Goal: Task Accomplishment & Management: Use online tool/utility

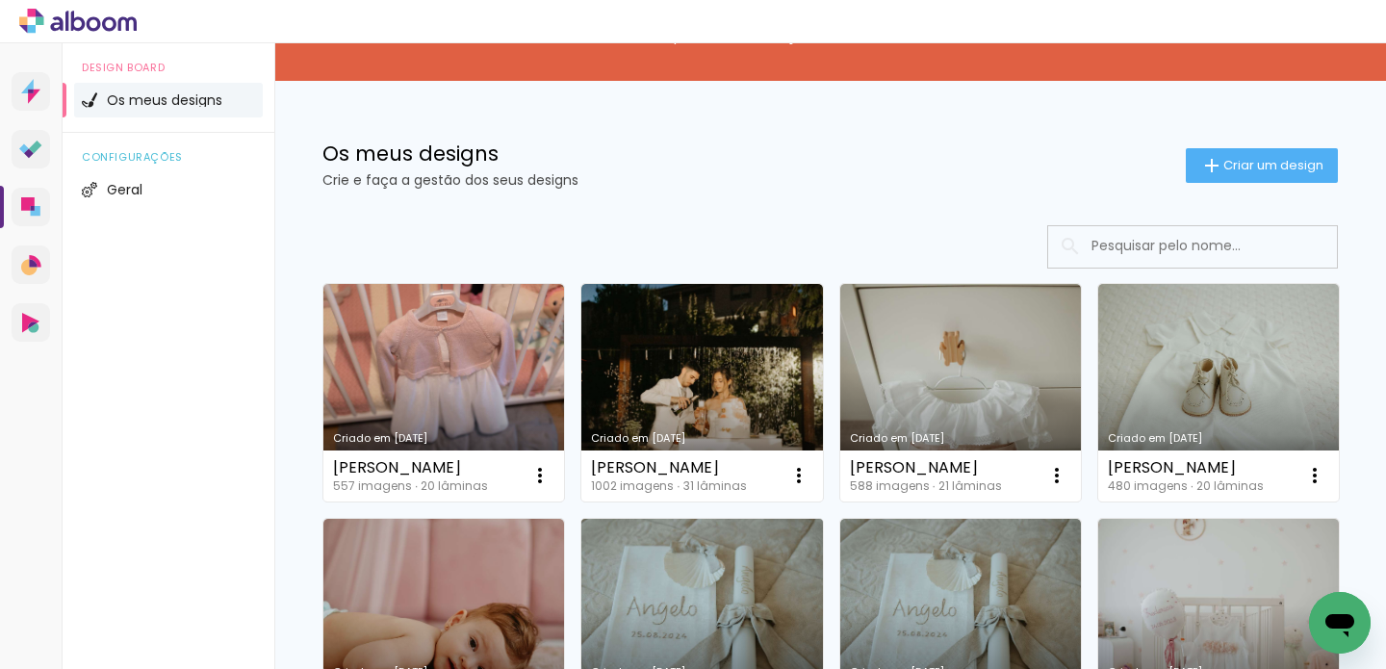
scroll to position [166, 0]
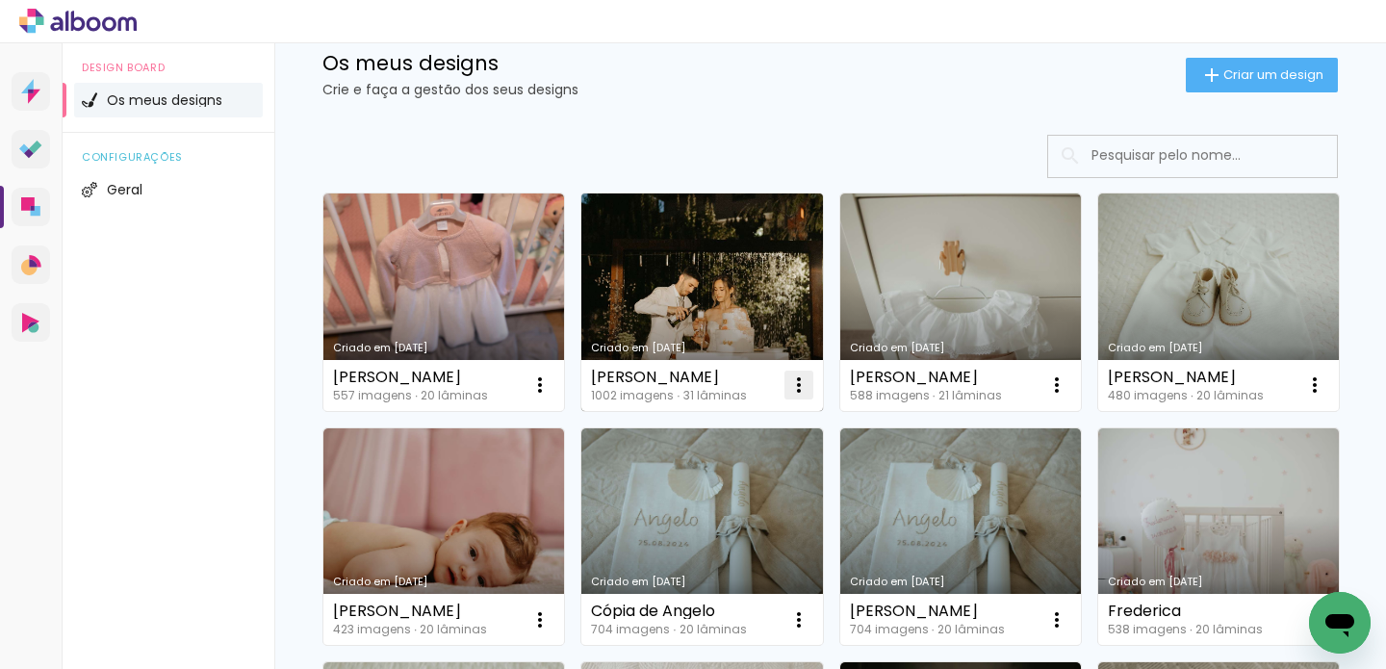
click at [552, 381] on iron-icon at bounding box center [540, 385] width 23 height 23
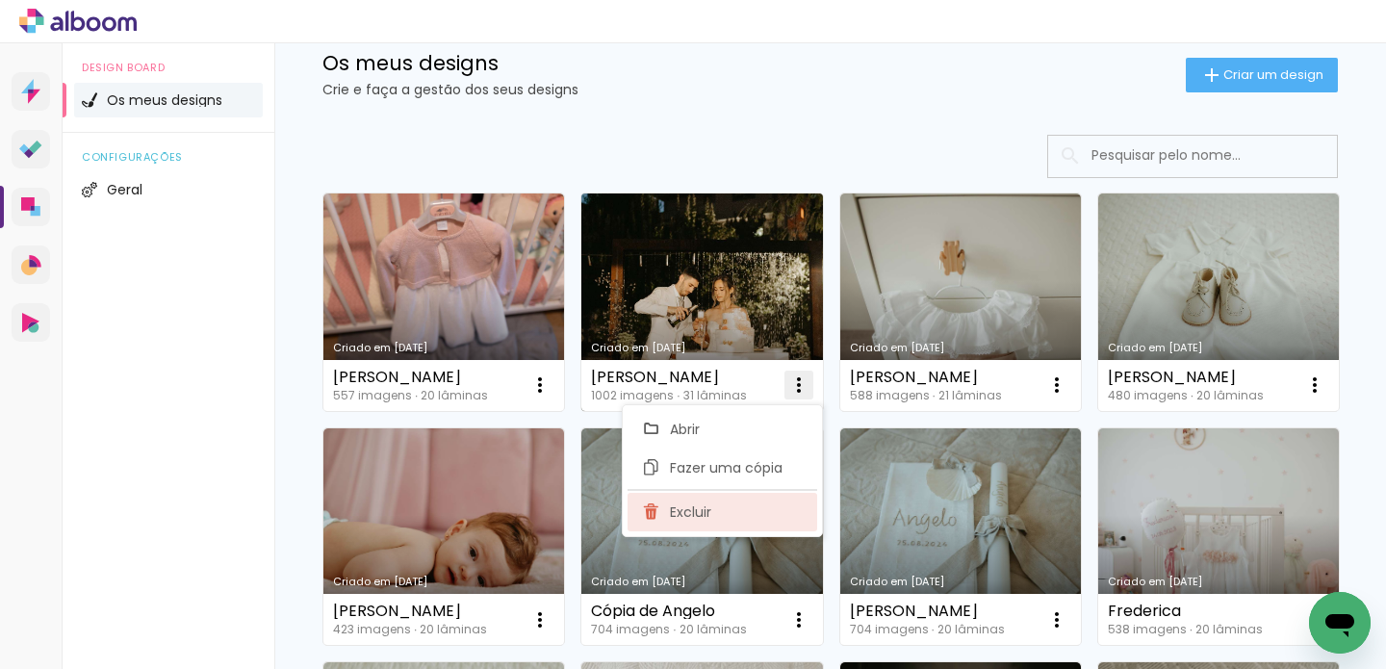
click at [712, 515] on paper-item "Excluir" at bounding box center [723, 512] width 190 height 39
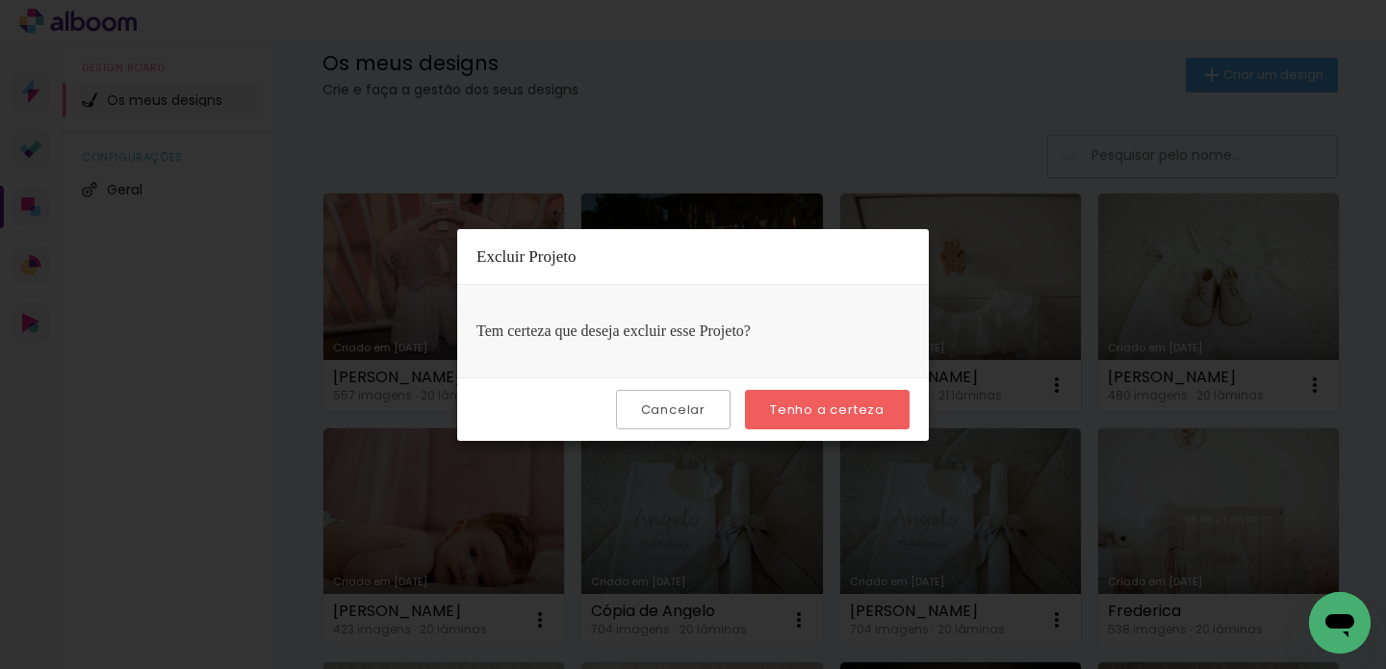
click at [840, 422] on paper-button "Tenho a certeza" at bounding box center [827, 409] width 165 height 39
click at [0, 0] on slot "Tenho a certeza" at bounding box center [0, 0] width 0 height 0
click at [1174, 431] on iron-overlay-backdrop at bounding box center [693, 334] width 1386 height 669
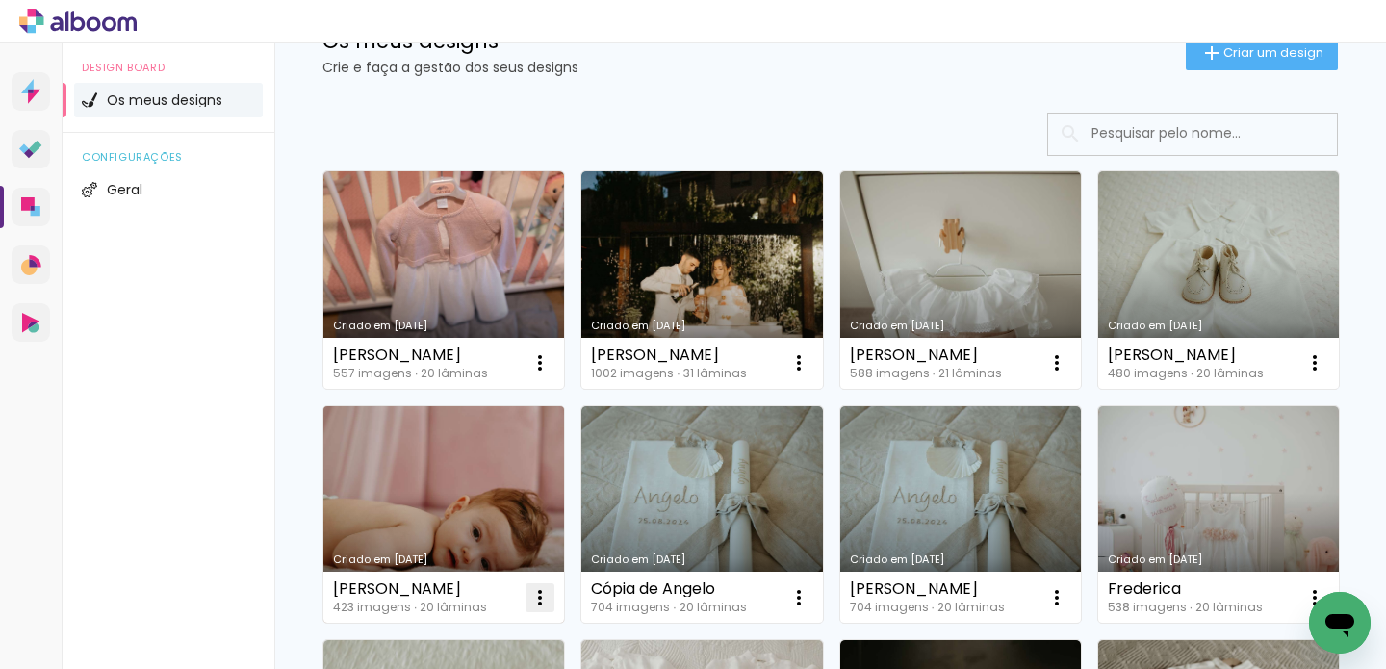
scroll to position [218, 0]
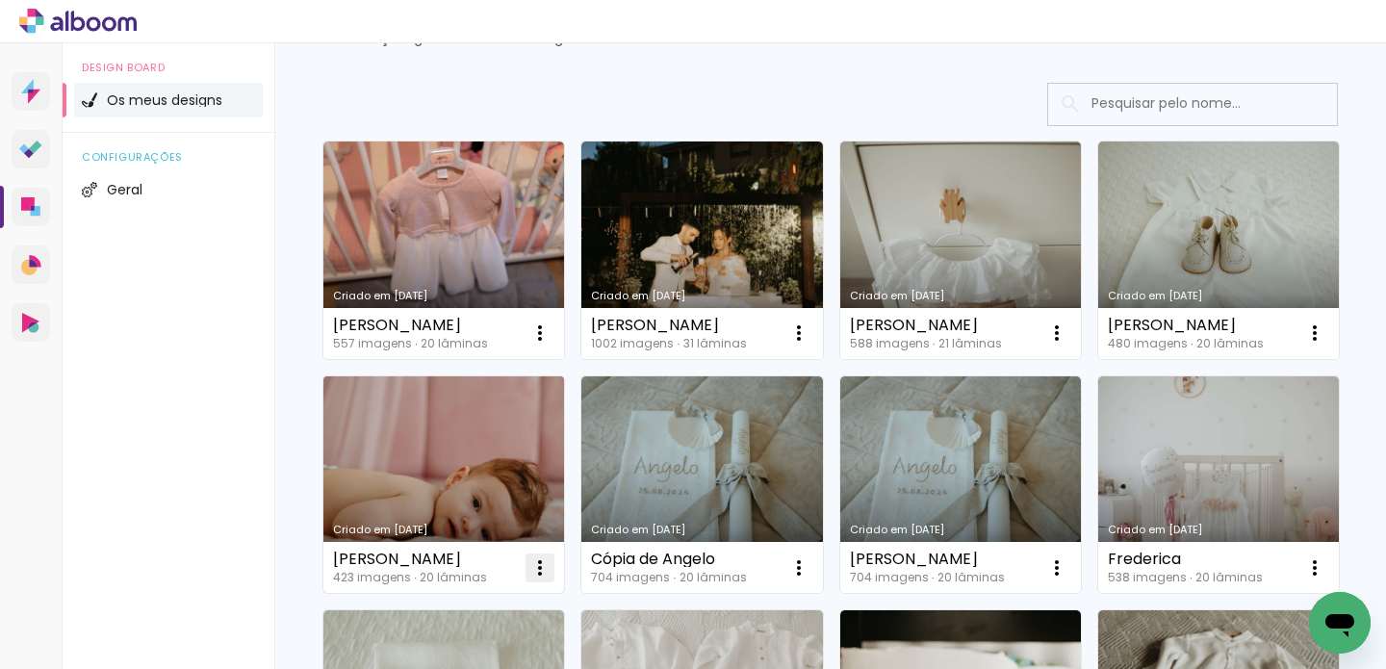
click at [552, 345] on iron-icon at bounding box center [540, 333] width 23 height 23
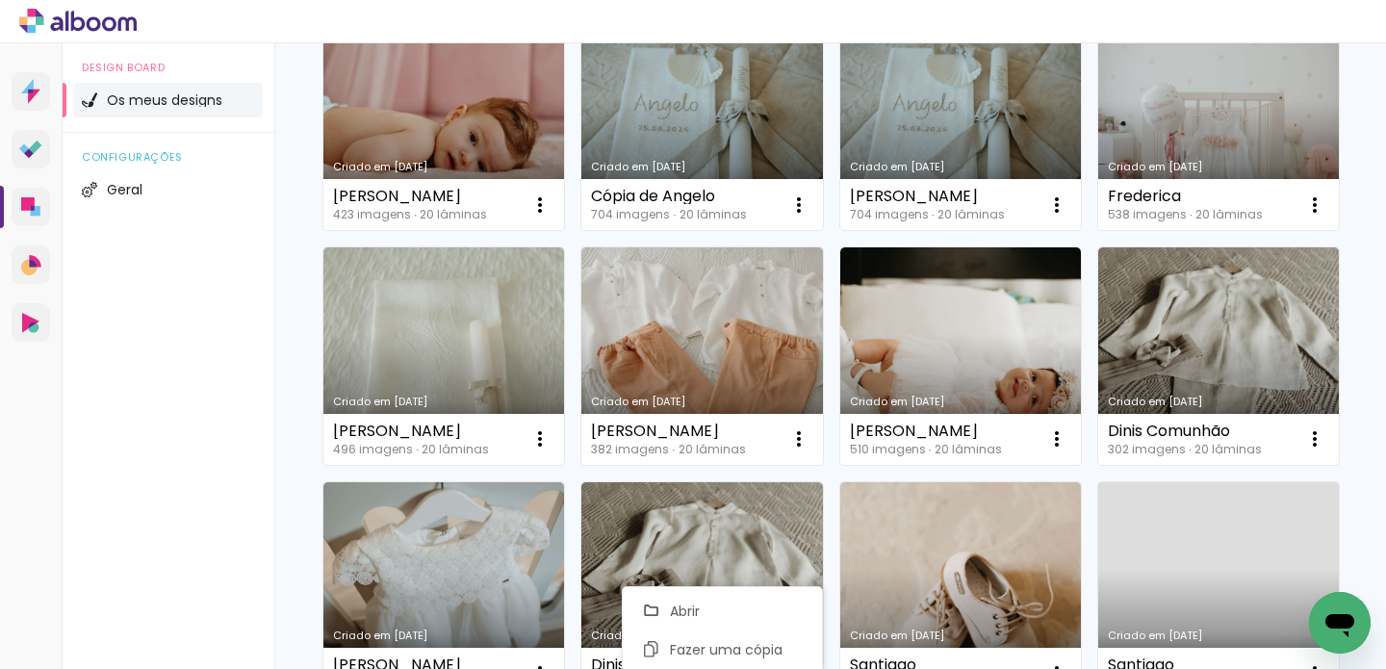
scroll to position [612, 0]
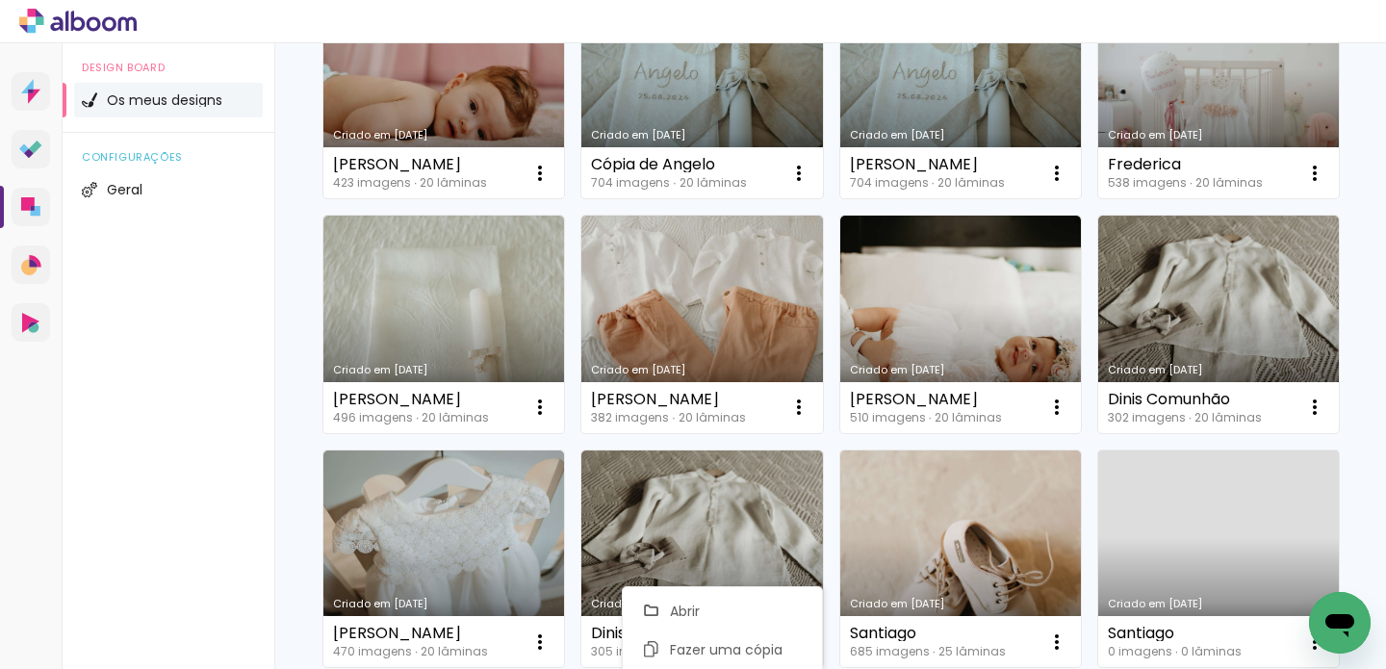
click at [1246, 352] on div "Criado em 18/03/25 ANA MARIa 557 imagens ∙ 20 lâminas Abrir Fazer uma cópia Exc…" at bounding box center [830, 557] width 1033 height 1641
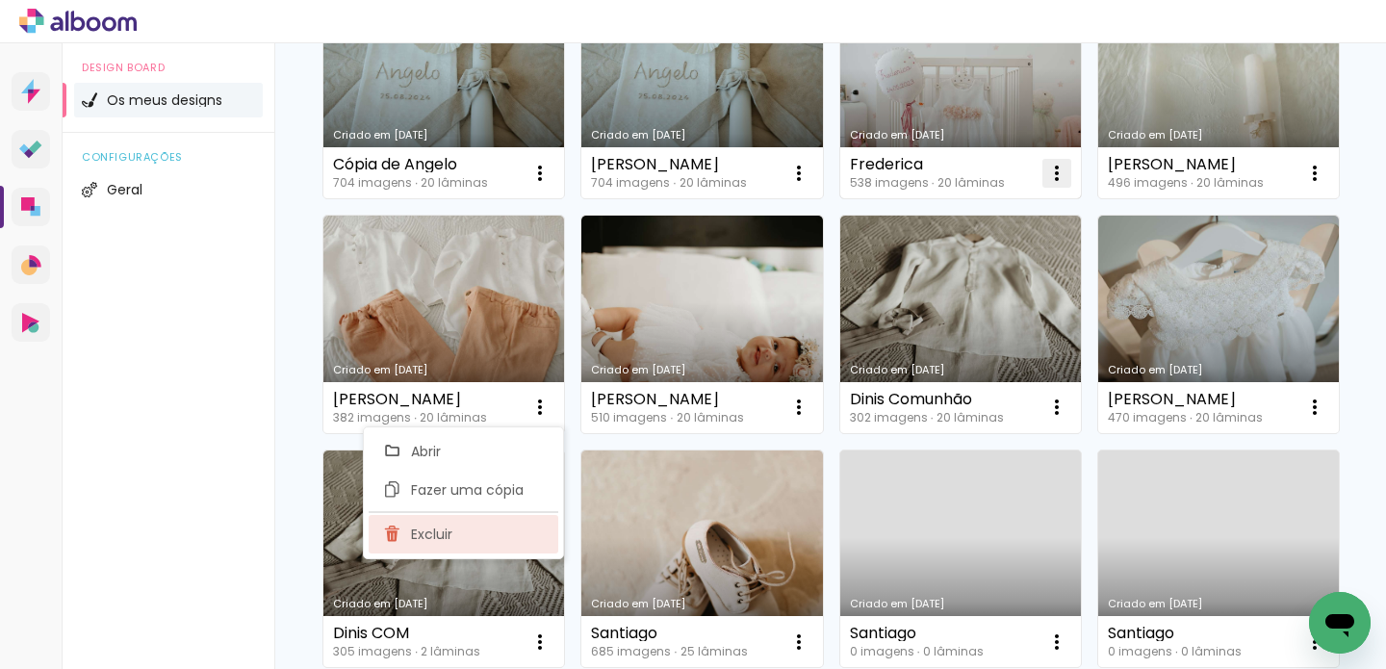
click at [446, 533] on span "Excluir" at bounding box center [431, 534] width 41 height 13
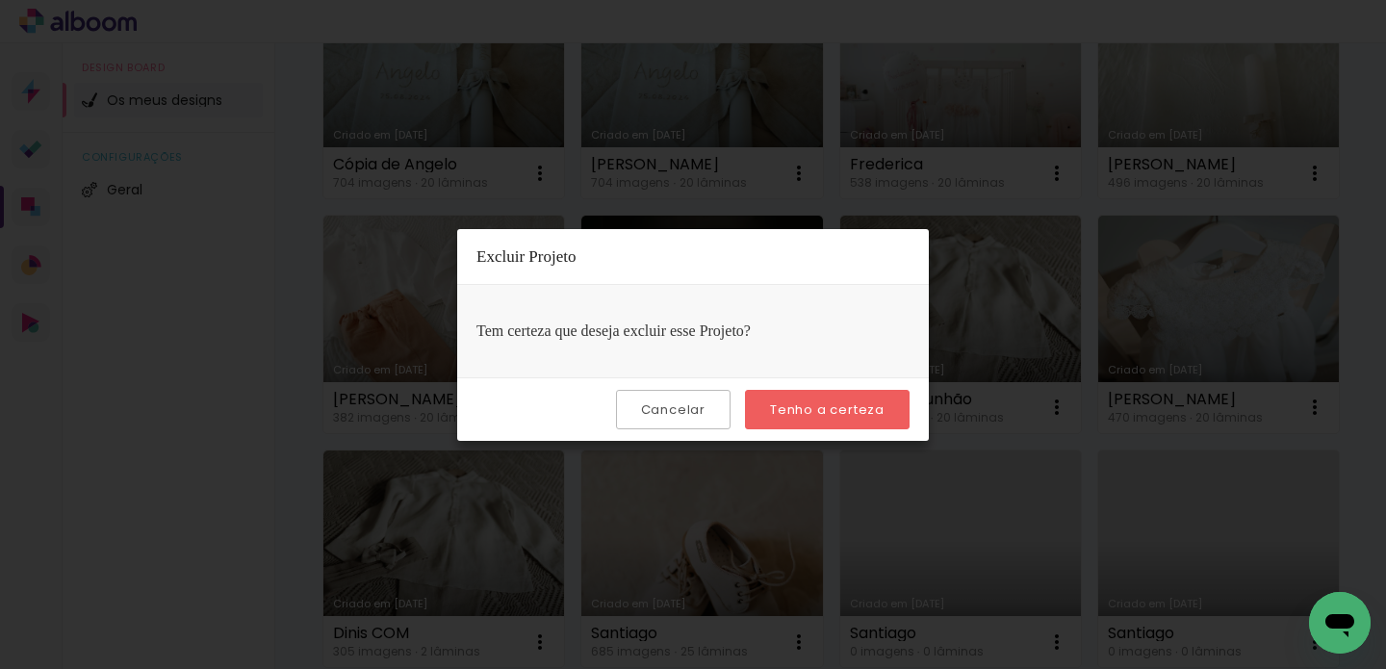
click at [868, 420] on paper-button "Tenho a certeza" at bounding box center [827, 409] width 165 height 39
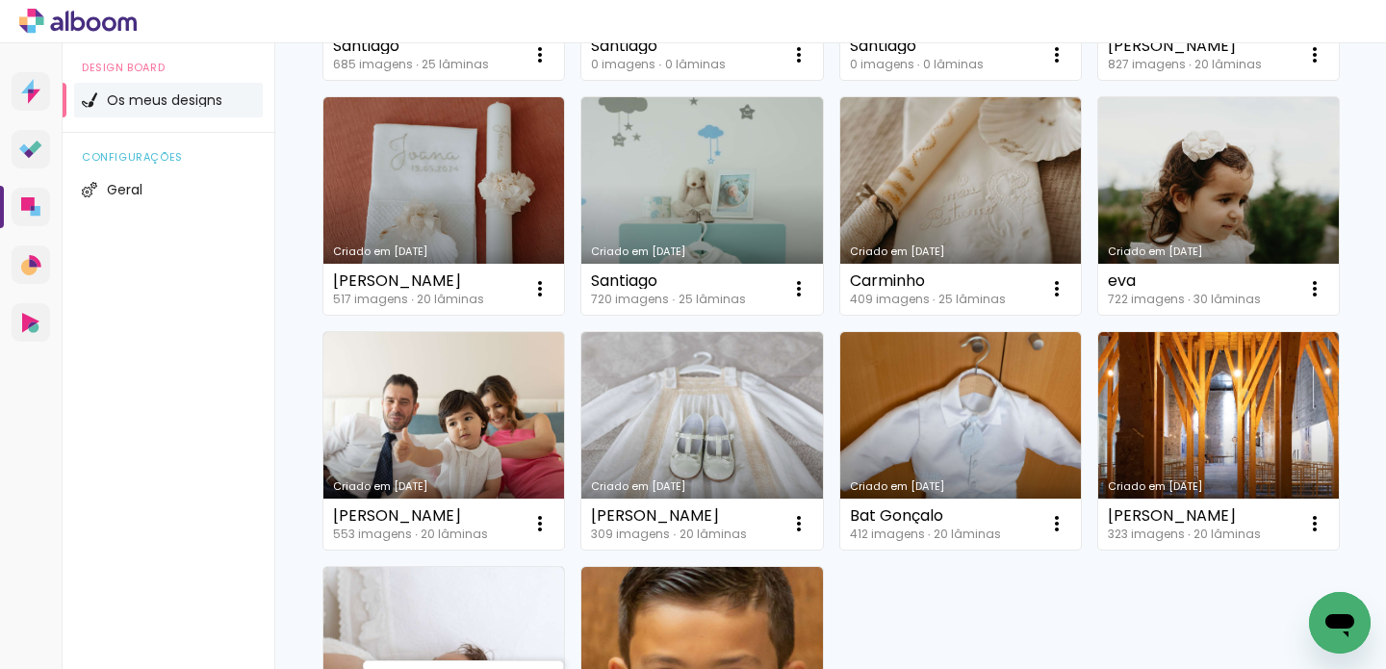
scroll to position [1253, 0]
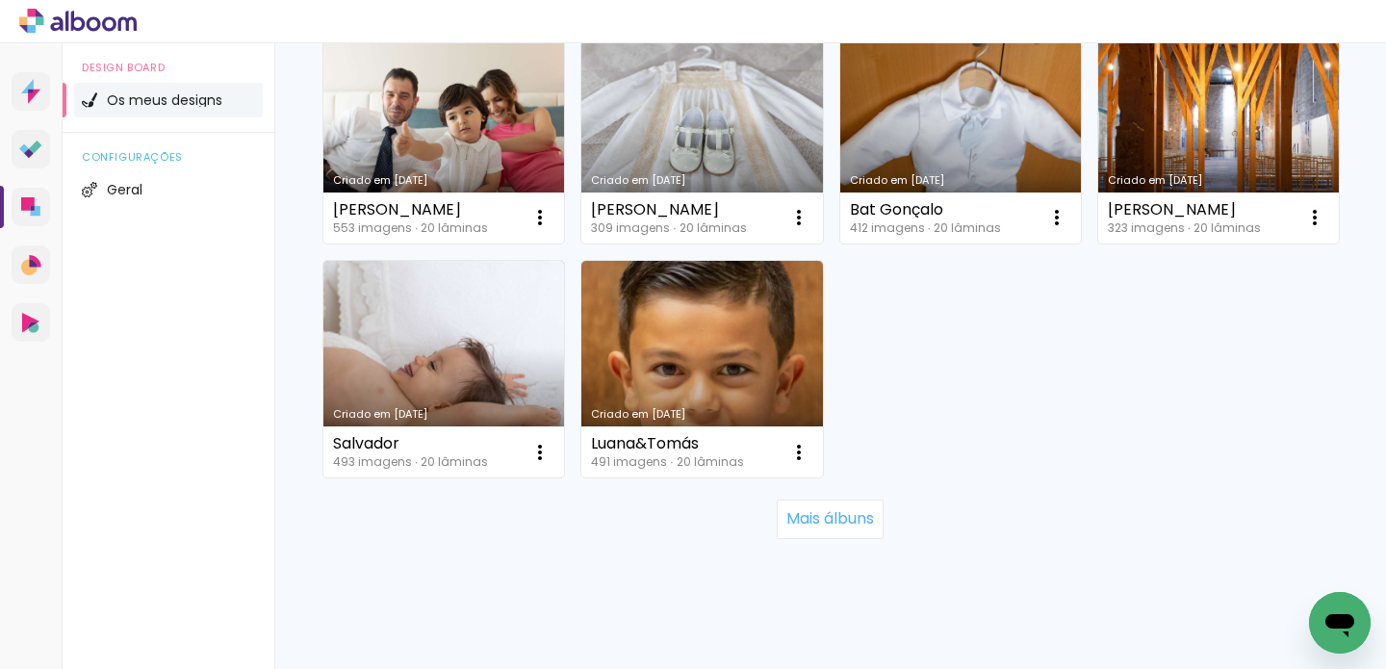
scroll to position [1496, 0]
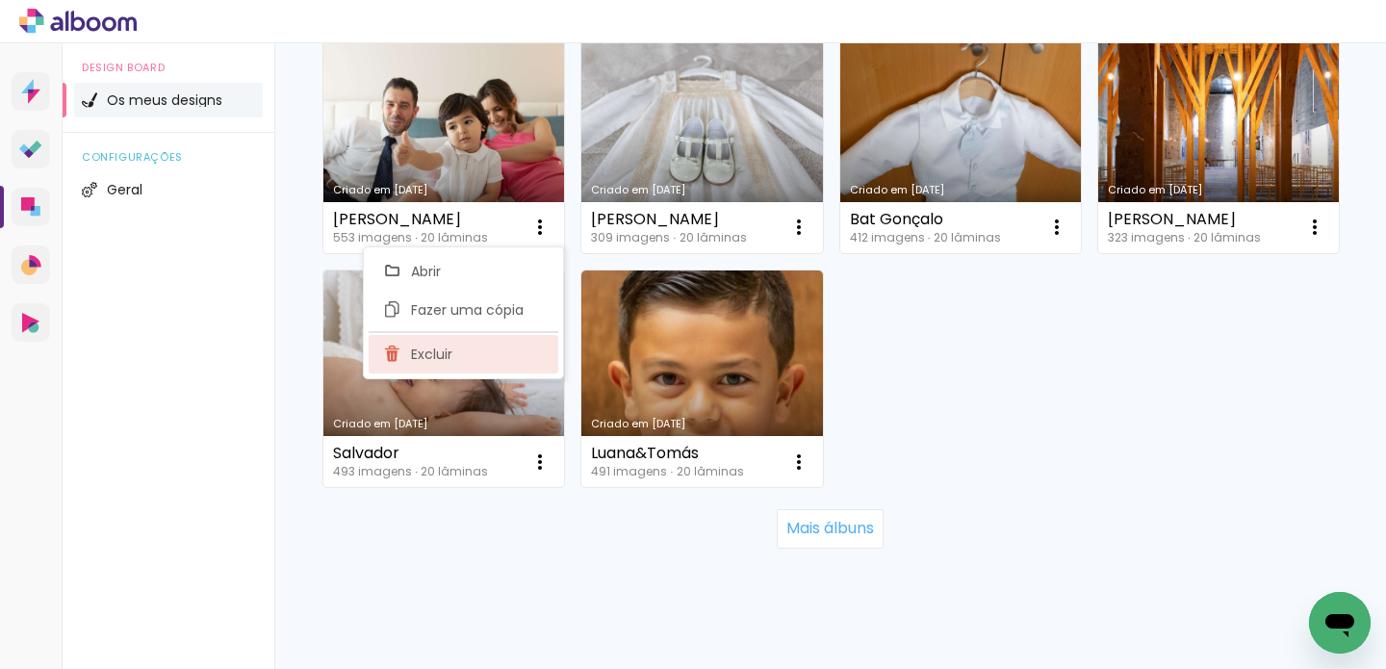
click at [417, 360] on span "Excluir" at bounding box center [431, 354] width 41 height 13
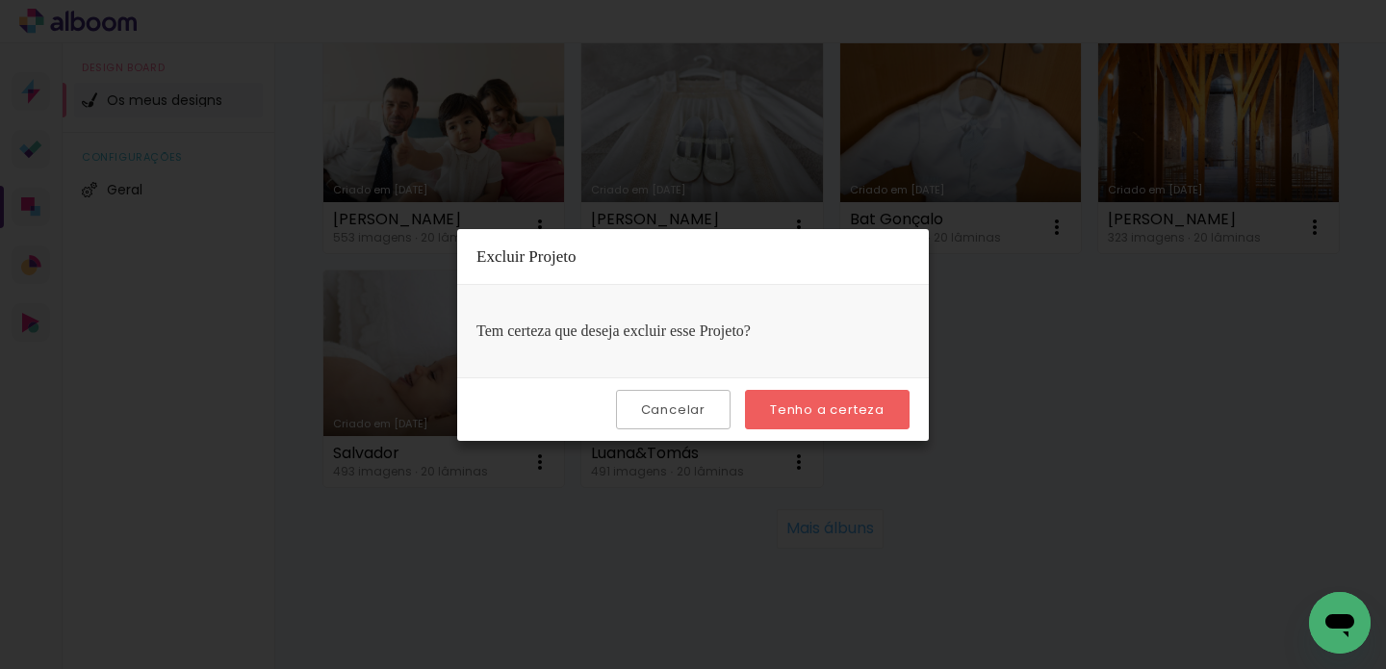
click at [0, 0] on slot "Tenho a certeza" at bounding box center [0, 0] width 0 height 0
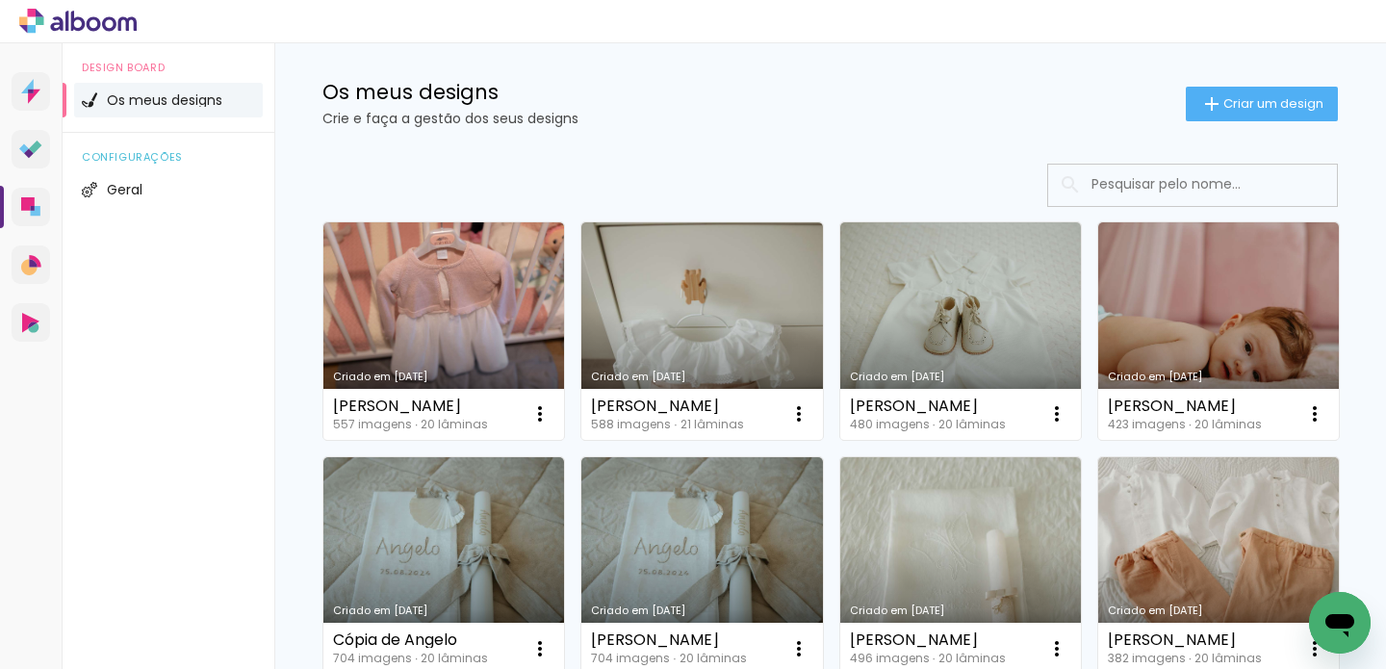
scroll to position [0, 0]
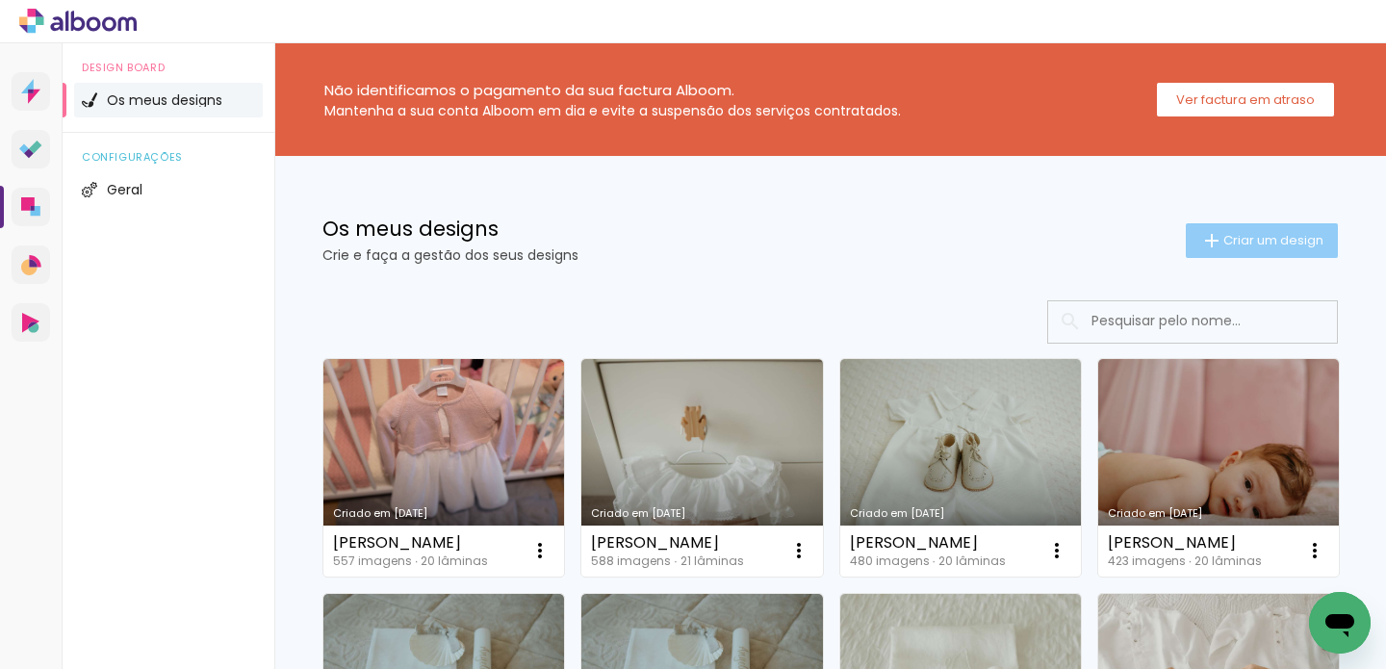
click at [1227, 236] on span "Criar um design" at bounding box center [1274, 240] width 100 height 13
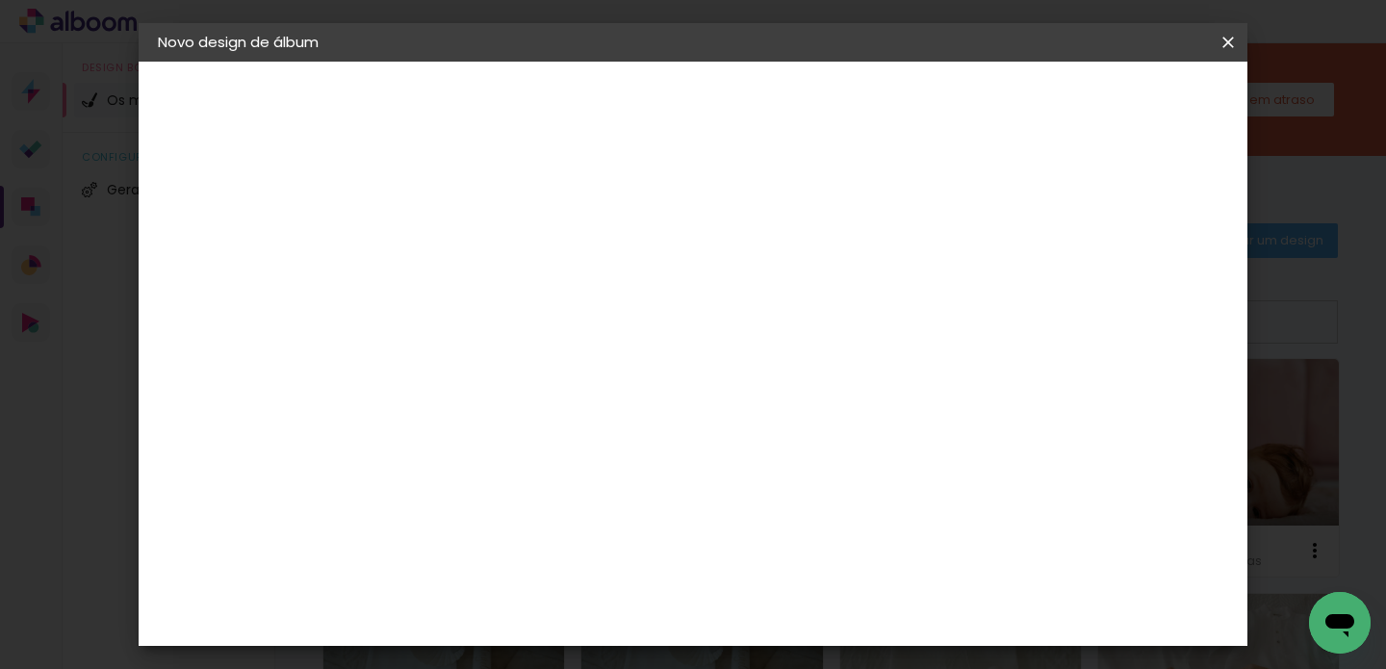
click at [473, 269] on input at bounding box center [473, 259] width 0 height 30
click at [473, 255] on input "Afonso DInis" at bounding box center [473, 259] width 0 height 30
type input "[PERSON_NAME]"
type paper-input "[PERSON_NAME]"
click at [0, 0] on slot "Avançar" at bounding box center [0, 0] width 0 height 0
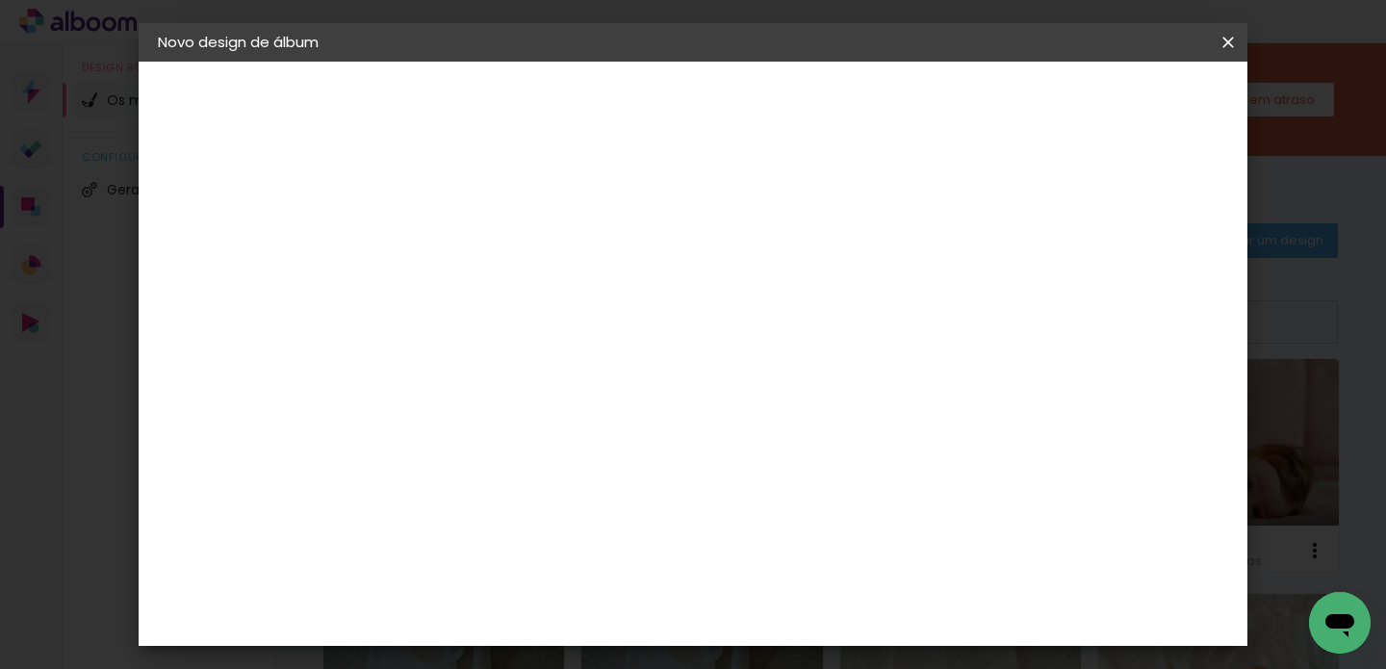
click at [0, 0] on slot "Tamanho Livre" at bounding box center [0, 0] width 0 height 0
click at [755, 90] on paper-button "Avançar" at bounding box center [707, 102] width 94 height 33
click at [813, 541] on input "60" at bounding box center [800, 550] width 50 height 29
drag, startPoint x: 822, startPoint y: 544, endPoint x: 796, endPoint y: 540, distance: 26.3
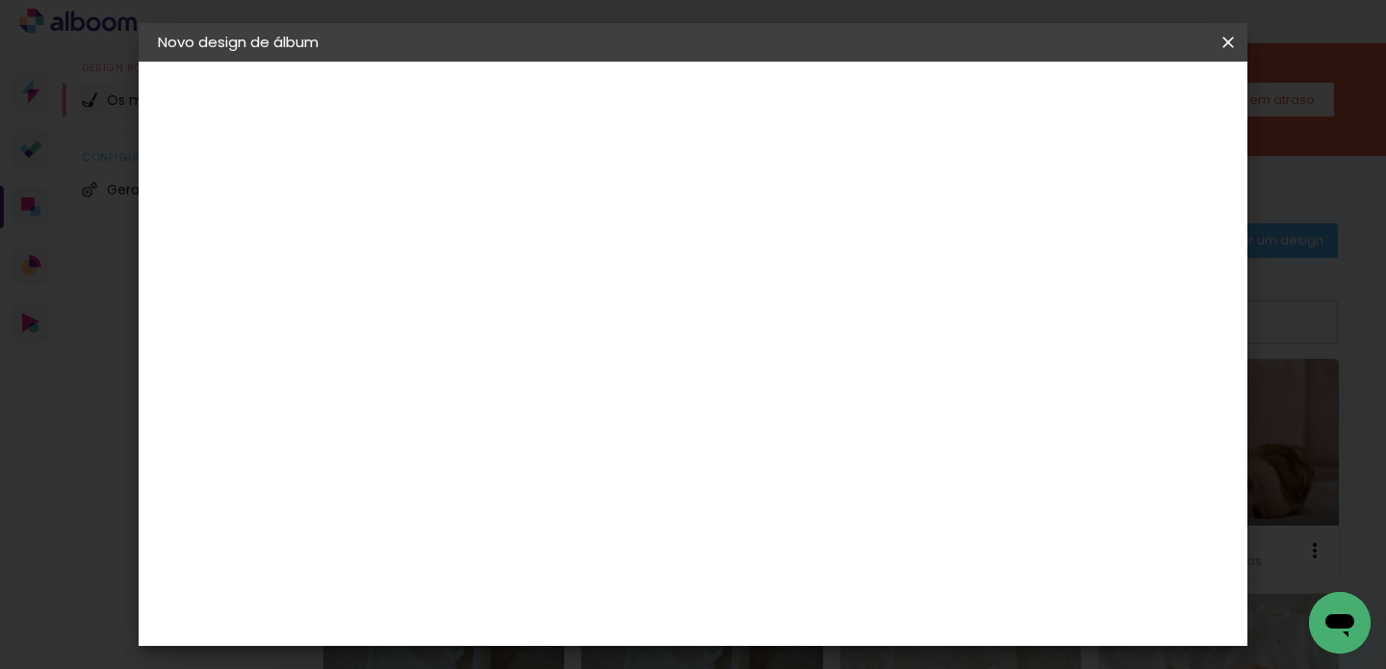
click at [796, 540] on input "60" at bounding box center [800, 550] width 50 height 29
type input "59"
type paper-input "59"
click at [1108, 101] on span "Iniciar design" at bounding box center [1065, 101] width 88 height 13
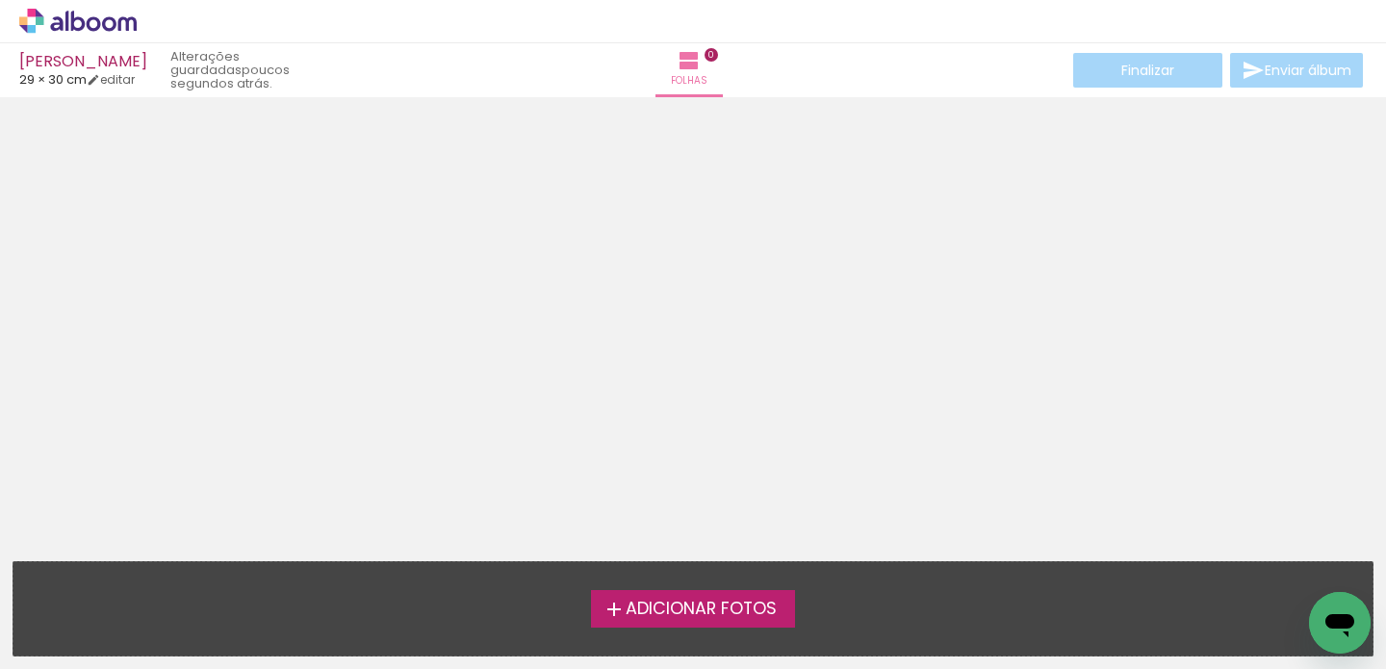
click at [711, 611] on span "Adicionar Fotos" at bounding box center [701, 609] width 151 height 17
click at [0, 0] on input "file" at bounding box center [0, 0] width 0 height 0
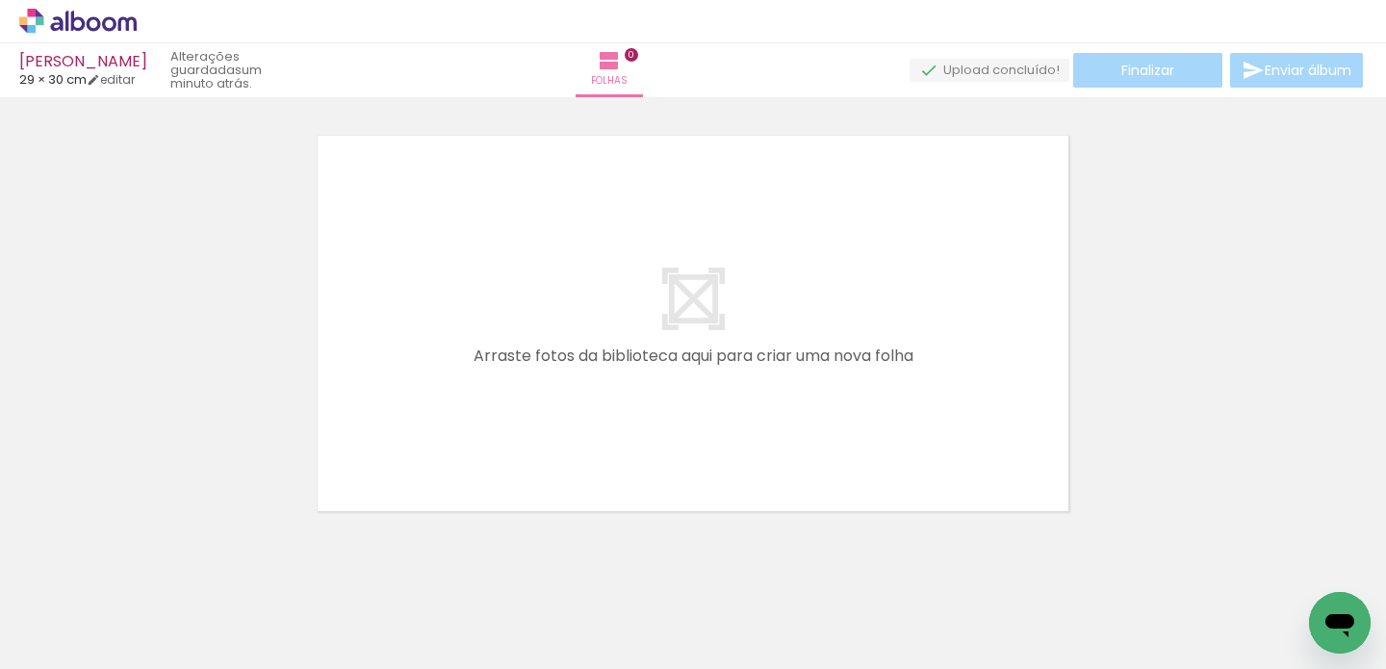
scroll to position [24, 0]
click at [65, 654] on span "Adicionar Fotos" at bounding box center [68, 643] width 58 height 21
click at [0, 0] on input "file" at bounding box center [0, 0] width 0 height 0
click at [62, 648] on span "Adicionar Fotos" at bounding box center [68, 658] width 58 height 21
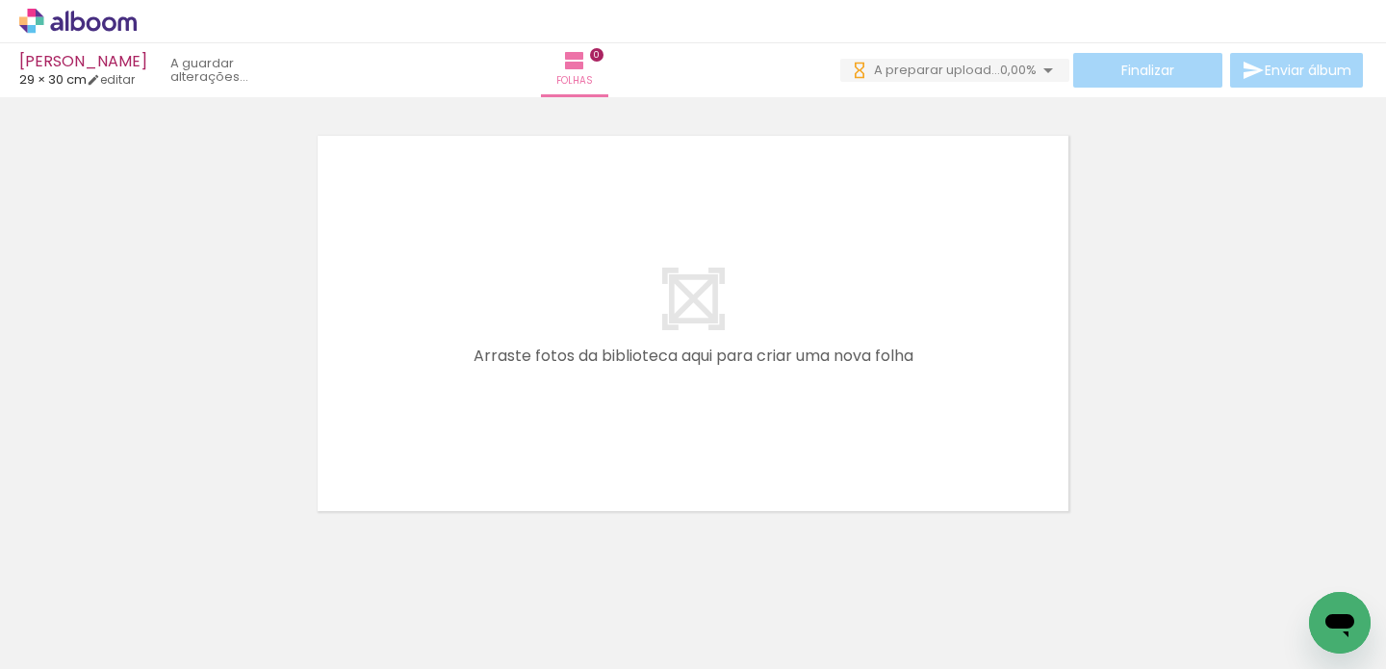
click at [0, 0] on input "file" at bounding box center [0, 0] width 0 height 0
click at [67, 648] on span "Adicionar Fotos" at bounding box center [68, 658] width 58 height 21
click at [0, 0] on input "file" at bounding box center [0, 0] width 0 height 0
click at [78, 648] on span "Adicionar Fotos" at bounding box center [68, 658] width 58 height 21
click at [0, 0] on input "file" at bounding box center [0, 0] width 0 height 0
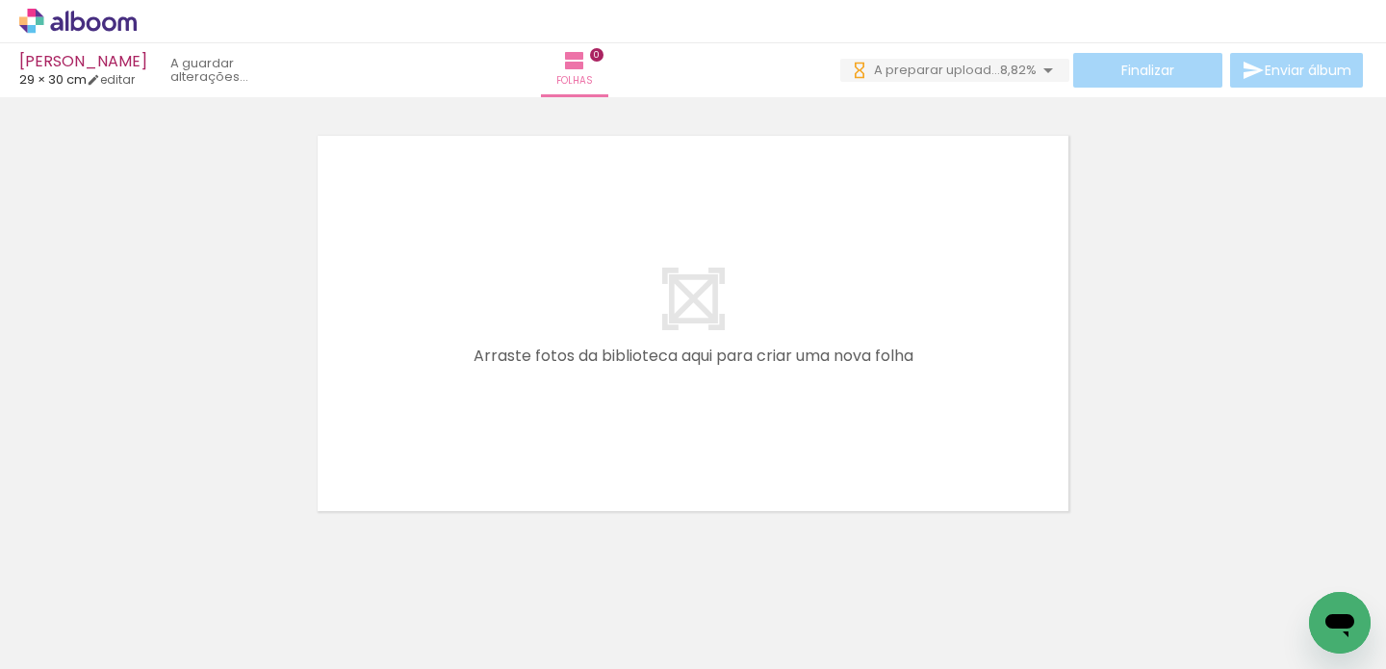
click at [85, 654] on paper-button "Adicionar Fotos" at bounding box center [59, 658] width 93 height 31
click at [0, 0] on input "file" at bounding box center [0, 0] width 0 height 0
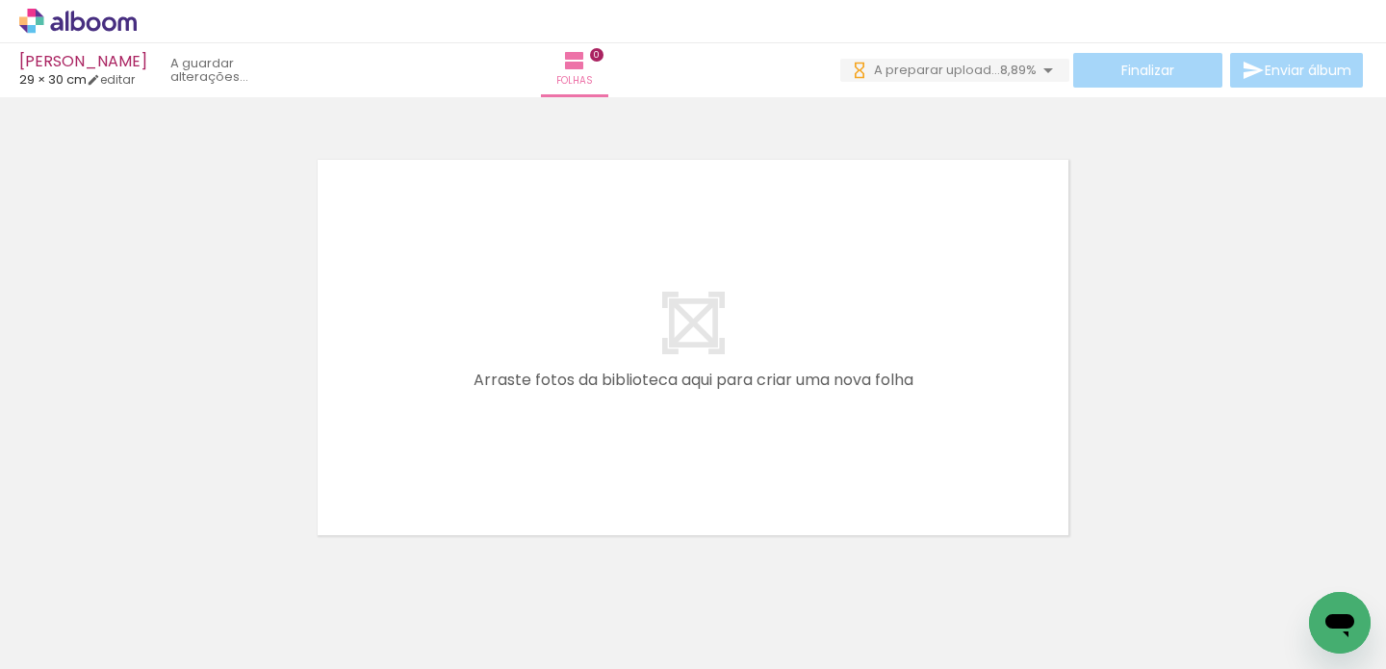
click at [515, 406] on quentale-workspace at bounding box center [693, 334] width 1386 height 669
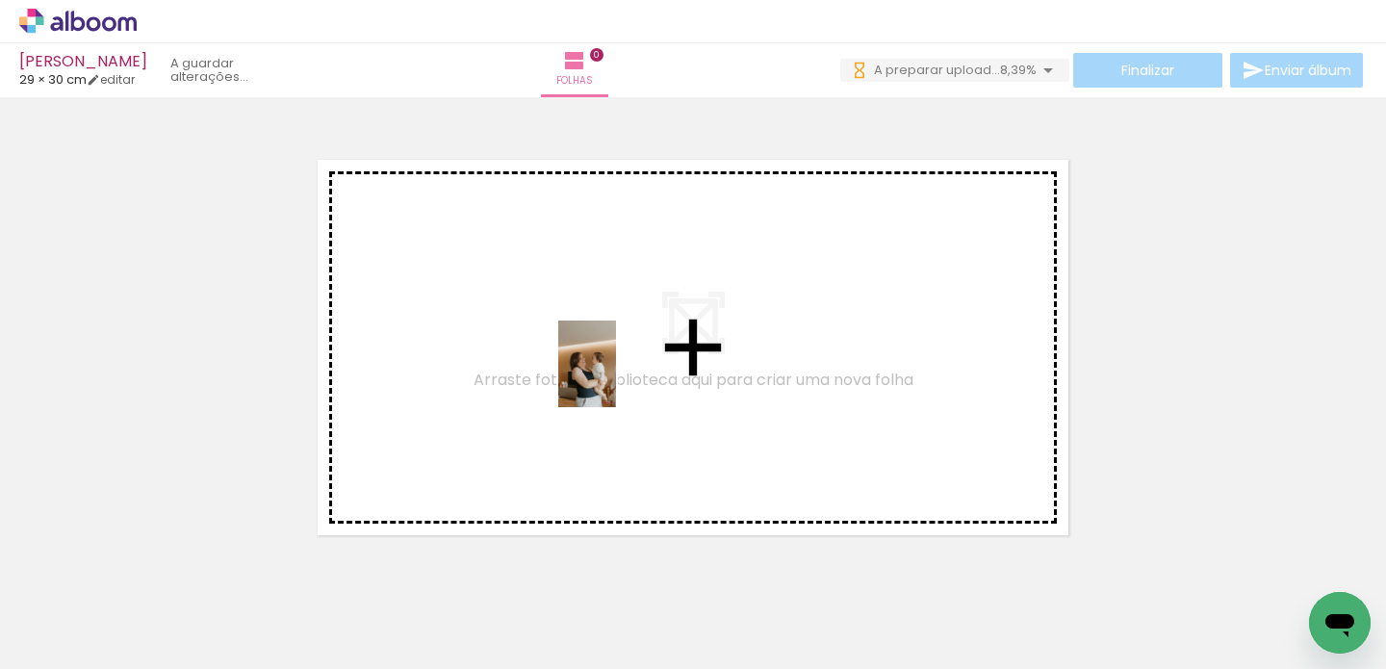
drag, startPoint x: 181, startPoint y: 602, endPoint x: 616, endPoint y: 379, distance: 488.7
click at [616, 378] on quentale-workspace at bounding box center [693, 334] width 1386 height 669
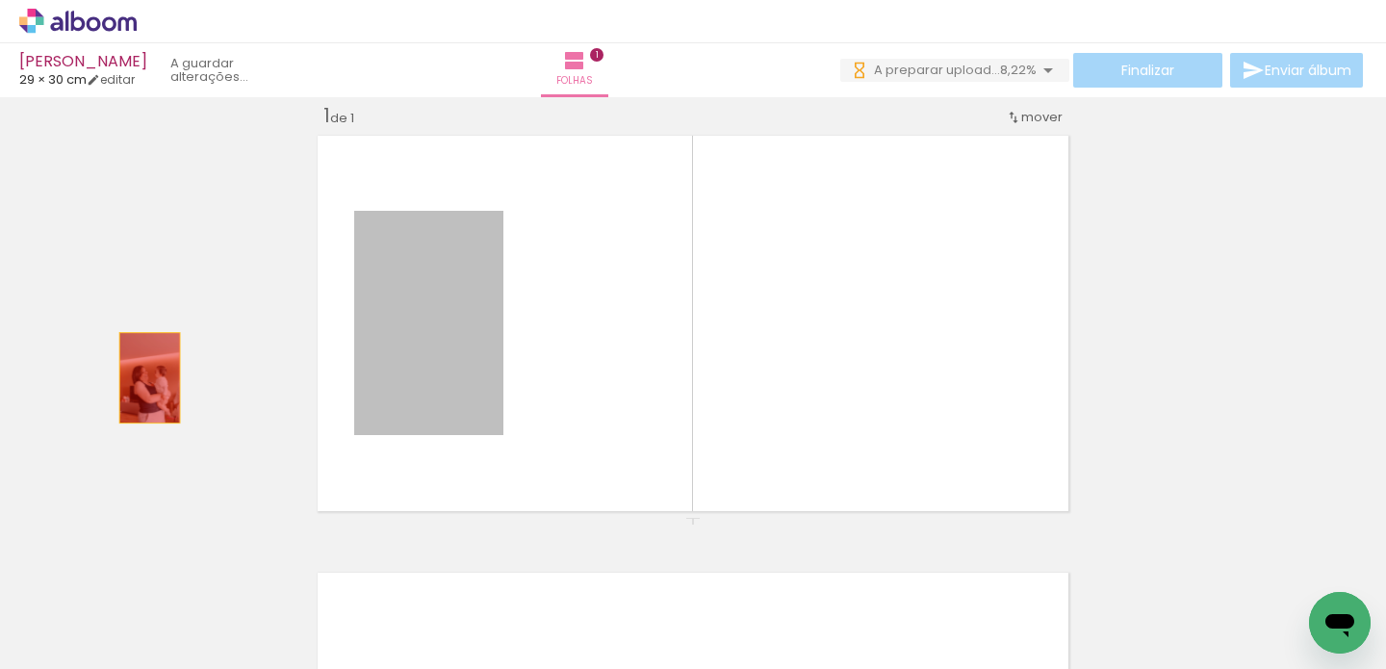
drag, startPoint x: 443, startPoint y: 379, endPoint x: 142, endPoint y: 377, distance: 300.4
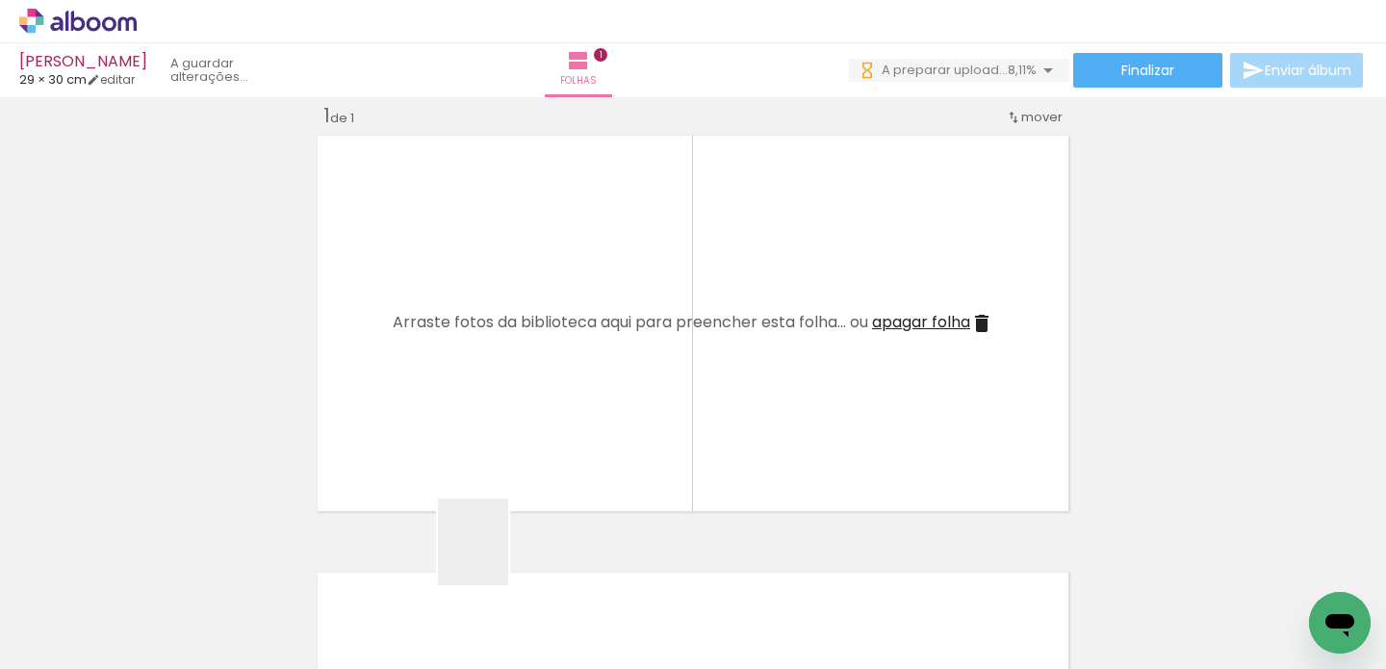
drag, startPoint x: 496, startPoint y: 556, endPoint x: 525, endPoint y: 406, distance: 152.9
click at [525, 406] on quentale-workspace at bounding box center [693, 334] width 1386 height 669
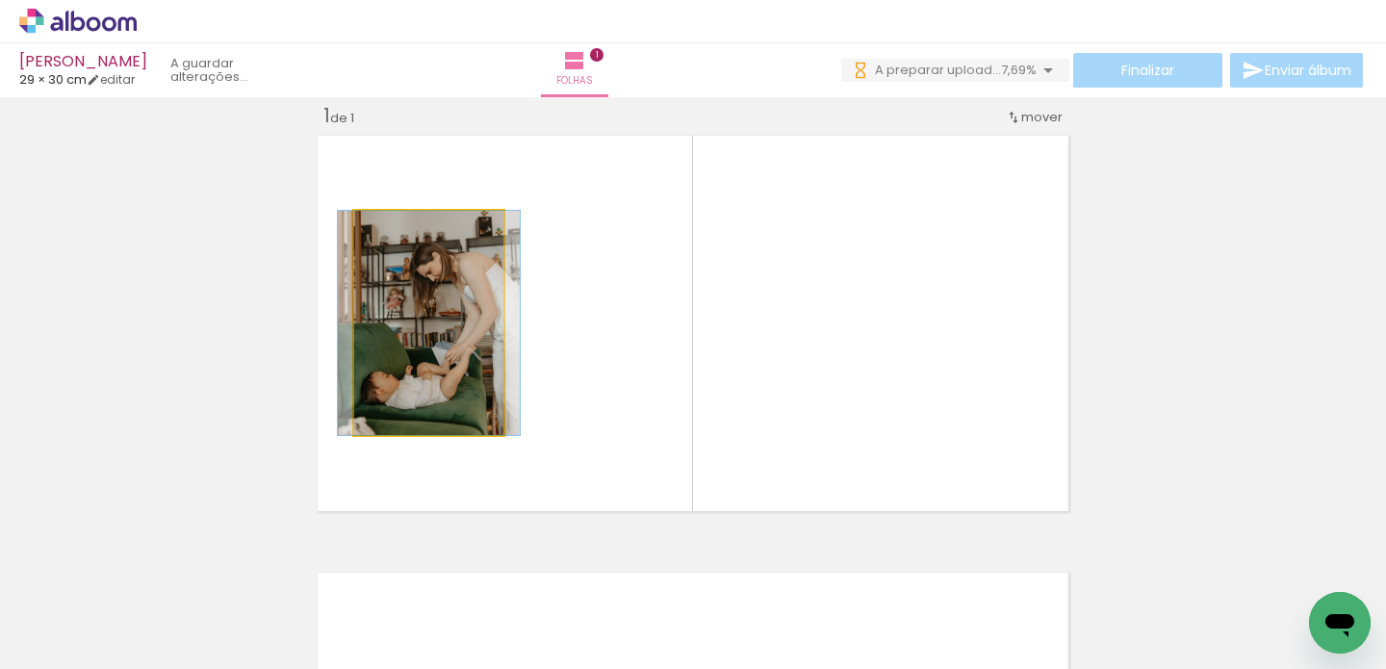
drag, startPoint x: 397, startPoint y: 227, endPoint x: 221, endPoint y: 271, distance: 180.5
type paper-slider "100"
click at [221, 271] on div "Inserir folha 1 de 1" at bounding box center [693, 517] width 1386 height 875
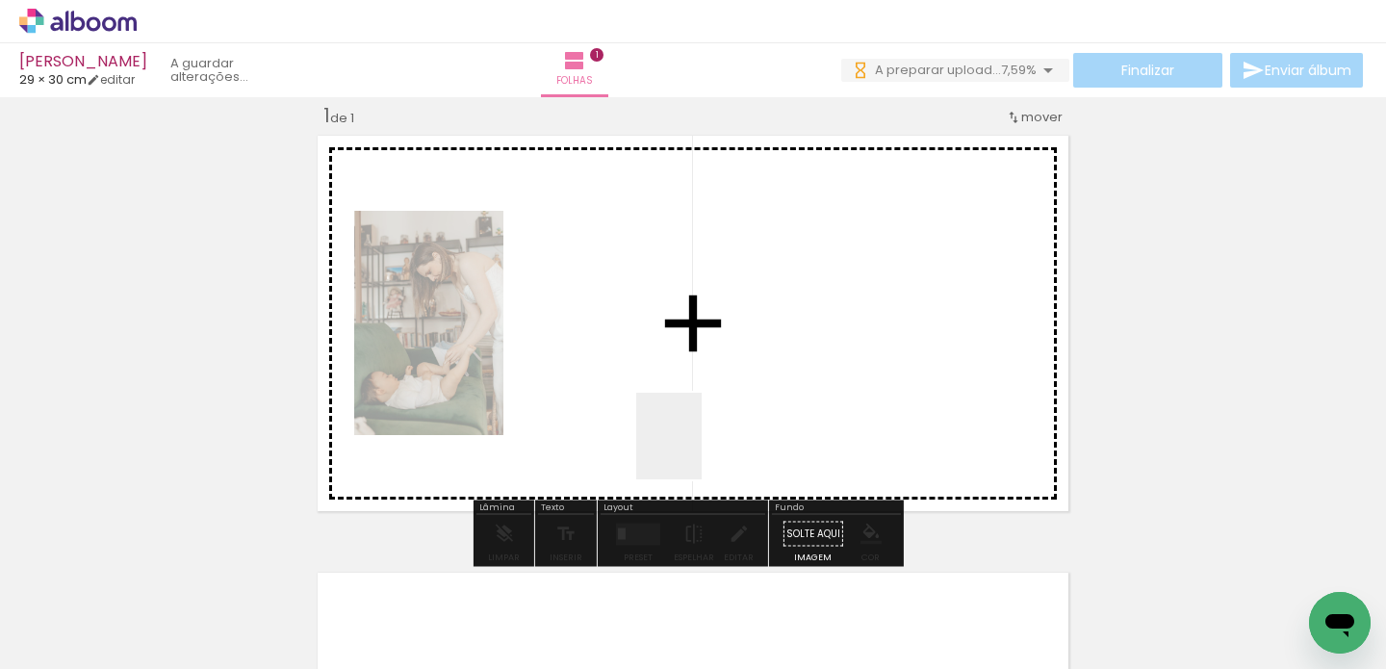
drag, startPoint x: 680, startPoint y: 488, endPoint x: 711, endPoint y: 408, distance: 86.0
click at [713, 405] on quentale-workspace at bounding box center [693, 334] width 1386 height 669
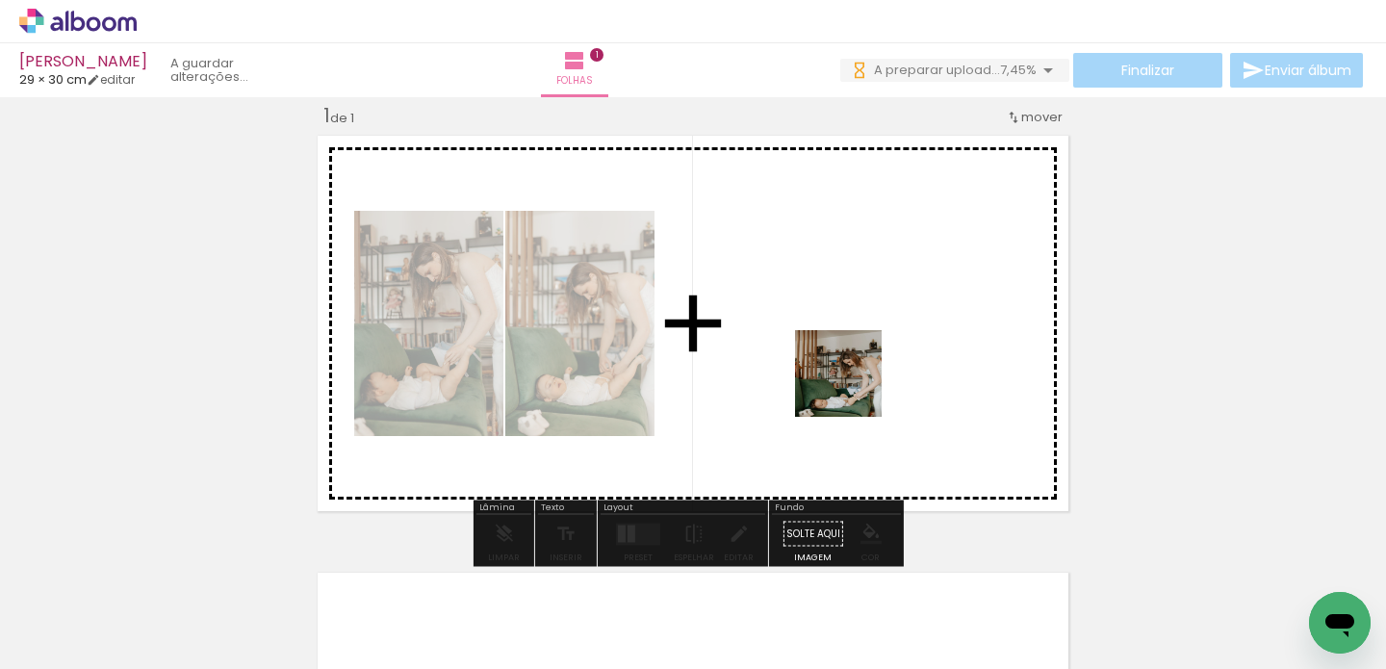
drag, startPoint x: 808, startPoint y: 614, endPoint x: 856, endPoint y: 373, distance: 246.4
click at [856, 368] on quentale-workspace at bounding box center [693, 334] width 1386 height 669
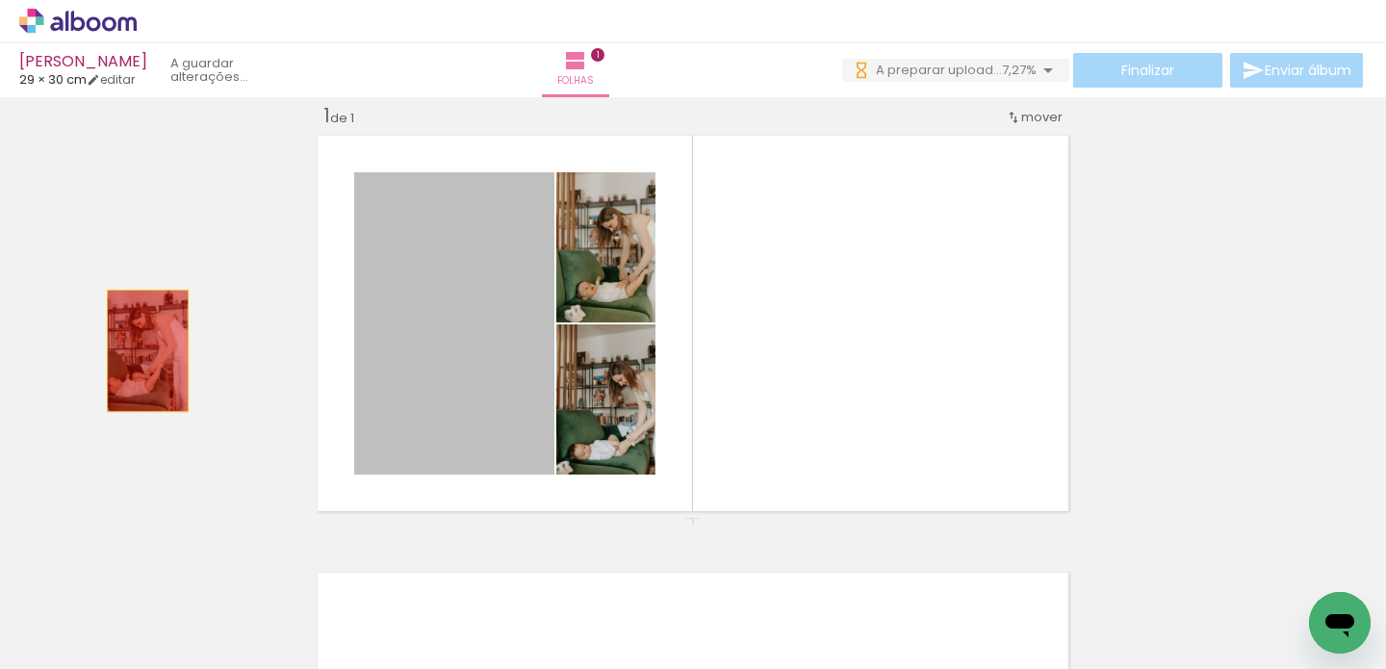
drag, startPoint x: 495, startPoint y: 351, endPoint x: 141, endPoint y: 350, distance: 354.3
click at [141, 350] on div "Inserir folha 1 de 1" at bounding box center [693, 517] width 1386 height 875
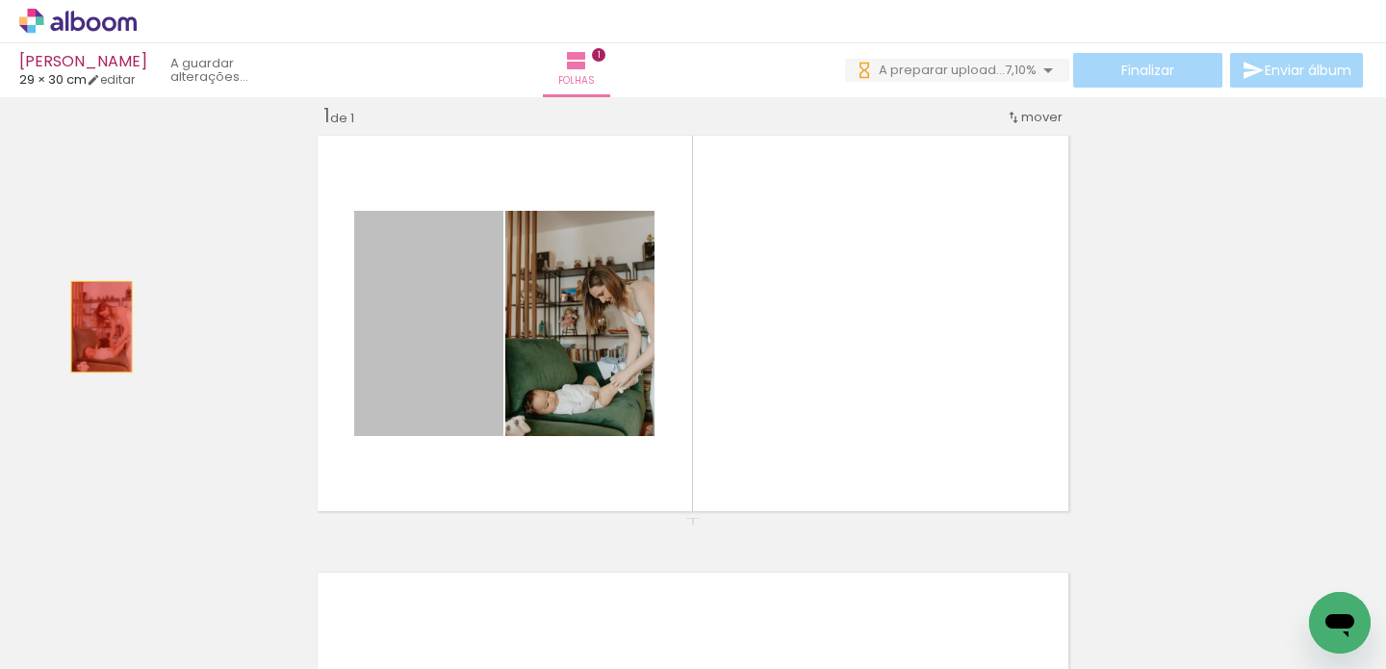
drag, startPoint x: 450, startPoint y: 340, endPoint x: 86, endPoint y: 326, distance: 364.2
click at [86, 326] on div "Inserir folha 1 de 1" at bounding box center [693, 517] width 1386 height 875
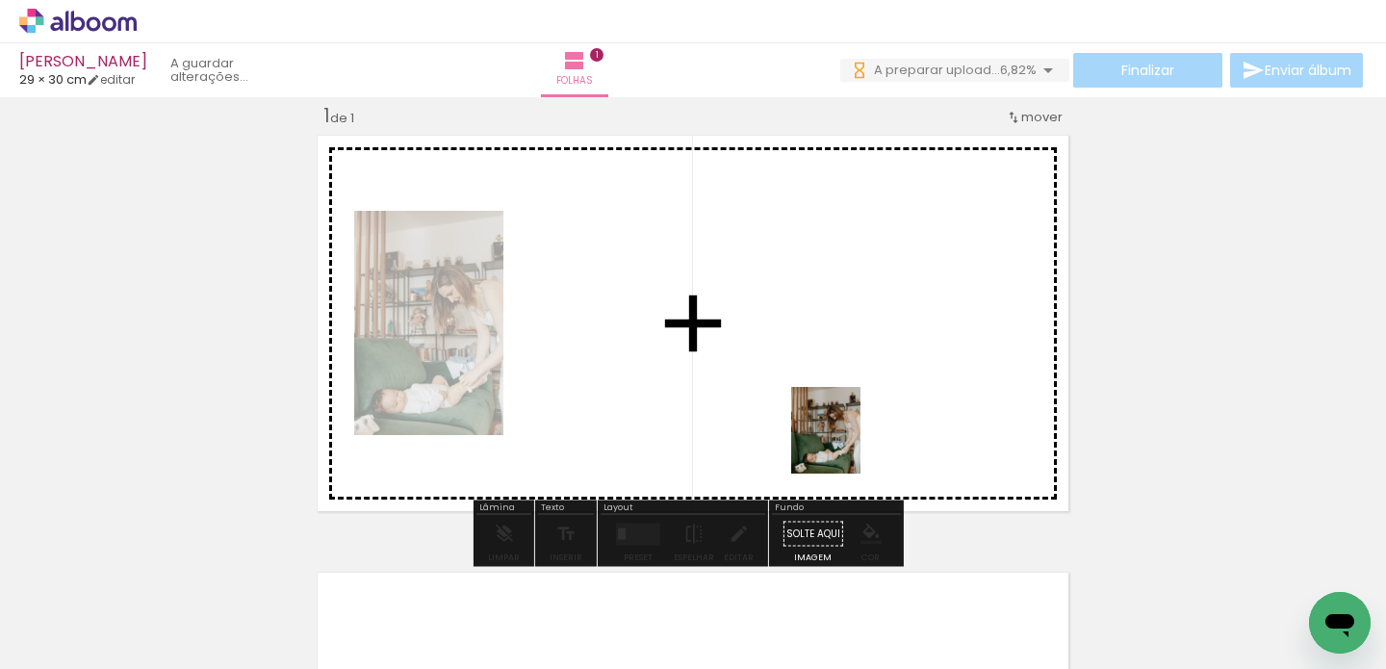
drag, startPoint x: 1028, startPoint y: 621, endPoint x: 849, endPoint y: 445, distance: 251.2
click at [849, 445] on quentale-workspace at bounding box center [693, 334] width 1386 height 669
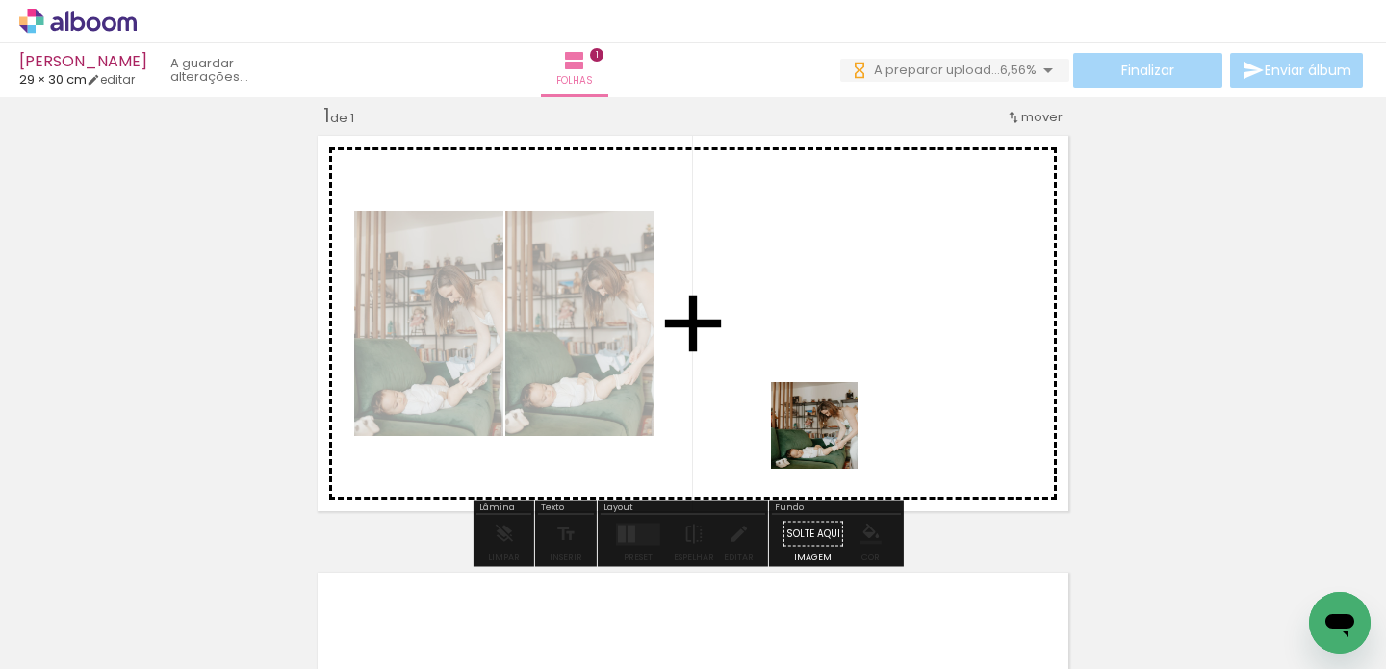
drag, startPoint x: 927, startPoint y: 621, endPoint x: 829, endPoint y: 440, distance: 205.9
click at [829, 440] on quentale-workspace at bounding box center [693, 334] width 1386 height 669
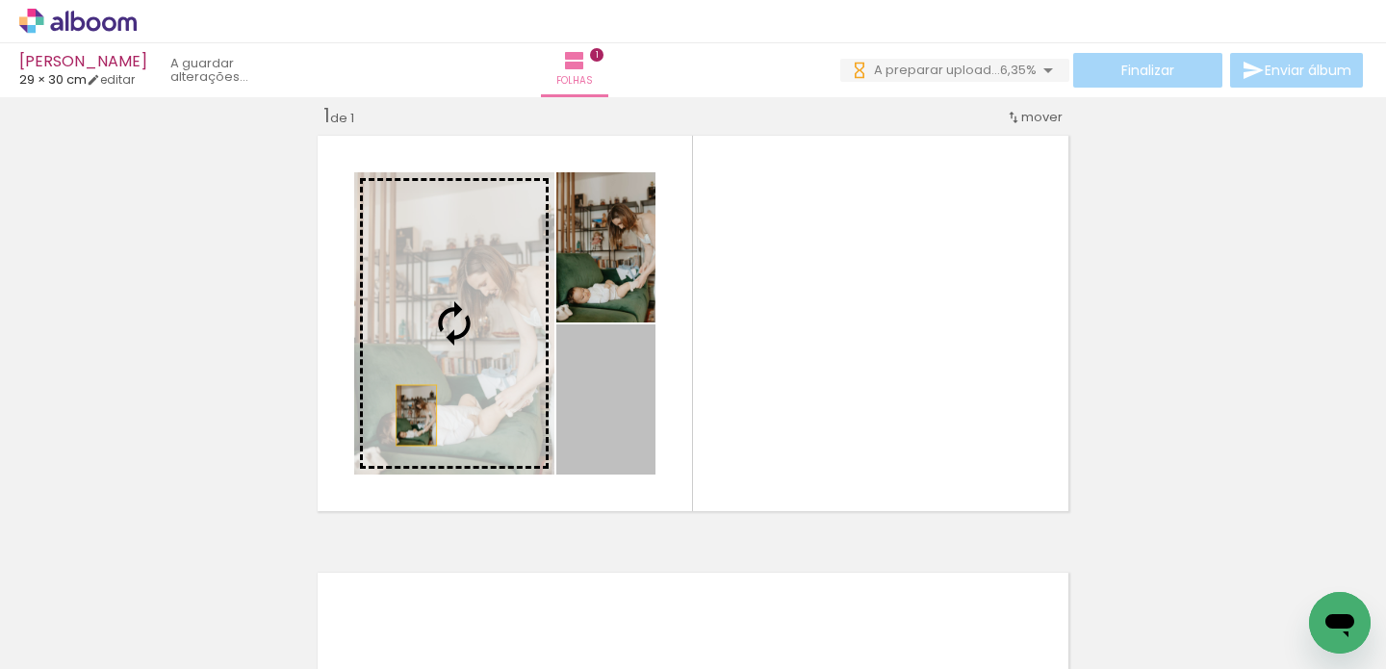
drag, startPoint x: 633, startPoint y: 435, endPoint x: 140, endPoint y: 357, distance: 499.1
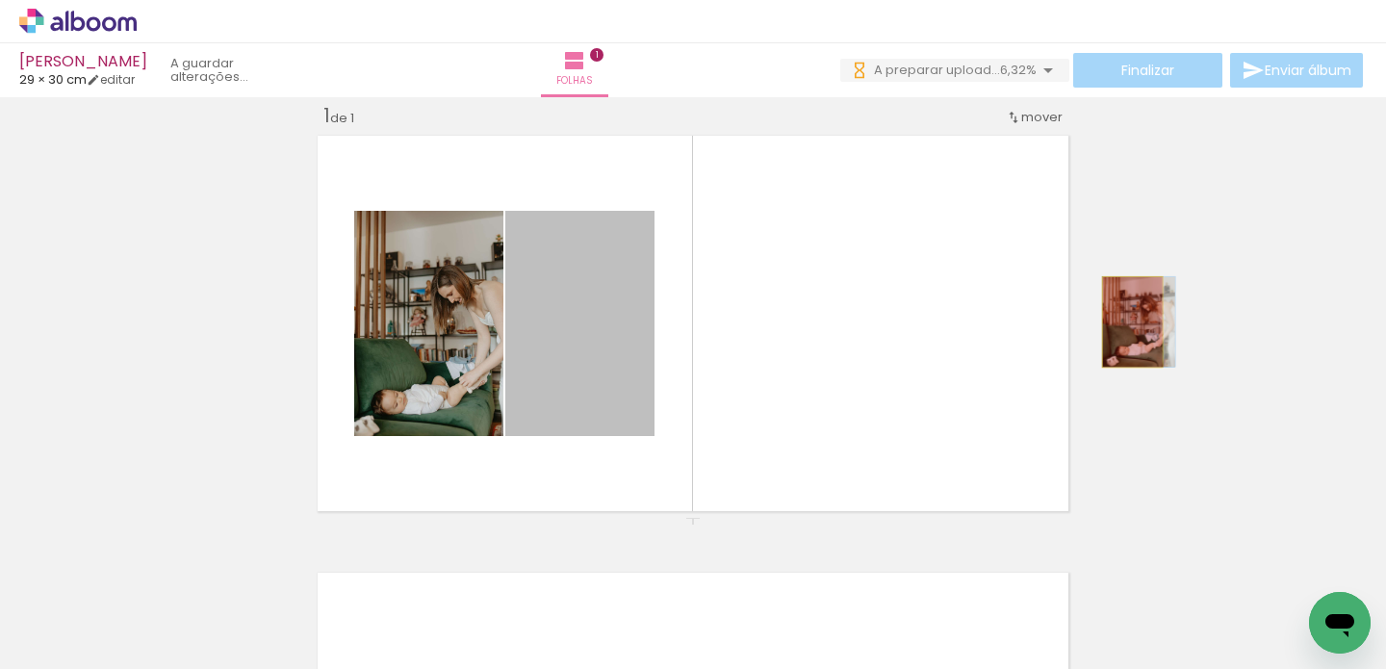
drag, startPoint x: 610, startPoint y: 328, endPoint x: 1238, endPoint y: 316, distance: 627.8
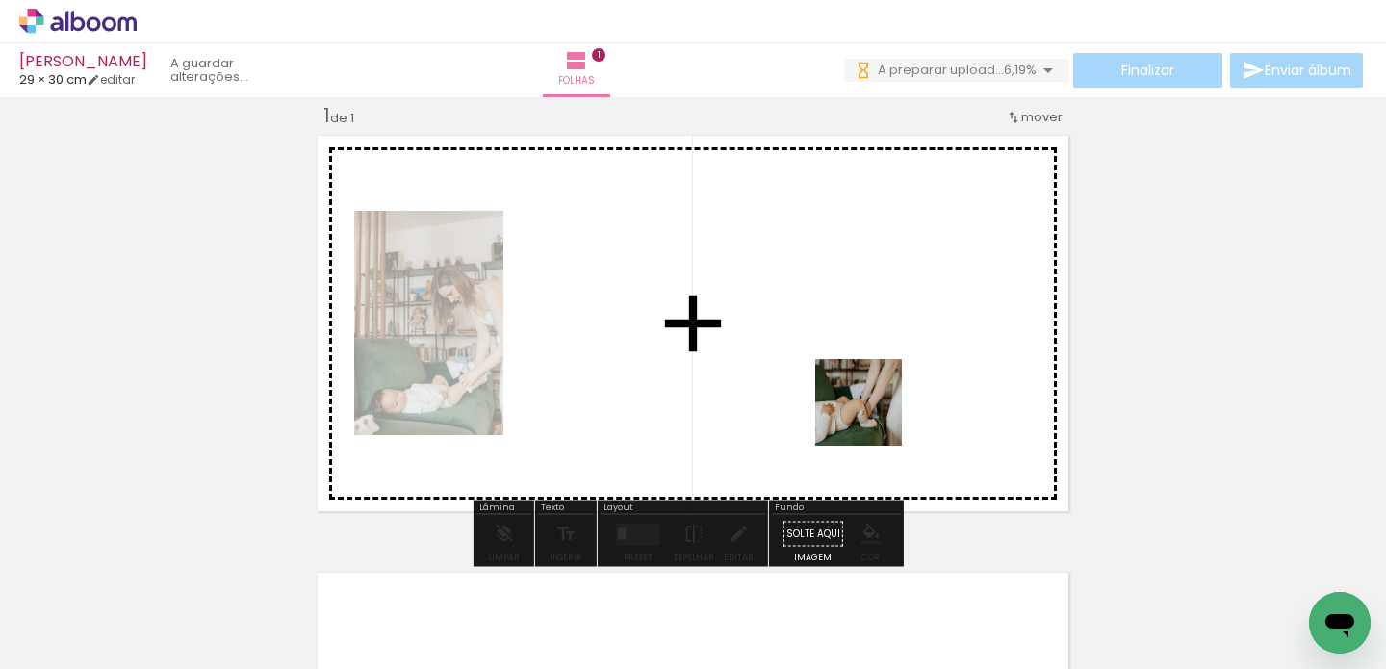
drag, startPoint x: 941, startPoint y: 464, endPoint x: 873, endPoint y: 417, distance: 82.3
click at [873, 417] on quentale-workspace at bounding box center [693, 334] width 1386 height 669
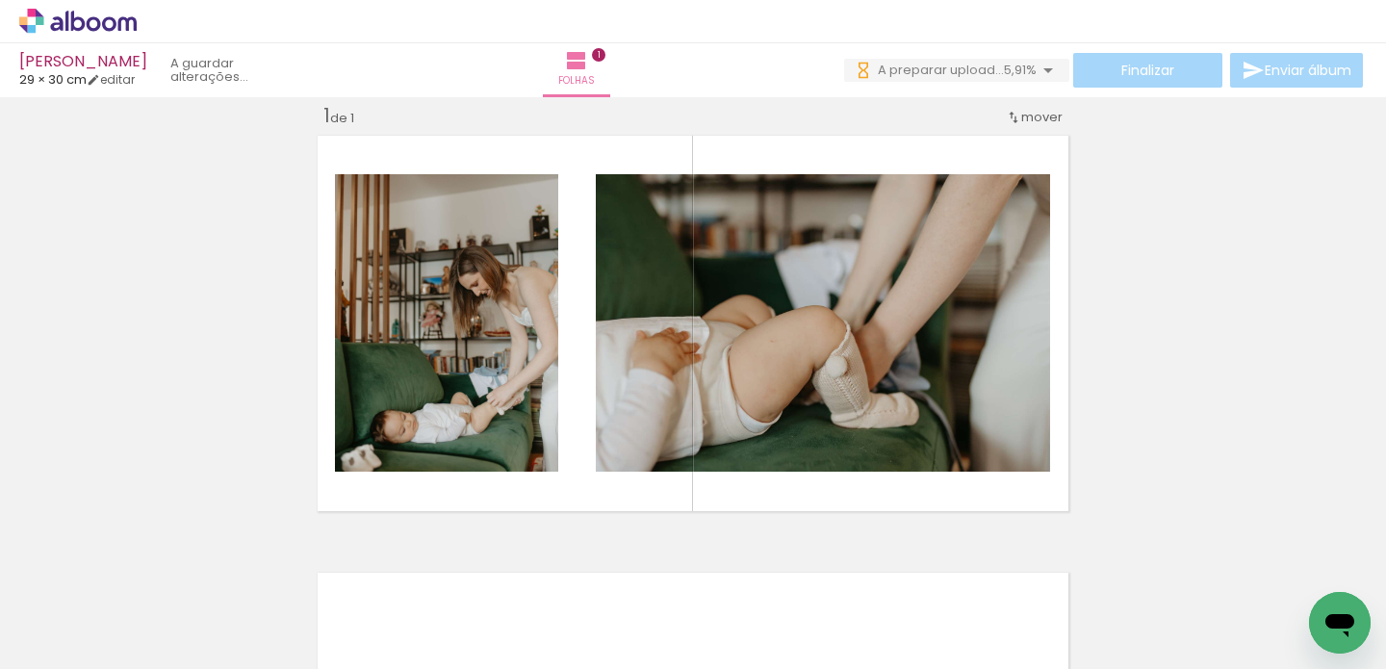
click at [433, 620] on div at bounding box center [399, 604] width 67 height 87
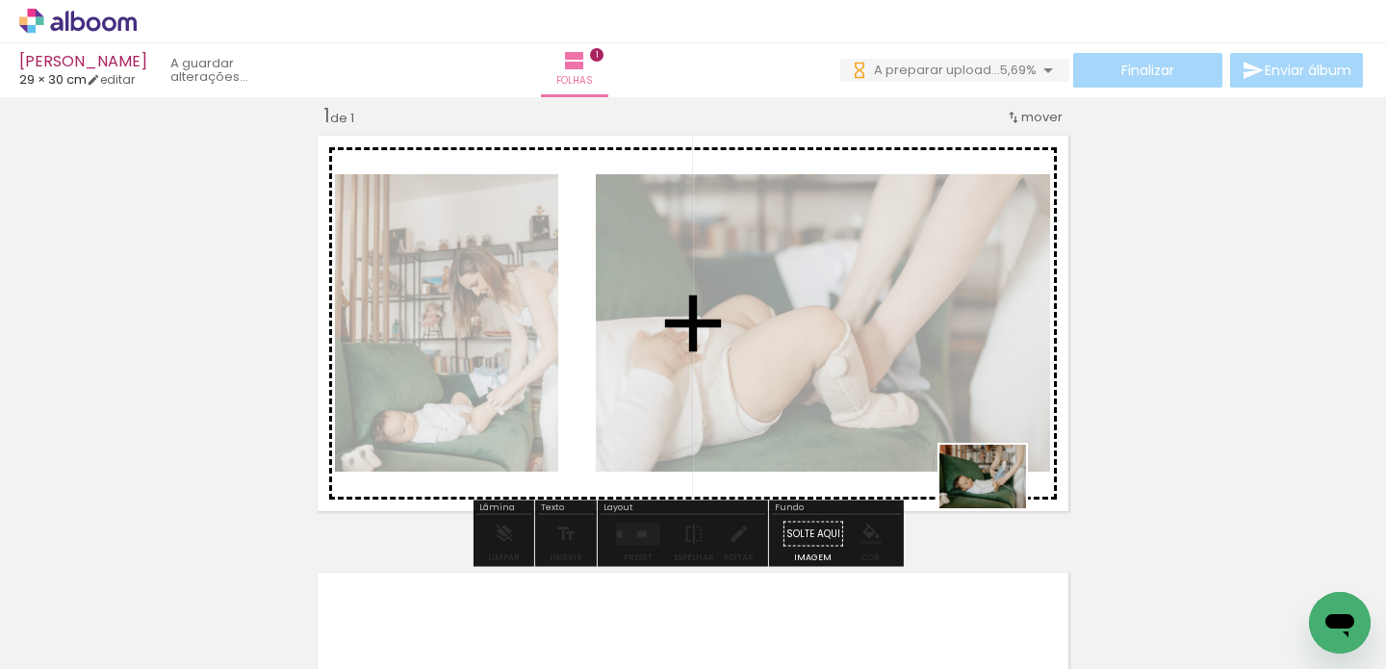
drag, startPoint x: 832, startPoint y: 607, endPoint x: 997, endPoint y: 503, distance: 196.0
click at [997, 503] on quentale-workspace at bounding box center [693, 334] width 1386 height 669
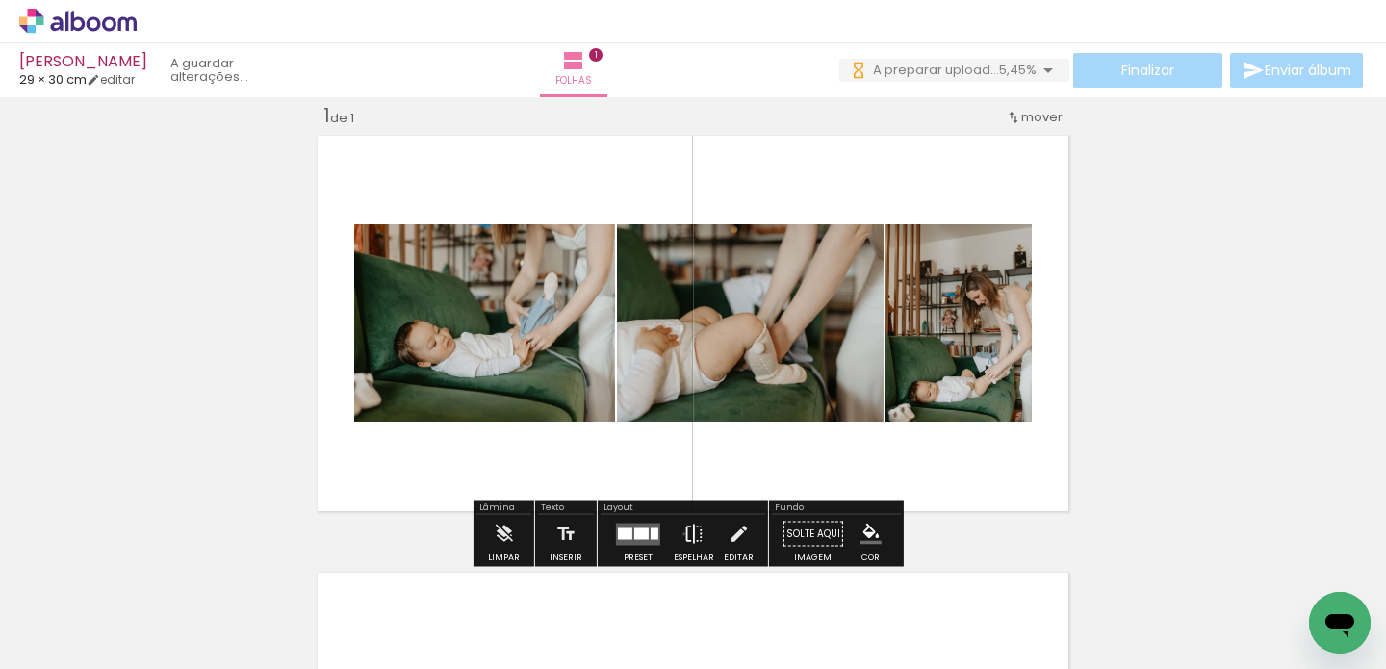
click at [684, 533] on iron-icon at bounding box center [694, 534] width 21 height 39
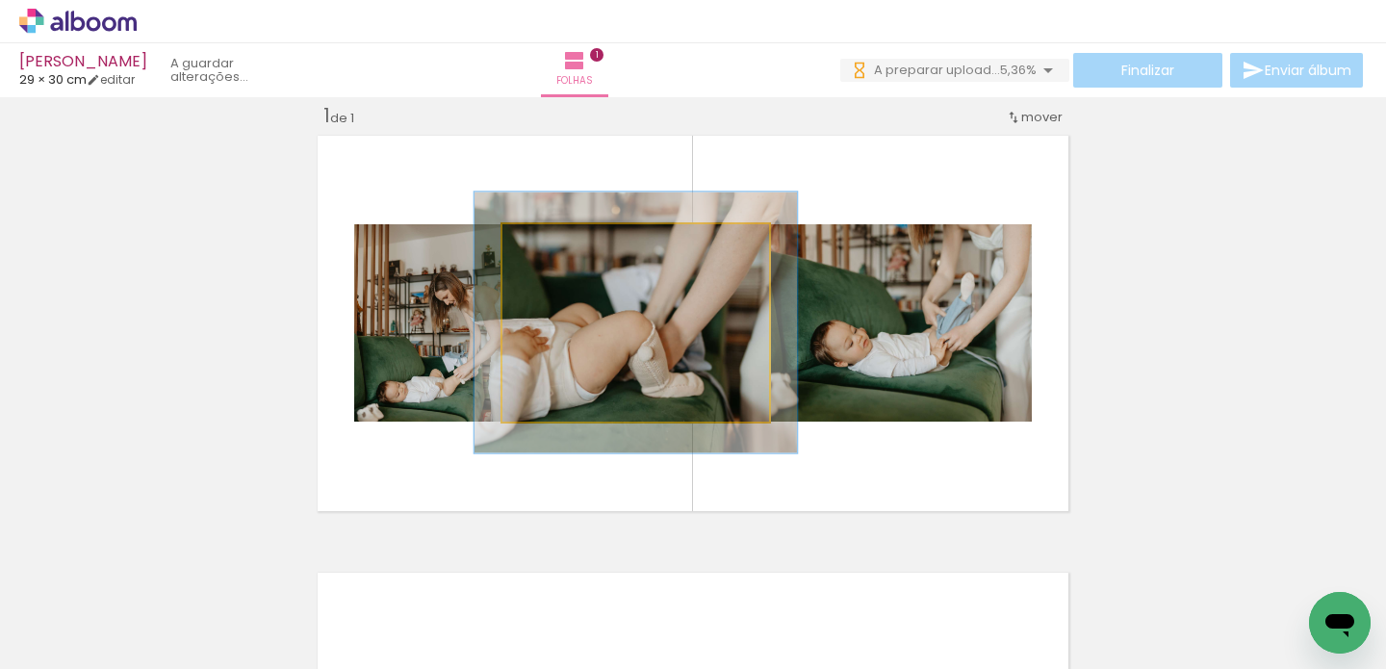
drag, startPoint x: 541, startPoint y: 245, endPoint x: 582, endPoint y: 256, distance: 42.7
click at [578, 256] on div at bounding box center [562, 244] width 31 height 31
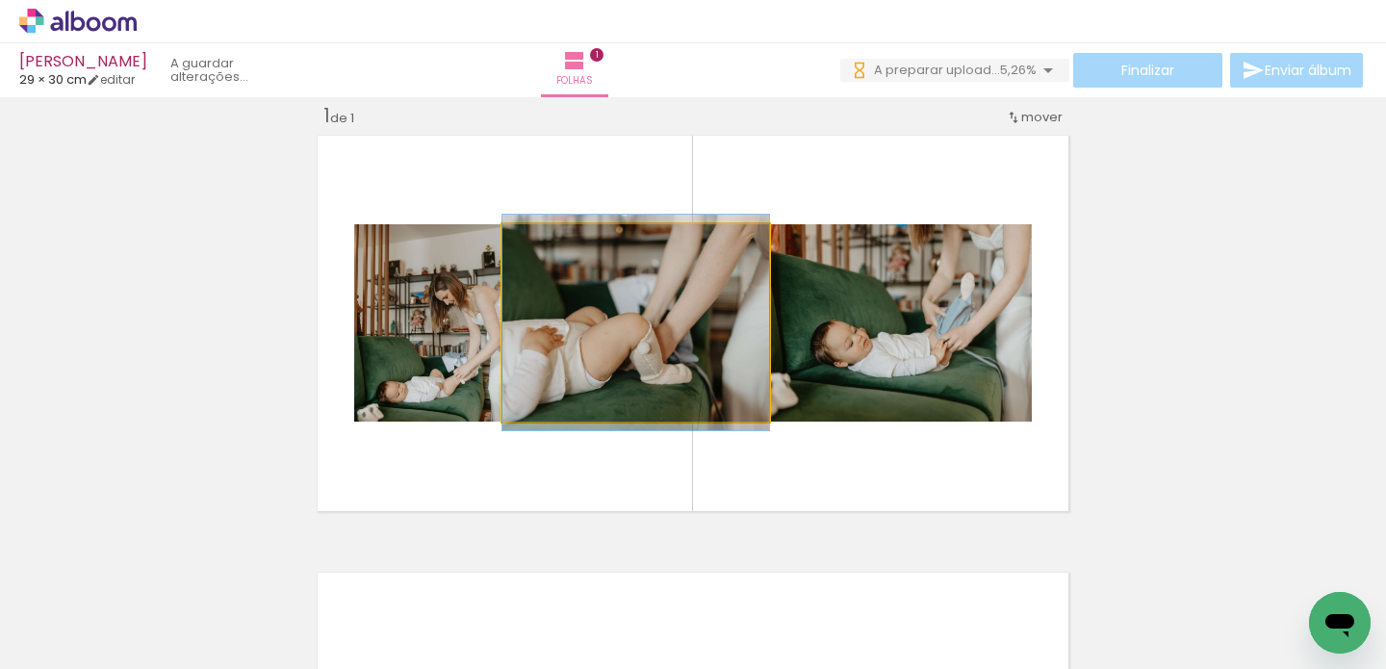
drag, startPoint x: 576, startPoint y: 245, endPoint x: 519, endPoint y: 242, distance: 56.9
type paper-slider "100"
click at [519, 242] on div at bounding box center [575, 244] width 134 height 29
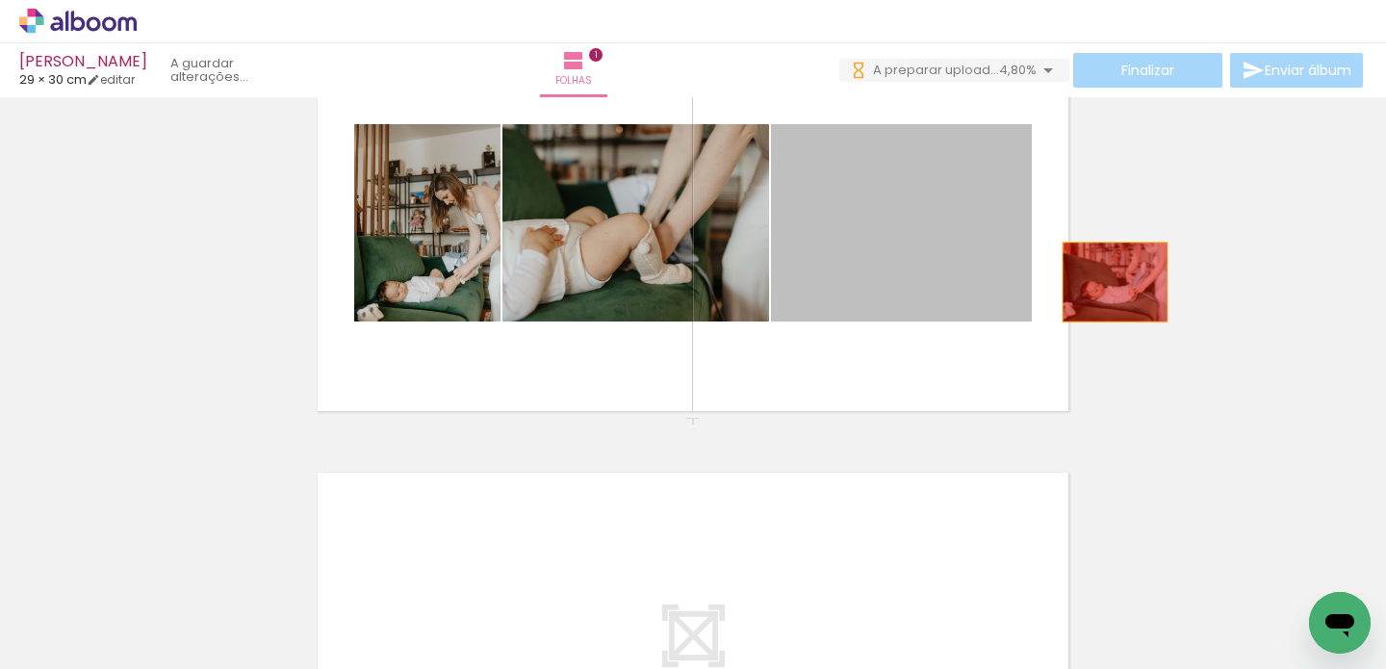
drag, startPoint x: 865, startPoint y: 241, endPoint x: 1113, endPoint y: 282, distance: 251.8
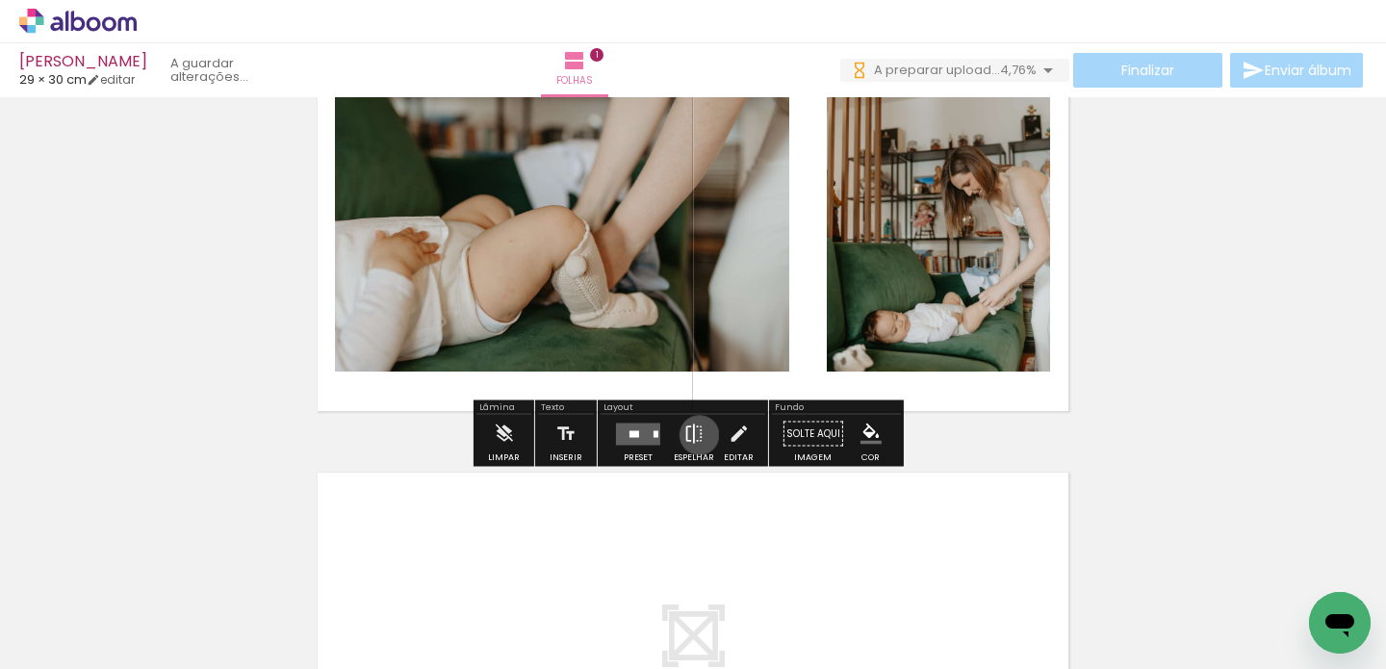
click at [695, 435] on iron-icon at bounding box center [694, 434] width 21 height 39
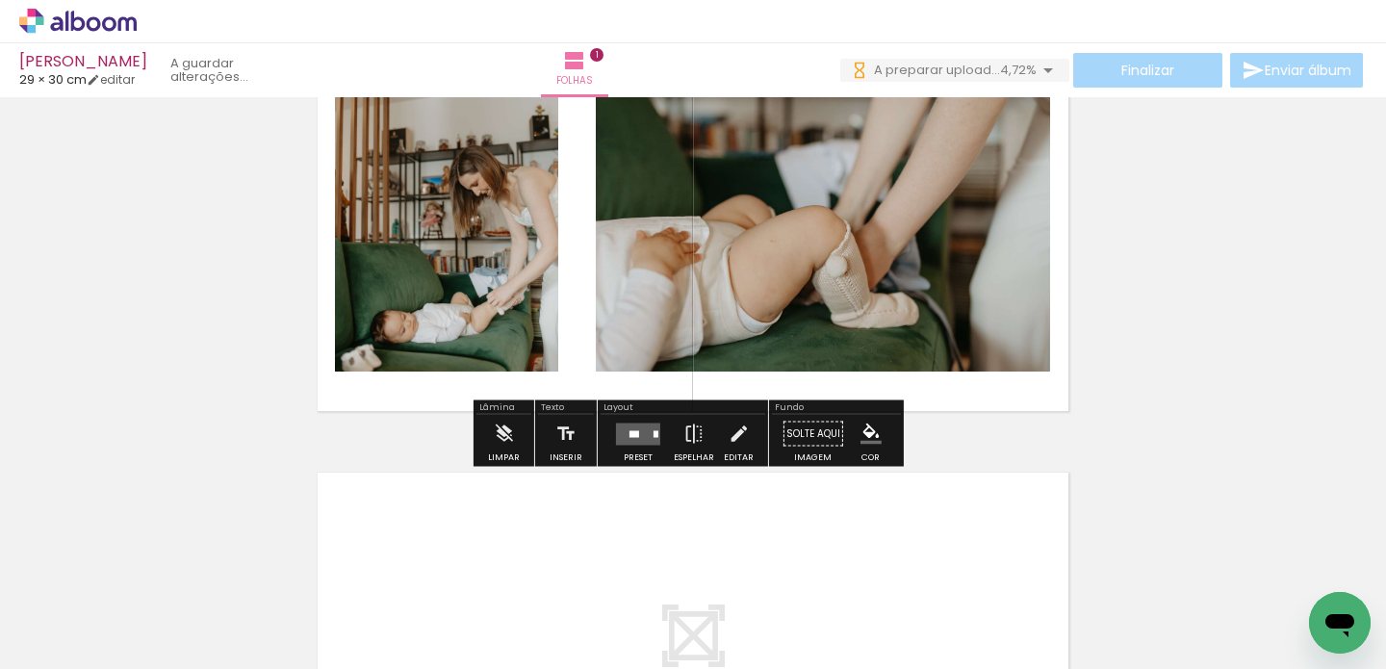
click at [499, 224] on quentale-photo at bounding box center [446, 222] width 223 height 297
click at [504, 213] on quentale-photo at bounding box center [446, 222] width 223 height 297
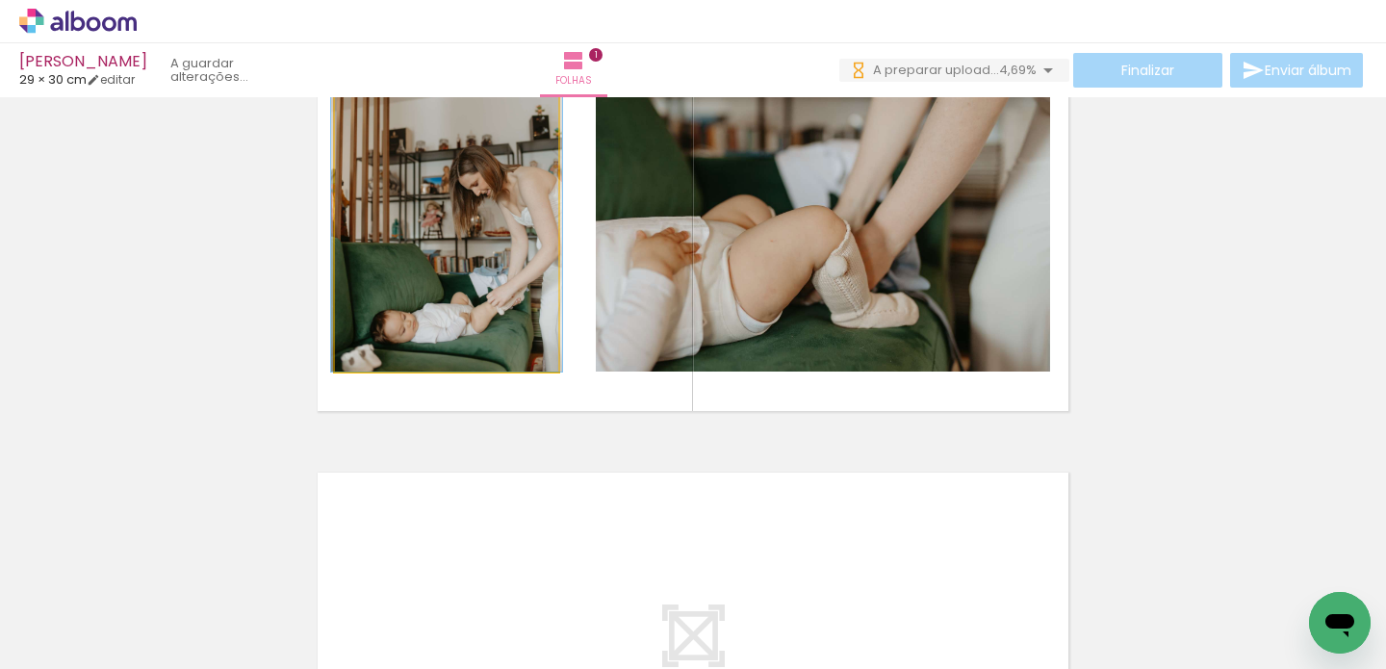
click at [504, 213] on quentale-photo at bounding box center [446, 222] width 223 height 297
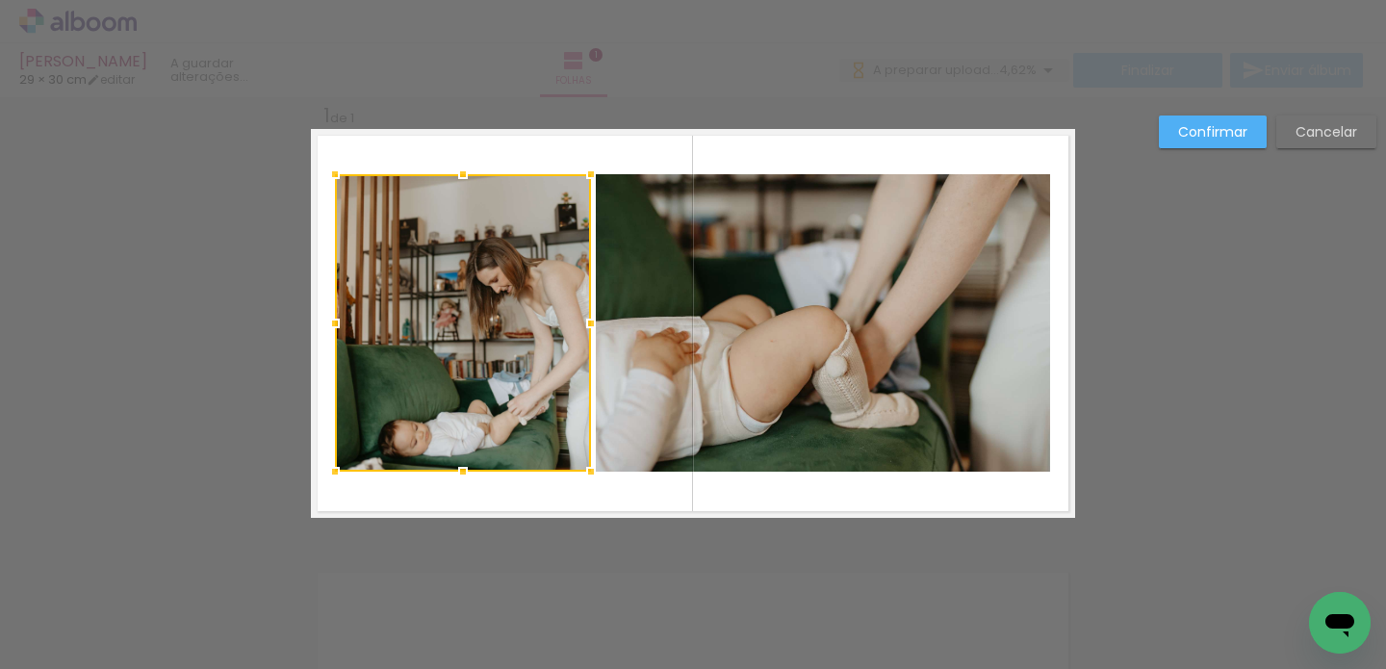
drag, startPoint x: 555, startPoint y: 323, endPoint x: 587, endPoint y: 322, distance: 32.8
click at [587, 322] on div at bounding box center [591, 323] width 39 height 39
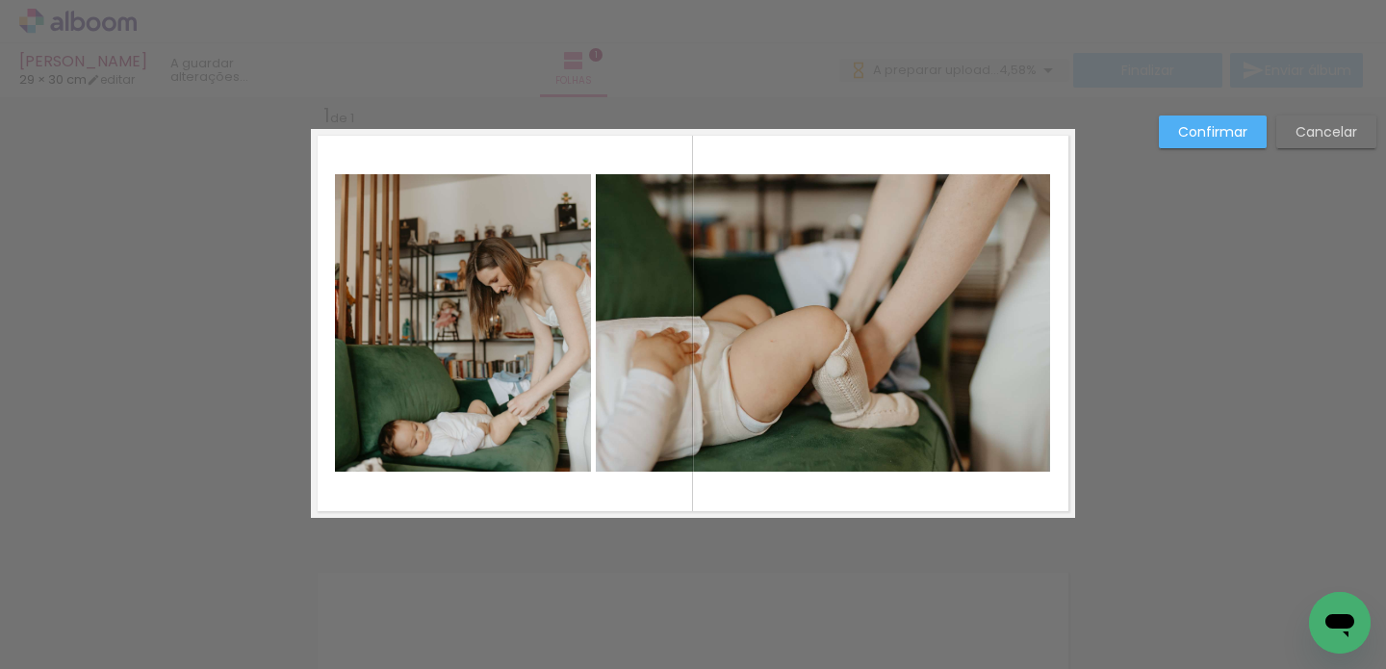
click at [1237, 141] on paper-button "Confirmar" at bounding box center [1213, 132] width 108 height 33
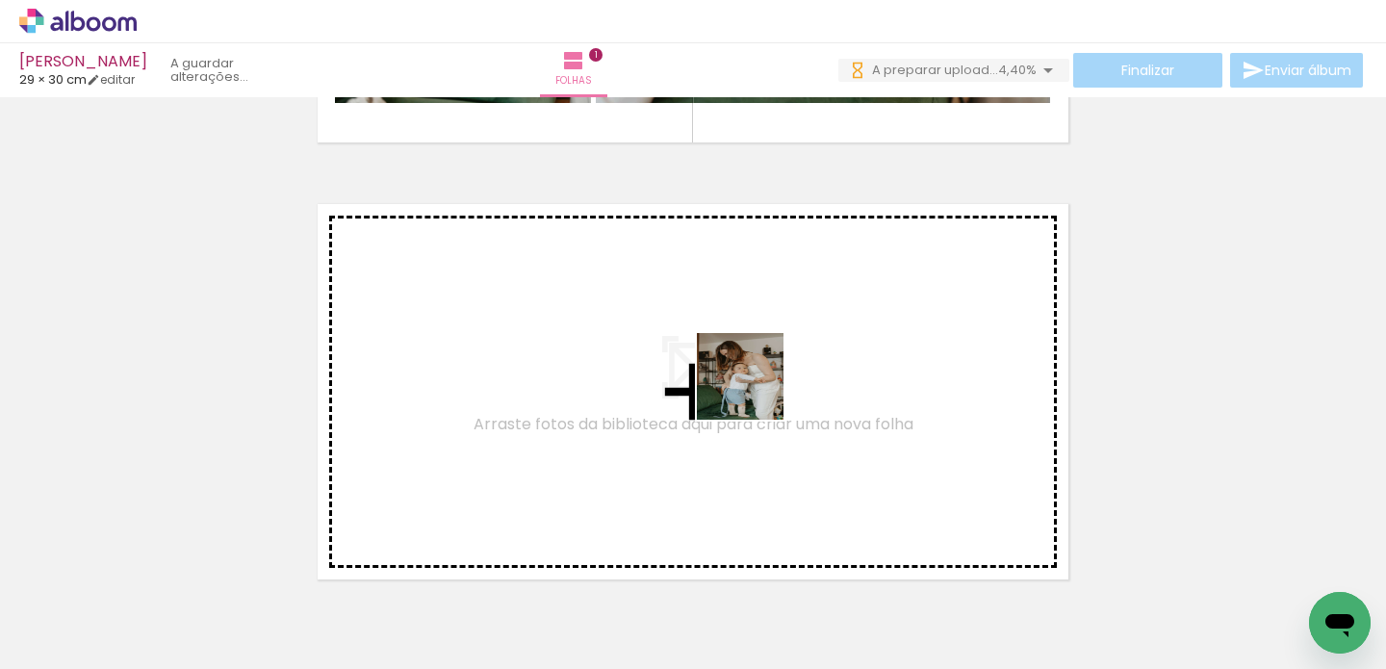
drag, startPoint x: 833, startPoint y: 620, endPoint x: 755, endPoint y: 391, distance: 242.0
click at [755, 391] on quentale-workspace at bounding box center [693, 334] width 1386 height 669
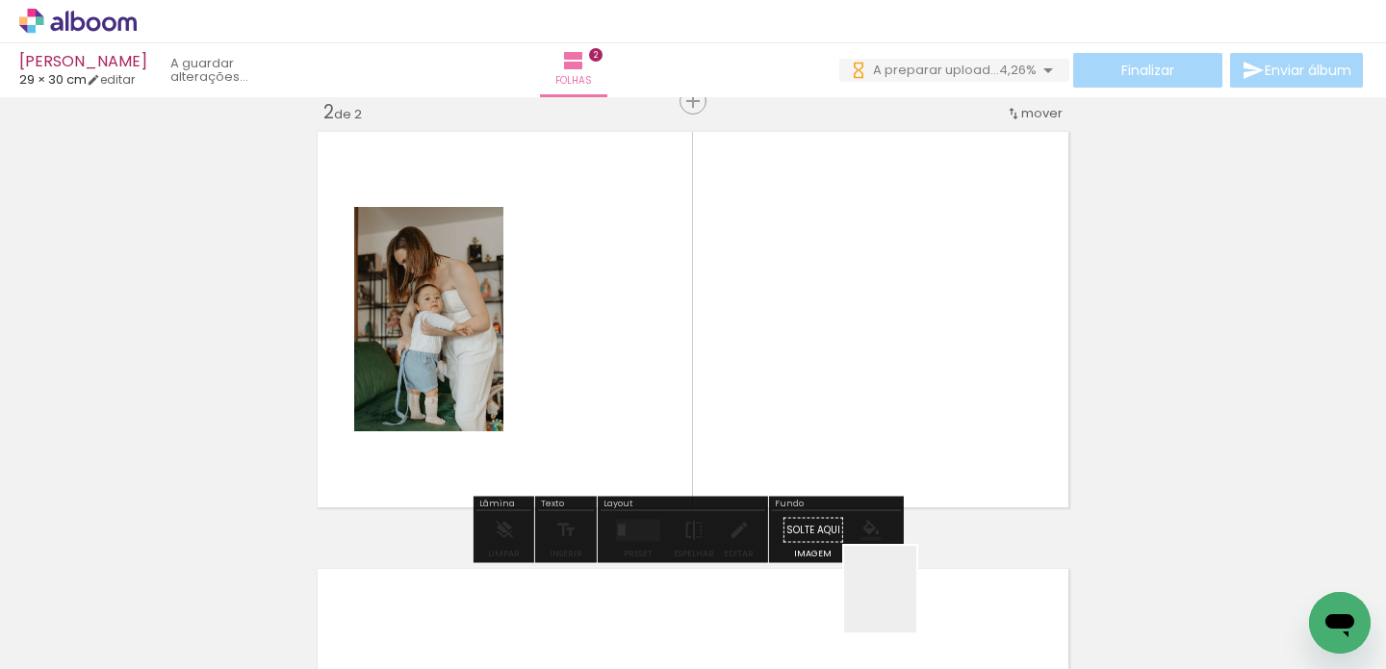
drag, startPoint x: 905, startPoint y: 613, endPoint x: 863, endPoint y: 426, distance: 192.5
click at [859, 410] on quentale-workspace at bounding box center [693, 334] width 1386 height 669
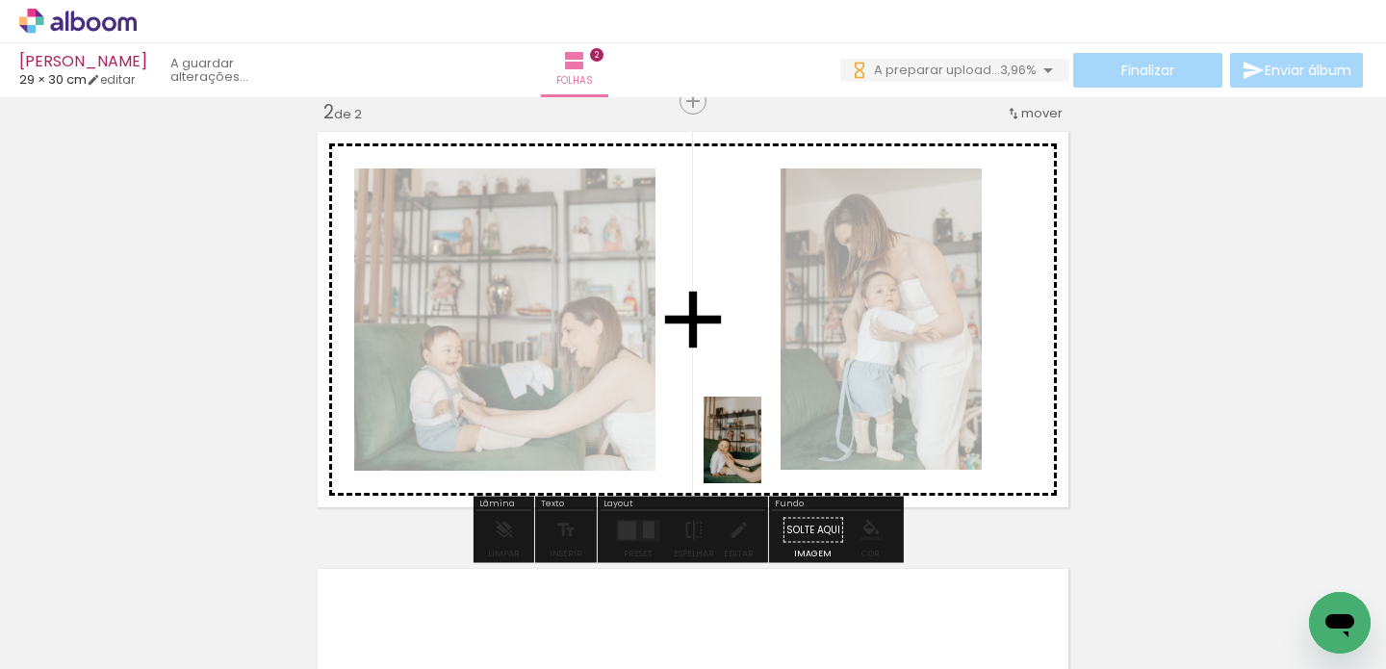
drag, startPoint x: 641, startPoint y: 630, endPoint x: 762, endPoint y: 454, distance: 212.6
click at [762, 454] on quentale-workspace at bounding box center [693, 334] width 1386 height 669
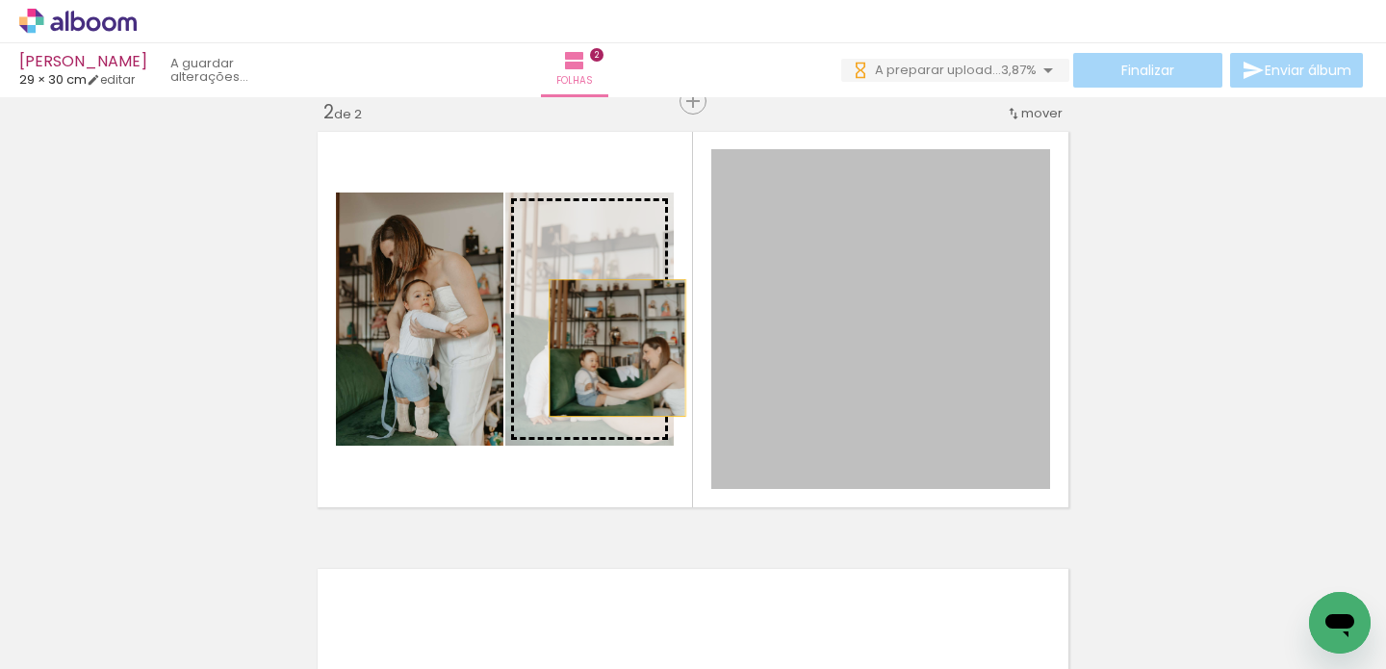
drag, startPoint x: 748, startPoint y: 385, endPoint x: 593, endPoint y: 347, distance: 159.7
click at [0, 0] on slot at bounding box center [0, 0] width 0 height 0
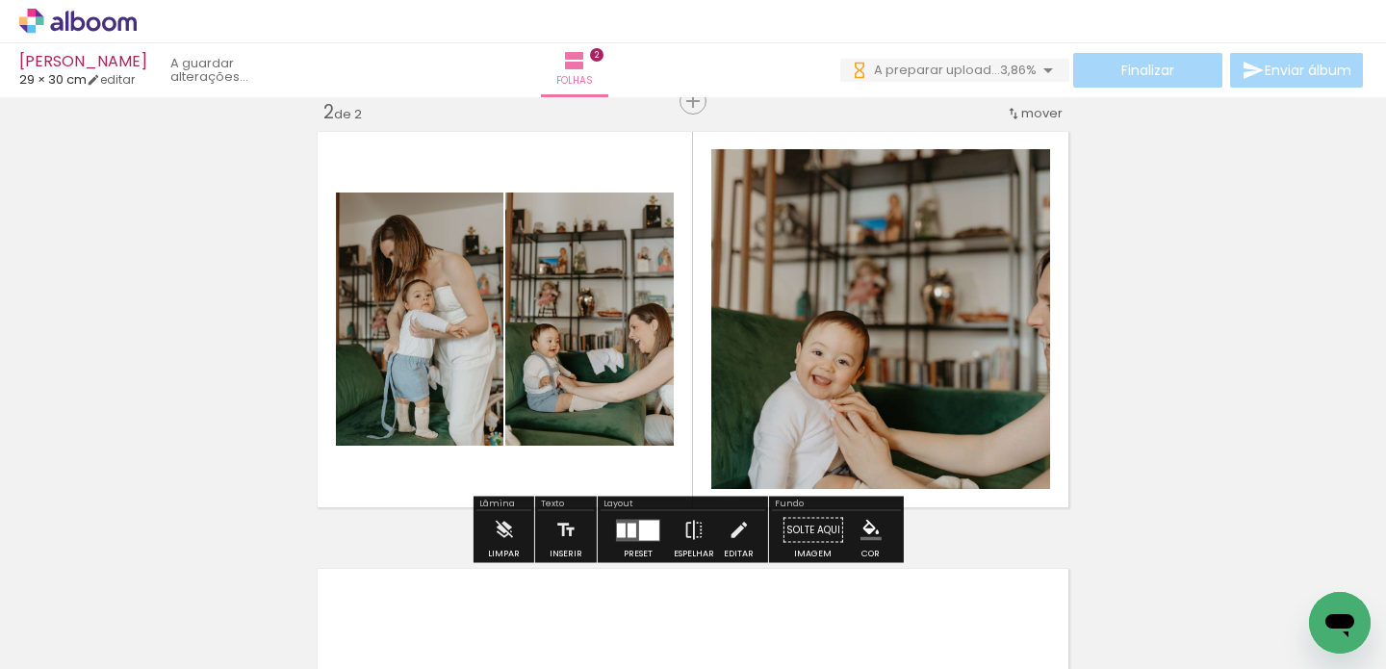
click at [597, 322] on quentale-photo at bounding box center [589, 319] width 168 height 253
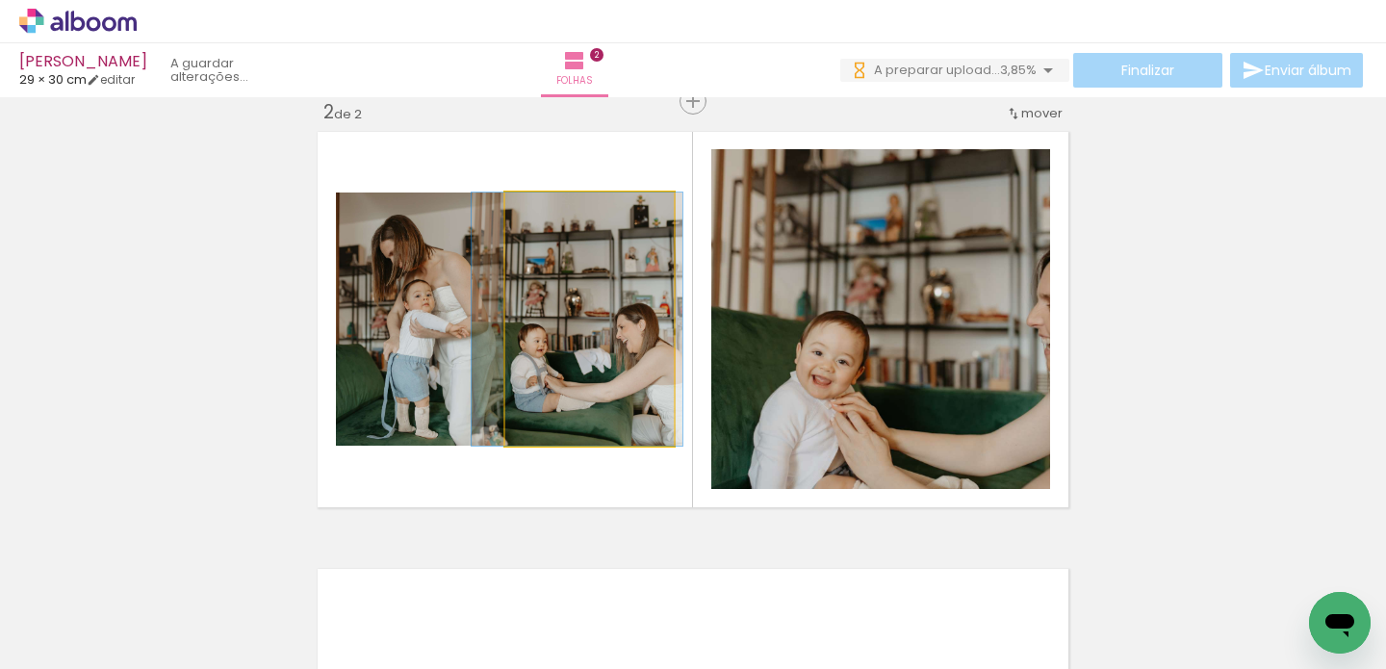
drag, startPoint x: 590, startPoint y: 326, endPoint x: 580, endPoint y: 325, distance: 10.6
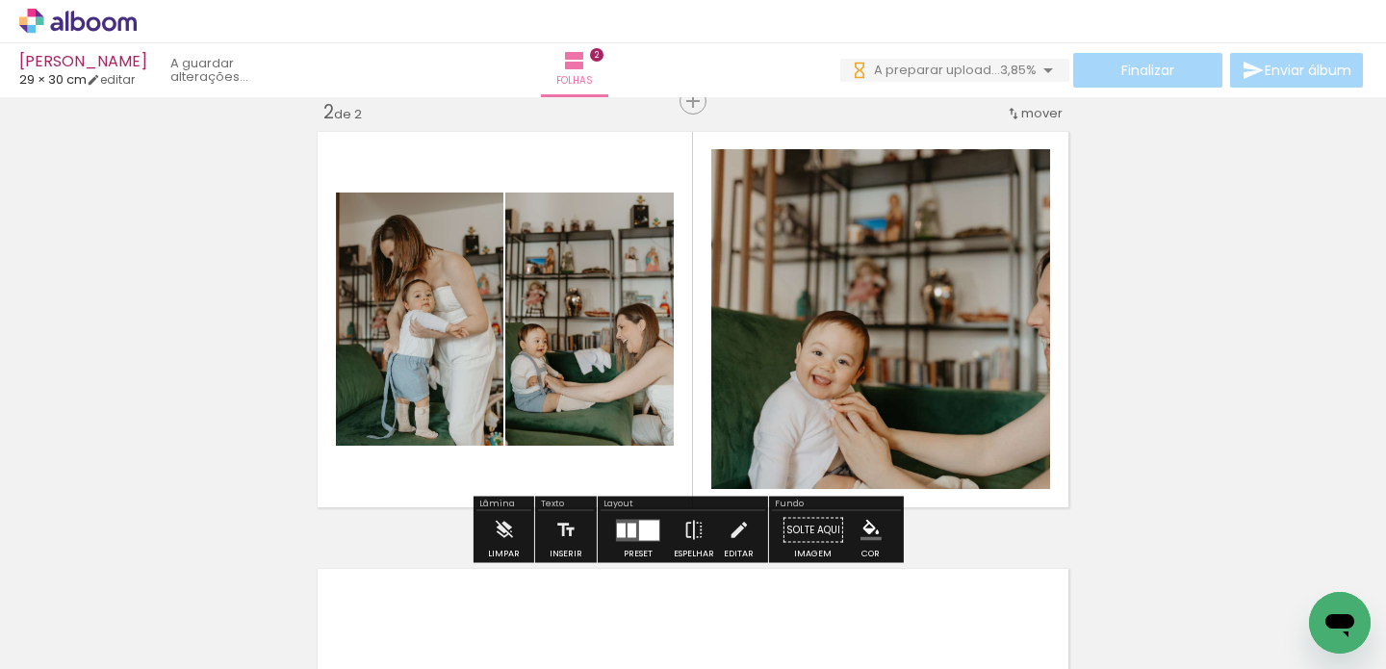
click at [1098, 321] on div "Inserir folha 1 de 2 Inserir folha 2 de 2" at bounding box center [693, 295] width 1386 height 1312
click at [867, 327] on quentale-photo at bounding box center [880, 319] width 339 height 340
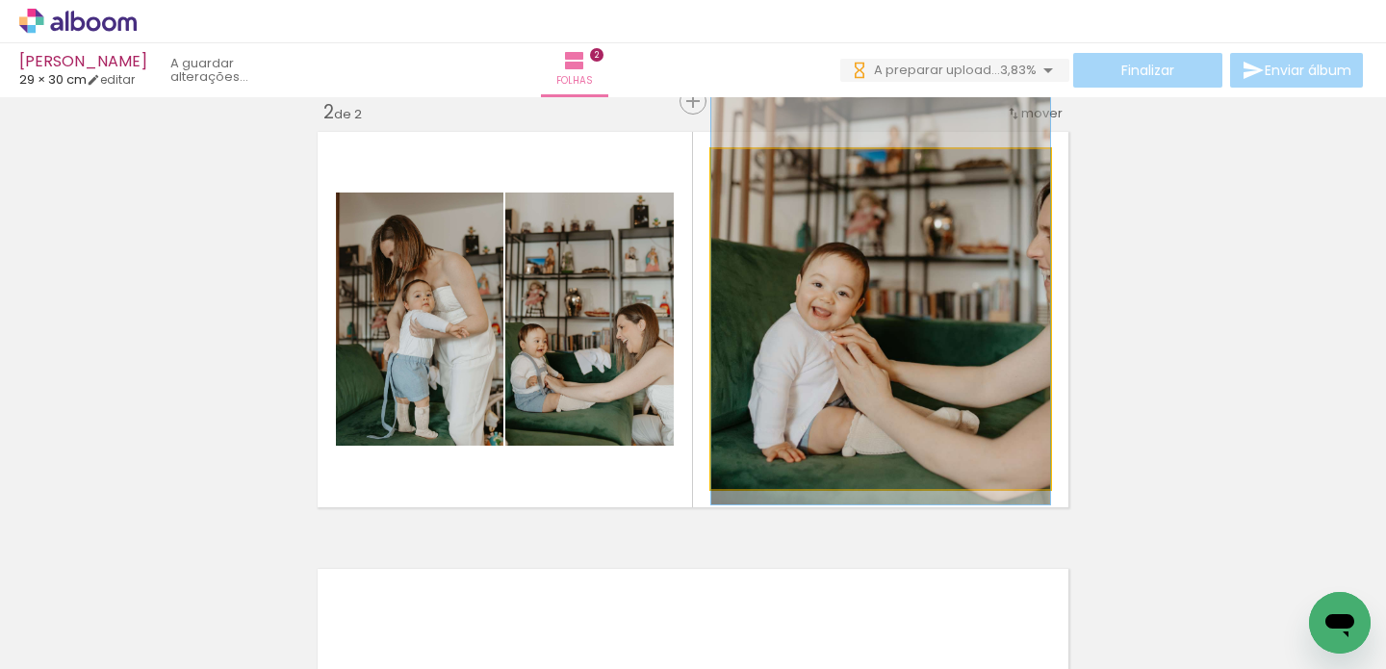
drag, startPoint x: 854, startPoint y: 340, endPoint x: 851, endPoint y: 276, distance: 63.6
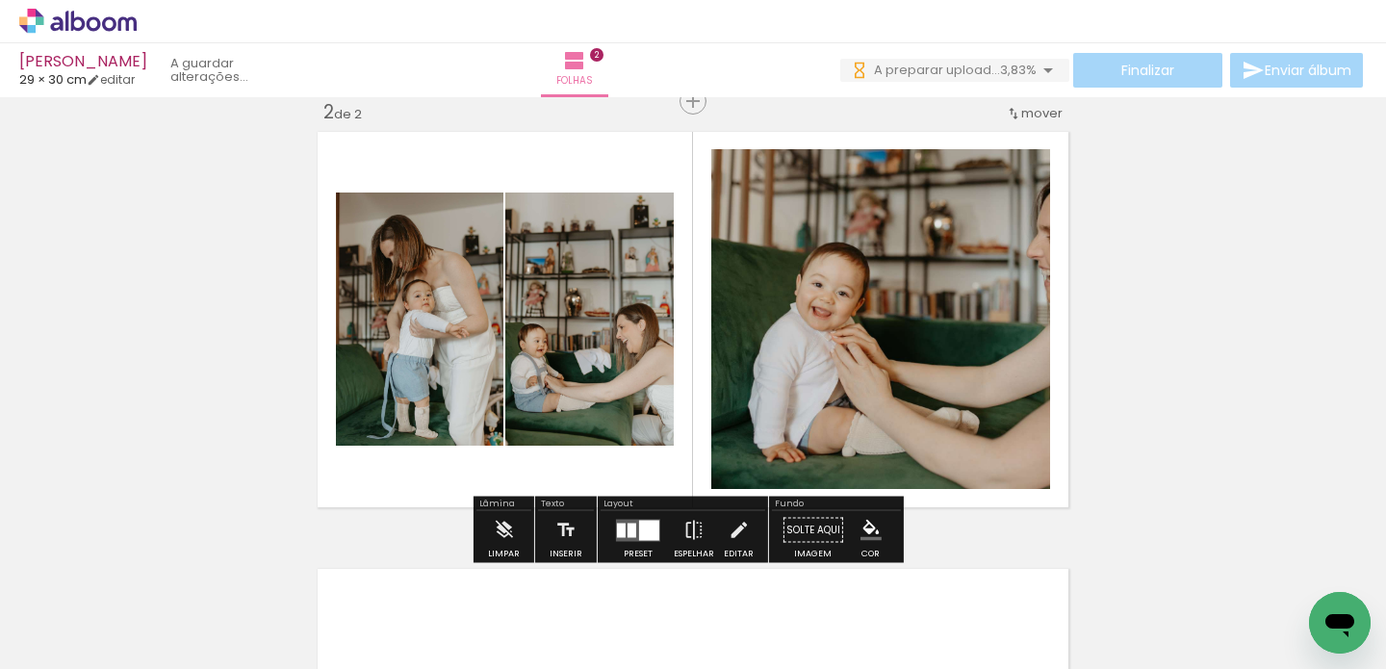
click at [1182, 319] on div "Inserir folha 1 de 2 Inserir folha 2 de 2" at bounding box center [693, 295] width 1386 height 1312
click at [571, 316] on quentale-photo at bounding box center [589, 319] width 168 height 253
click at [0, 0] on div at bounding box center [0, 0] width 0 height 0
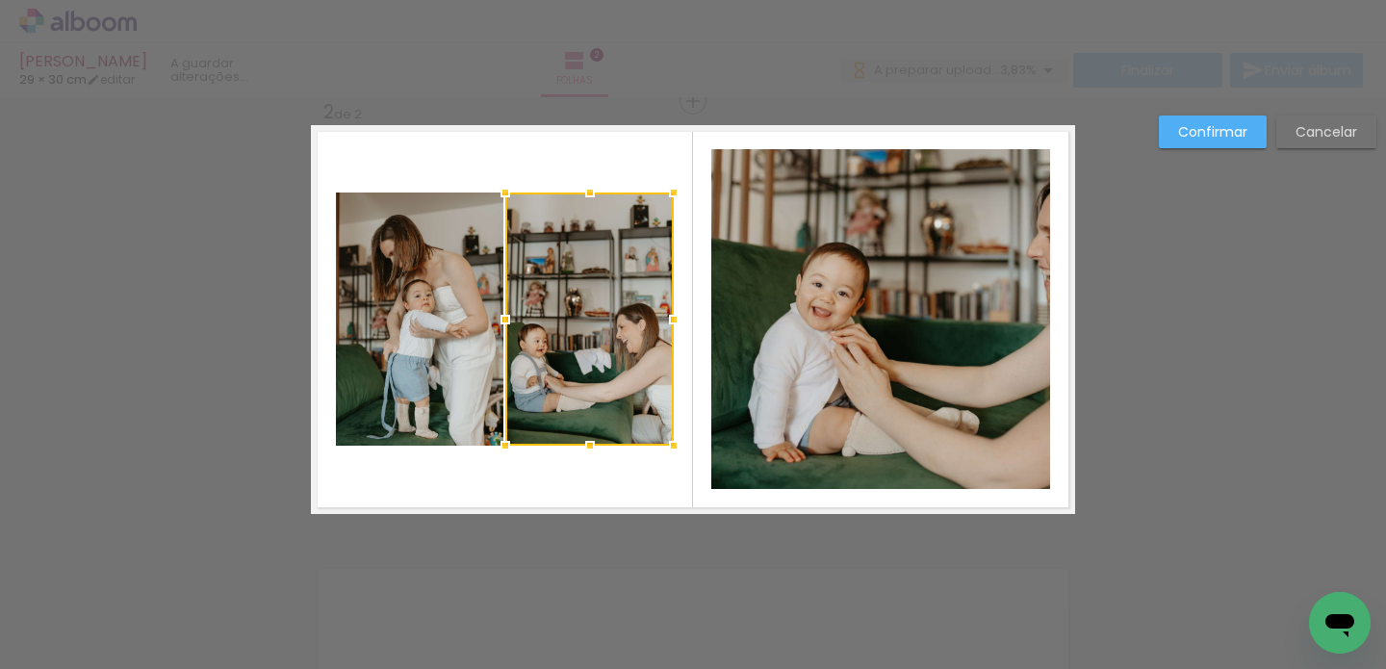
click at [614, 301] on div at bounding box center [589, 319] width 168 height 253
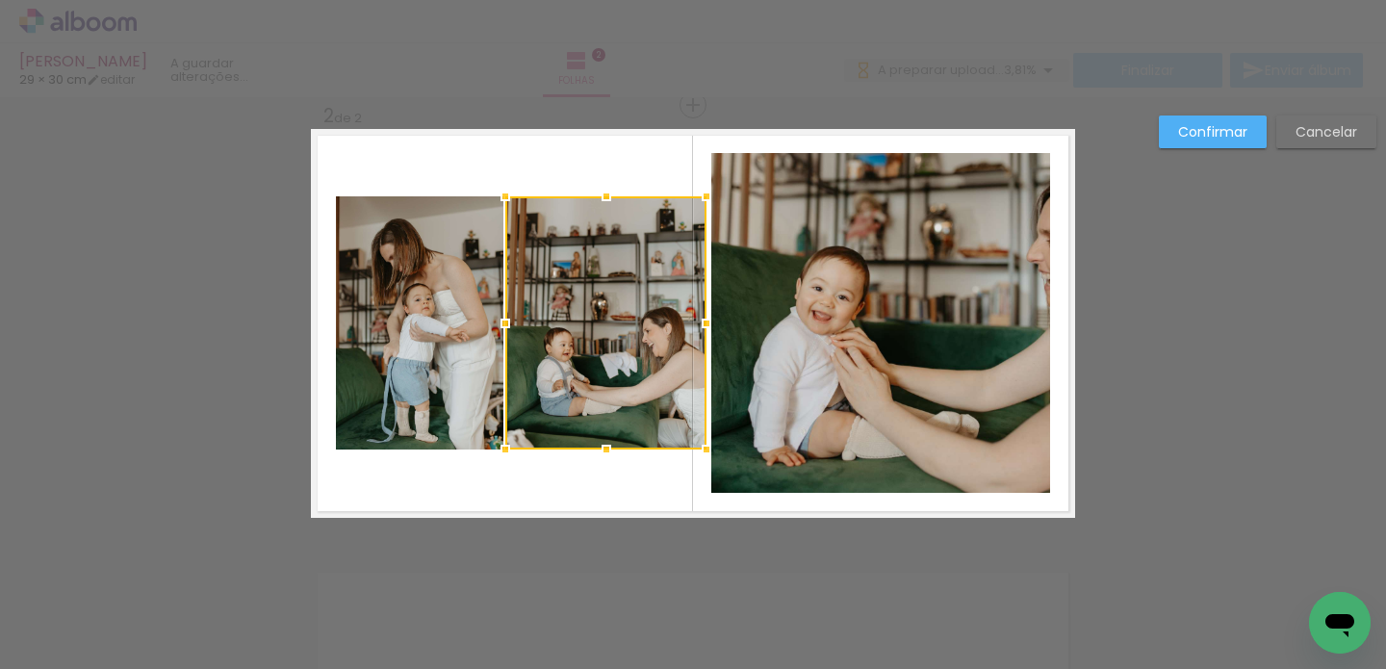
drag, startPoint x: 665, startPoint y: 320, endPoint x: 698, endPoint y: 318, distance: 32.8
click at [698, 318] on div at bounding box center [706, 323] width 39 height 39
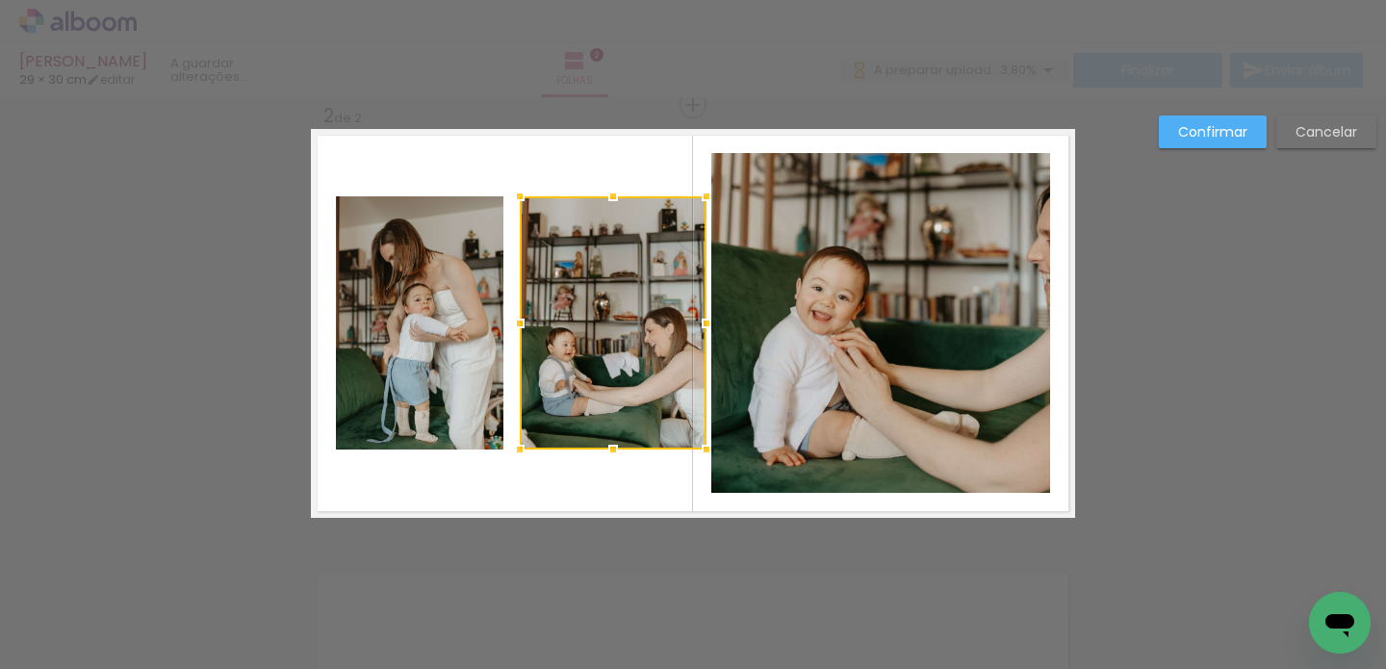
drag, startPoint x: 503, startPoint y: 323, endPoint x: 517, endPoint y: 324, distance: 14.6
click at [517, 324] on div at bounding box center [520, 323] width 39 height 39
click at [475, 311] on quentale-photo at bounding box center [420, 322] width 168 height 253
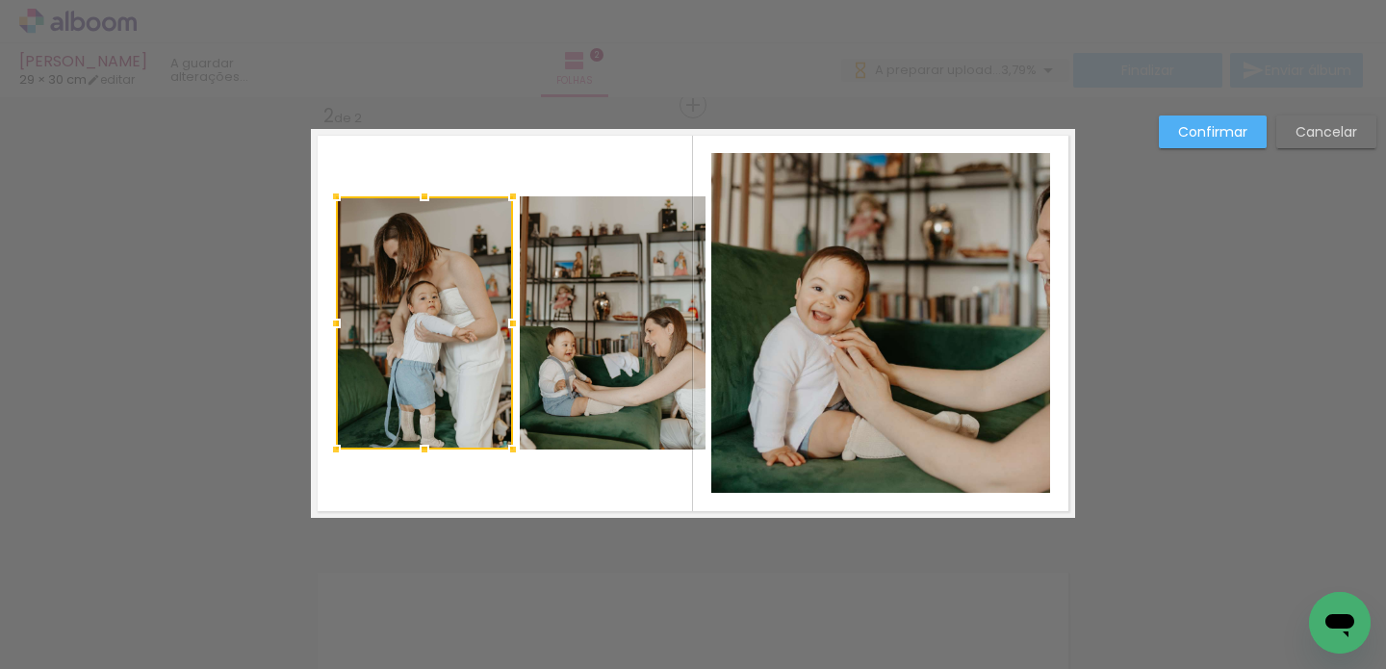
click at [504, 326] on div at bounding box center [513, 323] width 39 height 39
click at [1219, 315] on div "Confirmar Cancelar" at bounding box center [693, 314] width 1386 height 1357
click at [605, 341] on quentale-photo at bounding box center [613, 322] width 187 height 253
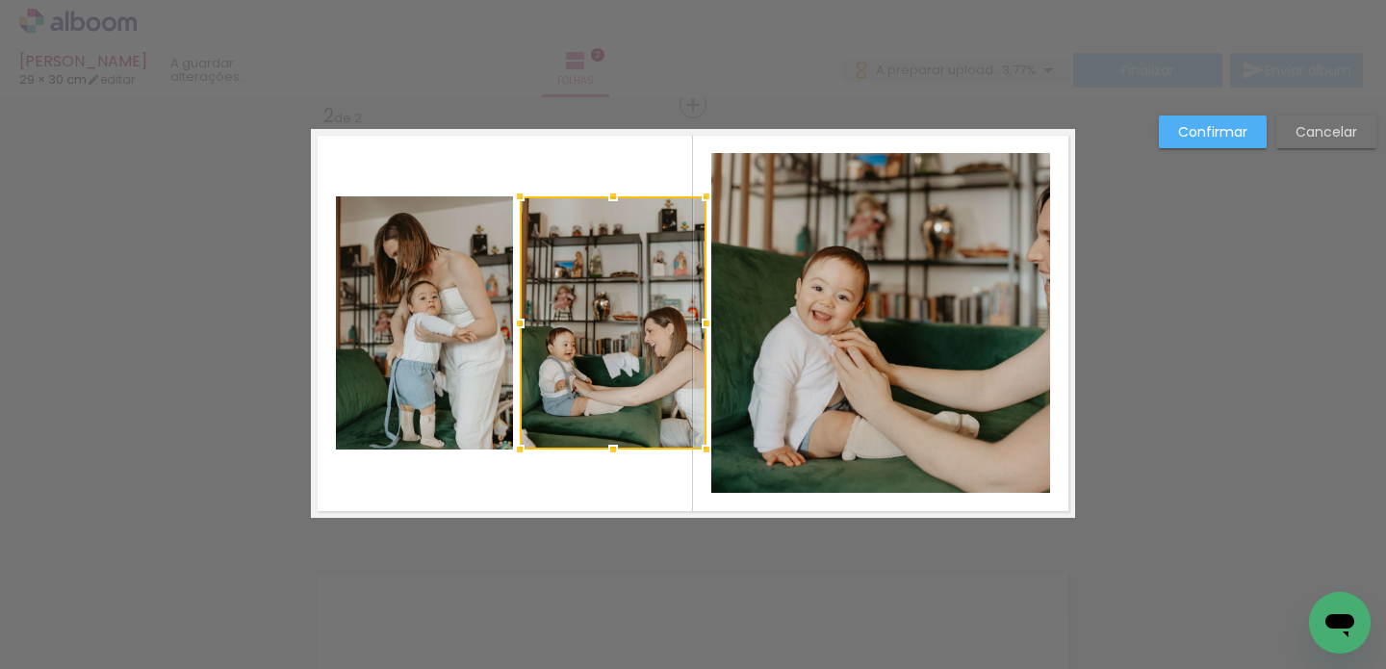
click at [1232, 403] on div "Confirmar Cancelar" at bounding box center [693, 314] width 1386 height 1357
click at [0, 0] on slot "Confirmar" at bounding box center [0, 0] width 0 height 0
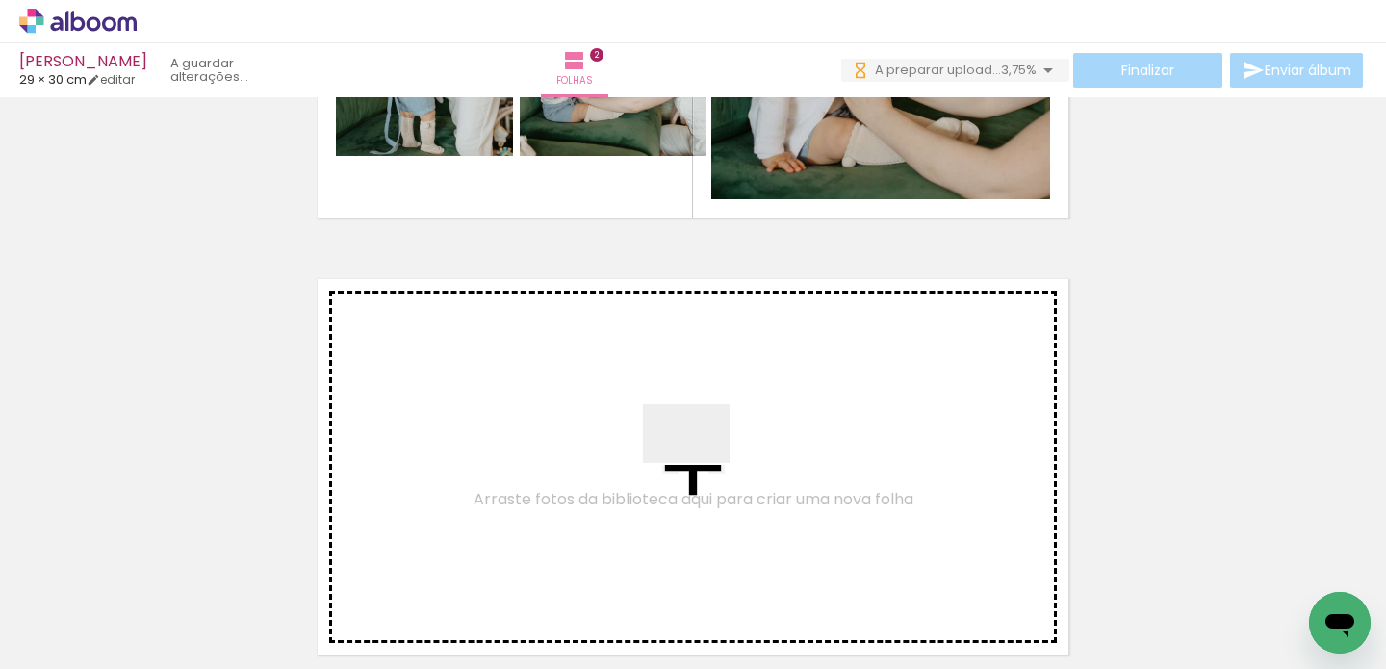
drag, startPoint x: 702, startPoint y: 485, endPoint x: 701, endPoint y: 462, distance: 23.1
click at [701, 462] on quentale-workspace at bounding box center [693, 334] width 1386 height 669
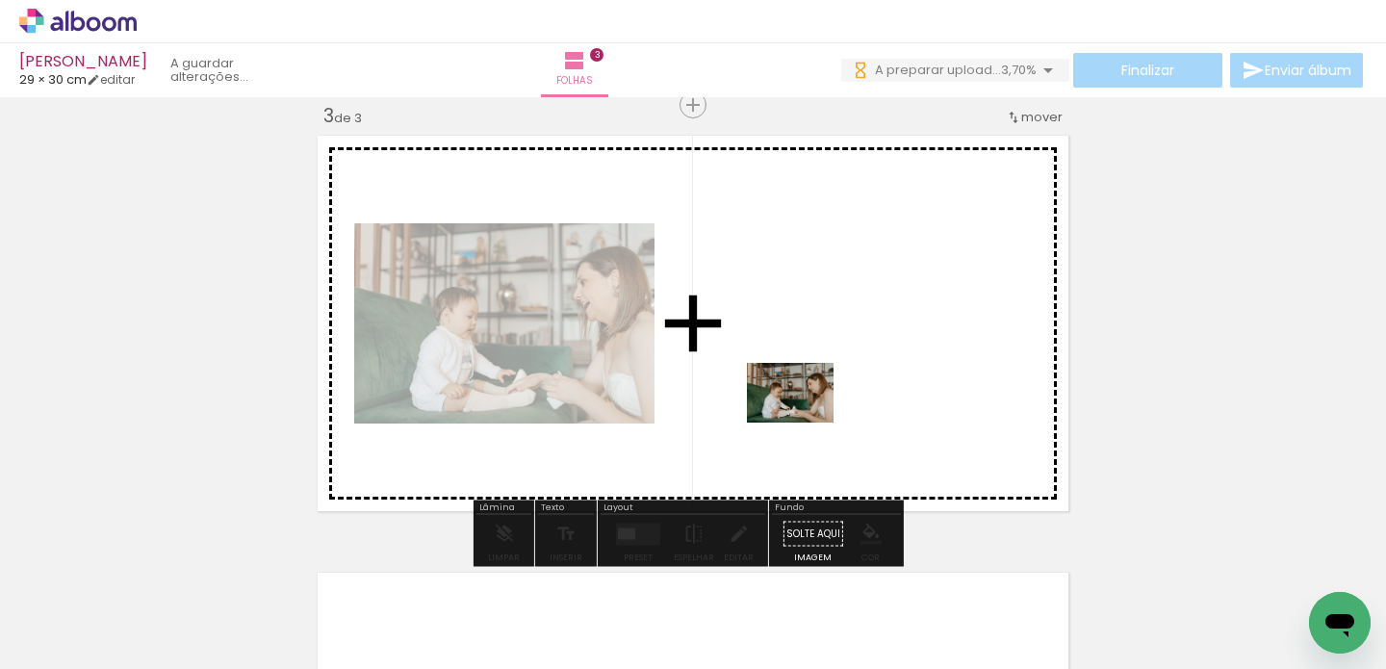
drag, startPoint x: 811, startPoint y: 619, endPoint x: 805, endPoint y: 421, distance: 198.4
click at [805, 421] on quentale-workspace at bounding box center [693, 334] width 1386 height 669
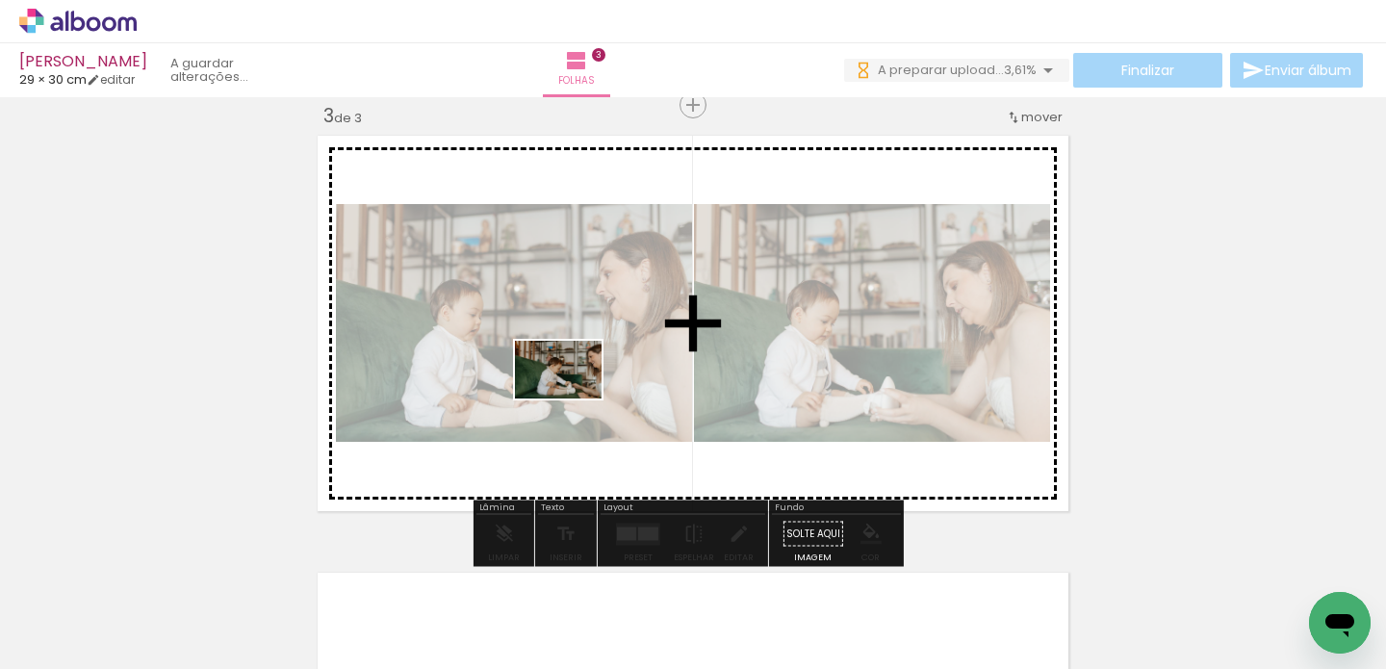
drag, startPoint x: 1129, startPoint y: 618, endPoint x: 573, endPoint y: 399, distance: 598.2
click at [573, 399] on quentale-workspace at bounding box center [693, 334] width 1386 height 669
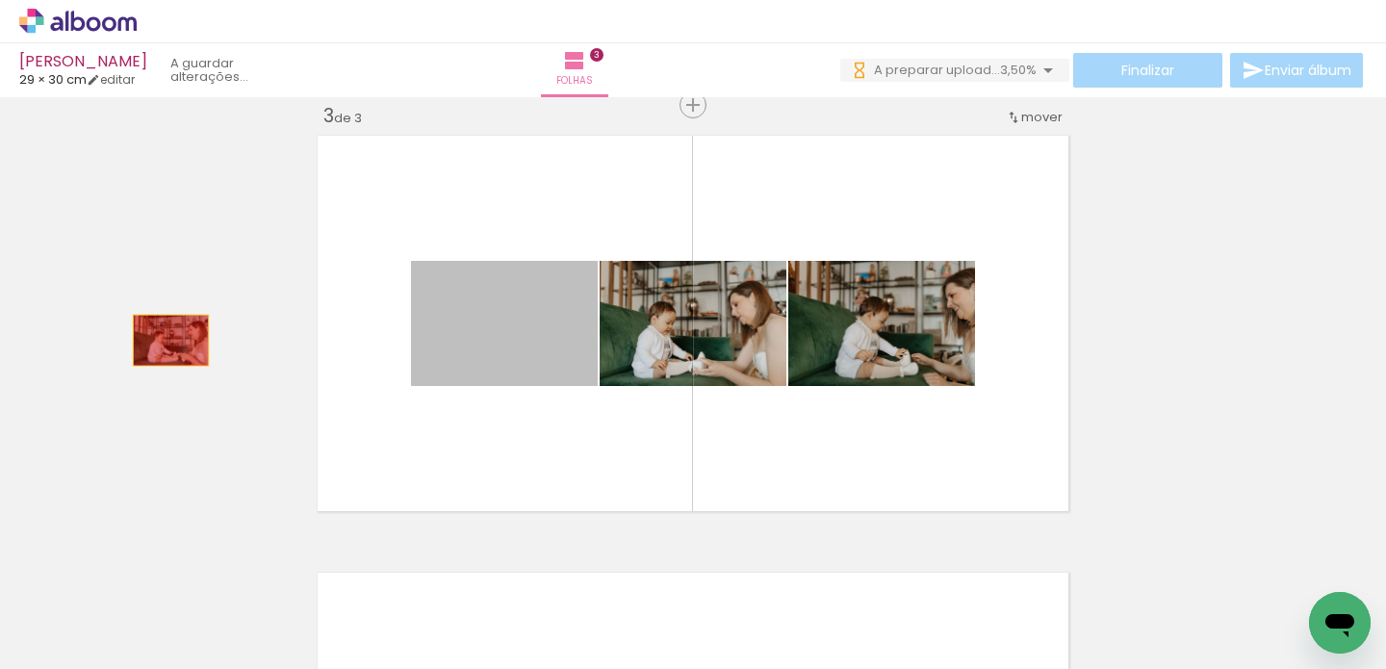
drag, startPoint x: 542, startPoint y: 348, endPoint x: 797, endPoint y: 602, distance: 360.1
click at [164, 340] on div "Inserir folha 1 de 3 Inserir folha 2 de 3 Inserir folha 3 de 3" at bounding box center [693, 80] width 1386 height 1749
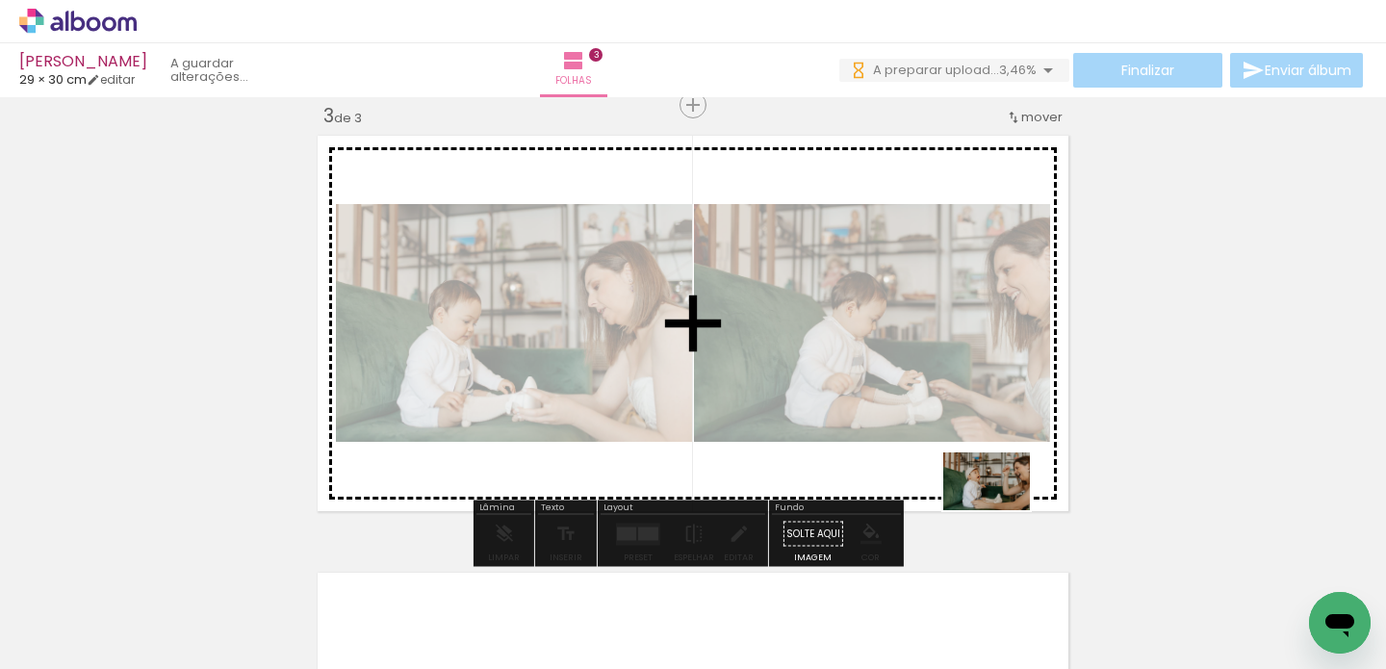
drag, startPoint x: 1237, startPoint y: 624, endPoint x: 1001, endPoint y: 510, distance: 261.8
click at [1001, 510] on quentale-workspace at bounding box center [693, 334] width 1386 height 669
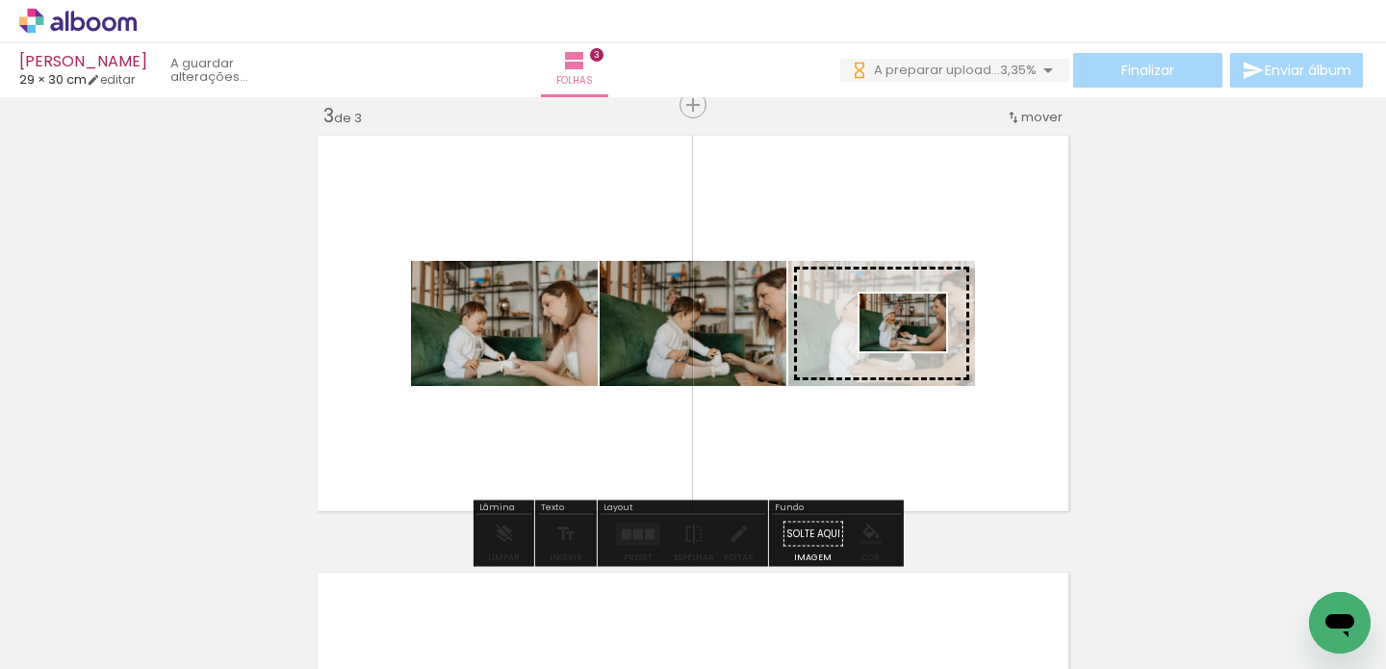
drag, startPoint x: 1160, startPoint y: 614, endPoint x: 917, endPoint y: 351, distance: 357.7
click at [917, 351] on quentale-workspace at bounding box center [693, 334] width 1386 height 669
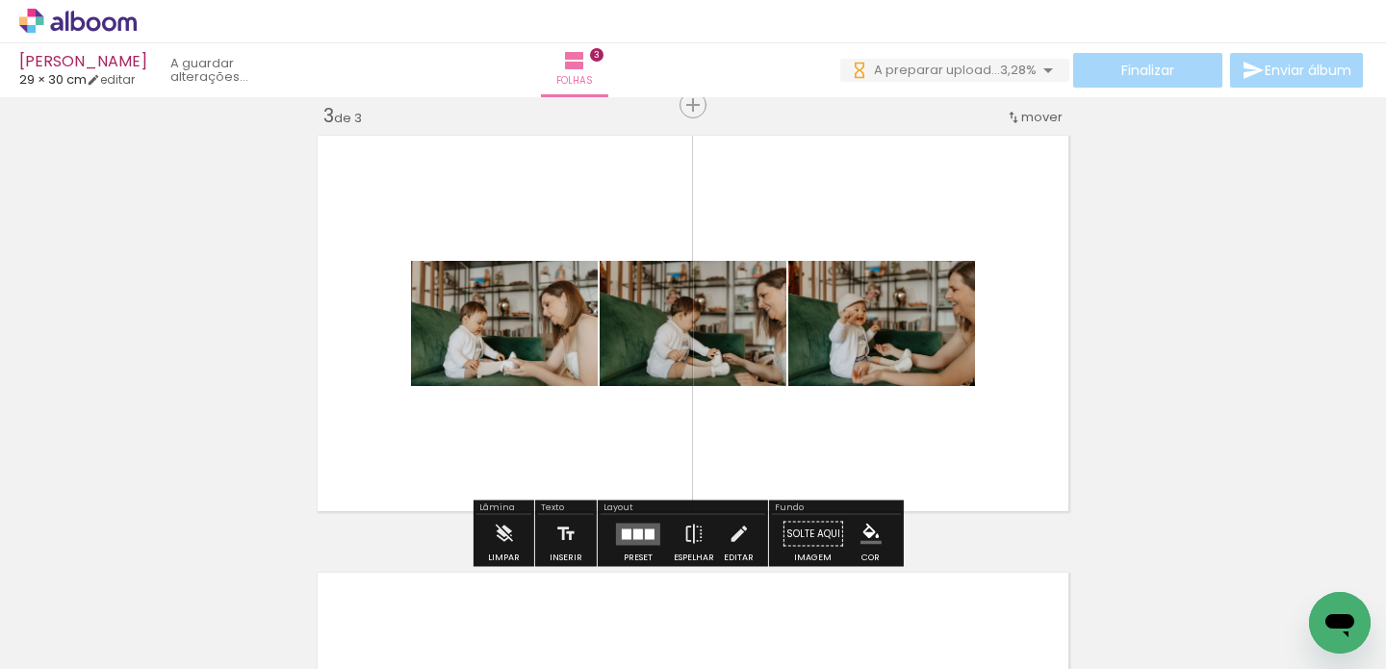
click at [623, 529] on div at bounding box center [627, 534] width 10 height 11
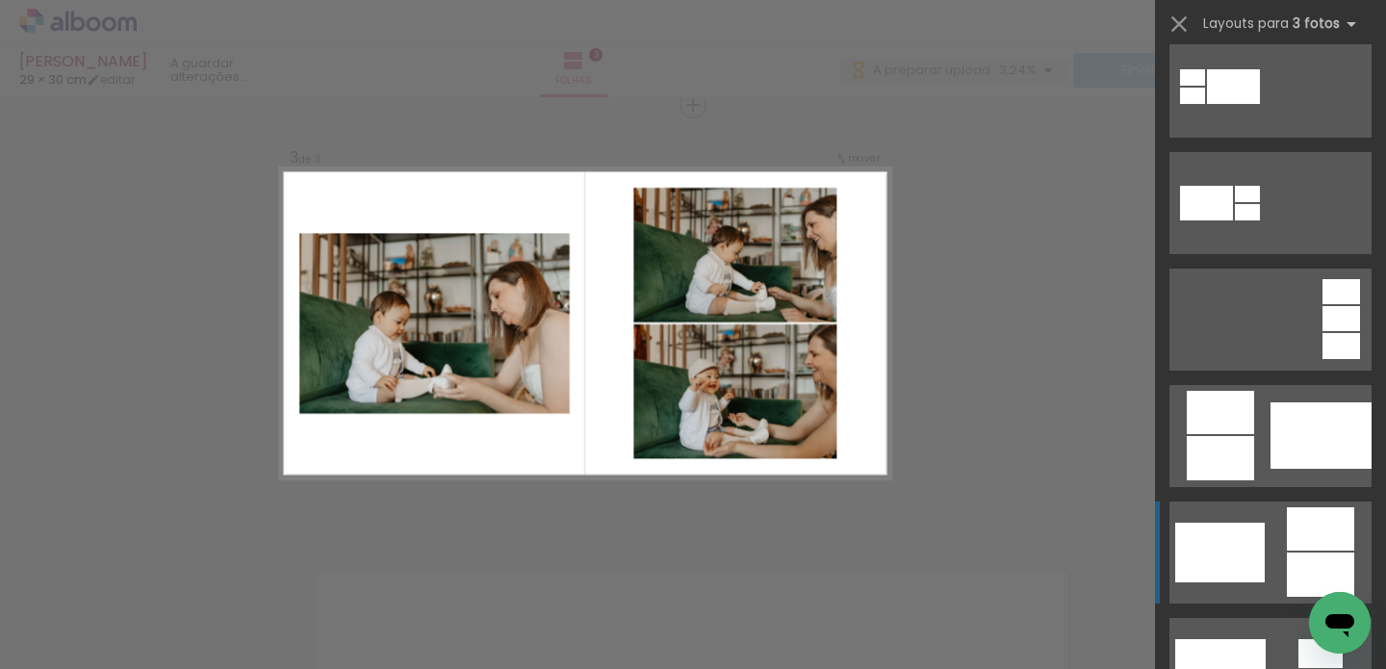
scroll to position [466, 0]
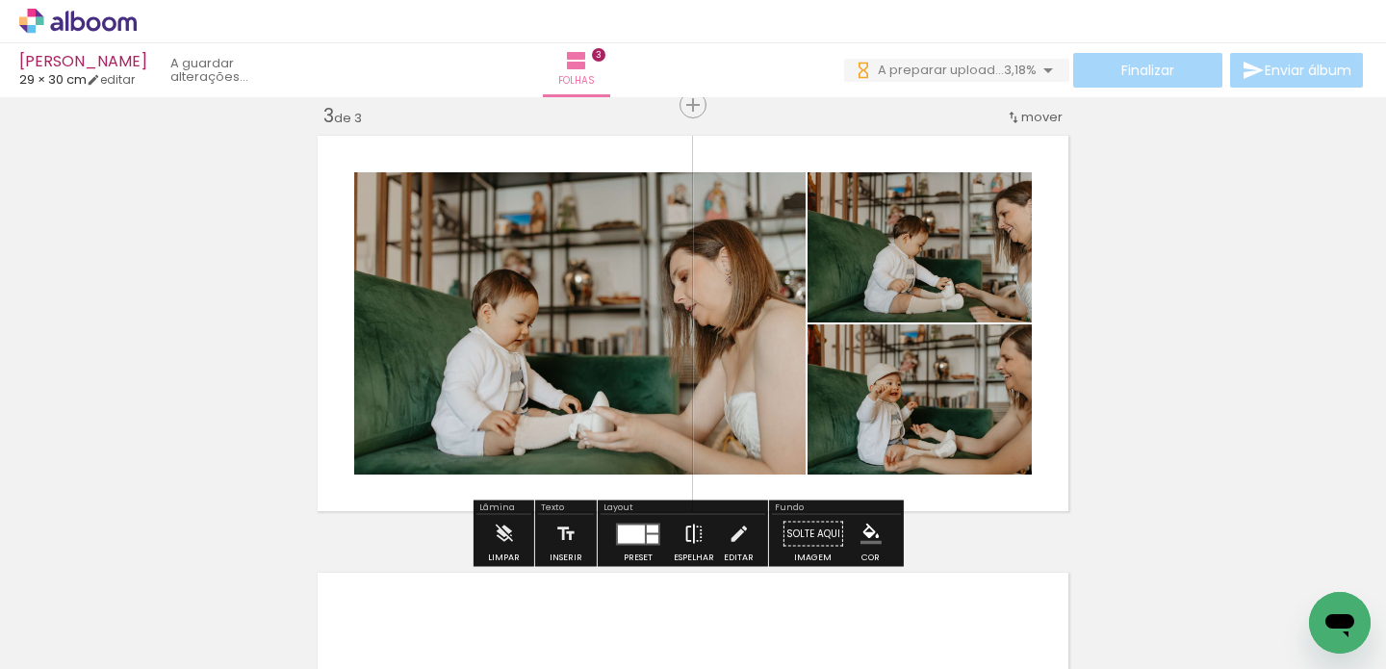
click at [690, 525] on iron-icon at bounding box center [694, 534] width 21 height 39
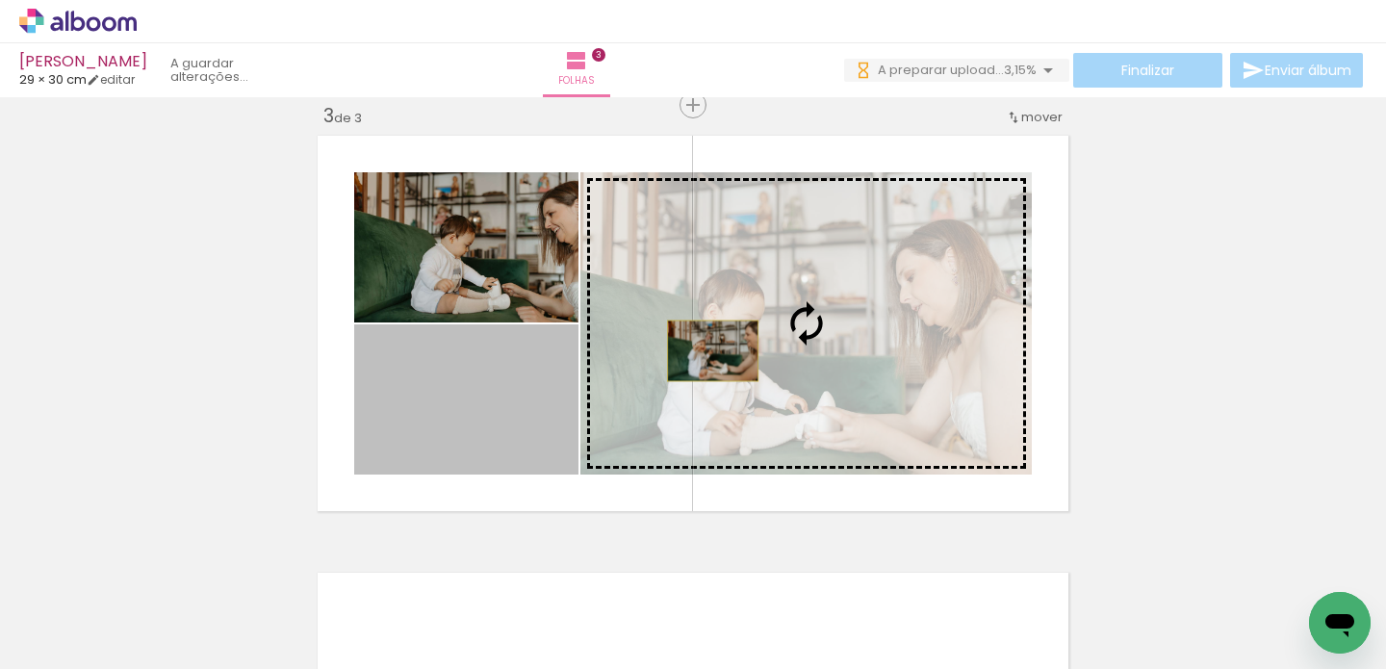
drag, startPoint x: 458, startPoint y: 400, endPoint x: 706, endPoint y: 350, distance: 252.4
click at [0, 0] on slot at bounding box center [0, 0] width 0 height 0
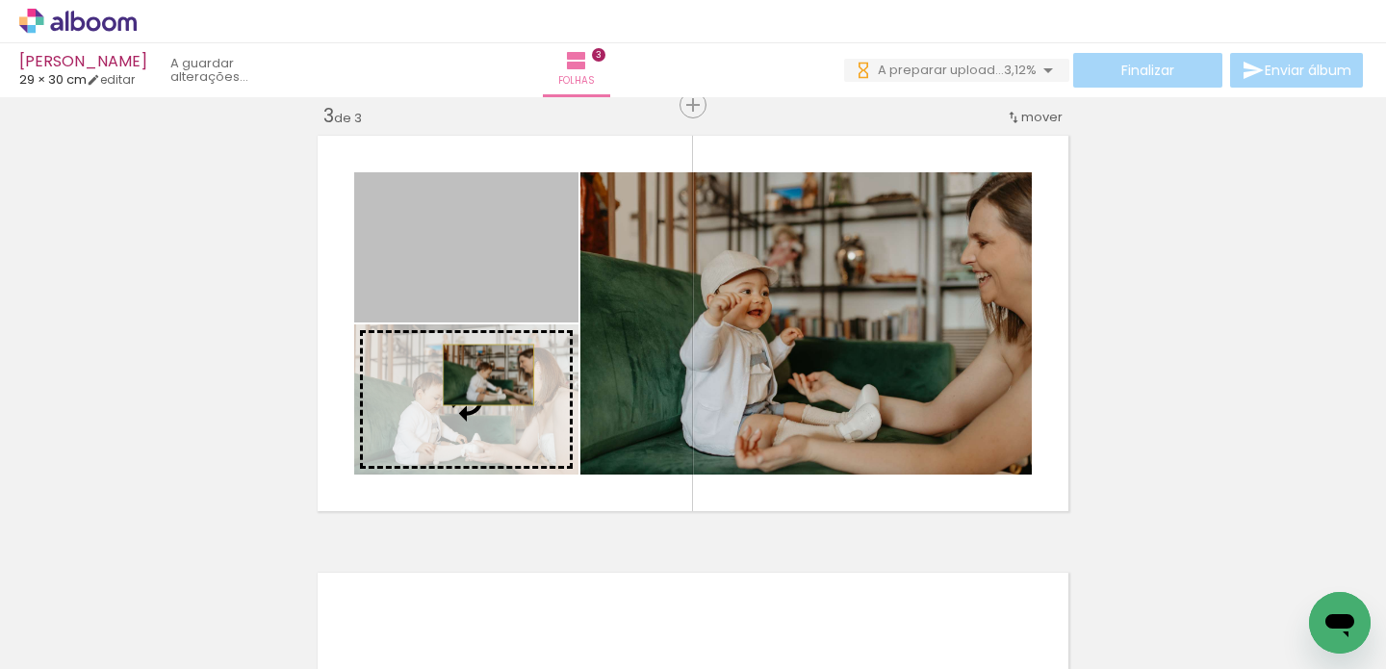
drag, startPoint x: 490, startPoint y: 276, endPoint x: 481, endPoint y: 375, distance: 98.6
click at [0, 0] on slot at bounding box center [0, 0] width 0 height 0
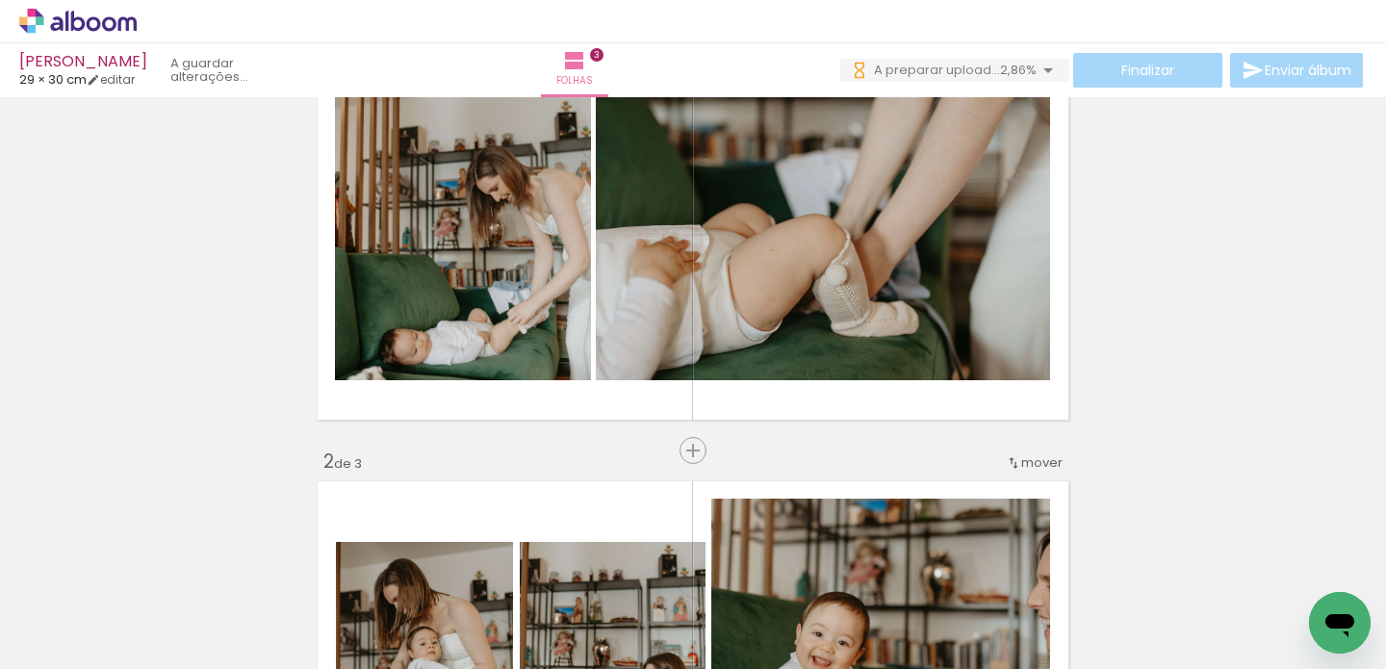
scroll to position [0, 7759]
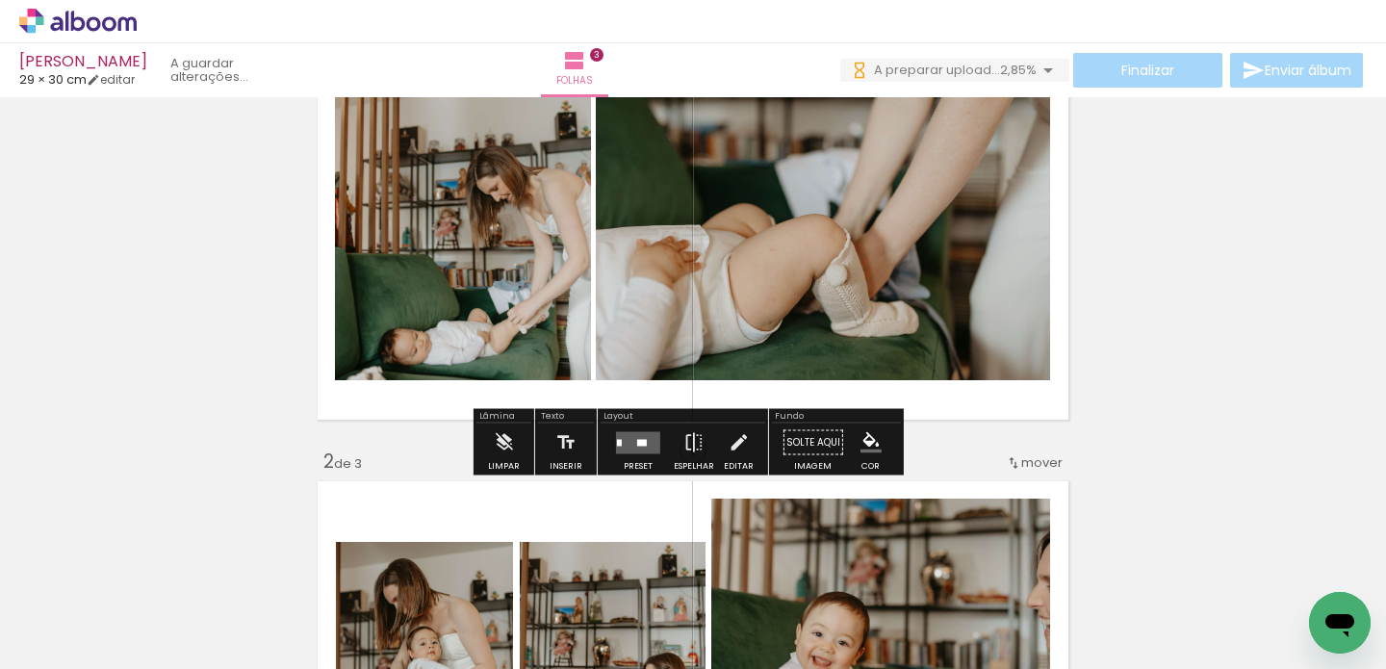
click at [635, 268] on quentale-photo at bounding box center [823, 231] width 454 height 297
click at [634, 268] on quentale-photo at bounding box center [823, 231] width 454 height 297
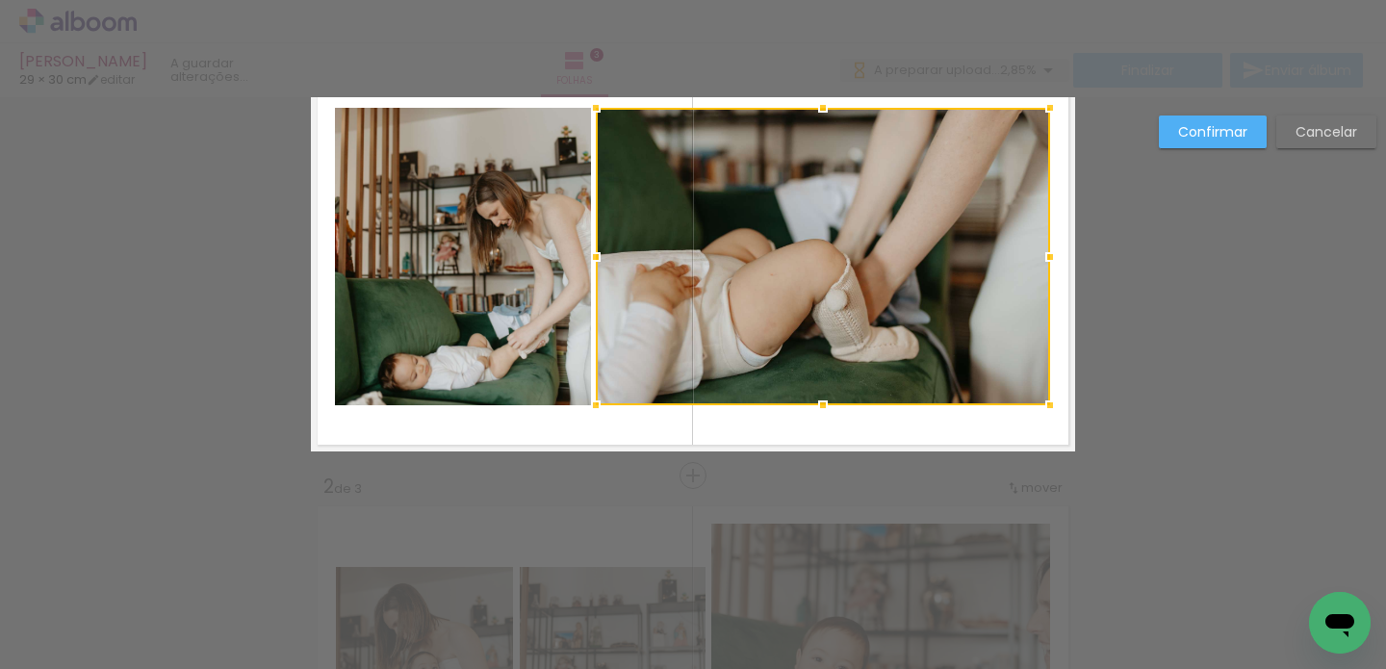
scroll to position [24, 0]
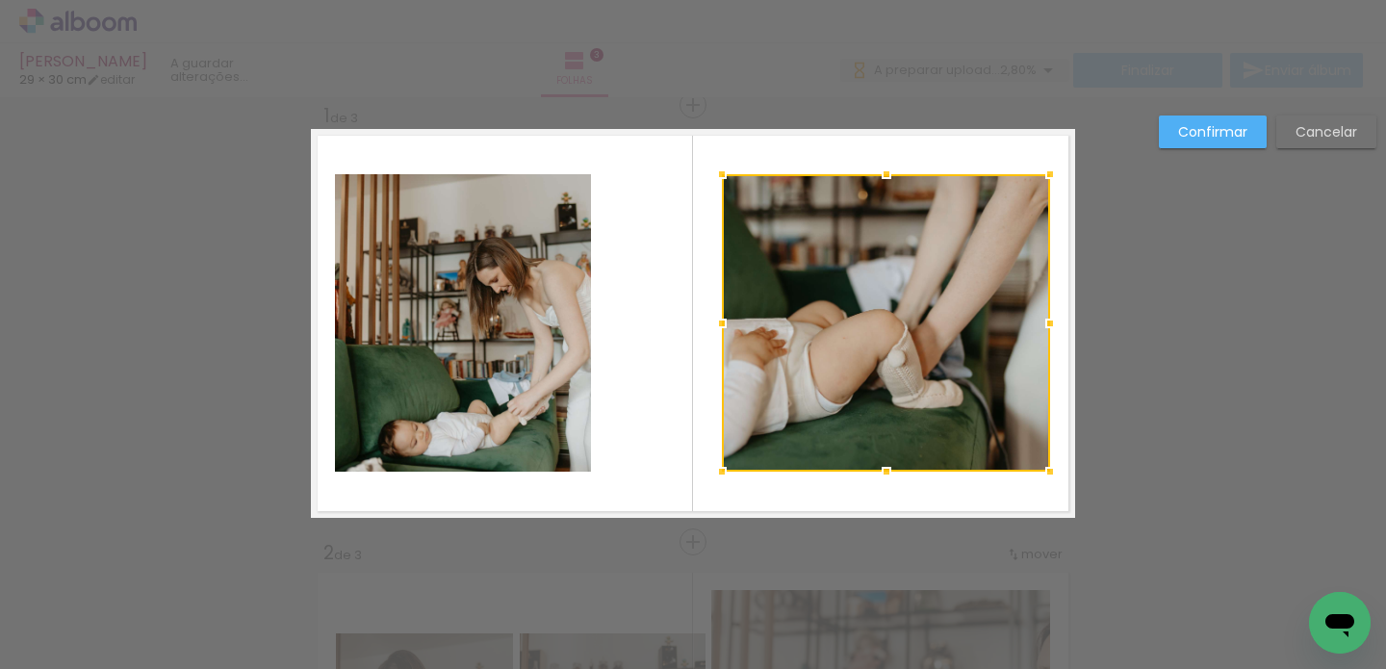
drag, startPoint x: 588, startPoint y: 324, endPoint x: 714, endPoint y: 328, distance: 126.2
click at [714, 328] on div at bounding box center [722, 323] width 39 height 39
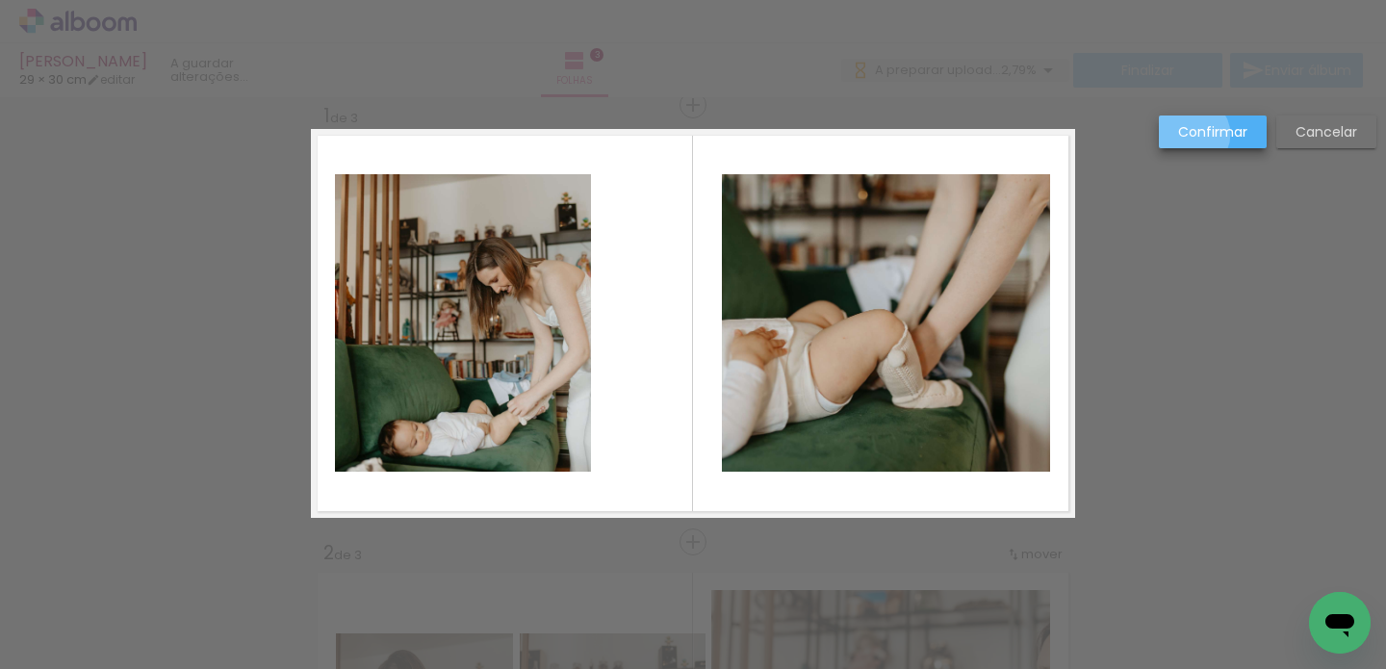
click at [0, 0] on slot "Confirmar" at bounding box center [0, 0] width 0 height 0
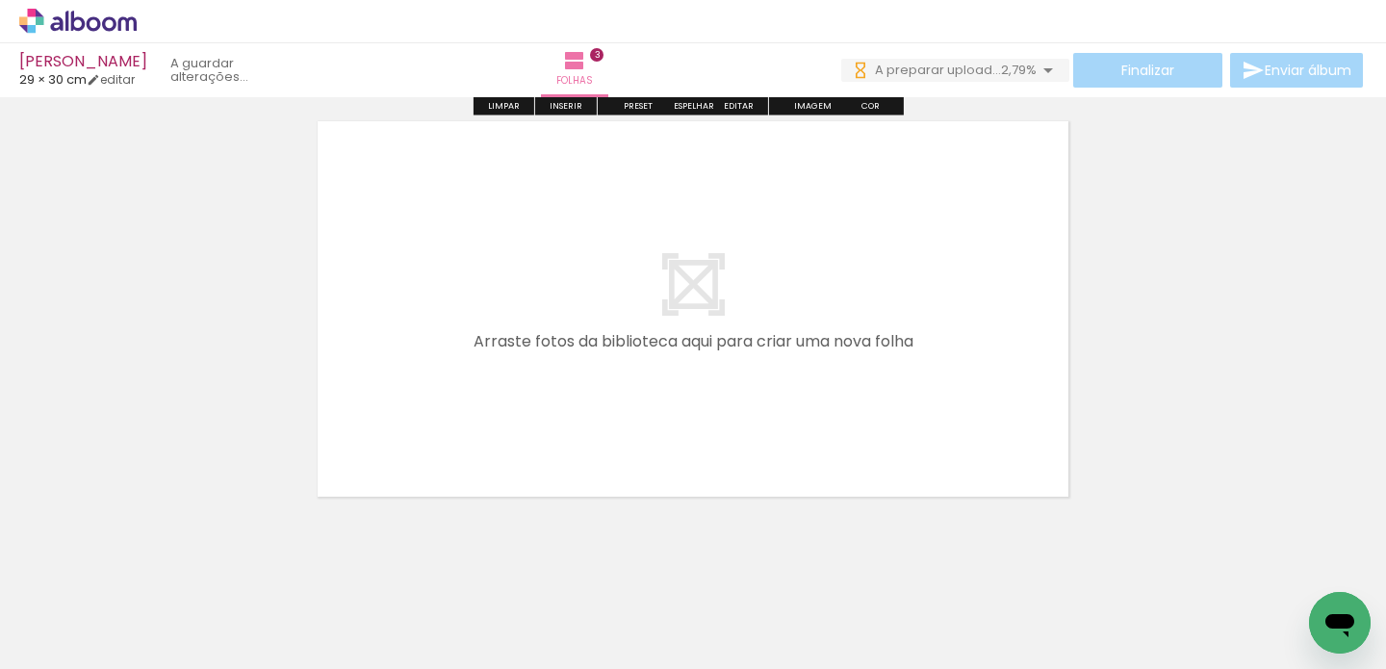
scroll to position [1372, 0]
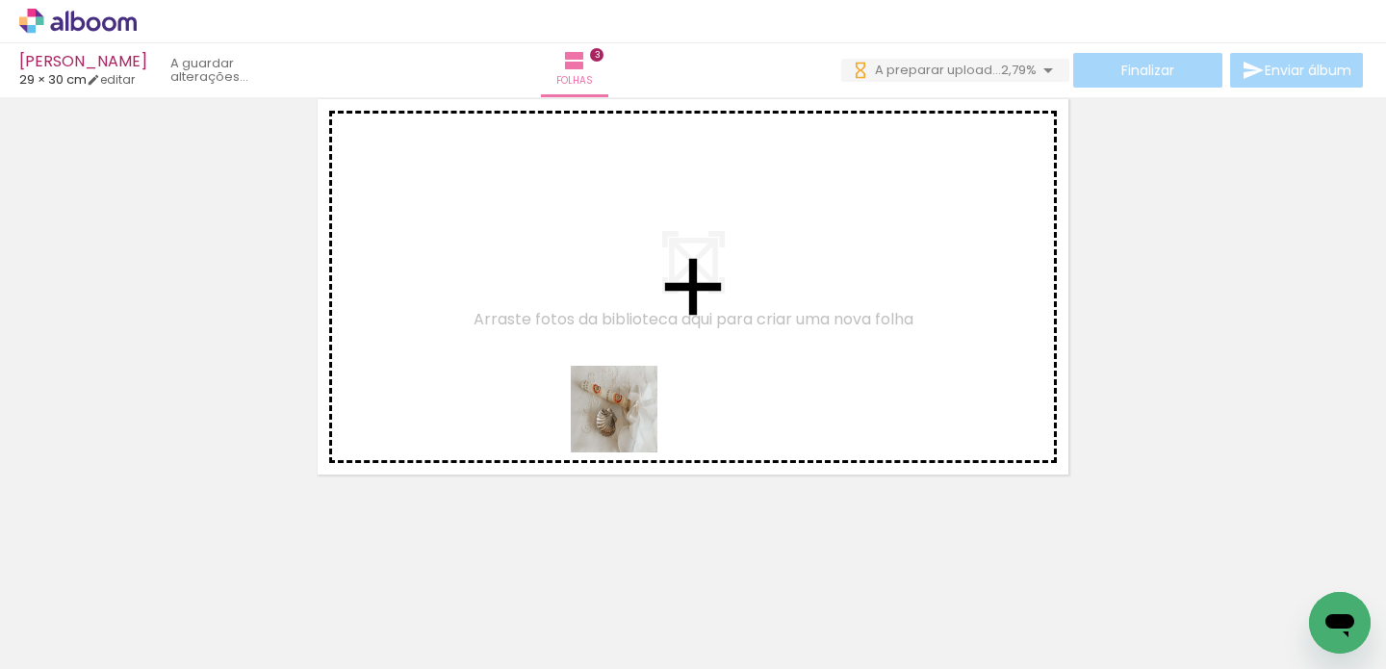
drag, startPoint x: 616, startPoint y: 615, endPoint x: 604, endPoint y: 480, distance: 135.4
click at [635, 401] on quentale-workspace at bounding box center [693, 334] width 1386 height 669
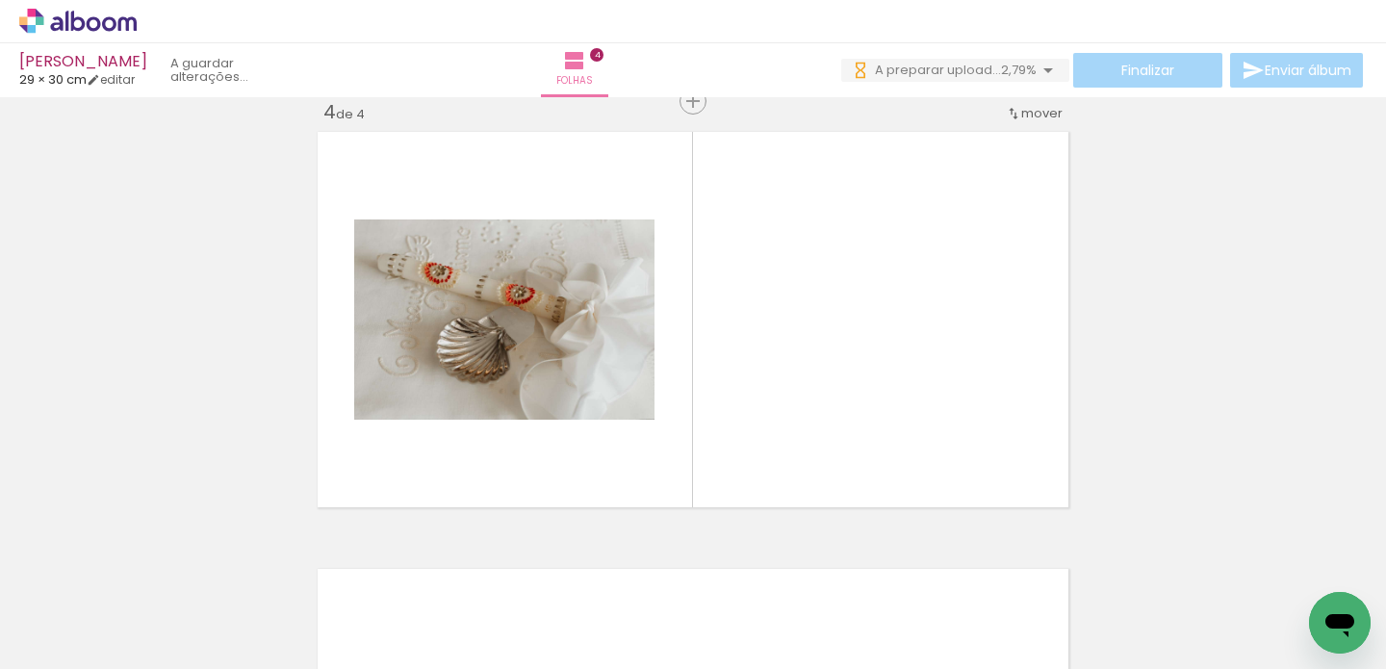
scroll to position [1335, 0]
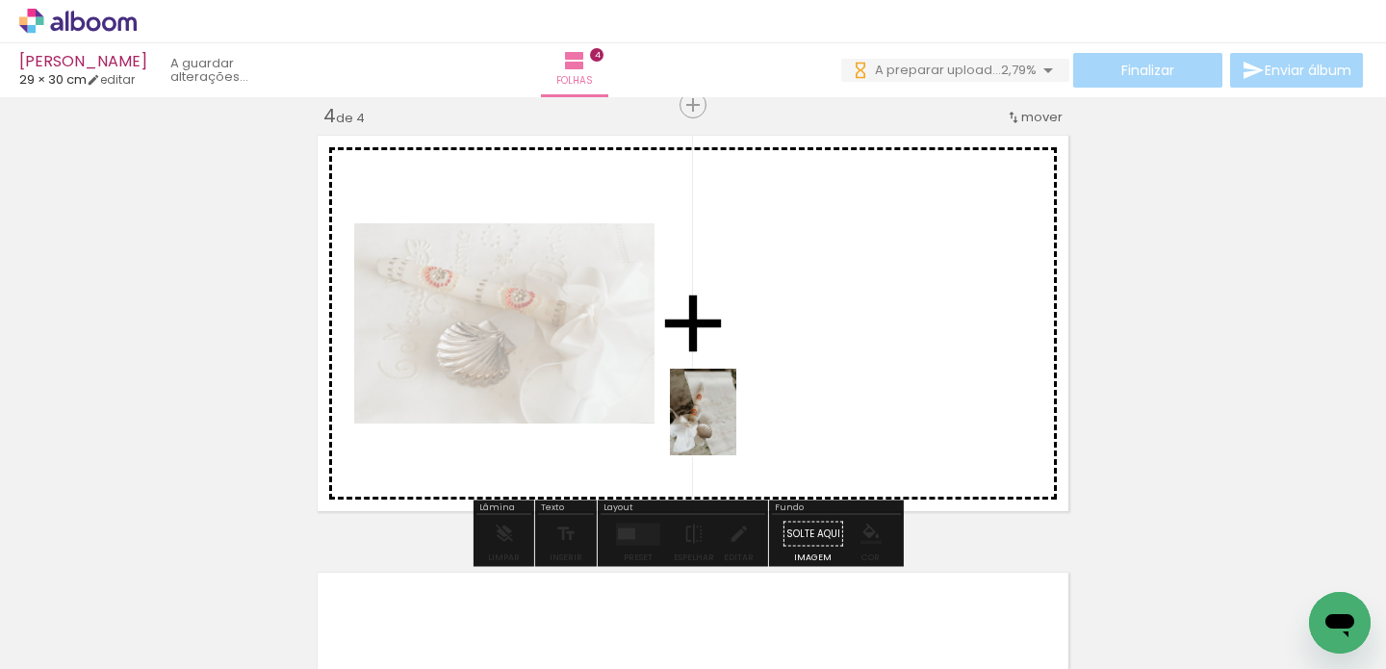
drag, startPoint x: 570, startPoint y: 573, endPoint x: 728, endPoint y: 426, distance: 215.3
click at [728, 426] on quentale-workspace at bounding box center [693, 334] width 1386 height 669
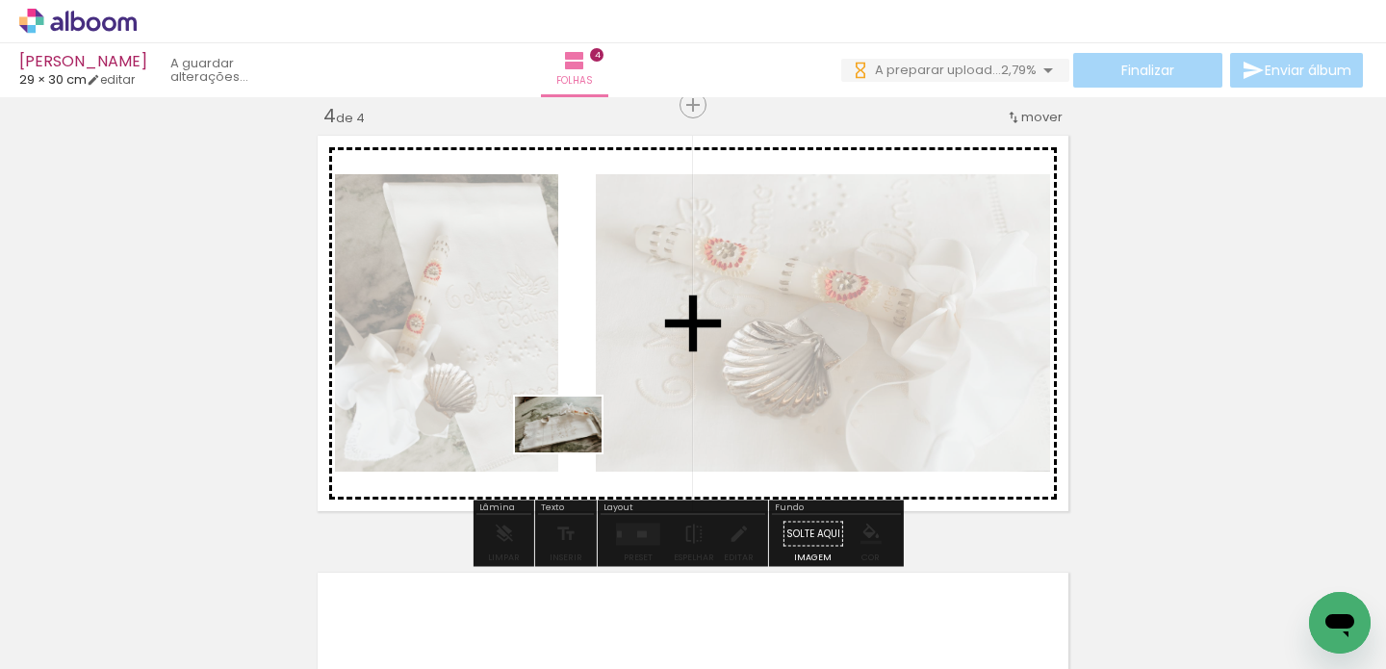
drag, startPoint x: 404, startPoint y: 611, endPoint x: 572, endPoint y: 454, distance: 229.5
click at [573, 454] on quentale-workspace at bounding box center [693, 334] width 1386 height 669
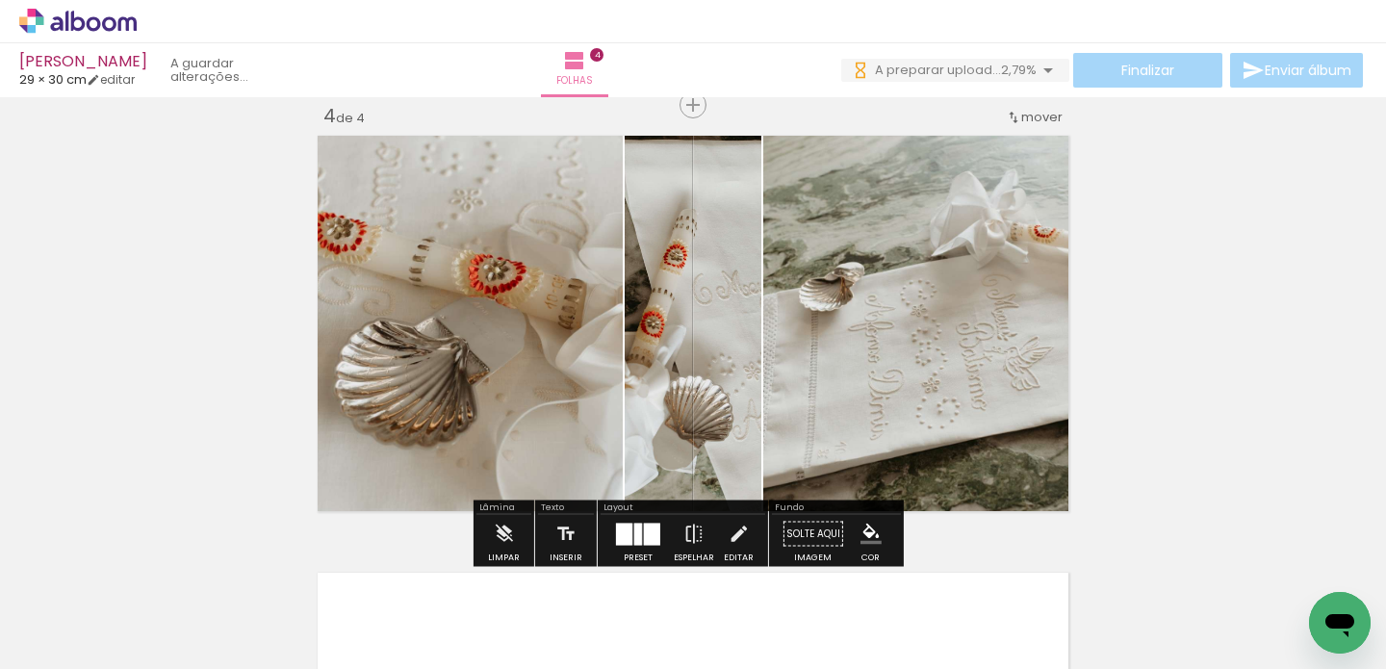
click at [634, 536] on div at bounding box center [638, 534] width 8 height 22
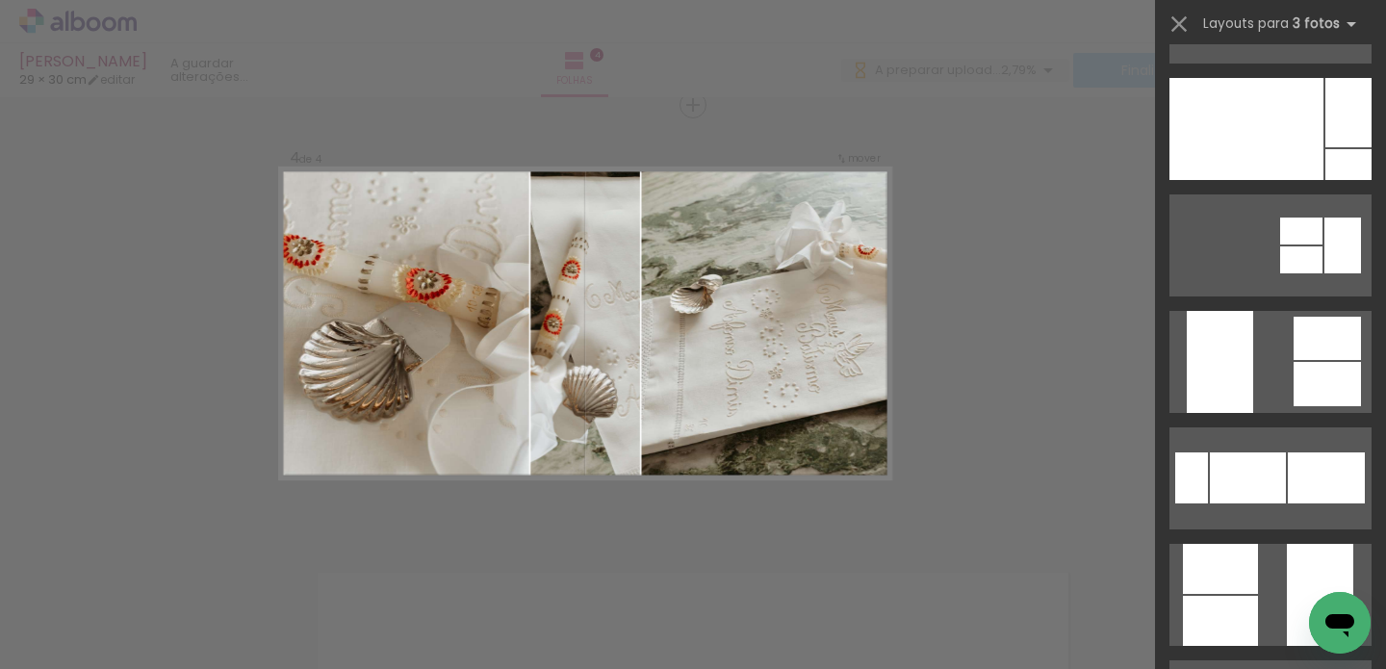
scroll to position [0, 0]
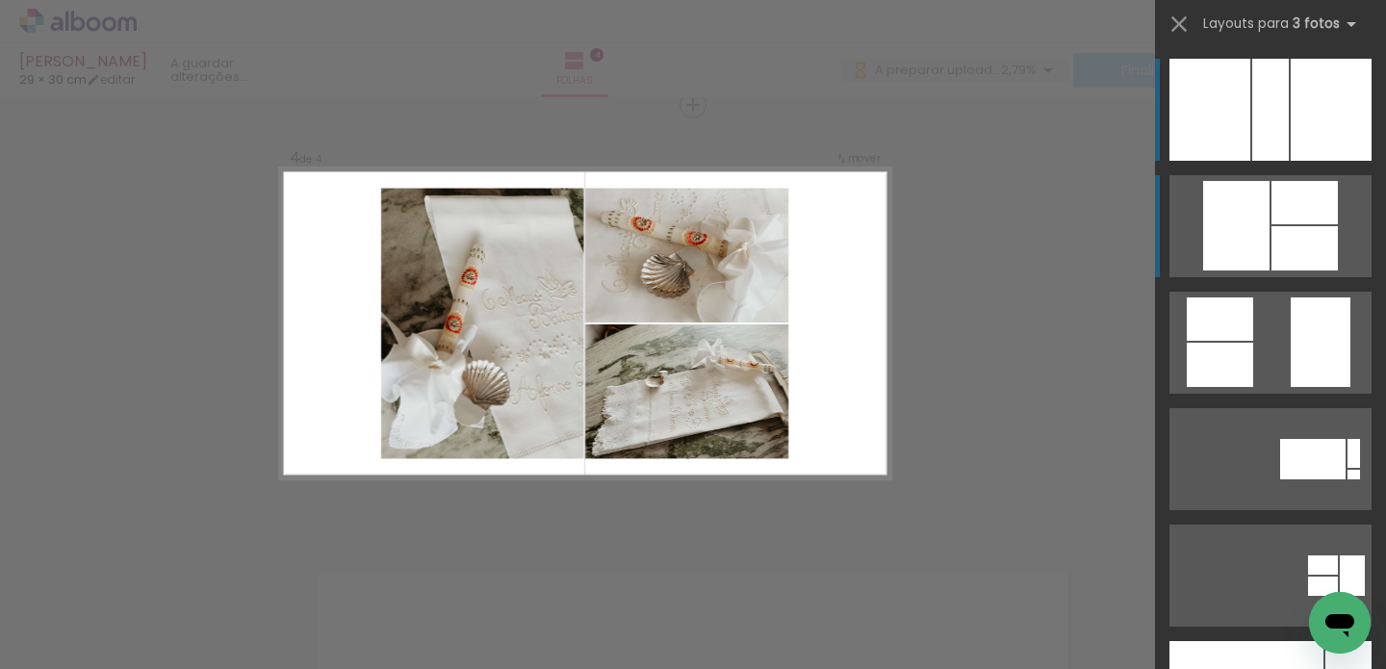
click at [1216, 253] on div at bounding box center [1236, 226] width 66 height 90
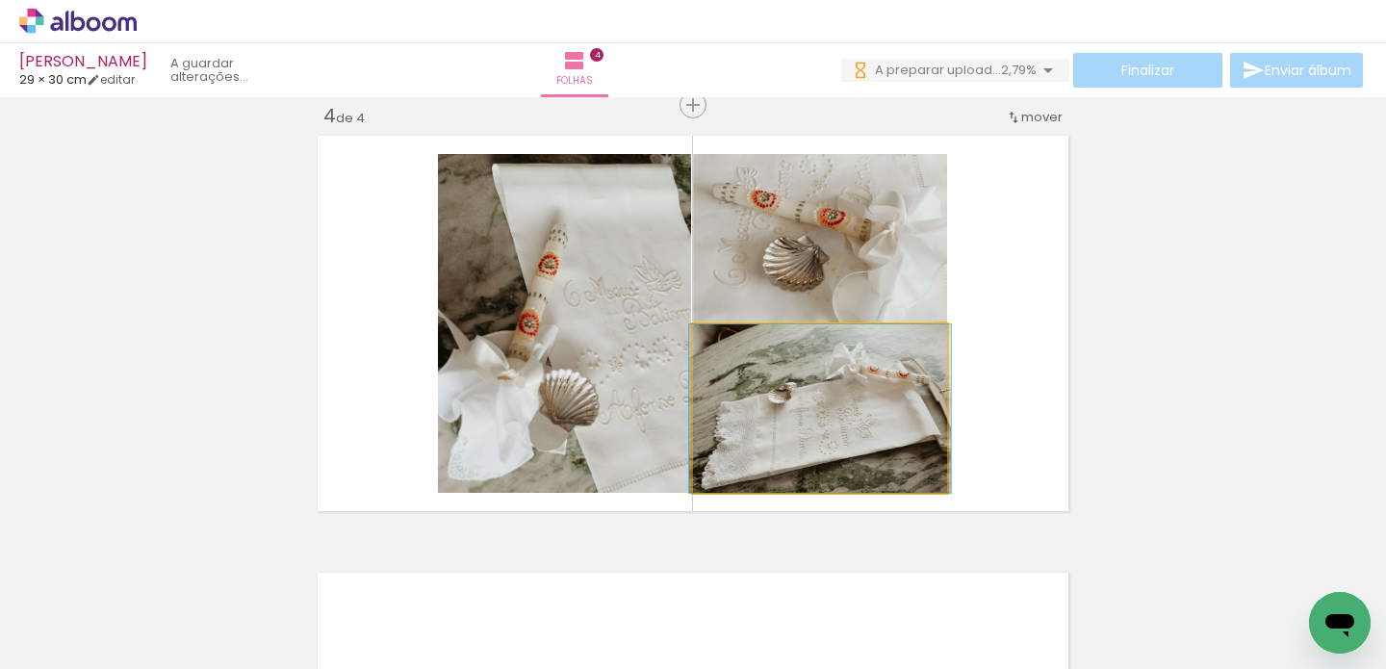
click at [833, 400] on quentale-photo at bounding box center [820, 408] width 254 height 168
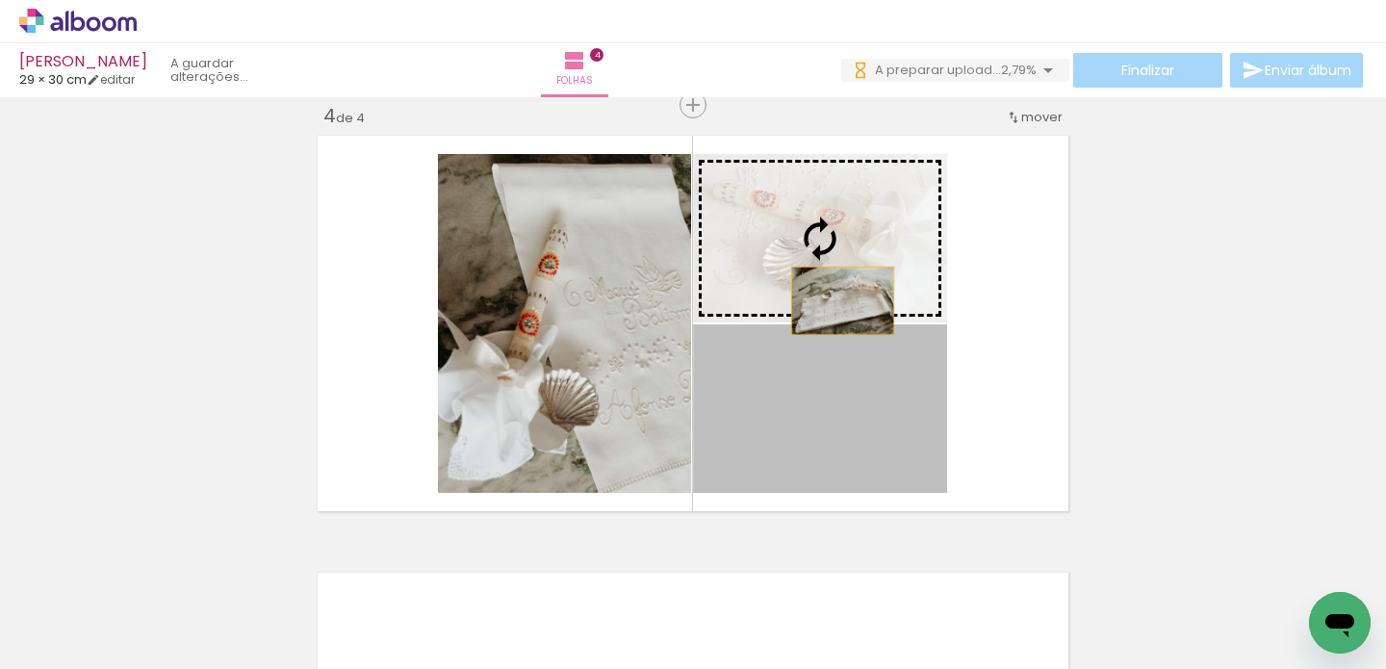
drag, startPoint x: 836, startPoint y: 401, endPoint x: 835, endPoint y: 299, distance: 102.1
click at [0, 0] on slot at bounding box center [0, 0] width 0 height 0
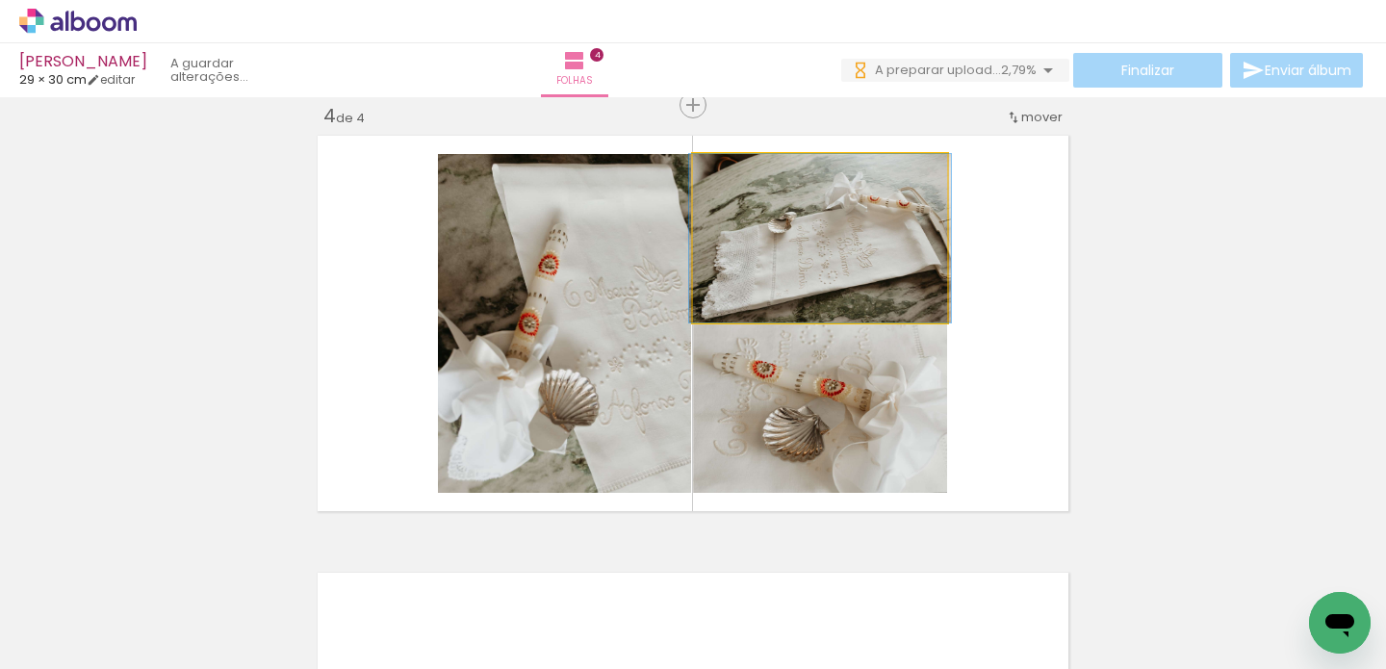
drag, startPoint x: 830, startPoint y: 264, endPoint x: 845, endPoint y: 281, distance: 23.2
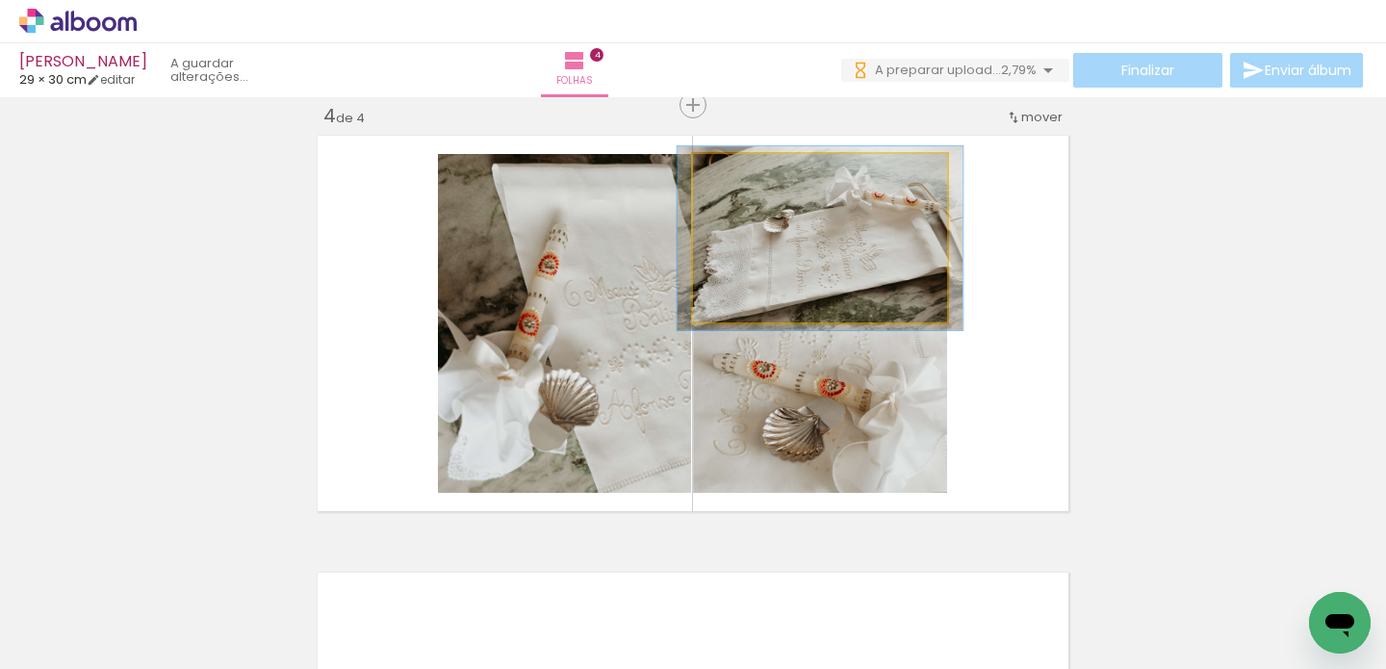
type paper-slider "109"
click at [736, 173] on div at bounding box center [744, 174] width 17 height 17
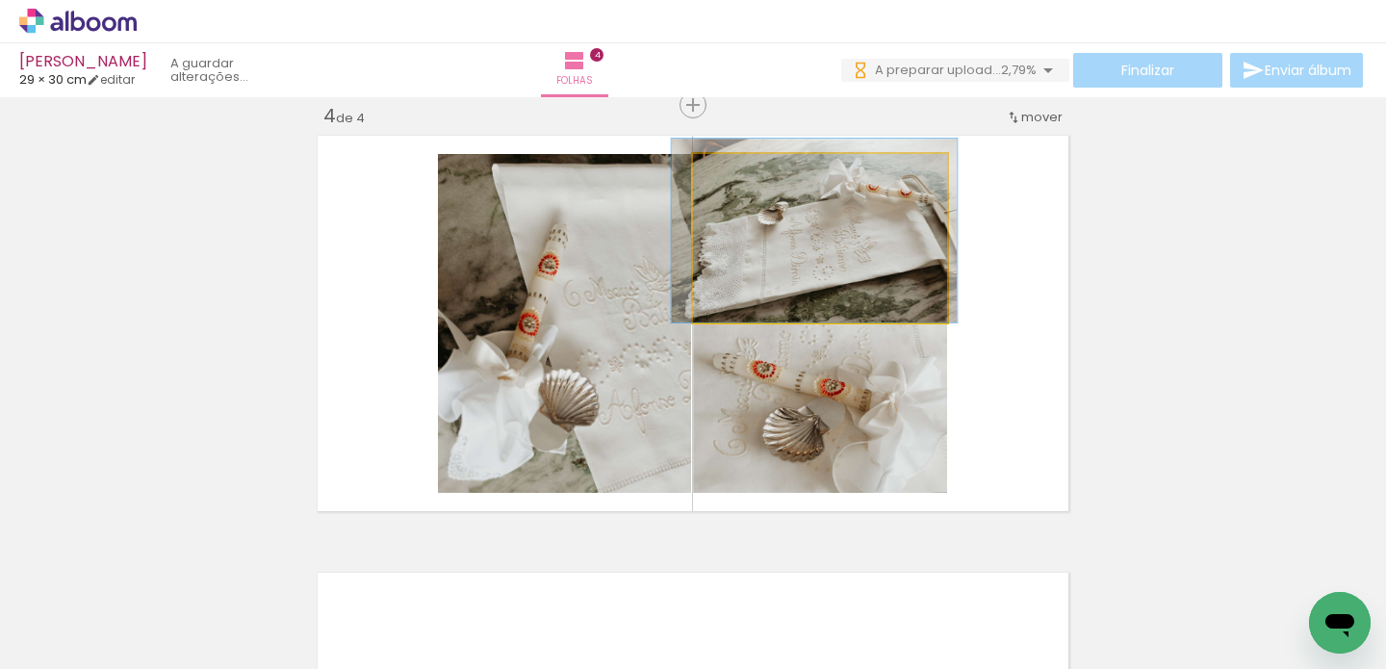
drag, startPoint x: 810, startPoint y: 254, endPoint x: 804, endPoint y: 236, distance: 19.2
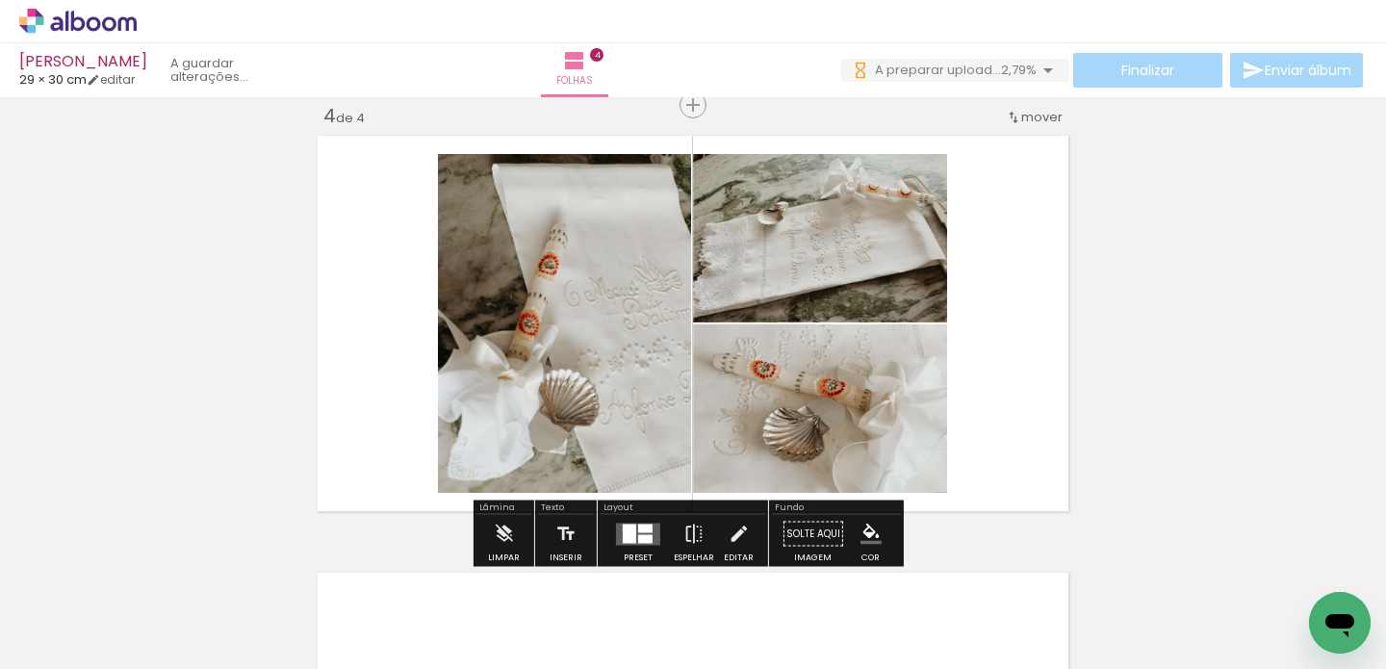
click at [852, 431] on quentale-photo at bounding box center [820, 408] width 254 height 168
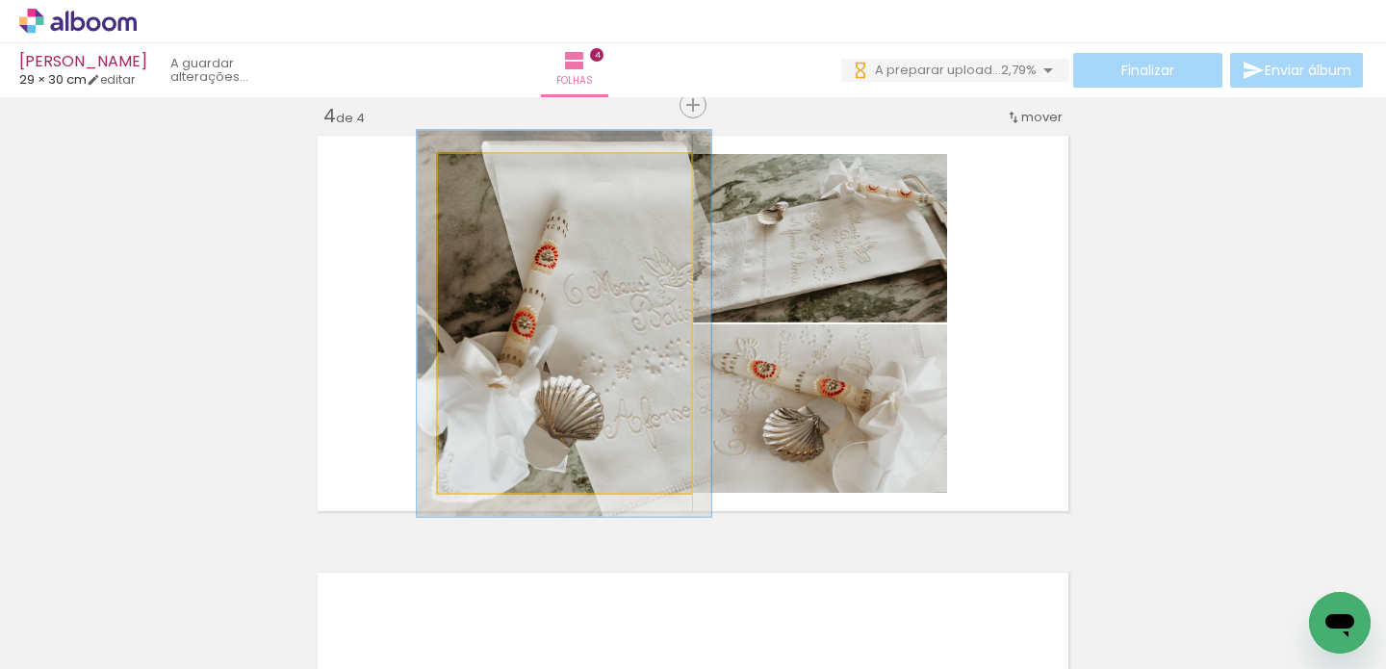
drag, startPoint x: 478, startPoint y: 171, endPoint x: 487, endPoint y: 172, distance: 9.7
click at [487, 172] on div at bounding box center [492, 174] width 17 height 17
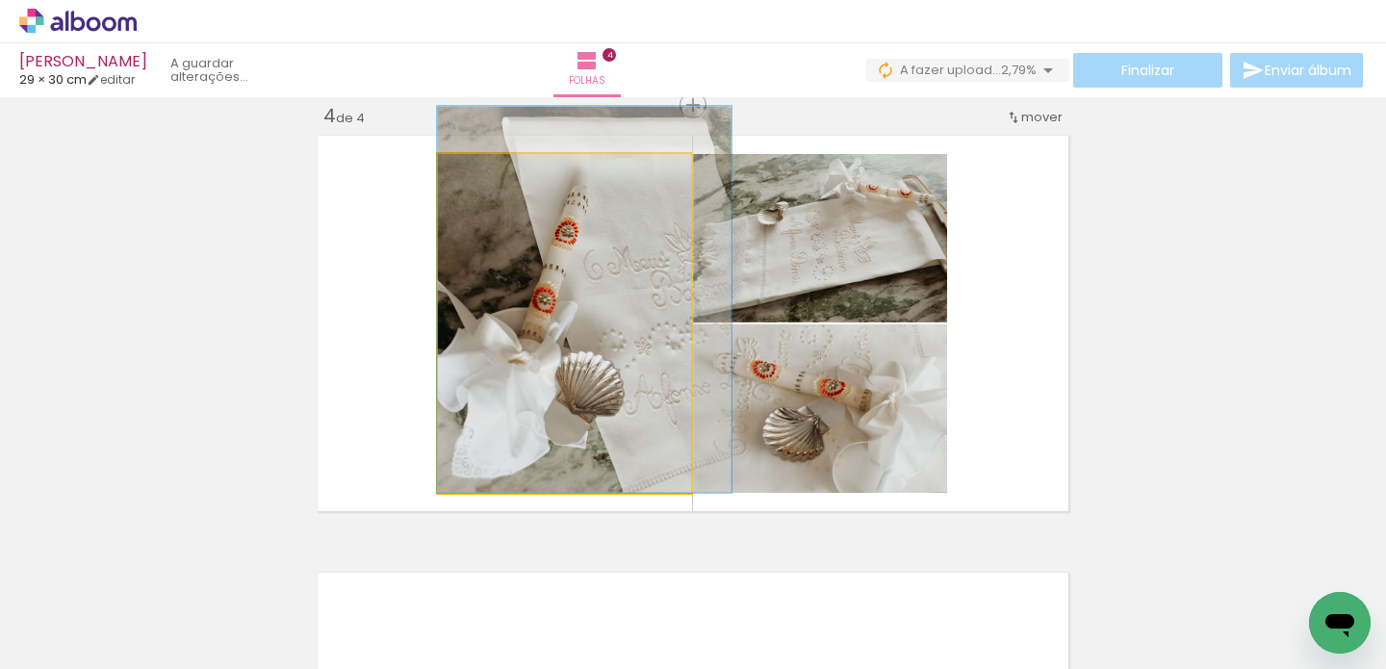
drag, startPoint x: 569, startPoint y: 280, endPoint x: 612, endPoint y: 255, distance: 50.0
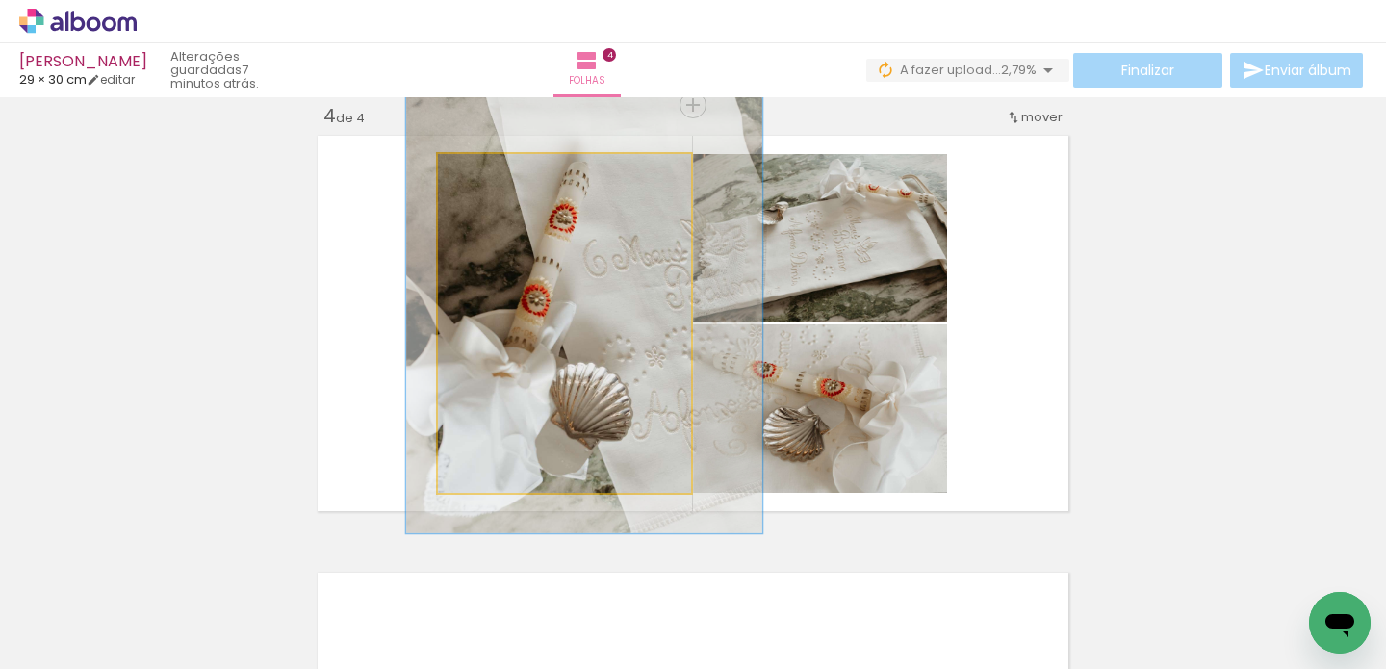
drag, startPoint x: 490, startPoint y: 171, endPoint x: 508, endPoint y: 171, distance: 18.3
type paper-slider "138"
click at [508, 171] on div at bounding box center [512, 174] width 17 height 17
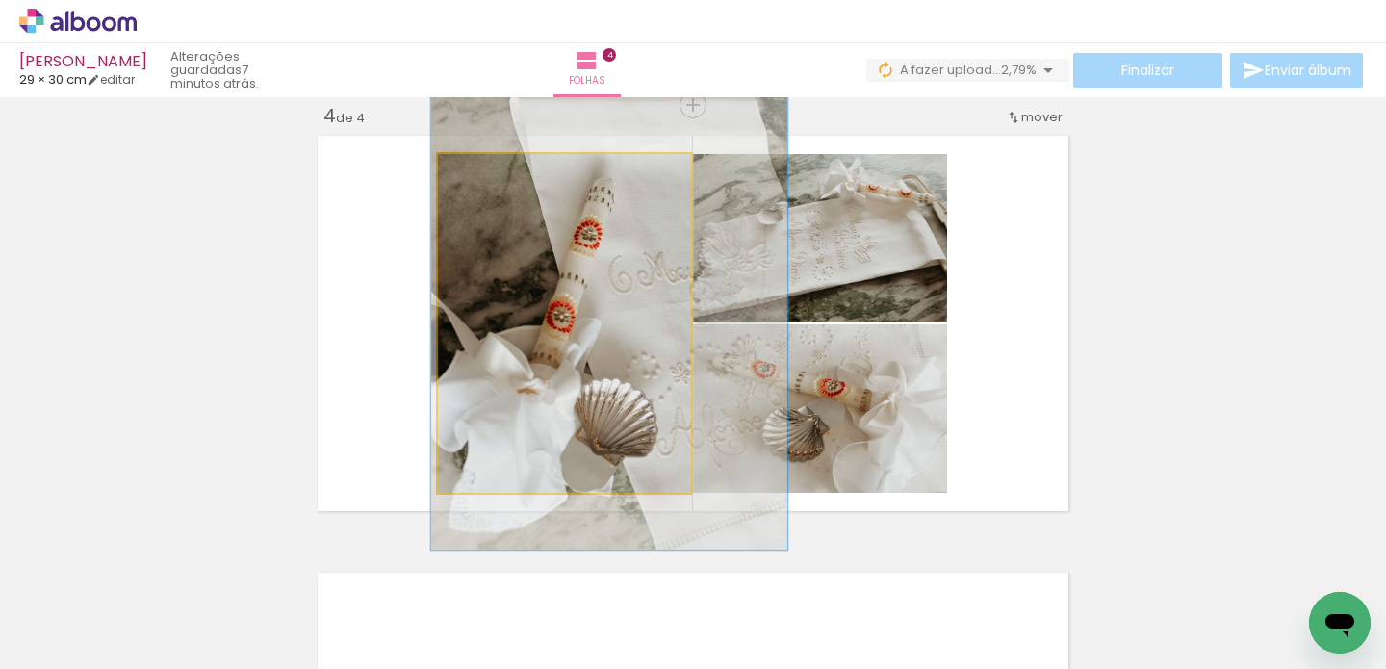
drag, startPoint x: 518, startPoint y: 286, endPoint x: 540, endPoint y: 303, distance: 28.1
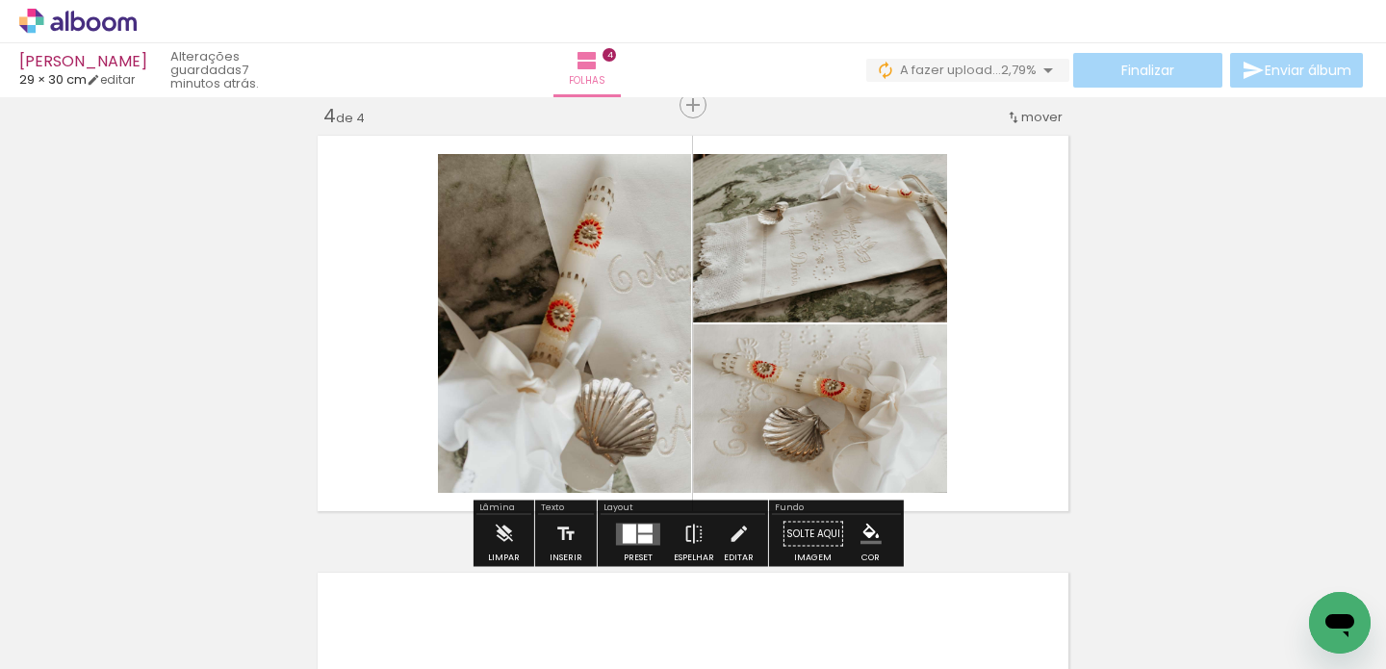
click at [1024, 329] on quentale-layouter at bounding box center [693, 323] width 764 height 389
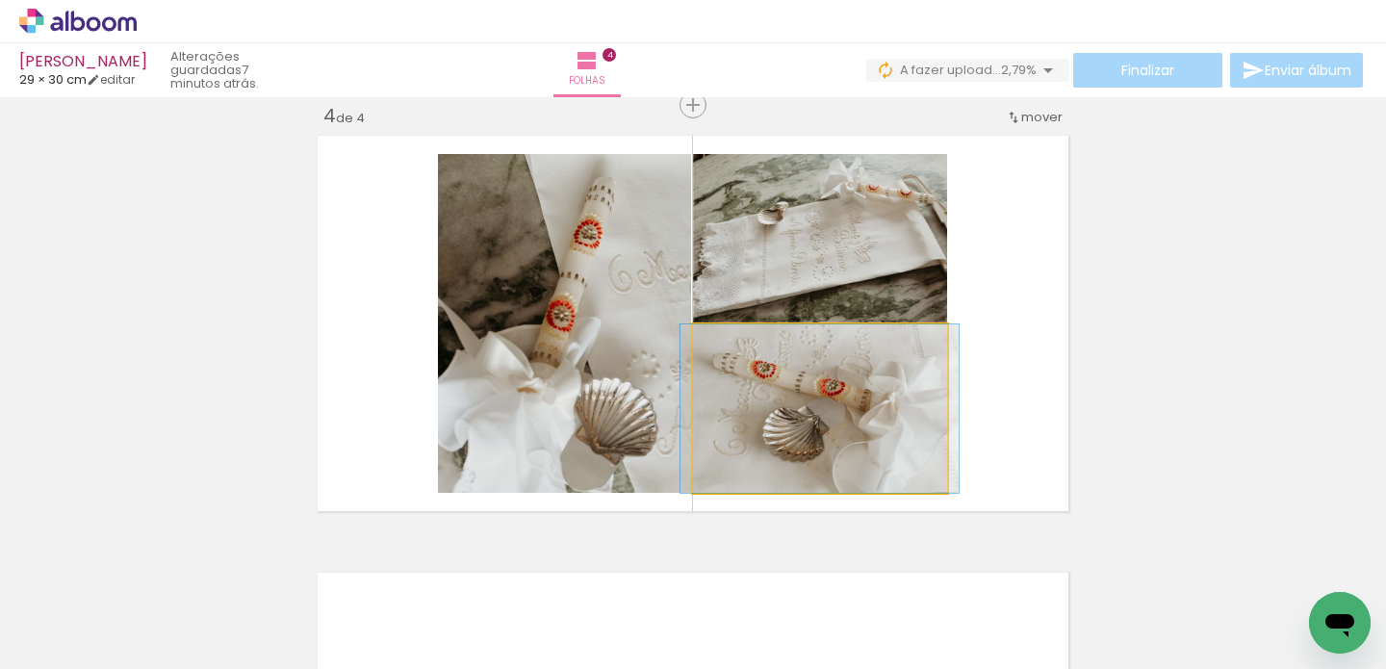
click at [843, 418] on quentale-photo at bounding box center [820, 408] width 254 height 168
drag, startPoint x: 732, startPoint y: 345, endPoint x: 718, endPoint y: 345, distance: 13.5
type paper-slider "100"
click at [723, 345] on div at bounding box center [738, 344] width 31 height 31
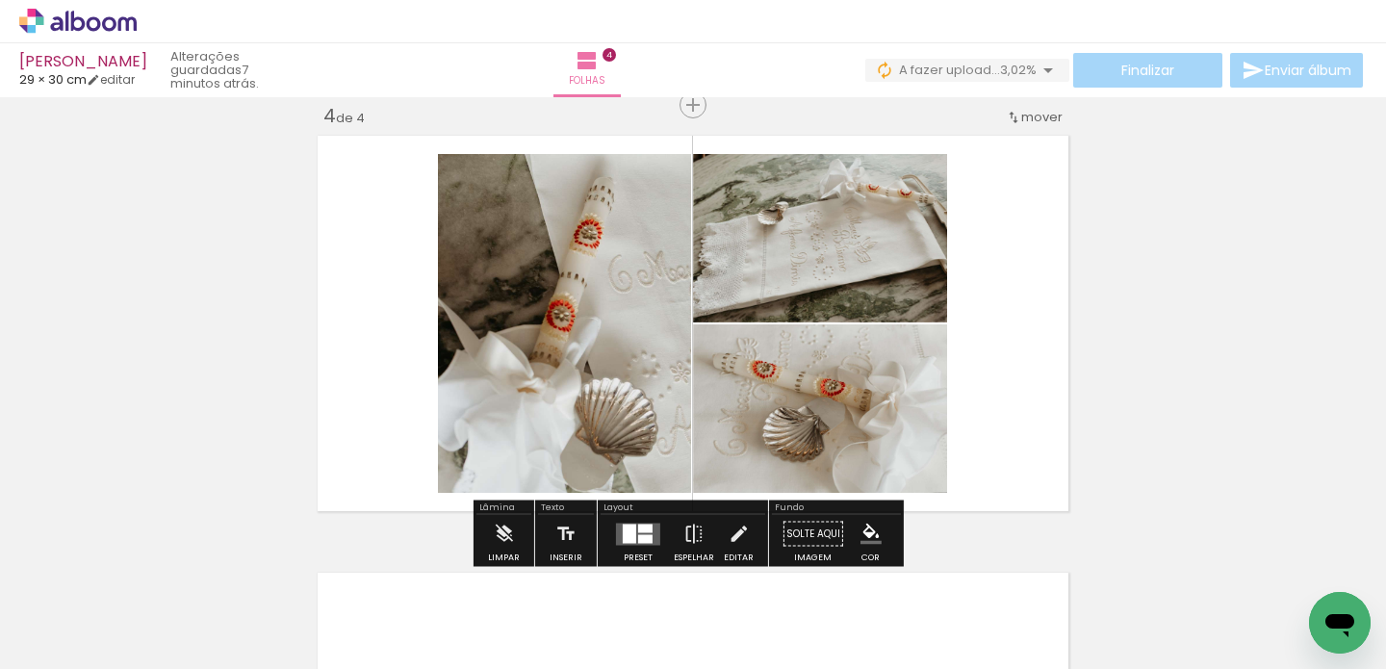
click at [995, 355] on quentale-layouter at bounding box center [693, 323] width 764 height 389
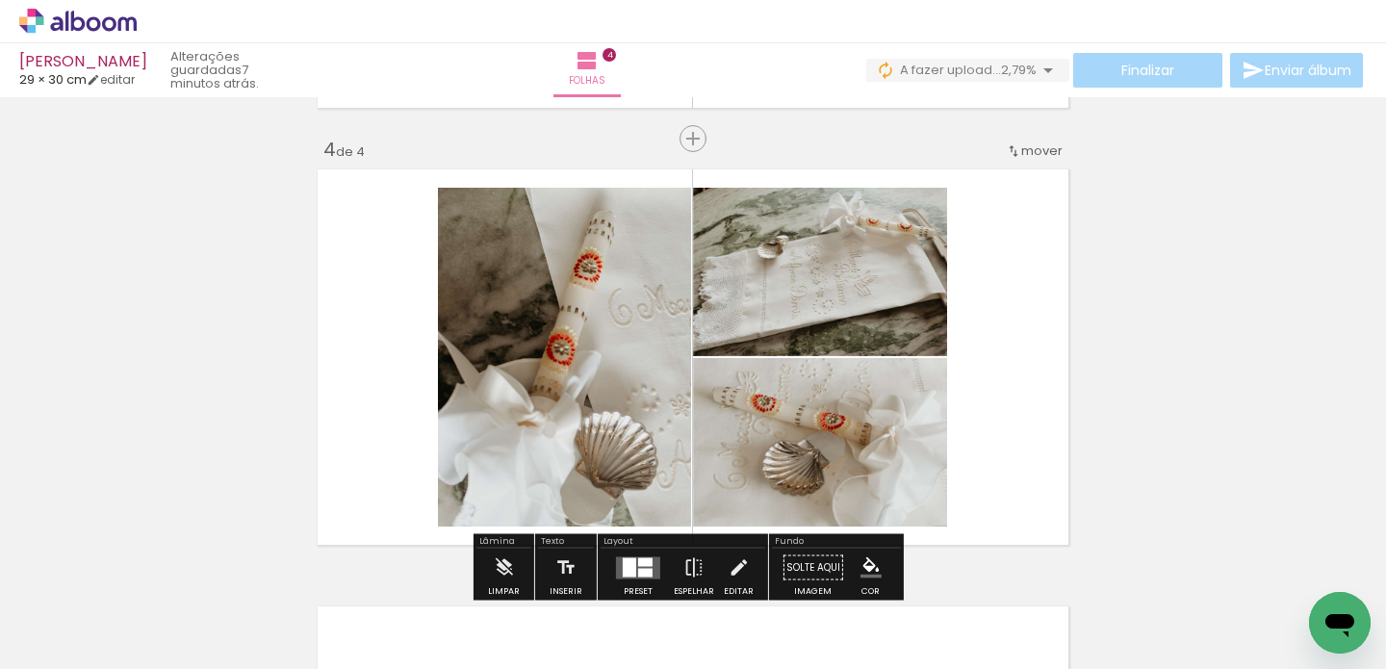
scroll to position [1214, 0]
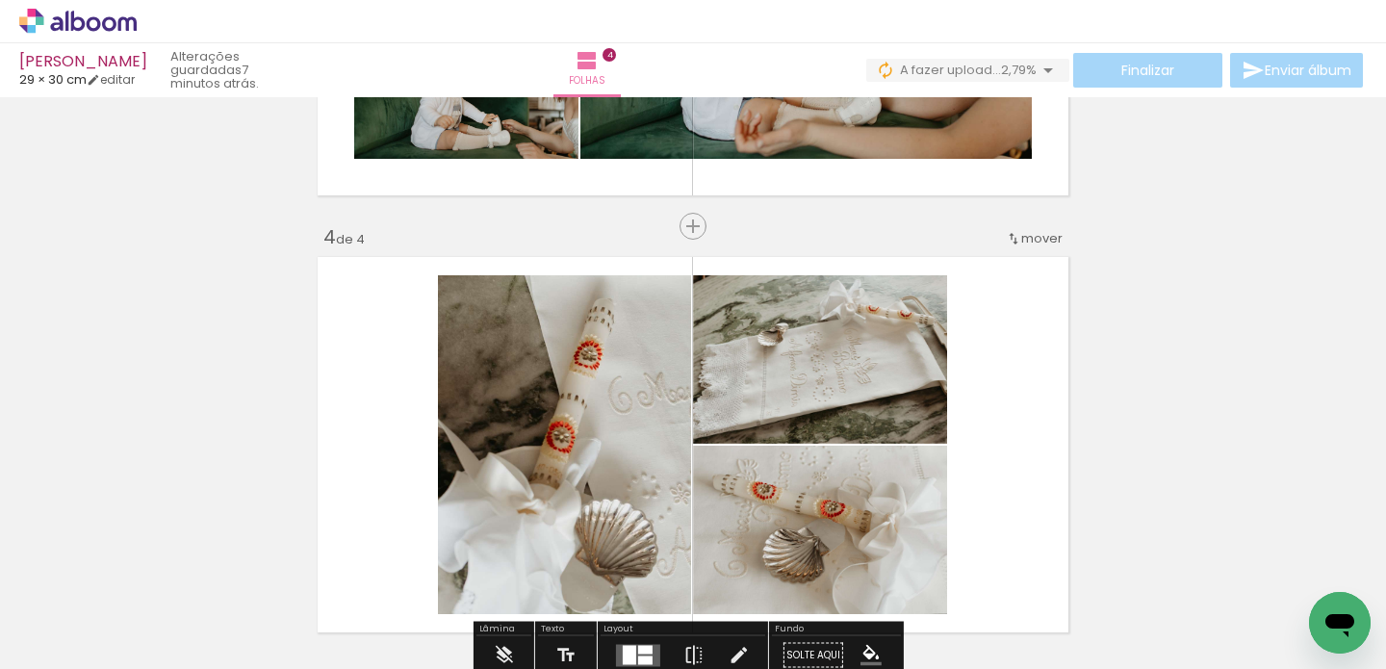
click at [1051, 233] on span "mover" at bounding box center [1041, 238] width 41 height 18
click at [1000, 233] on paper-item "antes da 1" at bounding box center [986, 236] width 146 height 32
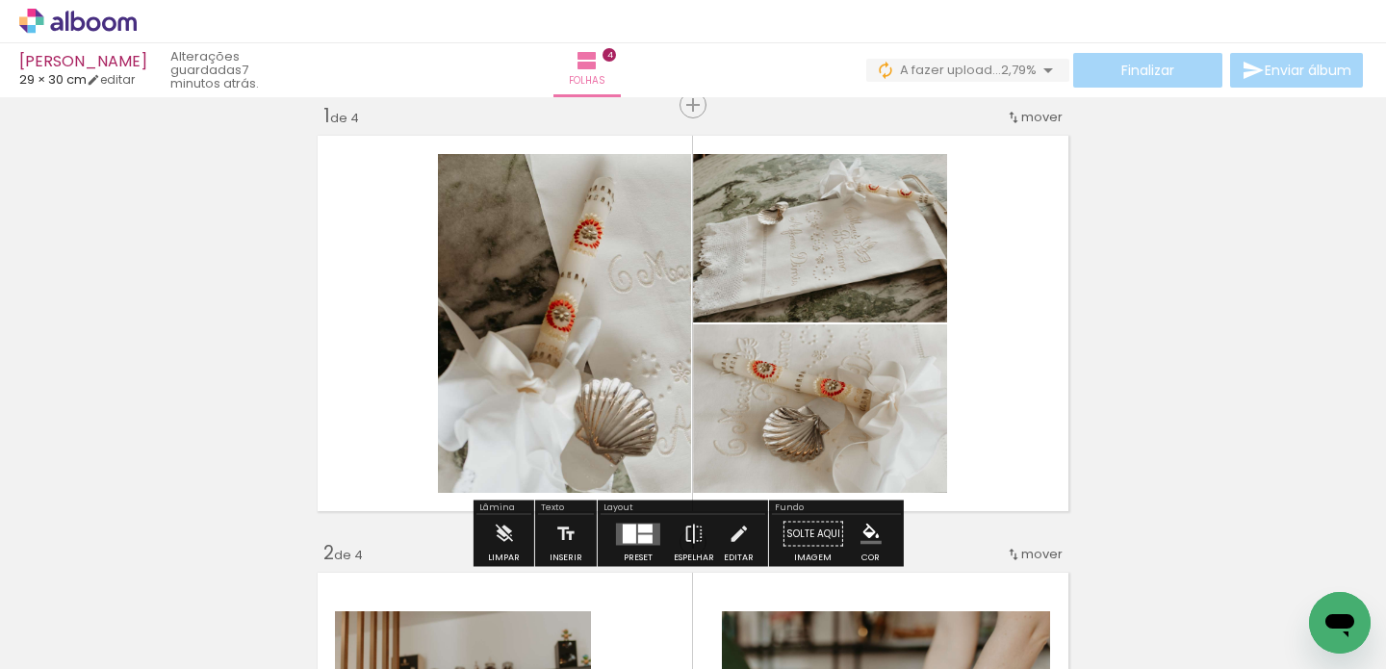
scroll to position [0, 0]
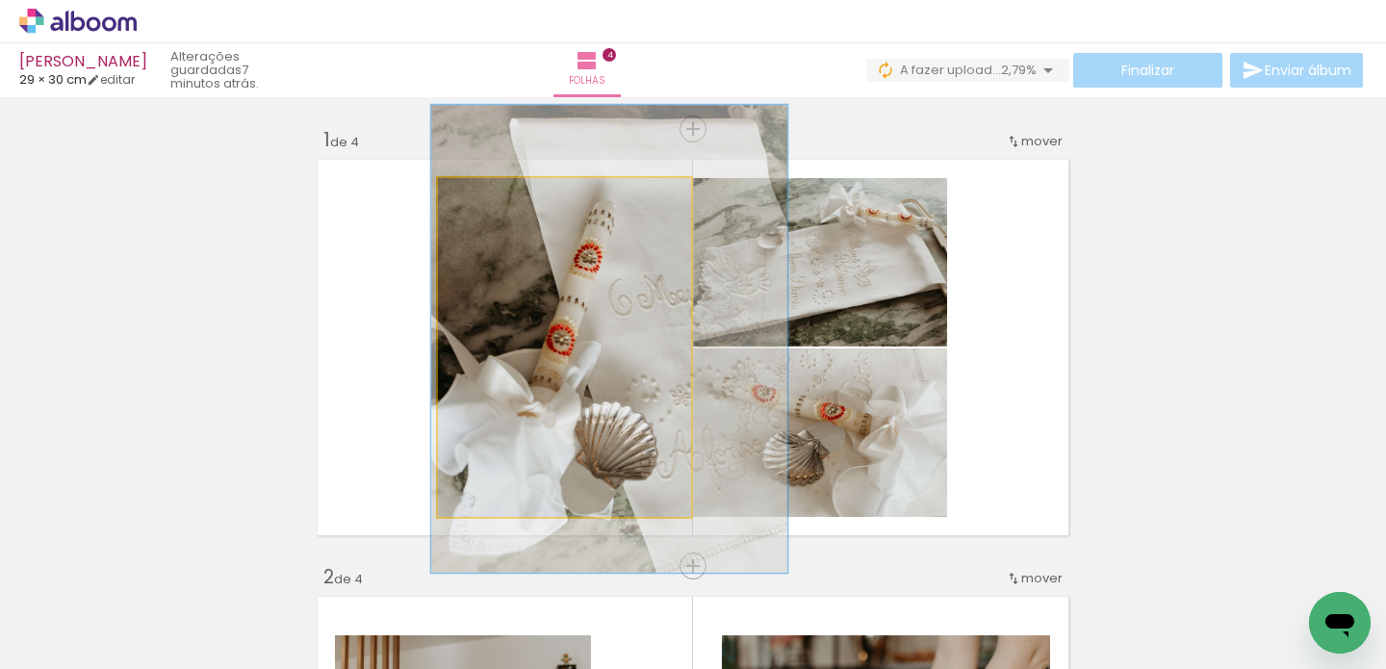
click at [571, 348] on quentale-photo at bounding box center [564, 347] width 253 height 339
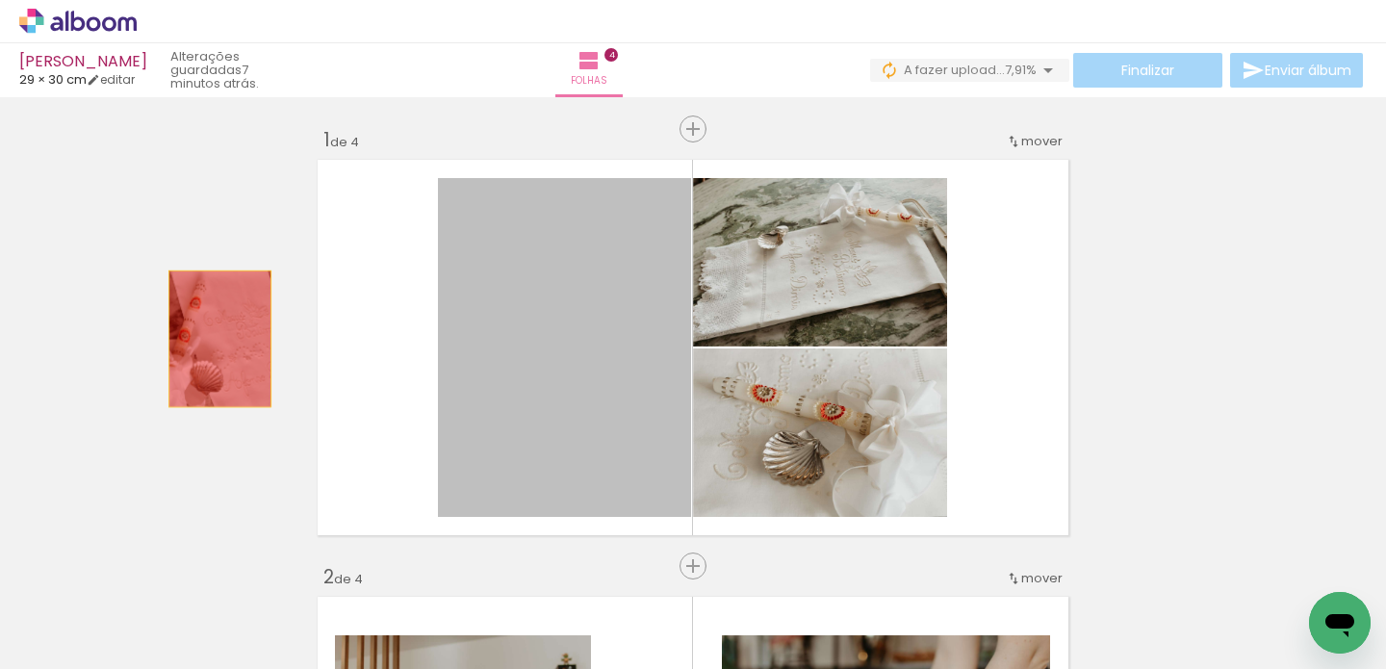
drag, startPoint x: 516, startPoint y: 349, endPoint x: 210, endPoint y: 338, distance: 306.4
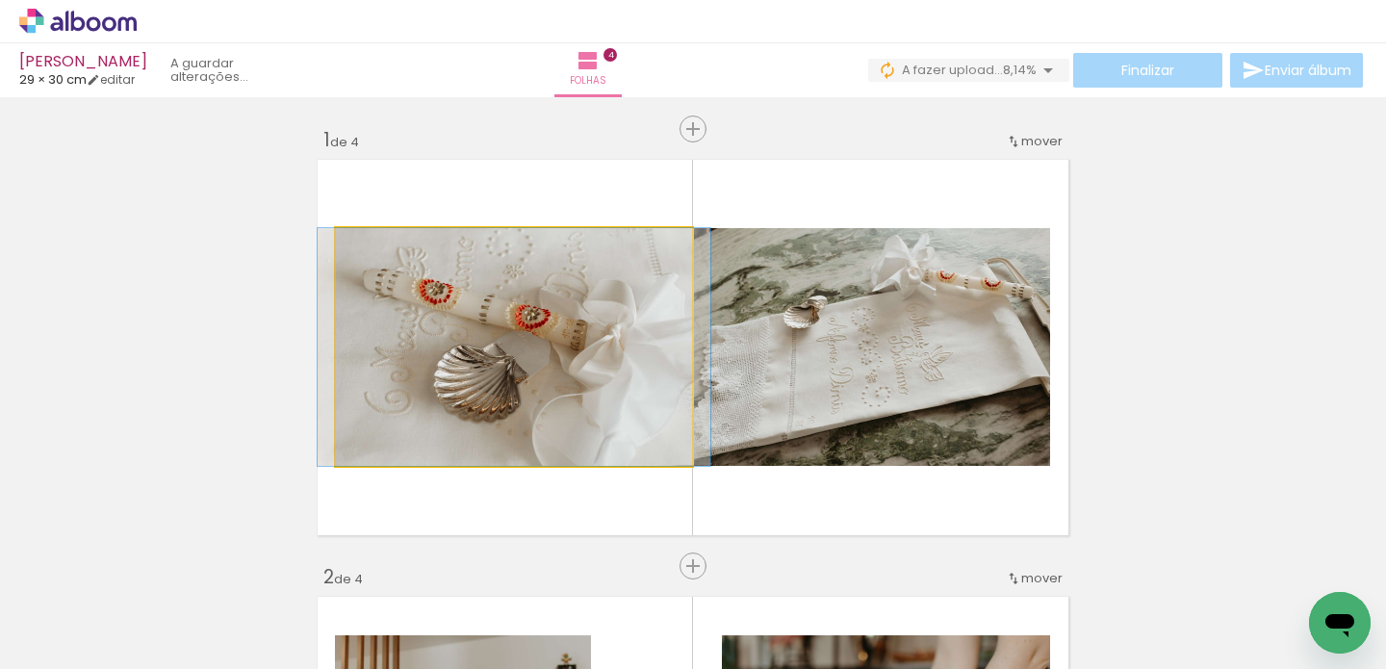
click at [529, 351] on quentale-photo at bounding box center [514, 347] width 356 height 238
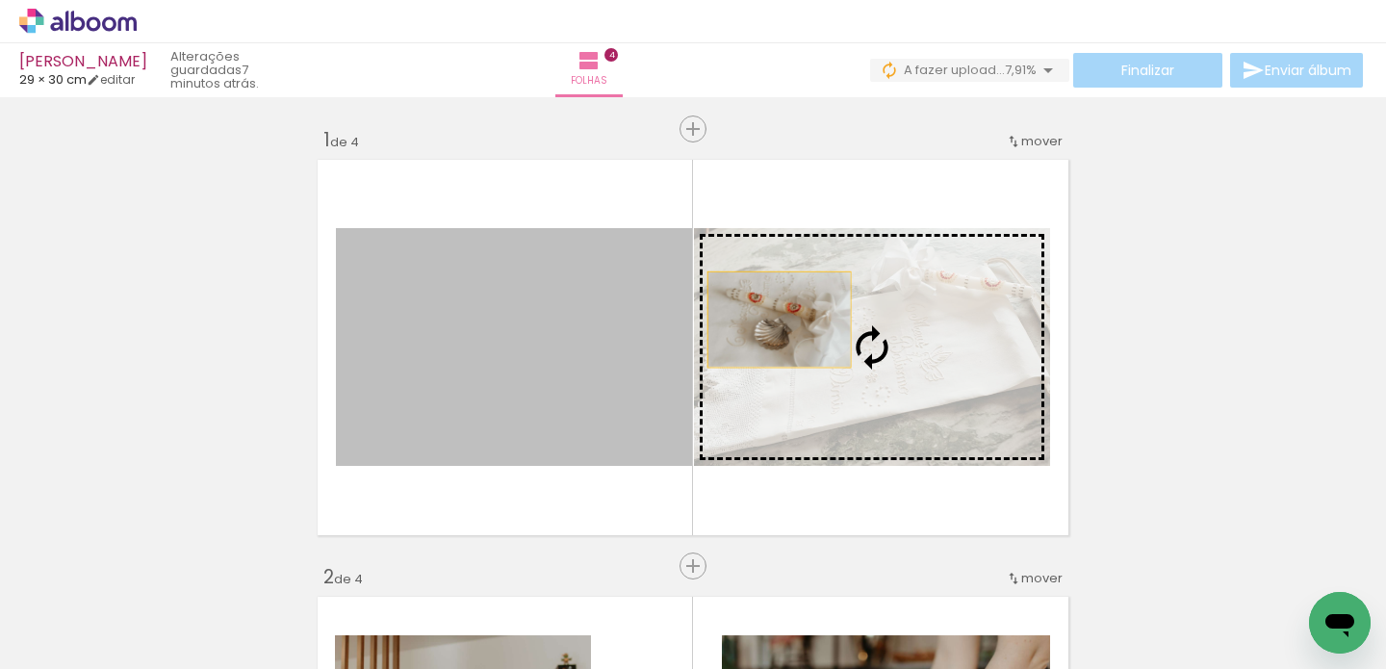
drag, startPoint x: 521, startPoint y: 320, endPoint x: 785, endPoint y: 320, distance: 263.8
click at [0, 0] on slot at bounding box center [0, 0] width 0 height 0
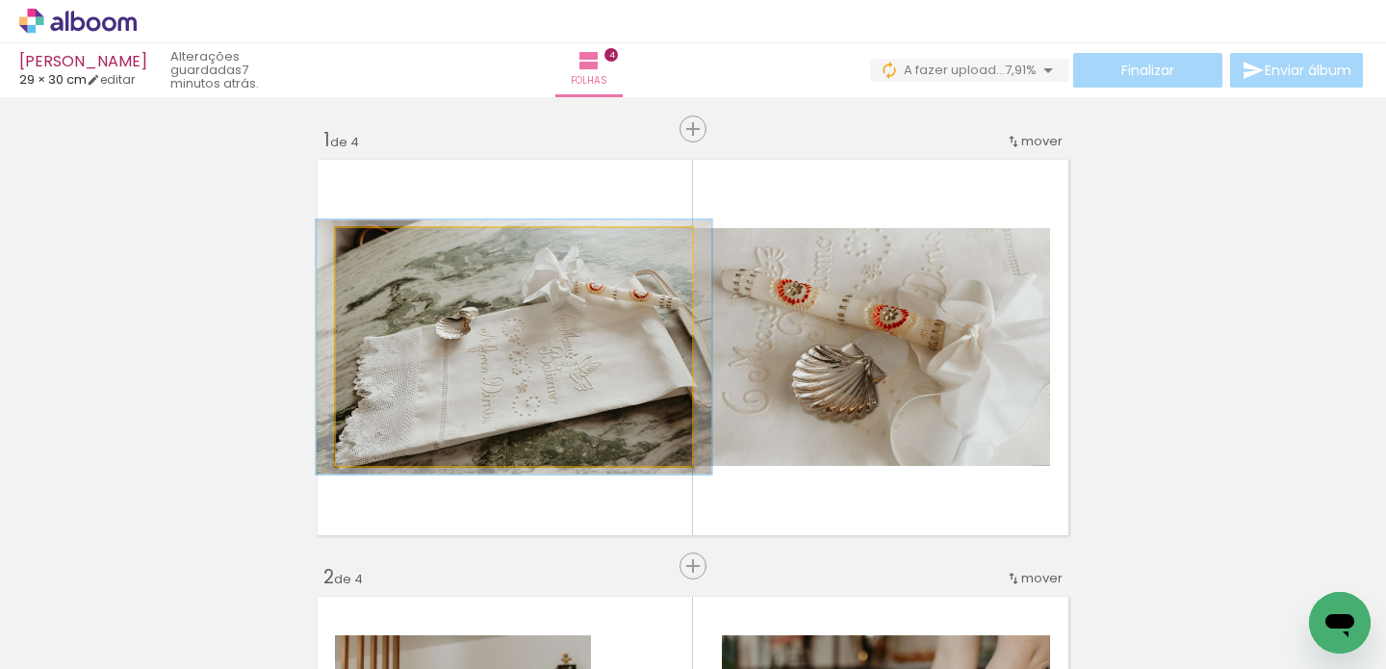
type paper-slider "107"
click at [382, 251] on div at bounding box center [385, 248] width 17 height 17
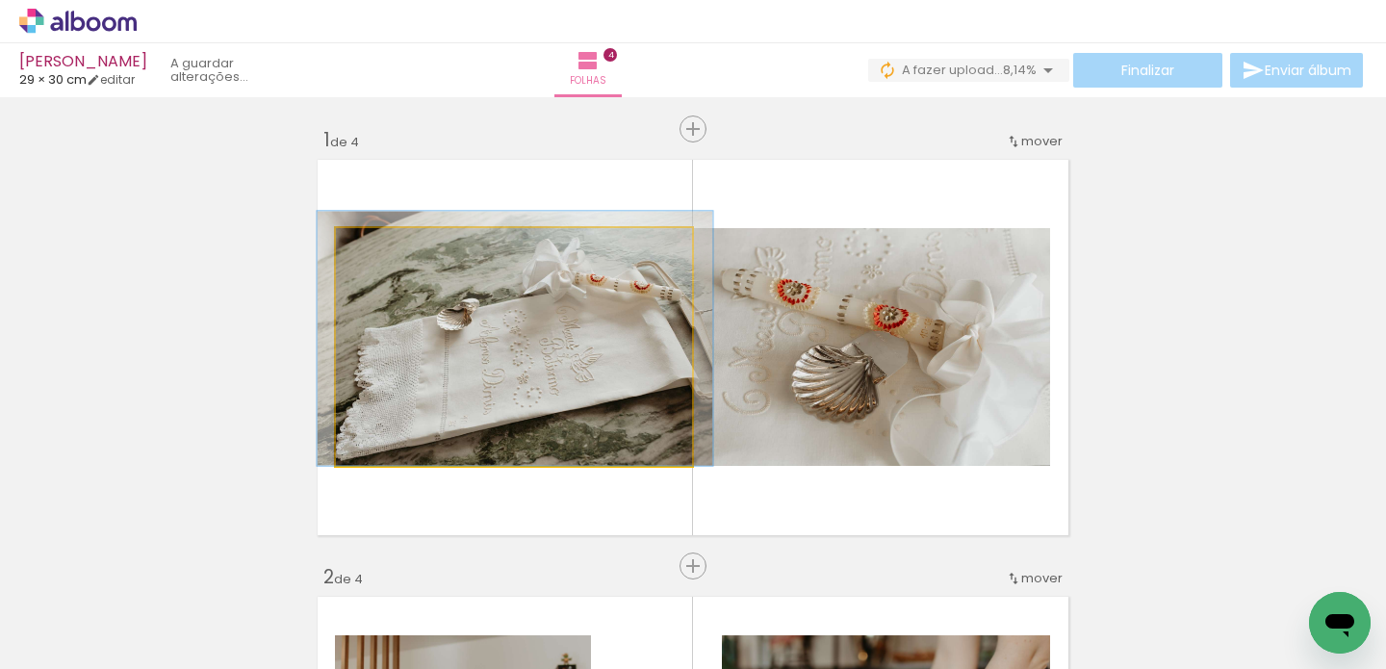
drag, startPoint x: 482, startPoint y: 341, endPoint x: 483, endPoint y: 326, distance: 14.5
drag, startPoint x: 482, startPoint y: 331, endPoint x: 480, endPoint y: 320, distance: 11.7
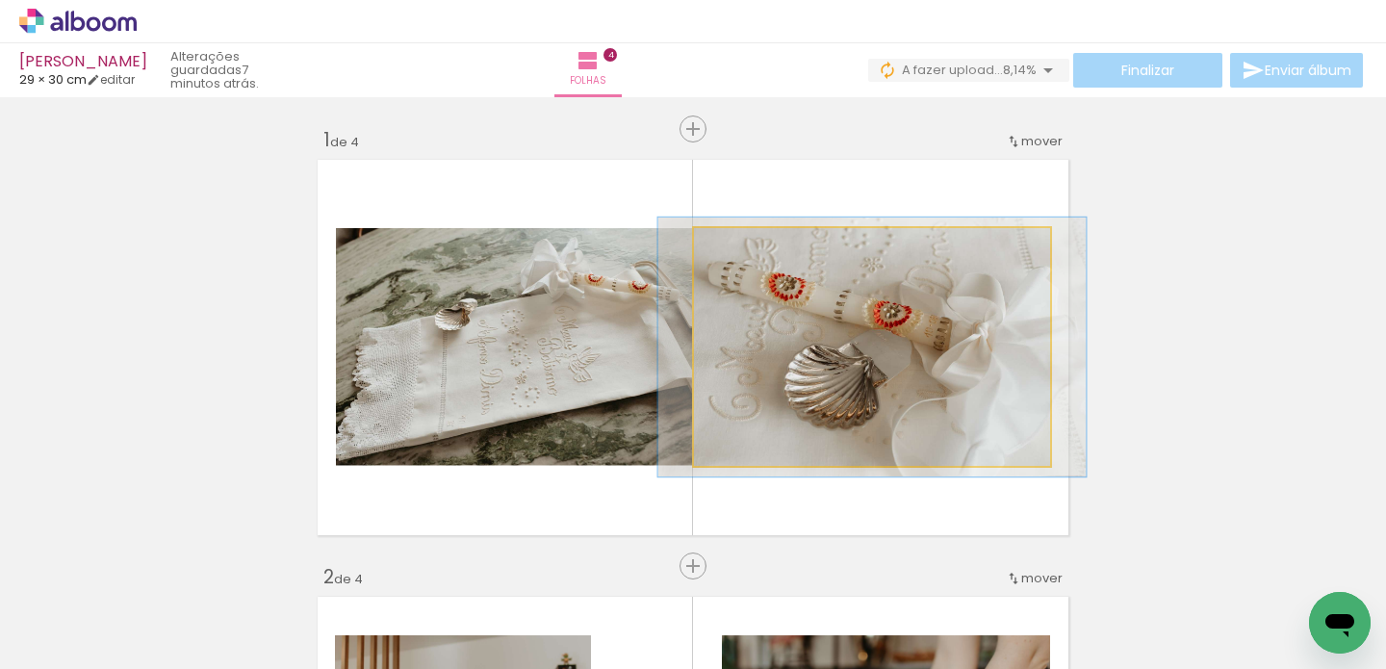
type paper-slider "109"
click at [736, 247] on div at bounding box center [744, 248] width 17 height 17
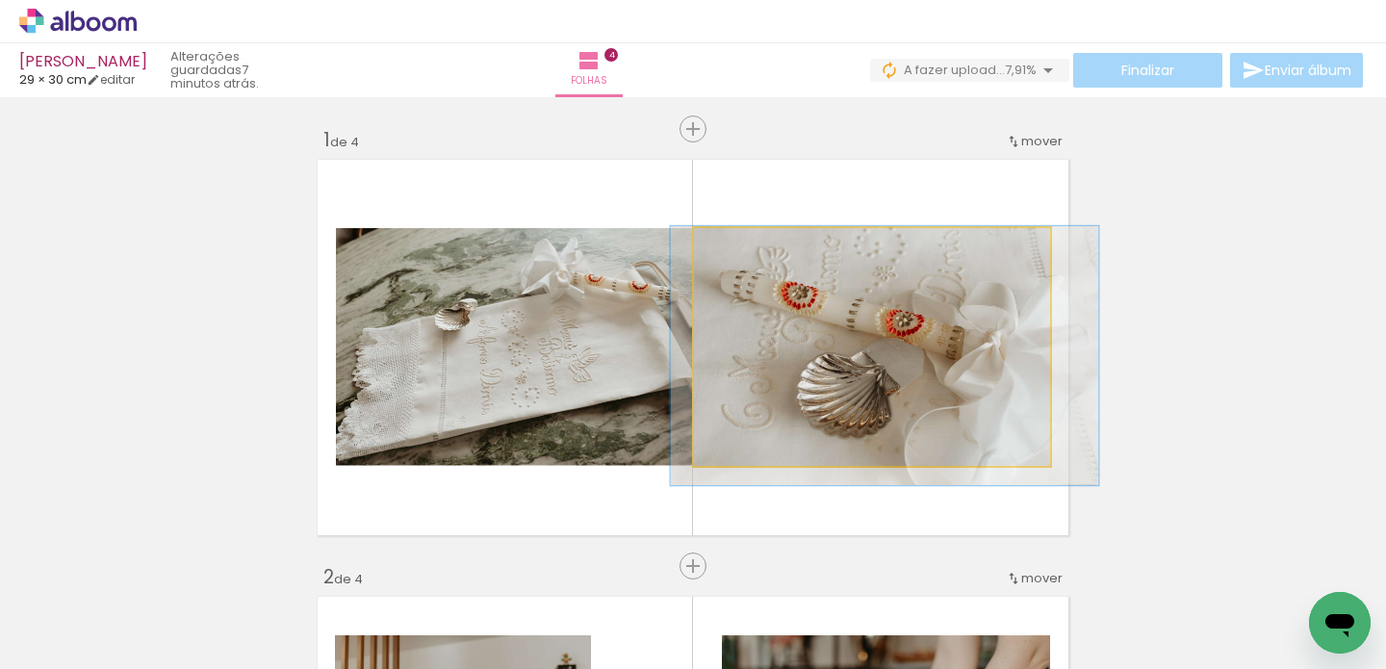
drag, startPoint x: 836, startPoint y: 323, endPoint x: 848, endPoint y: 331, distance: 15.2
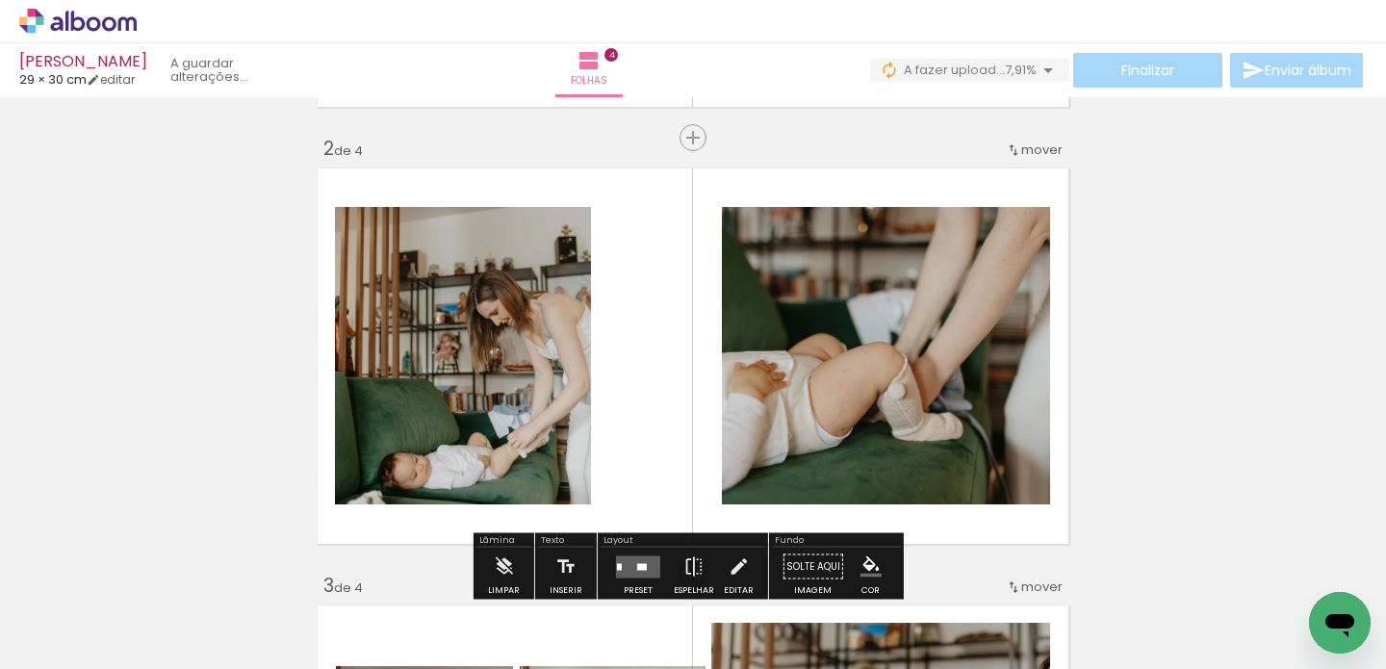
scroll to position [427, 0]
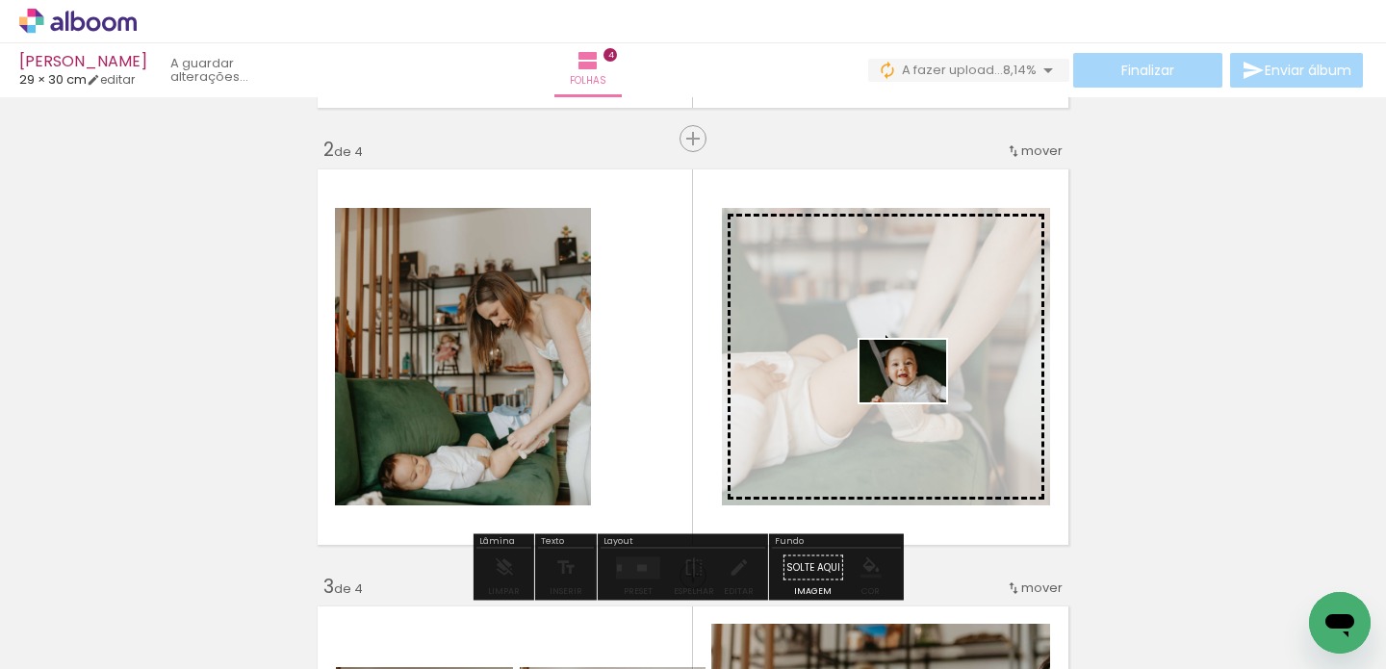
drag, startPoint x: 720, startPoint y: 620, endPoint x: 917, endPoint y: 398, distance: 297.3
click at [917, 398] on quentale-workspace at bounding box center [693, 334] width 1386 height 669
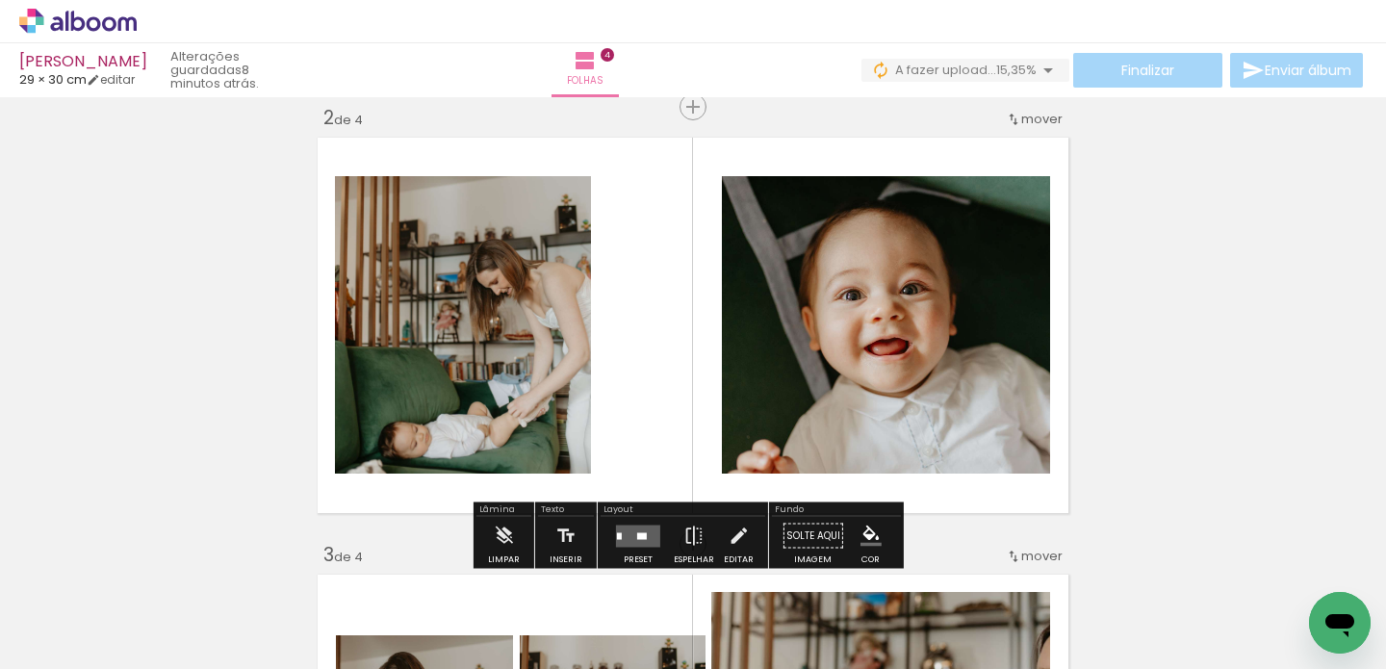
scroll to position [572, 0]
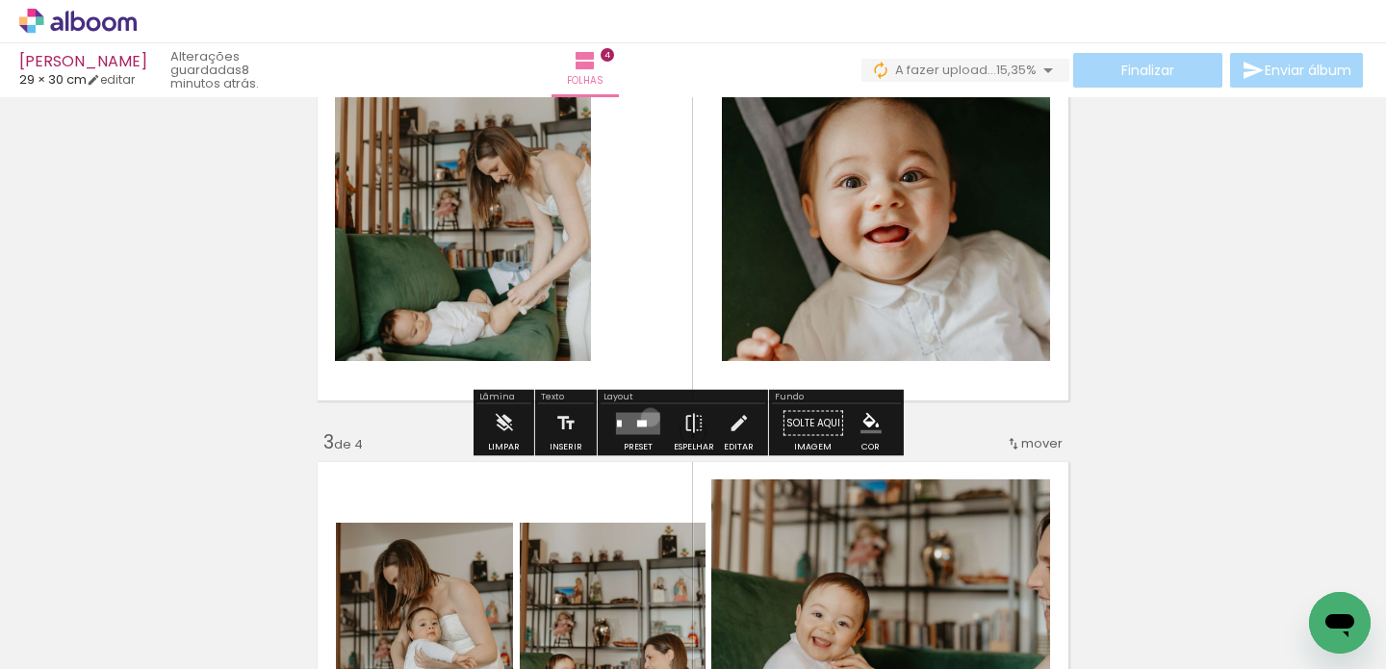
click at [646, 417] on quentale-layouter at bounding box center [638, 423] width 44 height 22
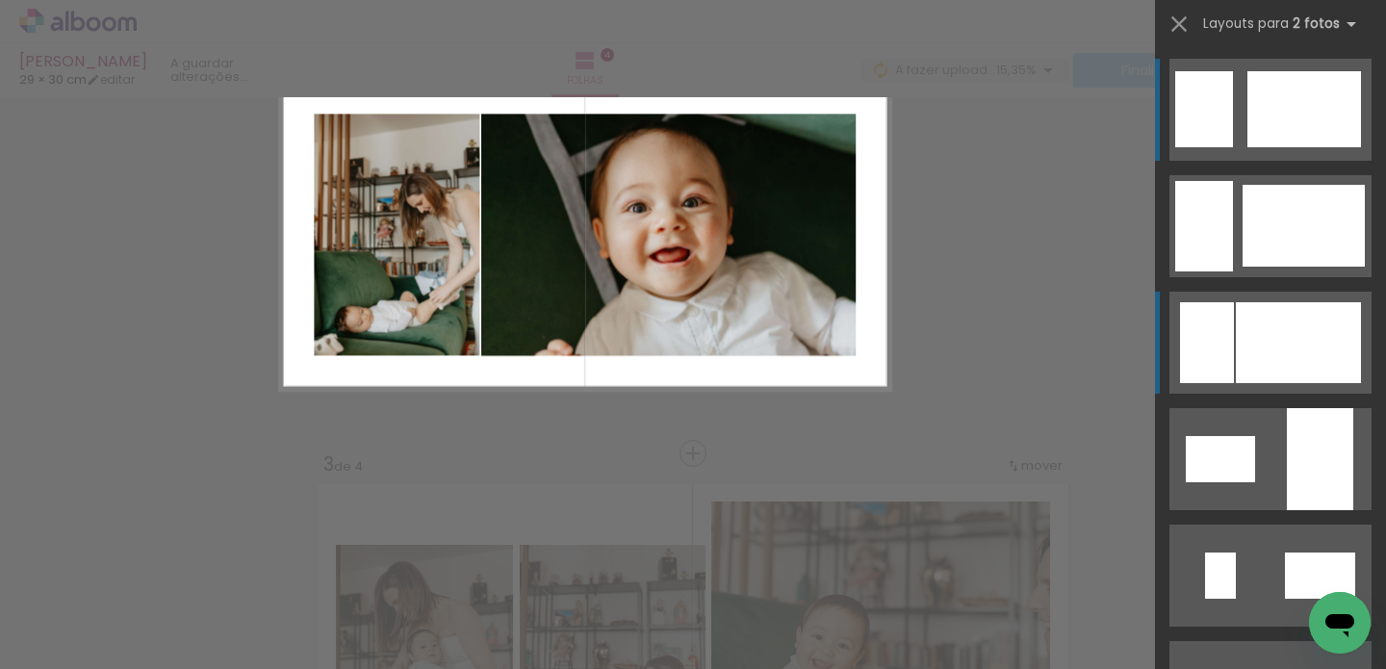
scroll to position [461, 0]
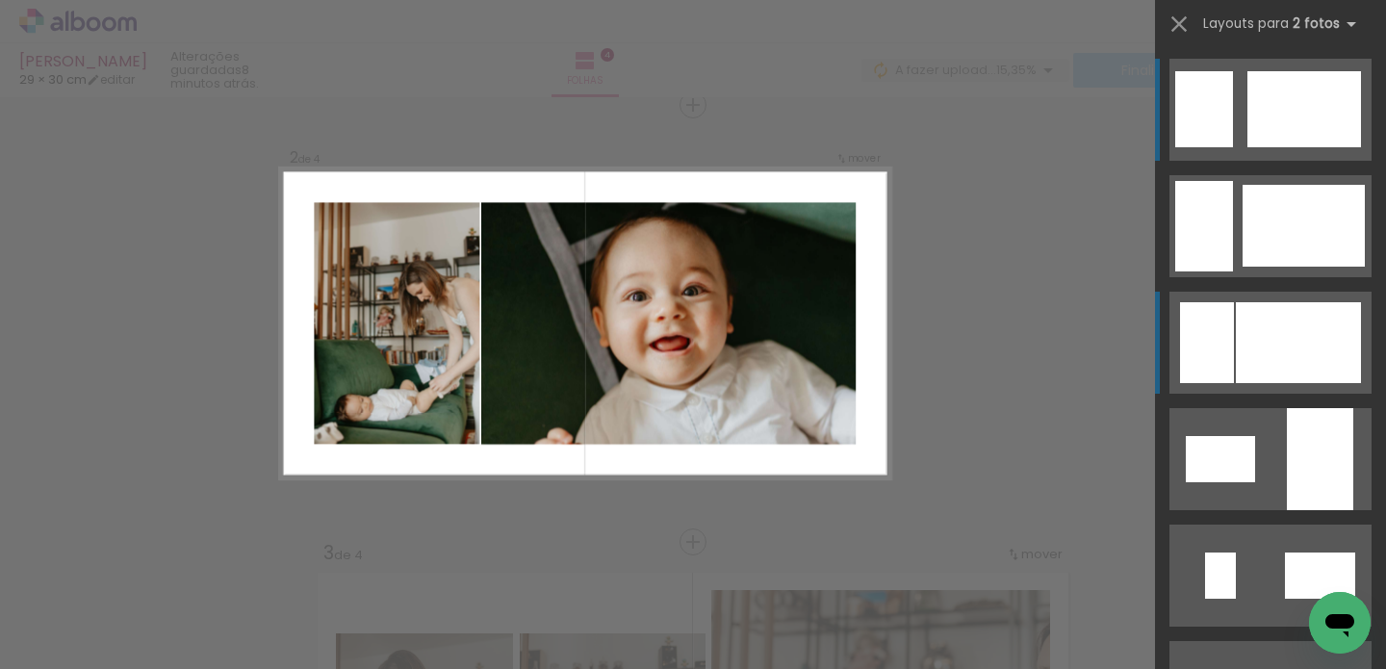
click at [1264, 267] on div at bounding box center [1304, 226] width 122 height 82
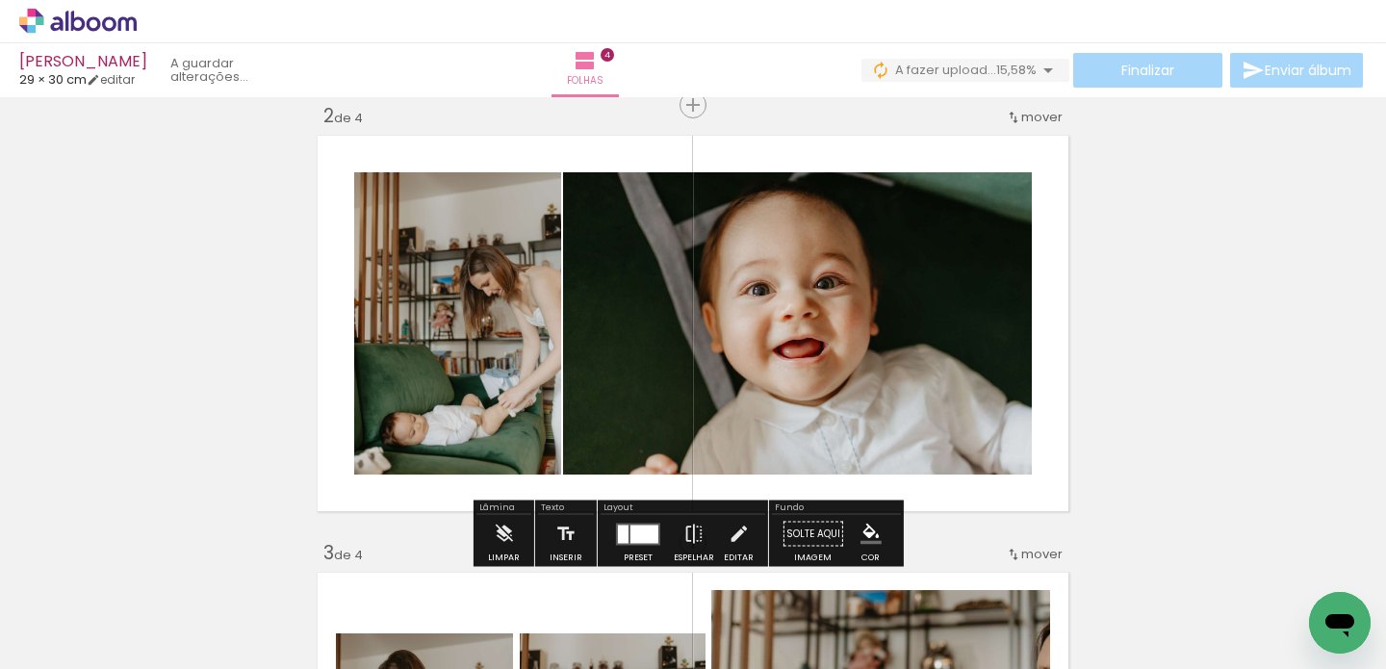
click at [779, 284] on quentale-photo at bounding box center [797, 323] width 469 height 302
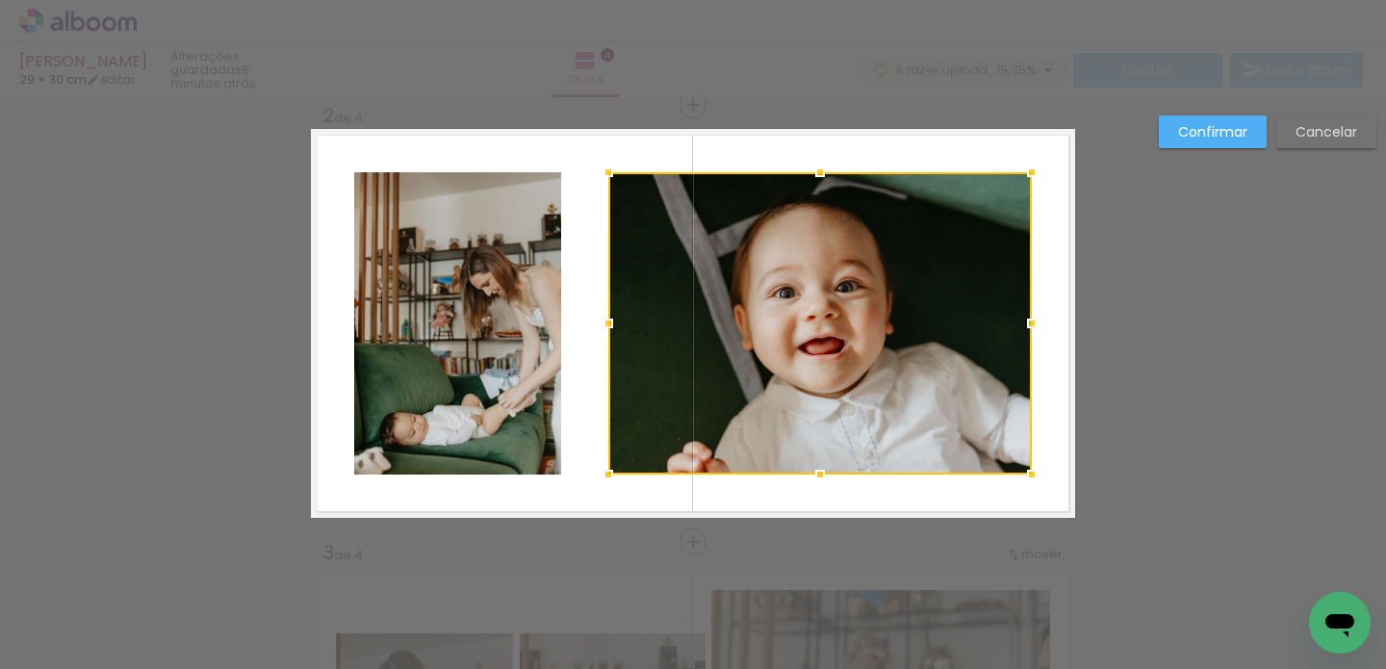
drag, startPoint x: 555, startPoint y: 325, endPoint x: 601, endPoint y: 336, distance: 47.4
click at [601, 336] on div at bounding box center [608, 323] width 39 height 39
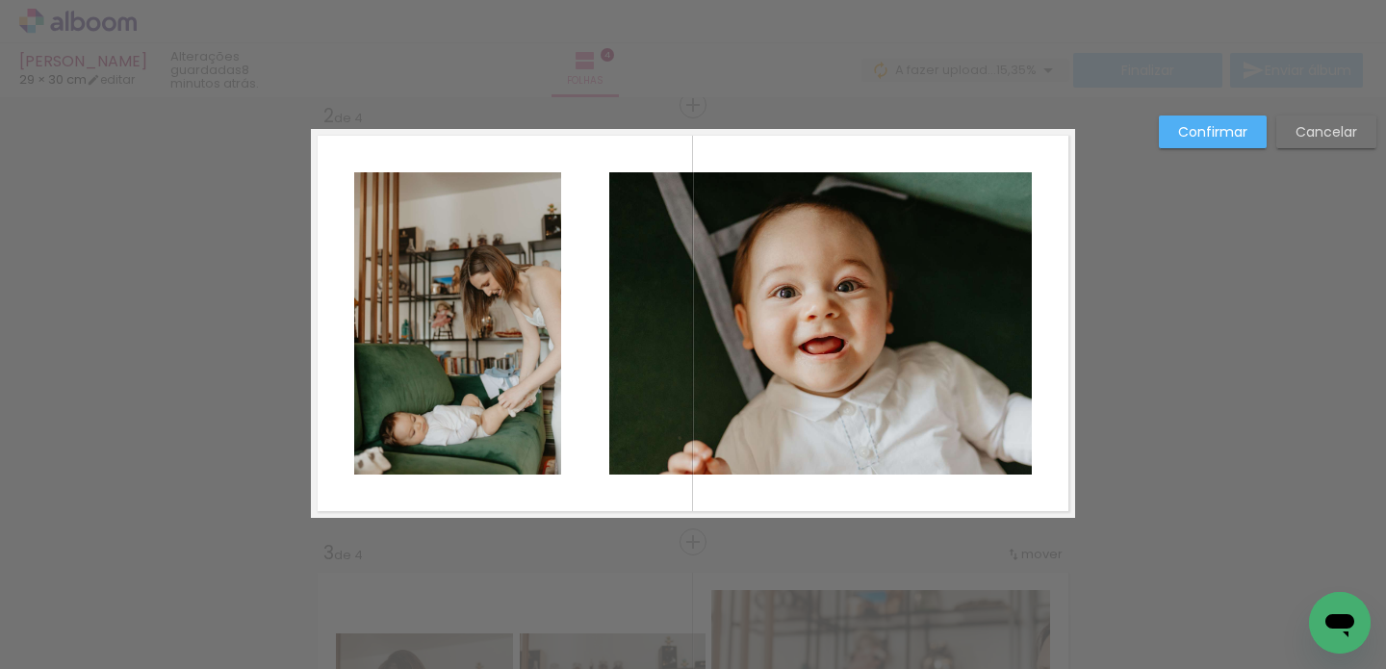
click at [480, 326] on quentale-photo at bounding box center [457, 323] width 207 height 302
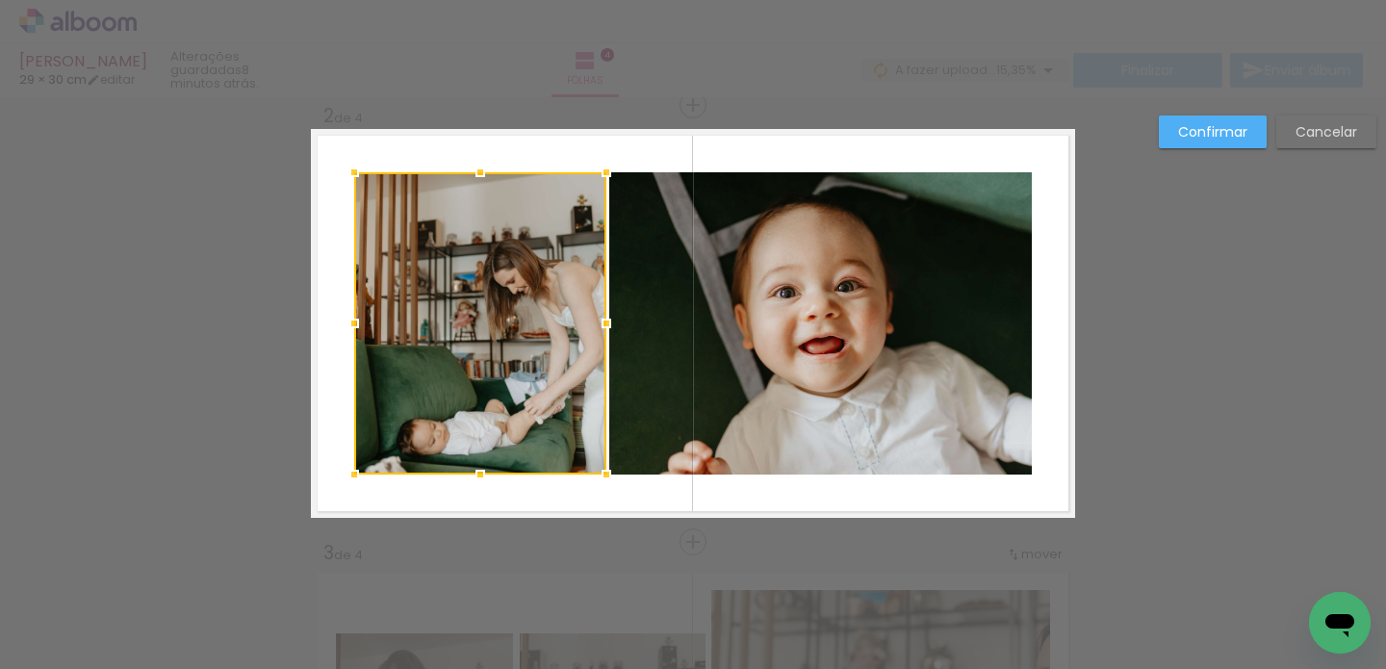
drag, startPoint x: 556, startPoint y: 323, endPoint x: 603, endPoint y: 329, distance: 46.6
click at [603, 329] on div at bounding box center [606, 323] width 39 height 39
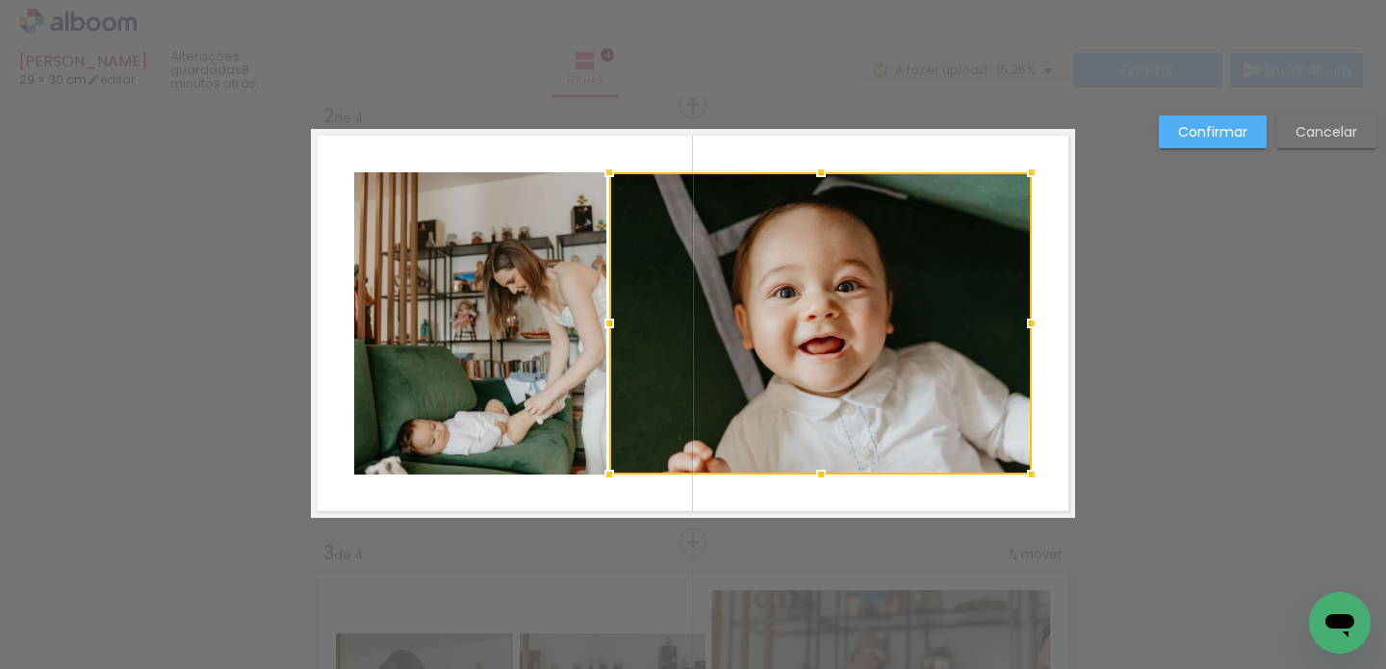
click at [0, 0] on slot "Confirmar" at bounding box center [0, 0] width 0 height 0
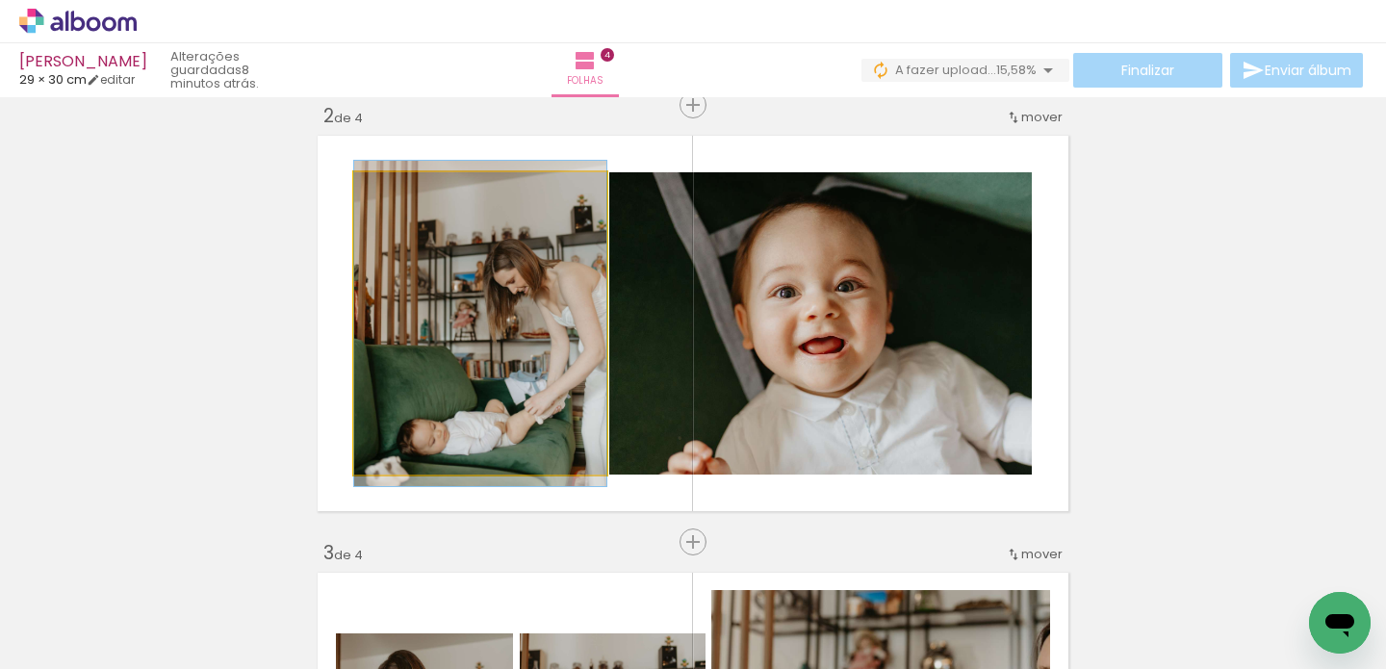
click at [478, 330] on quentale-photo at bounding box center [480, 323] width 252 height 302
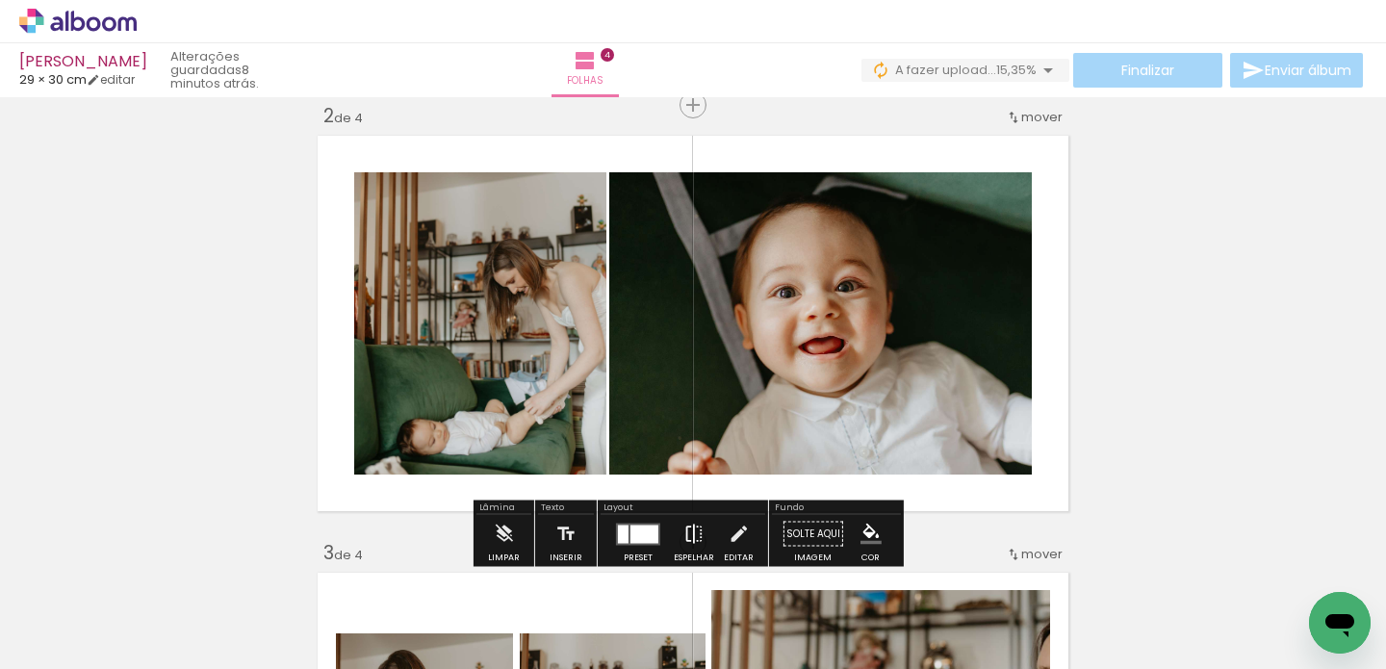
click at [692, 530] on iron-icon at bounding box center [694, 534] width 21 height 39
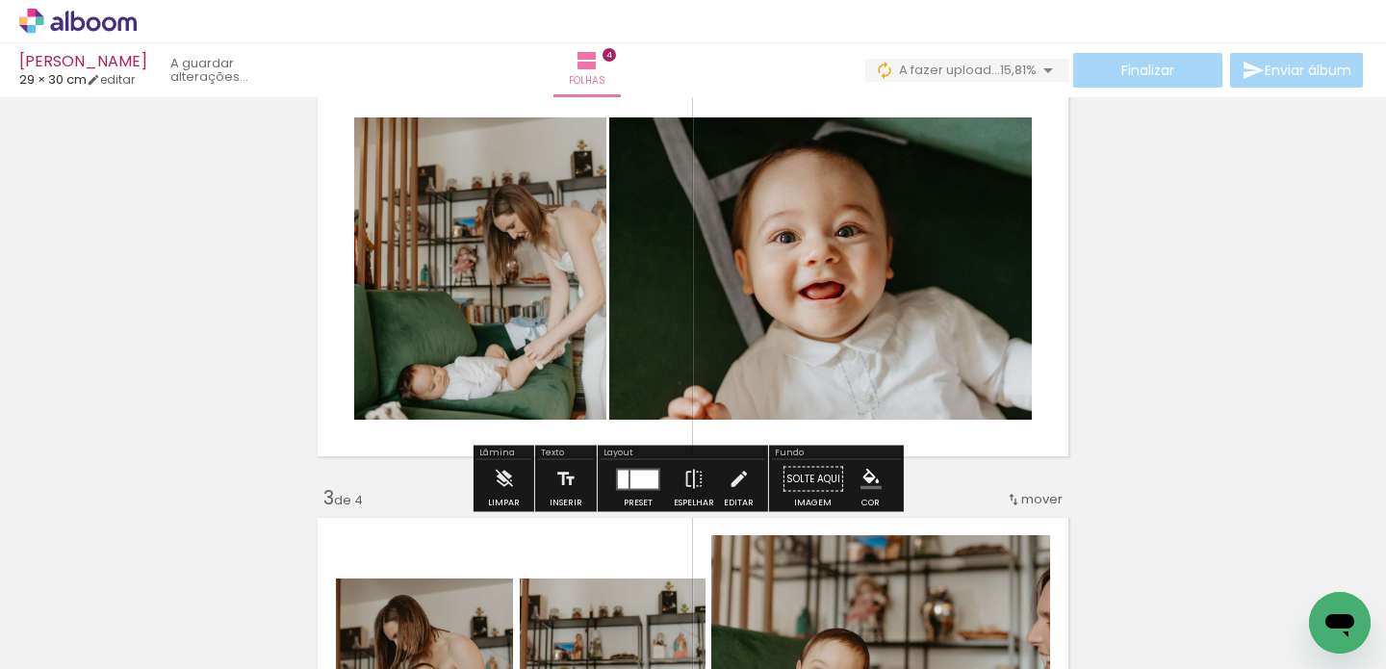
scroll to position [555, 0]
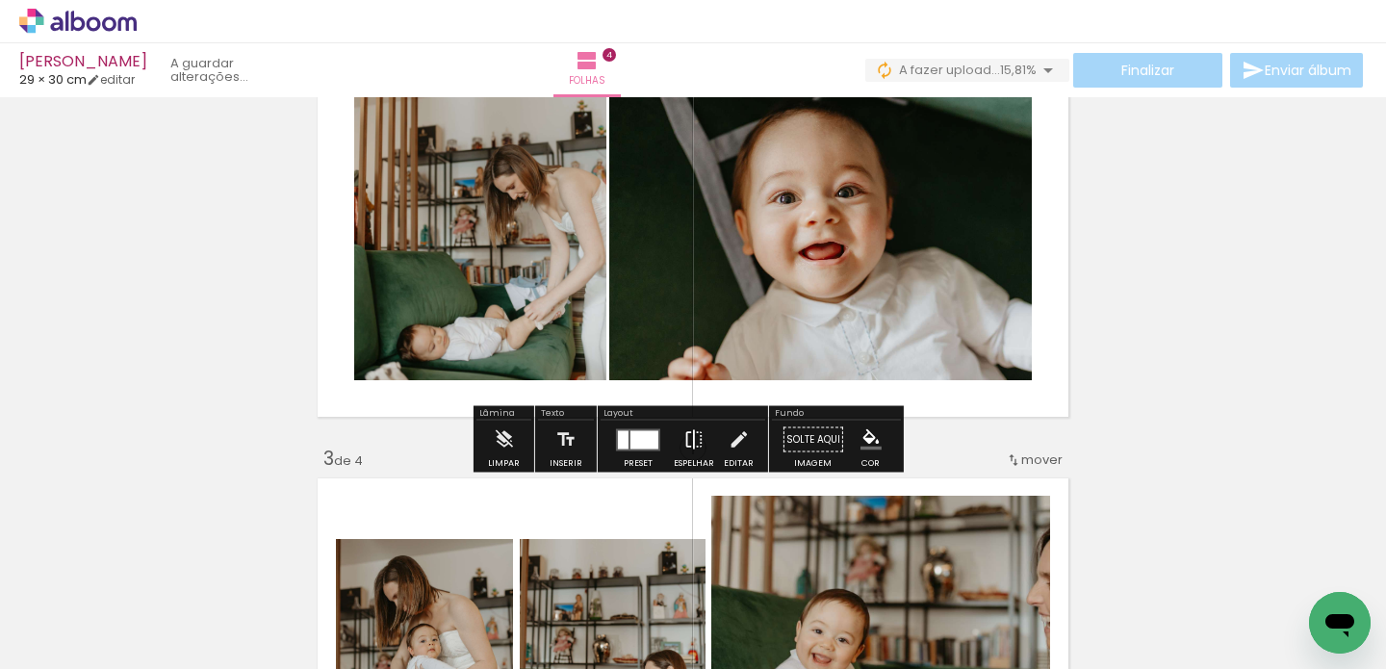
click at [688, 440] on iron-icon at bounding box center [694, 440] width 21 height 39
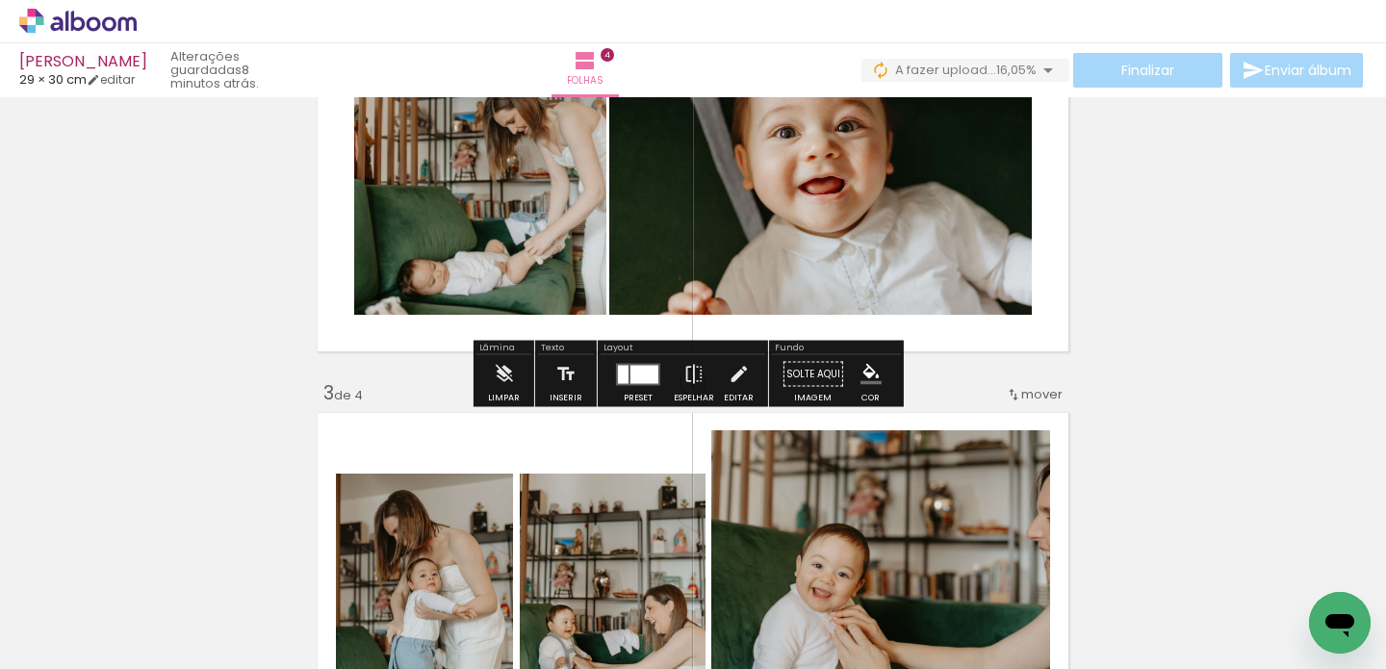
scroll to position [549, 0]
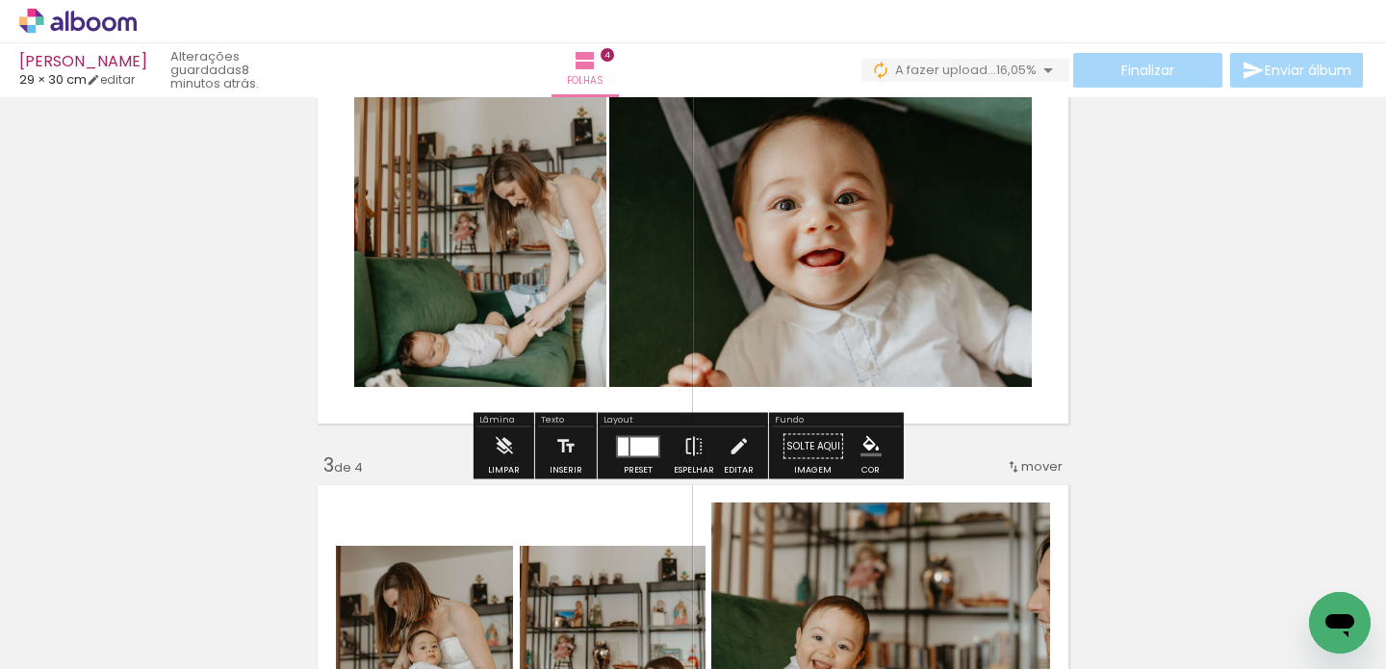
click at [1108, 361] on div "Inserir folha 1 de 4 Inserir folha 2 de 4 Inserir folha 3 de 4 Inserir folha 4 …" at bounding box center [693, 648] width 1386 height 2186
click at [686, 451] on iron-icon at bounding box center [694, 446] width 21 height 39
click at [636, 309] on quentale-photo at bounding box center [820, 236] width 423 height 302
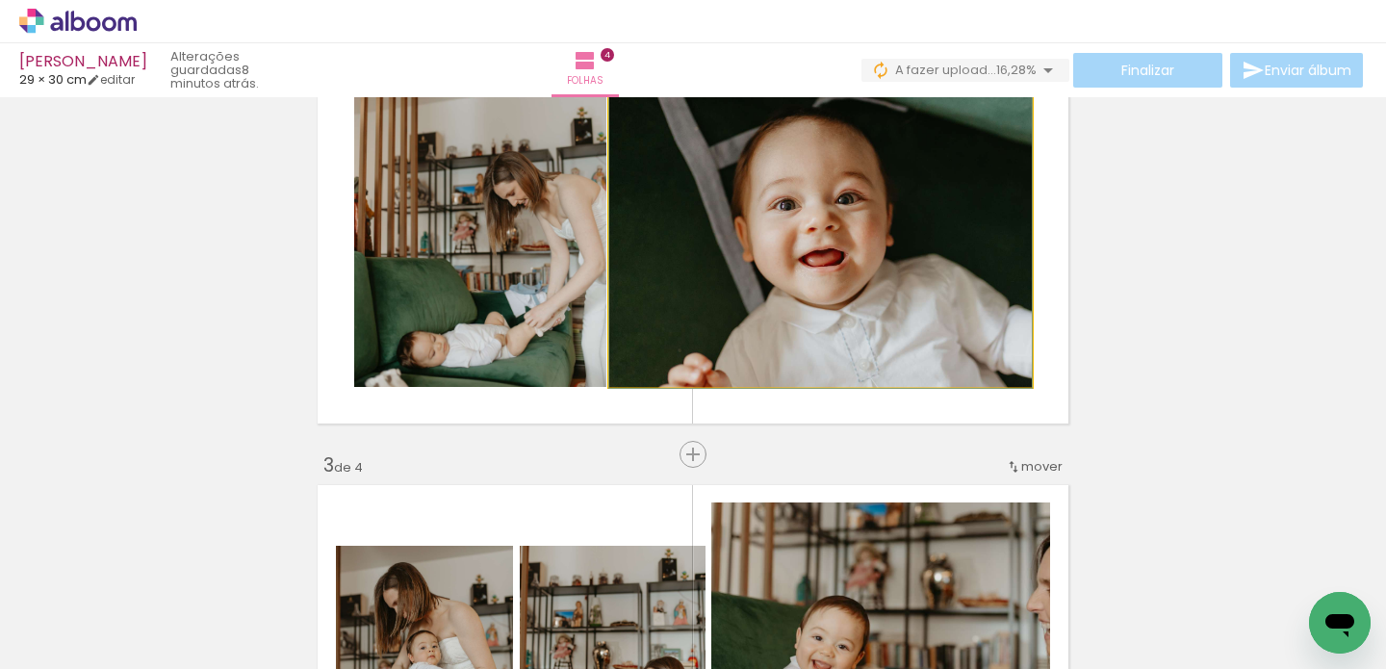
click at [636, 309] on quentale-photo at bounding box center [820, 236] width 423 height 302
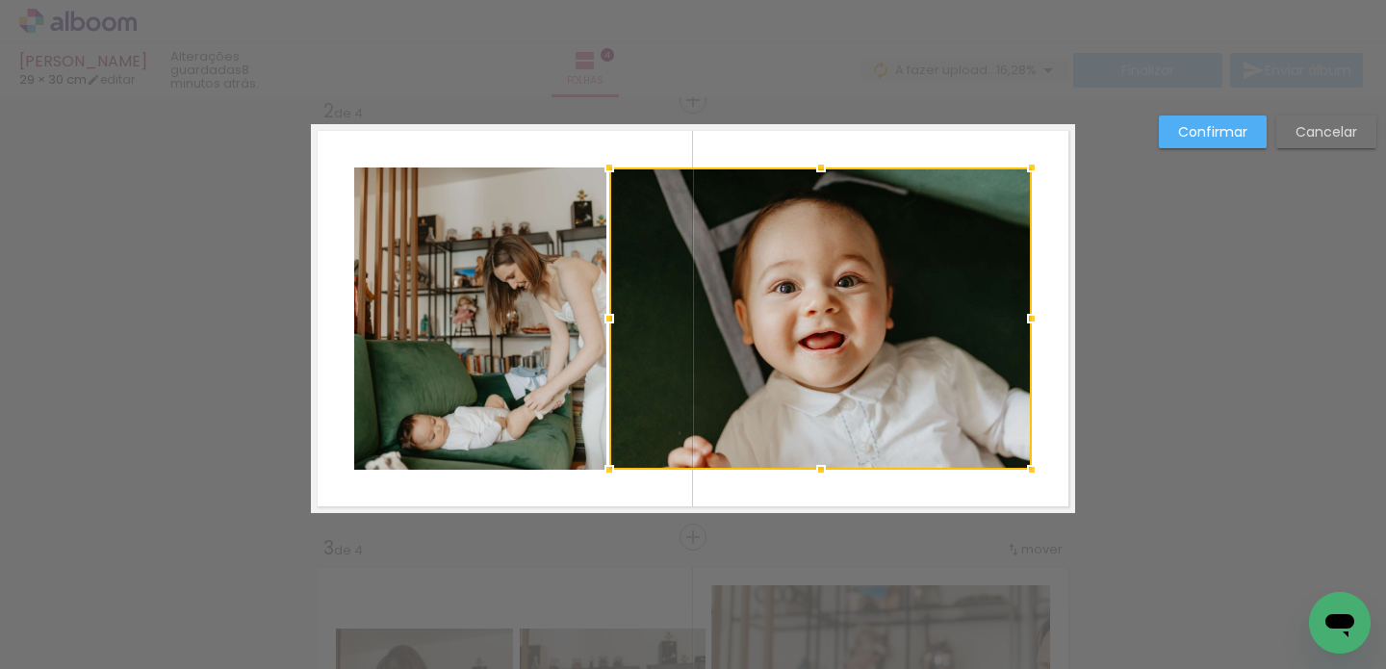
scroll to position [461, 0]
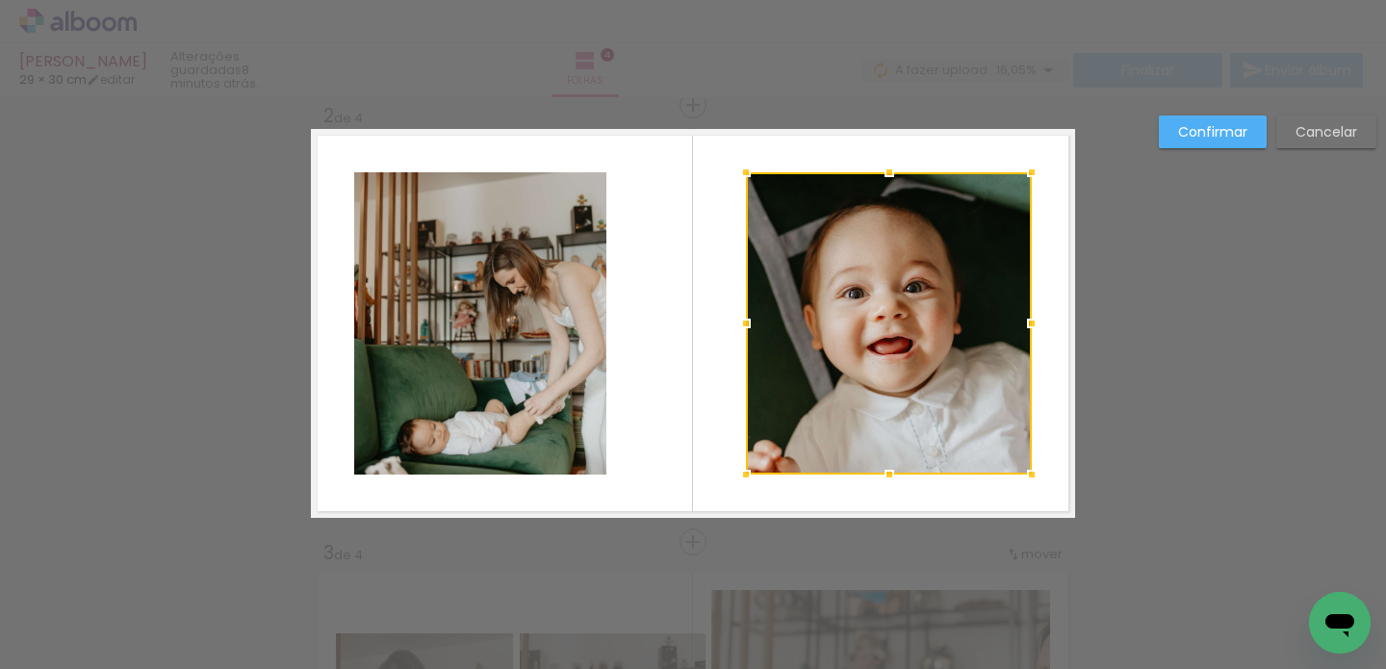
drag, startPoint x: 605, startPoint y: 322, endPoint x: 741, endPoint y: 323, distance: 136.7
click at [741, 323] on div at bounding box center [746, 323] width 39 height 39
click at [521, 307] on quentale-photo at bounding box center [480, 323] width 252 height 302
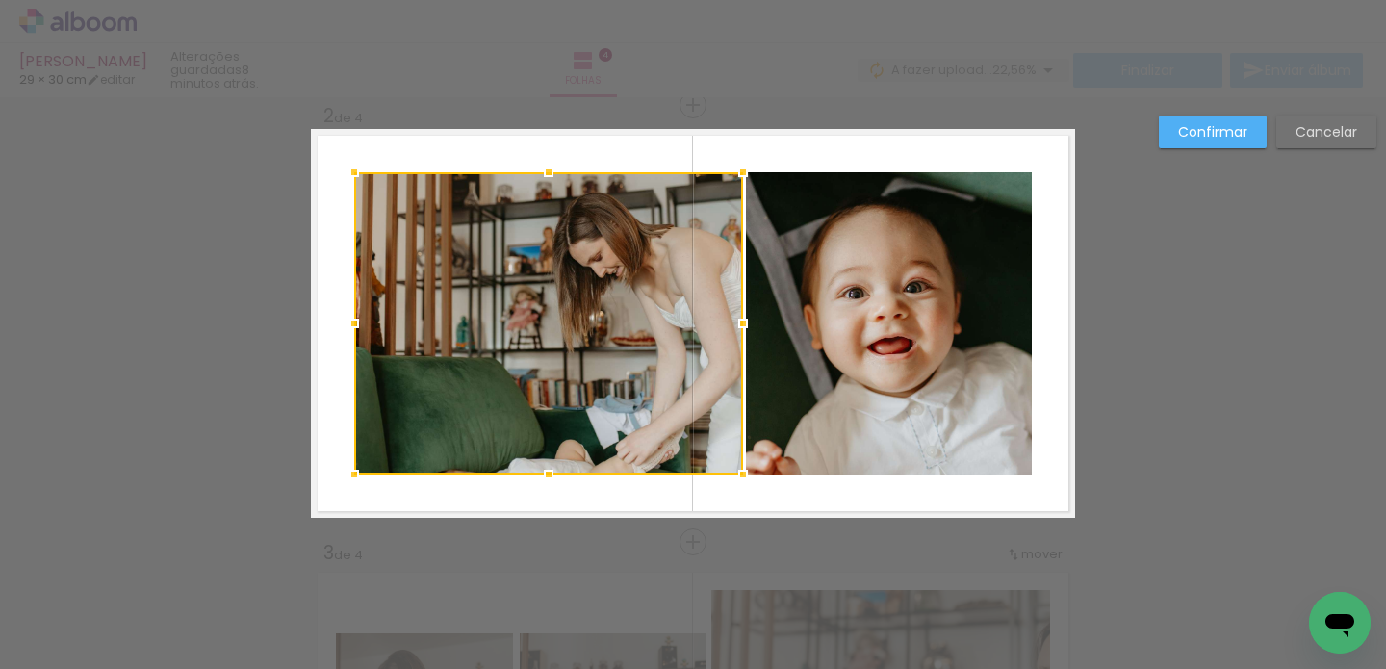
drag, startPoint x: 600, startPoint y: 323, endPoint x: 736, endPoint y: 323, distance: 136.7
click at [736, 323] on div at bounding box center [743, 323] width 39 height 39
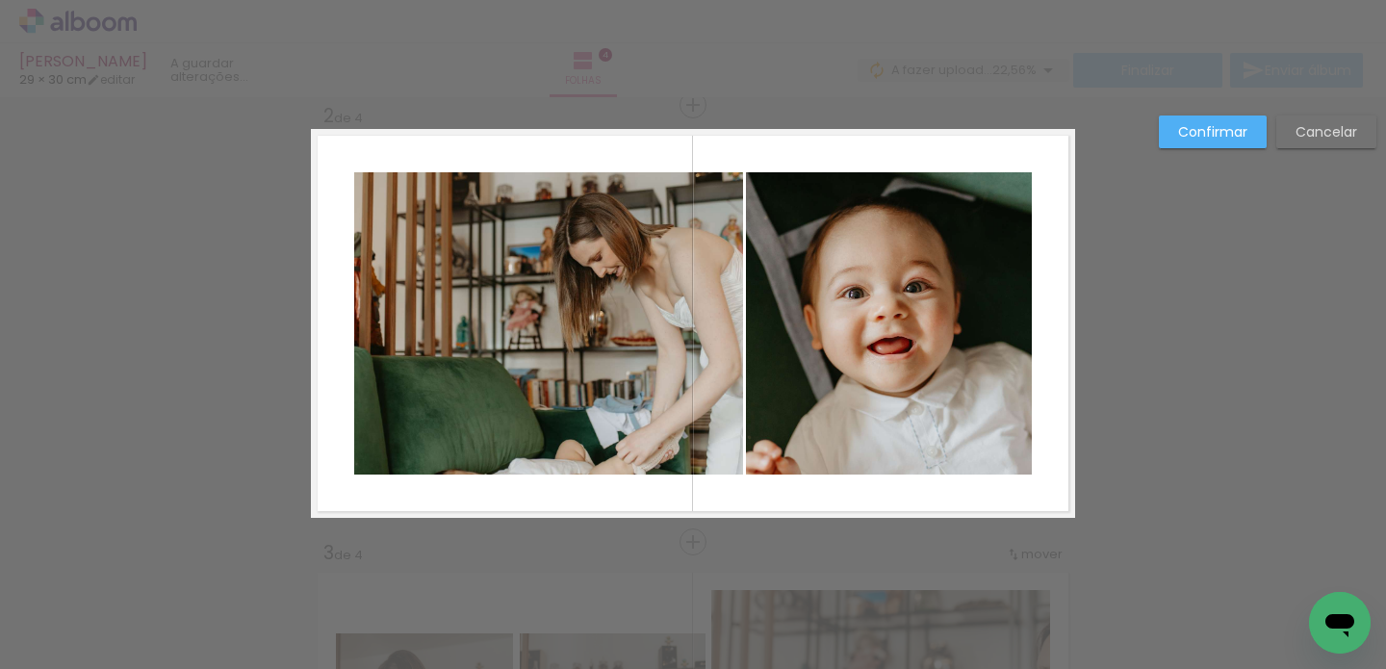
click at [0, 0] on slot "Confirmar" at bounding box center [0, 0] width 0 height 0
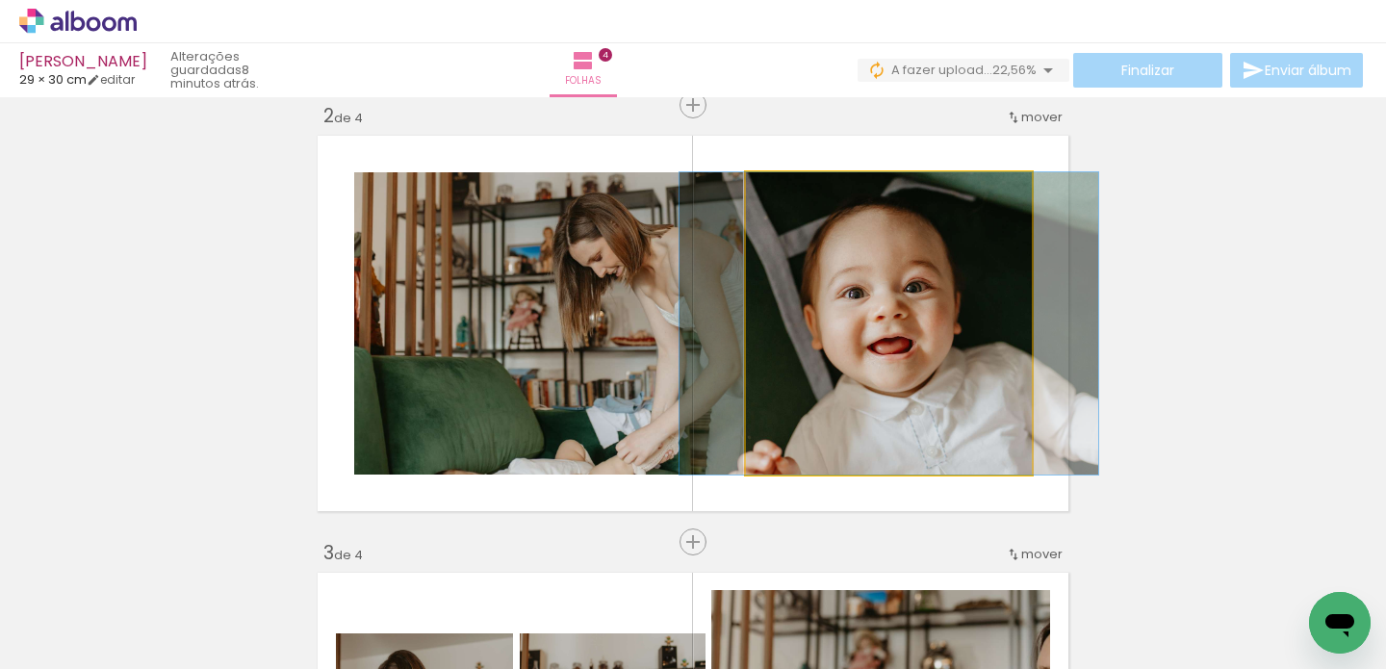
click at [876, 302] on quentale-photo at bounding box center [889, 323] width 286 height 302
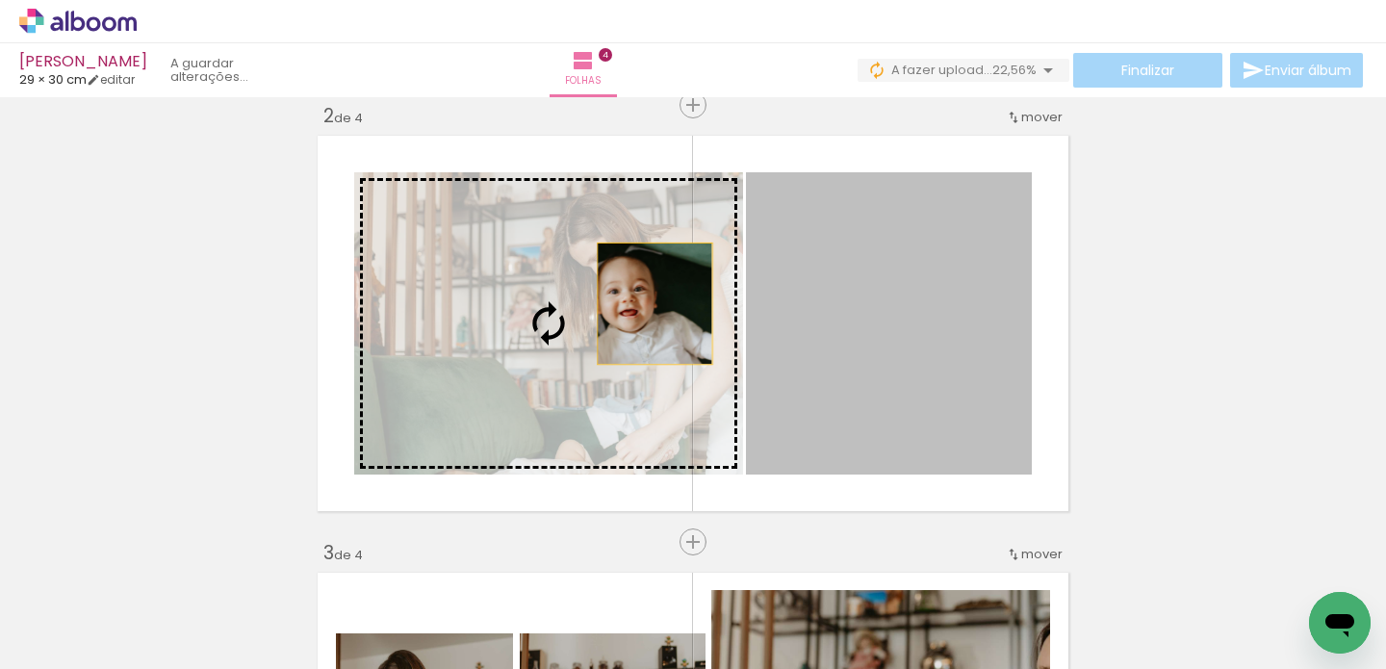
drag, startPoint x: 881, startPoint y: 303, endPoint x: 648, endPoint y: 303, distance: 233.0
click at [0, 0] on slot at bounding box center [0, 0] width 0 height 0
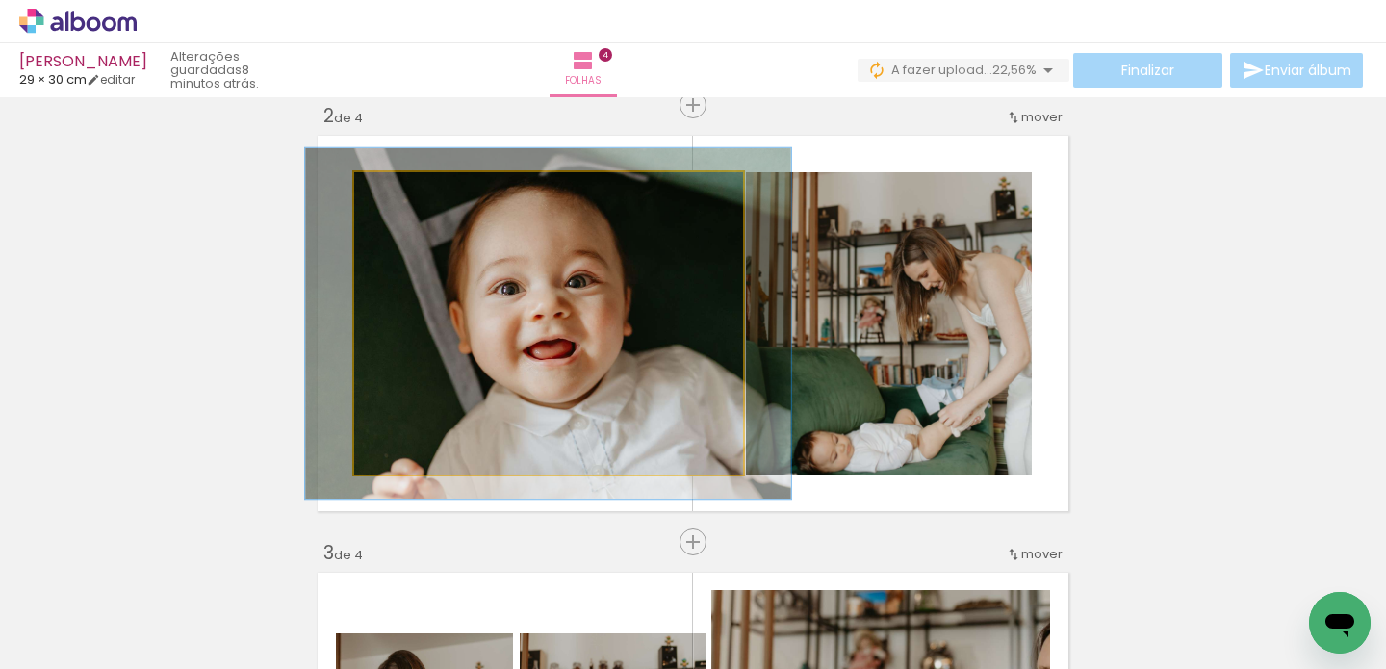
drag, startPoint x: 394, startPoint y: 194, endPoint x: 470, endPoint y: 243, distance: 90.5
type paper-slider "119"
click at [406, 197] on div at bounding box center [409, 192] width 17 height 17
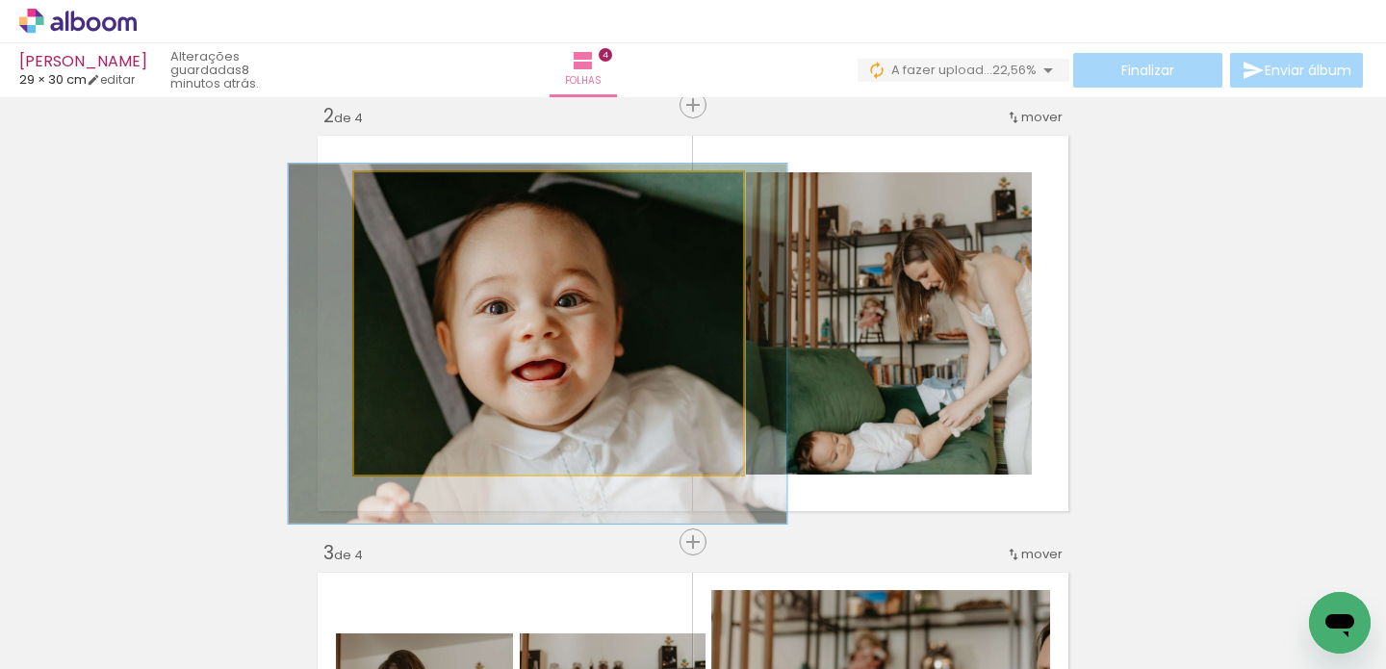
drag, startPoint x: 537, startPoint y: 276, endPoint x: 529, endPoint y: 295, distance: 20.2
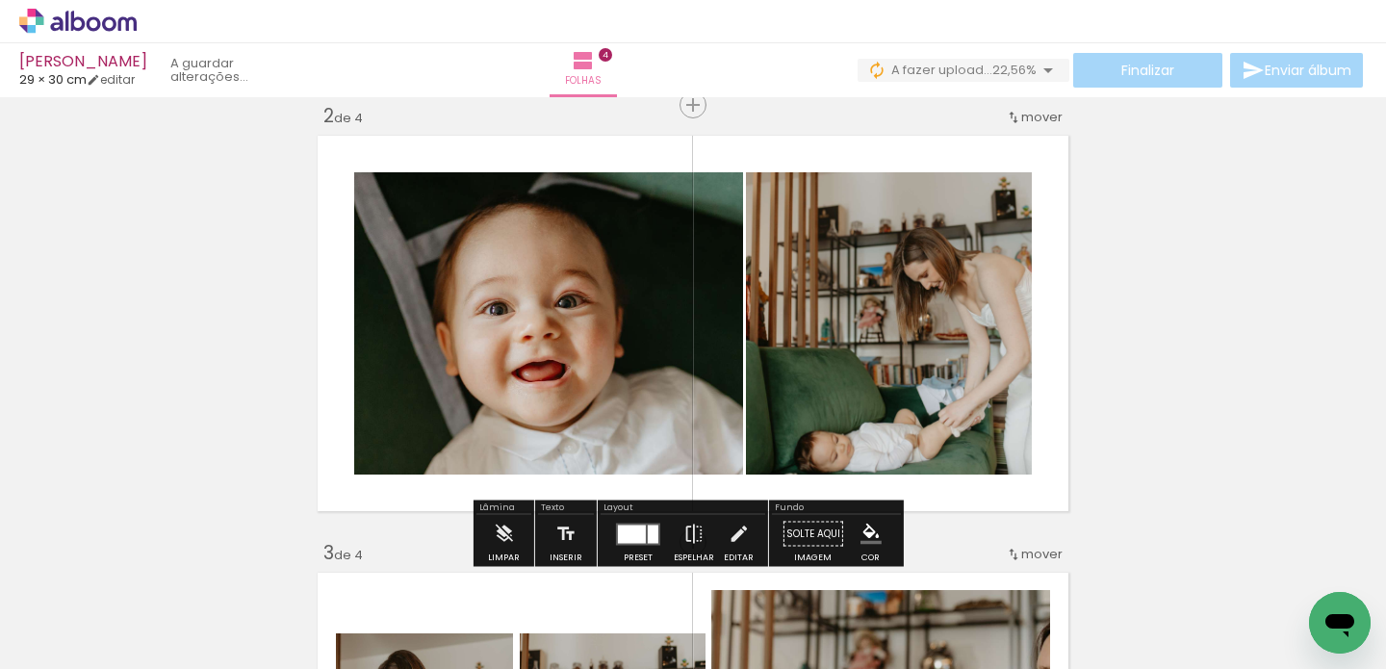
click at [886, 315] on quentale-photo at bounding box center [889, 323] width 286 height 302
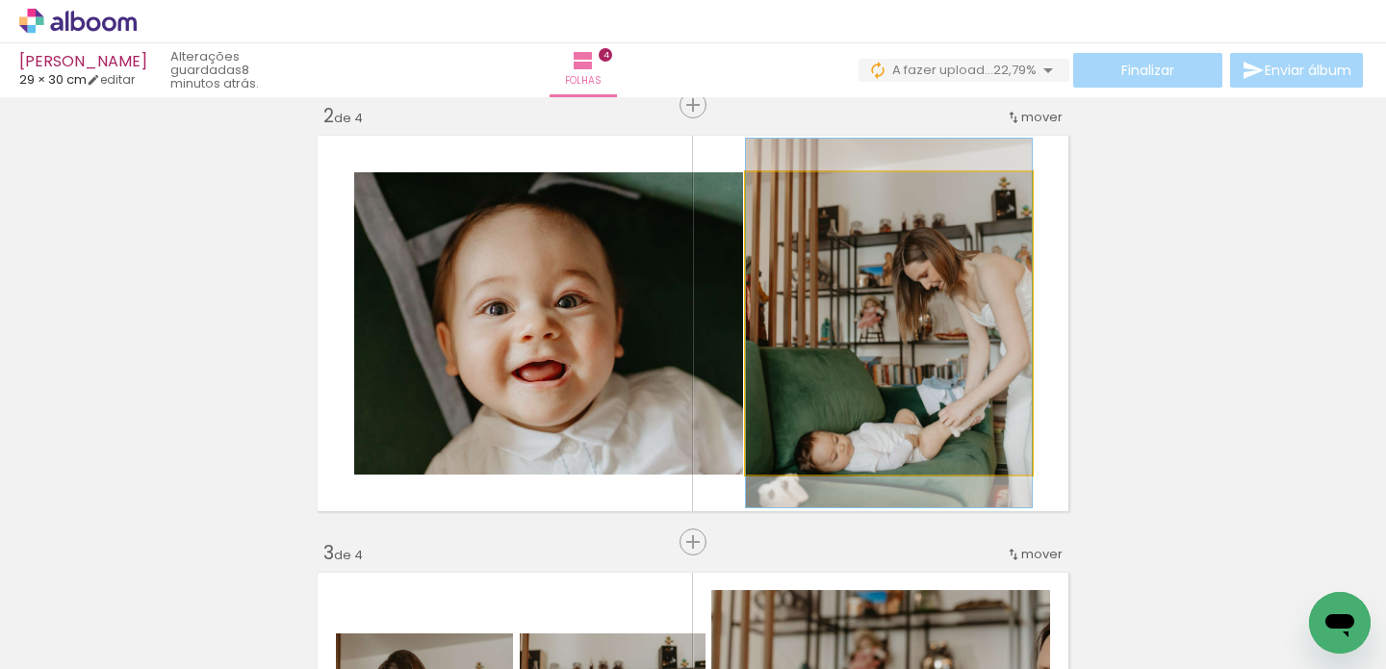
type paper-slider "100"
click at [776, 187] on div at bounding box center [791, 192] width 31 height 31
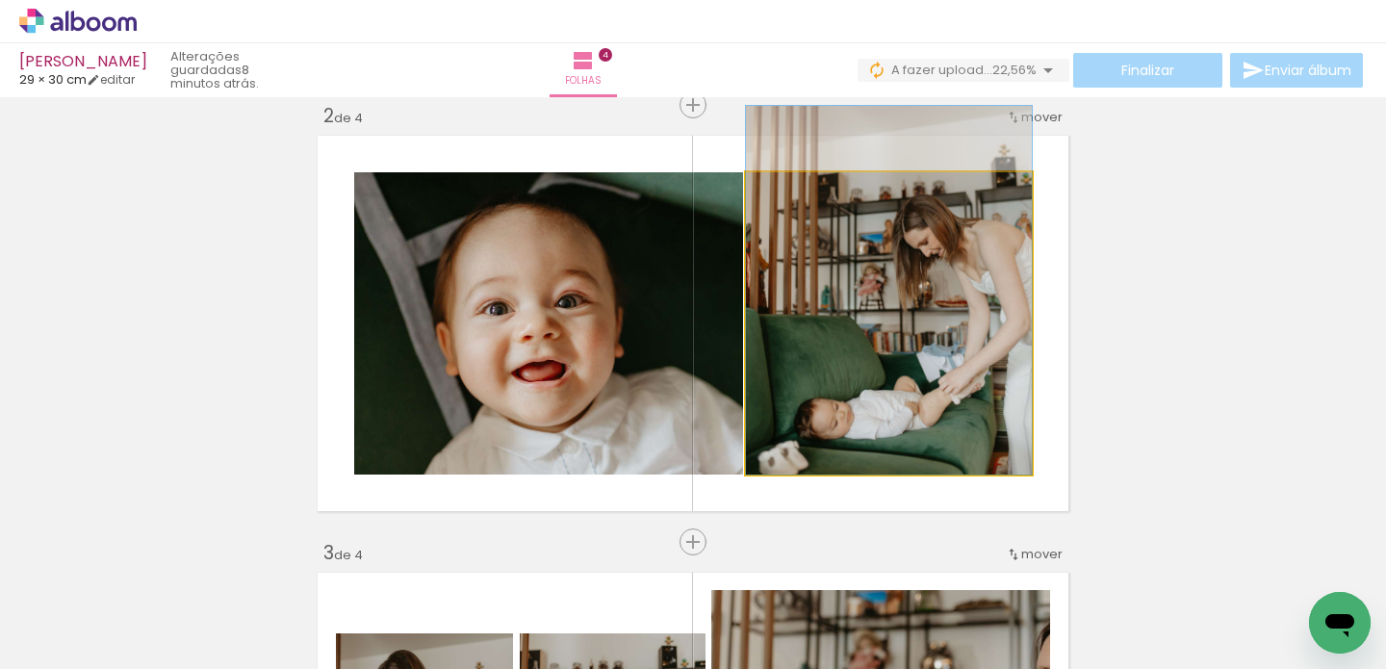
drag, startPoint x: 941, startPoint y: 311, endPoint x: 942, endPoint y: 276, distance: 34.7
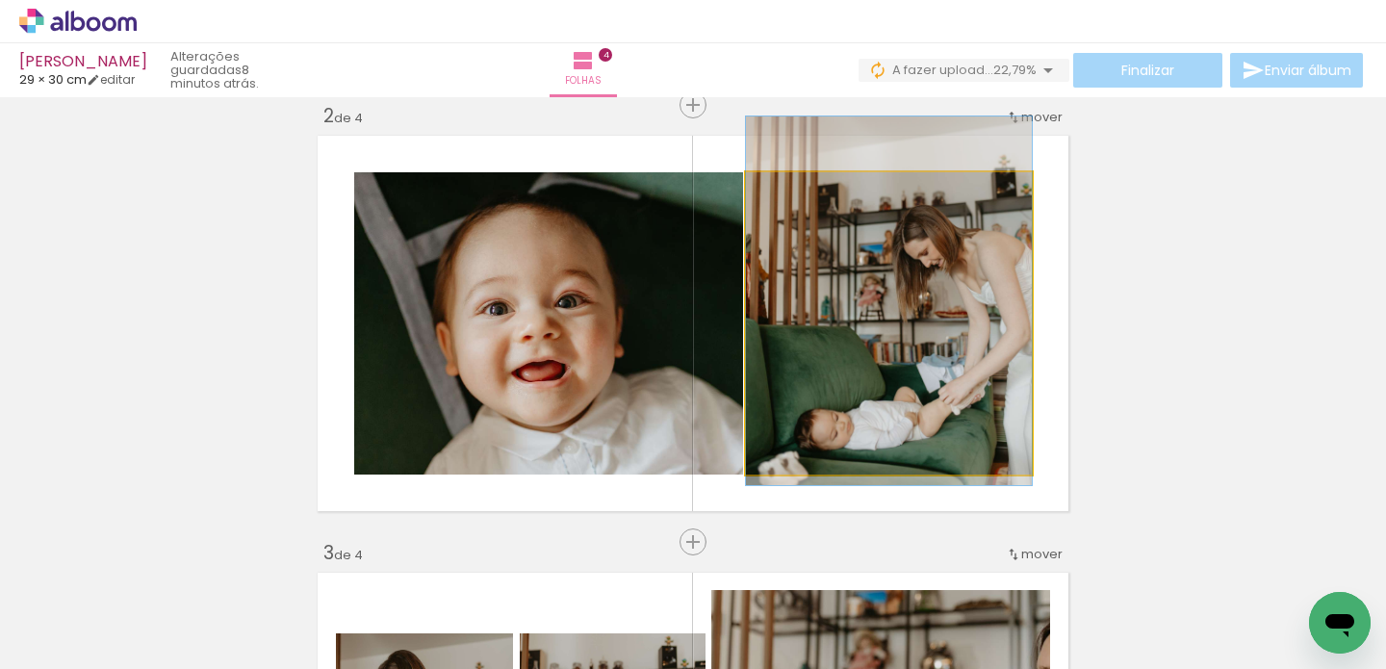
drag, startPoint x: 908, startPoint y: 327, endPoint x: 909, endPoint y: 338, distance: 10.6
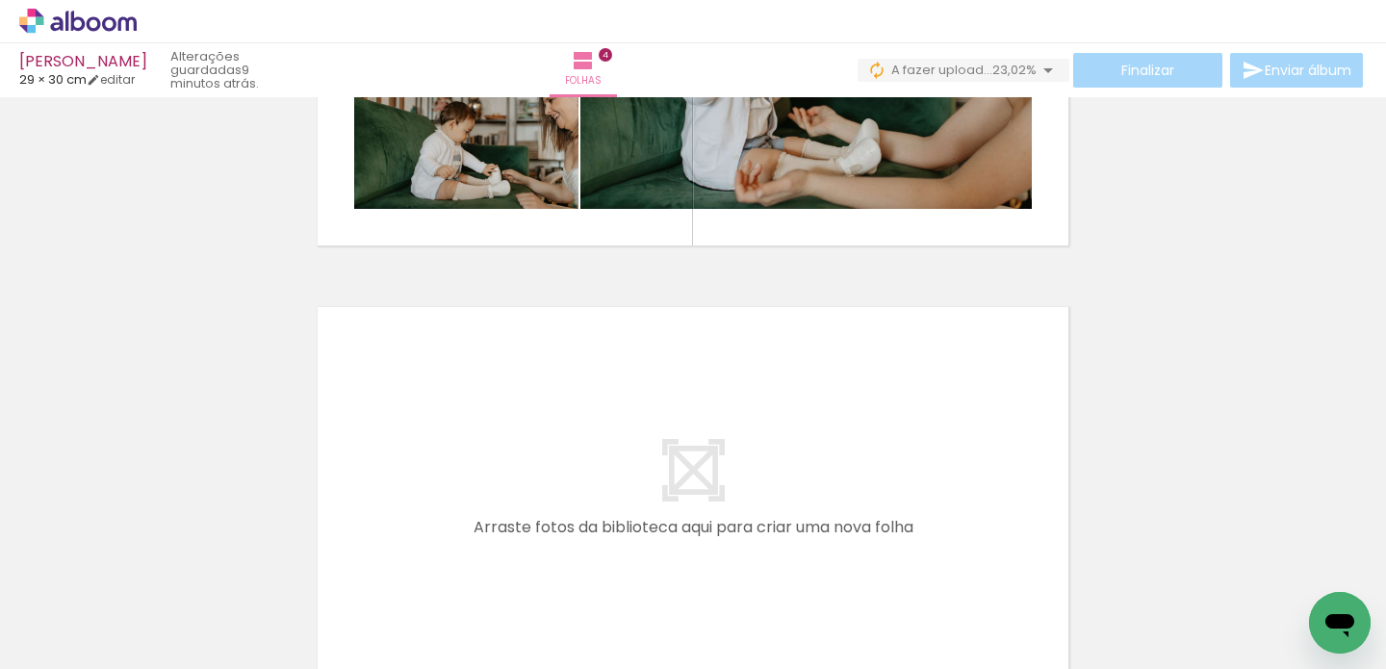
scroll to position [1530, 0]
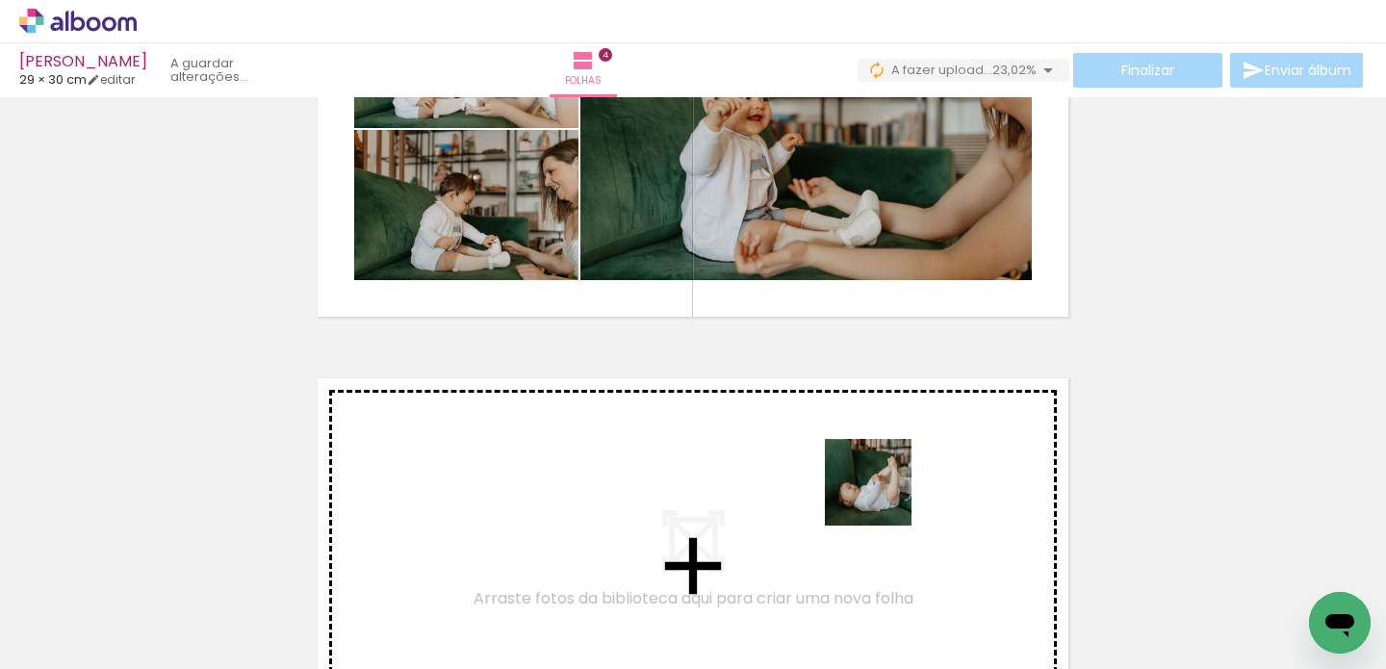
drag, startPoint x: 1046, startPoint y: 617, endPoint x: 882, endPoint y: 496, distance: 203.7
click at [882, 496] on quentale-workspace at bounding box center [693, 334] width 1386 height 669
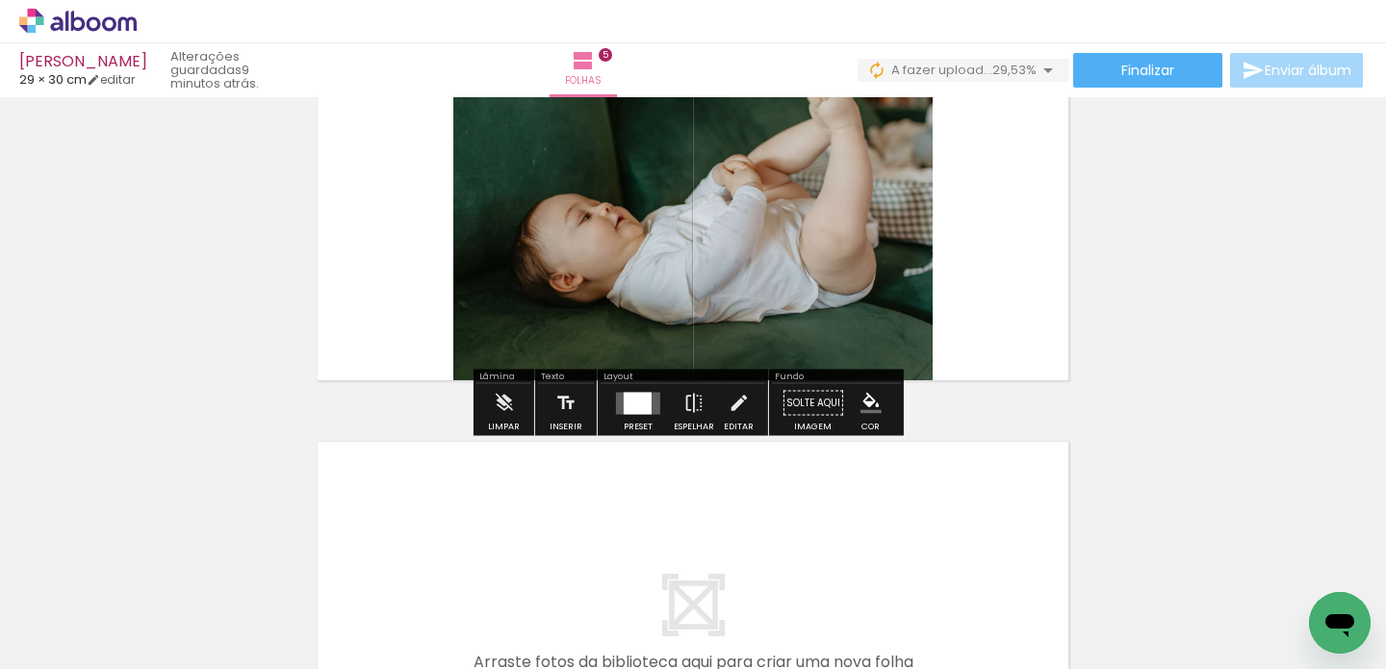
scroll to position [1909, 0]
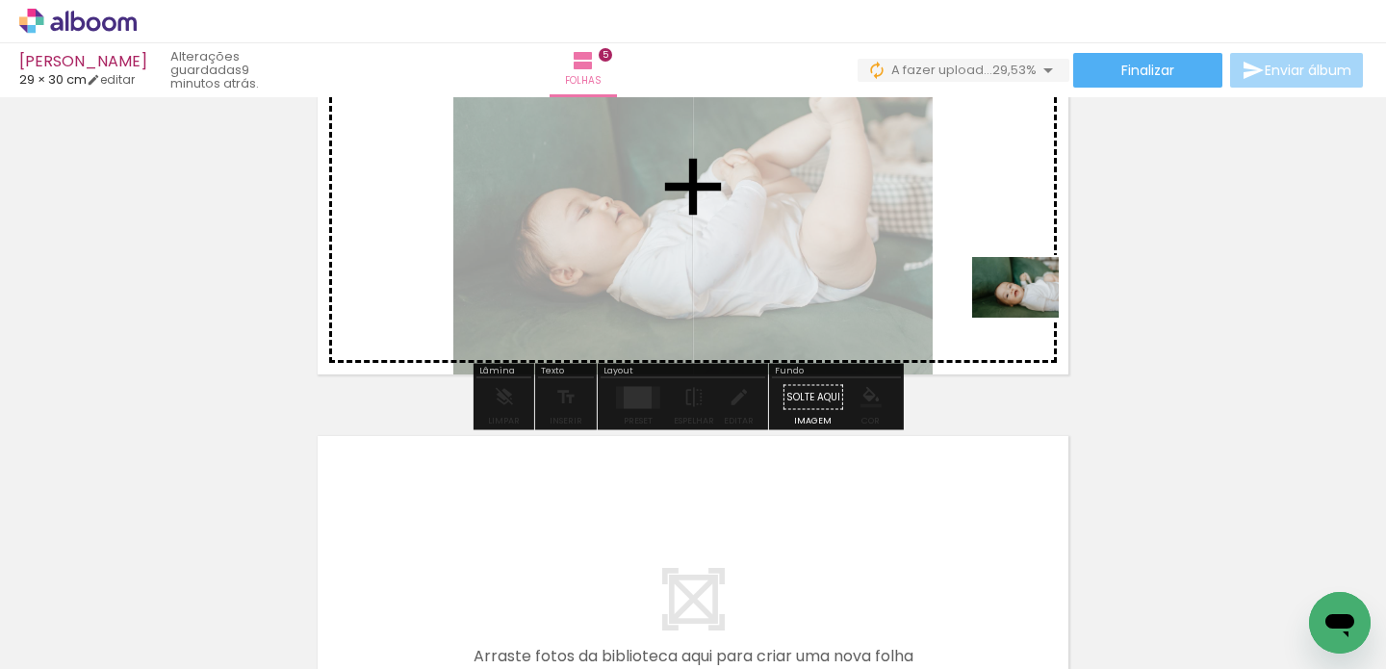
drag, startPoint x: 796, startPoint y: 619, endPoint x: 1025, endPoint y: 315, distance: 380.9
click at [1025, 315] on quentale-workspace at bounding box center [693, 334] width 1386 height 669
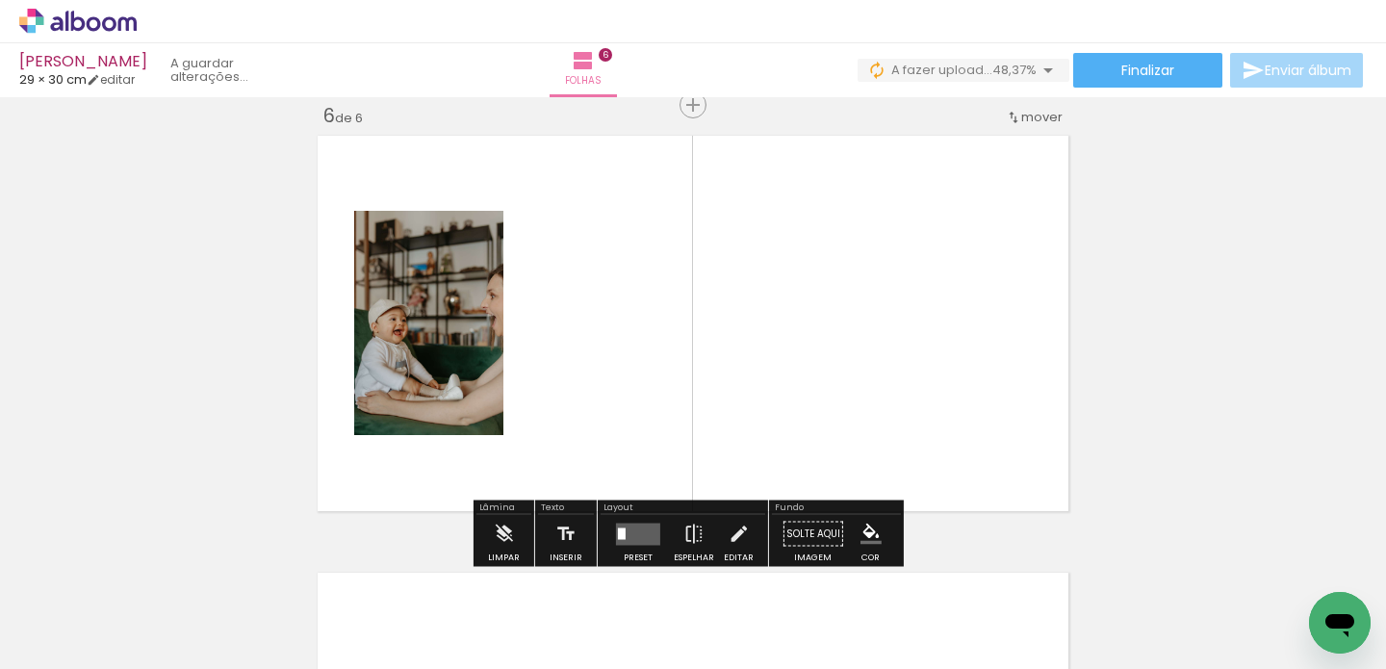
scroll to position [2212, 0]
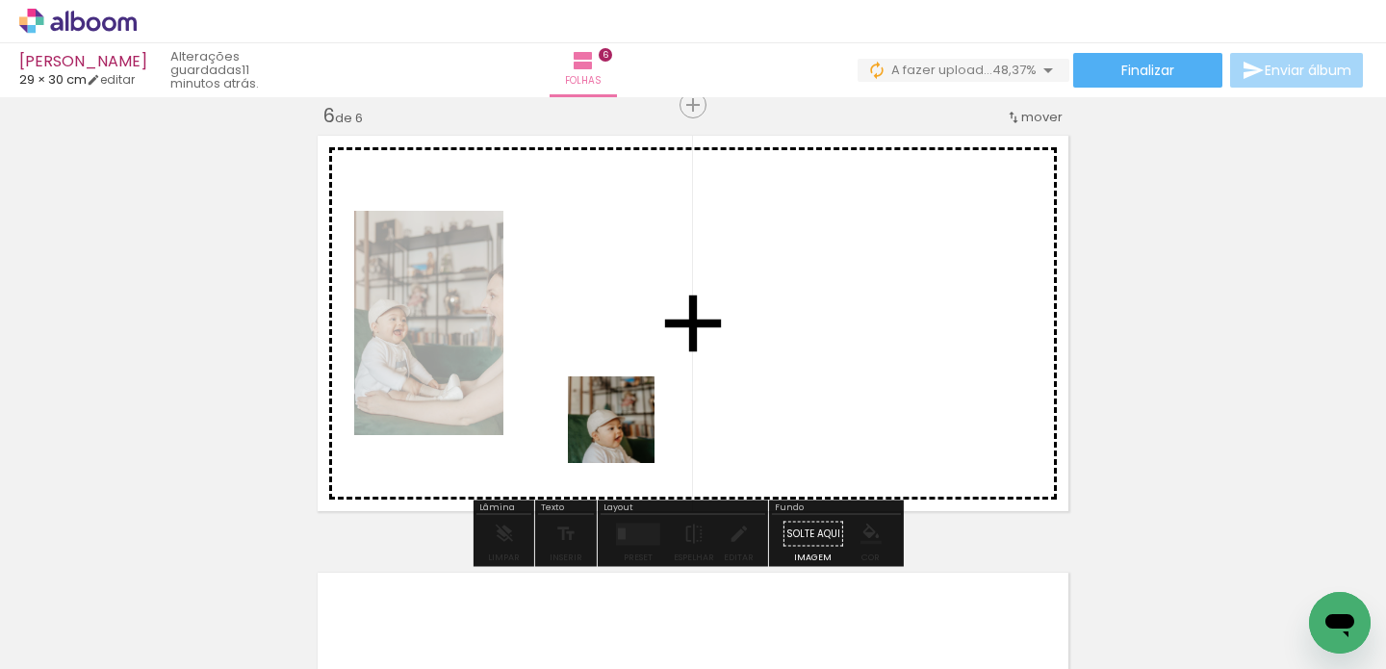
drag, startPoint x: 440, startPoint y: 626, endPoint x: 627, endPoint y: 429, distance: 271.0
click at [627, 429] on quentale-workspace at bounding box center [693, 334] width 1386 height 669
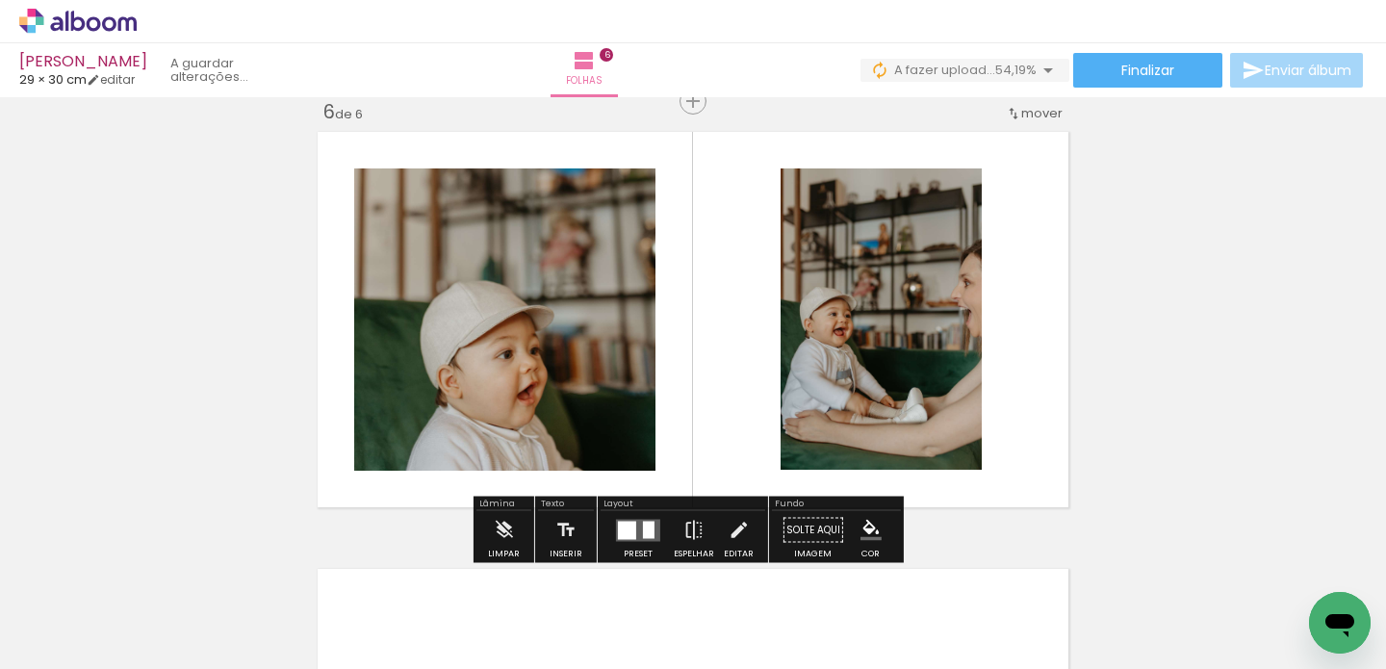
scroll to position [2213, 0]
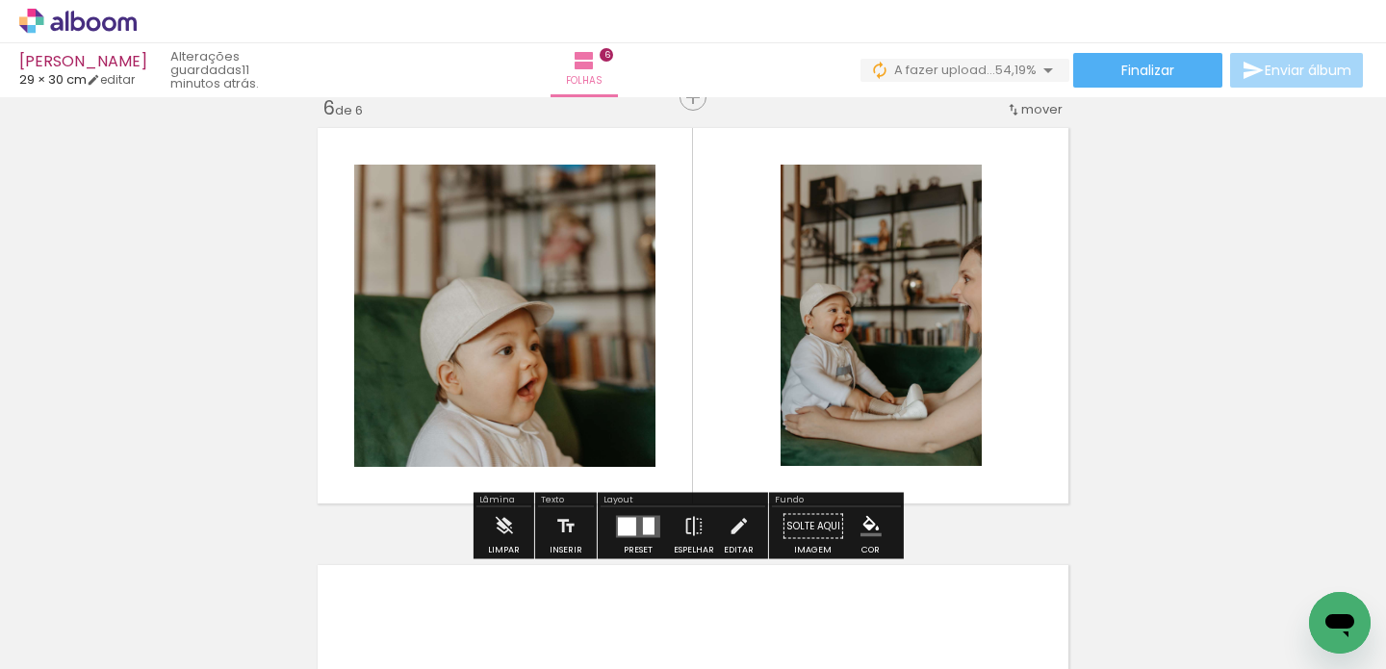
click at [627, 313] on quentale-photo at bounding box center [504, 316] width 301 height 302
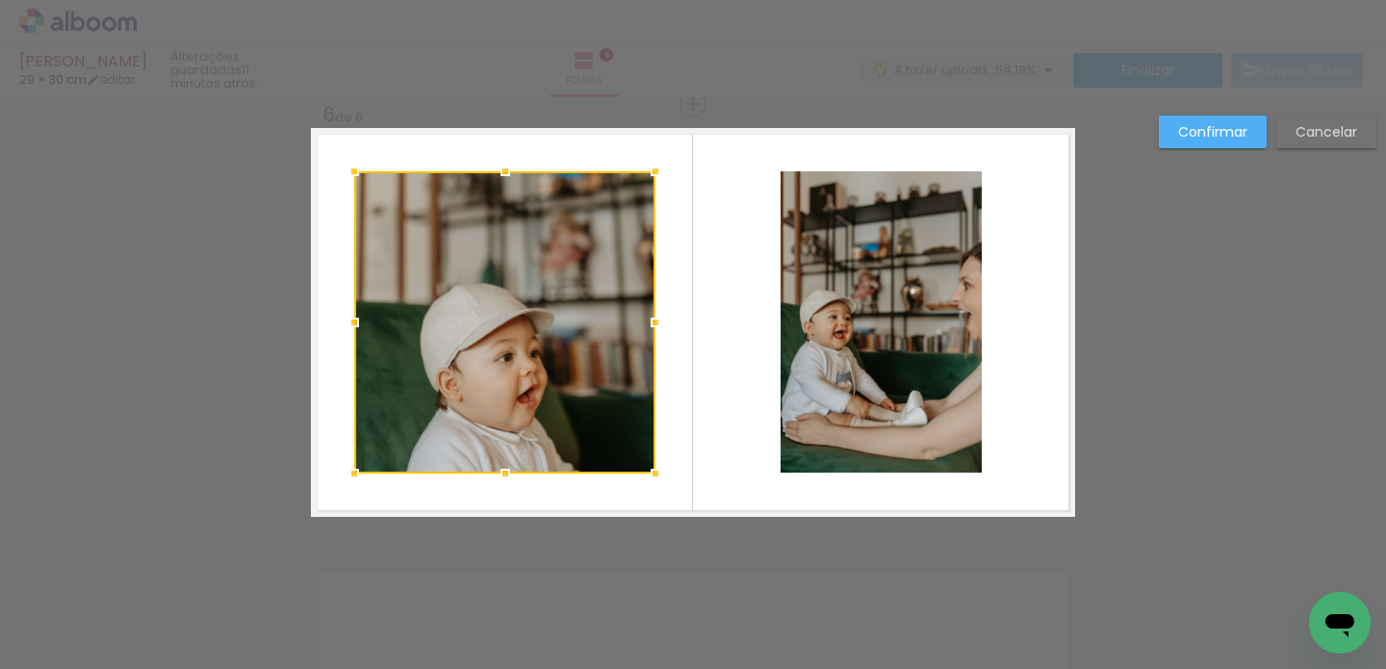
scroll to position [2209, 0]
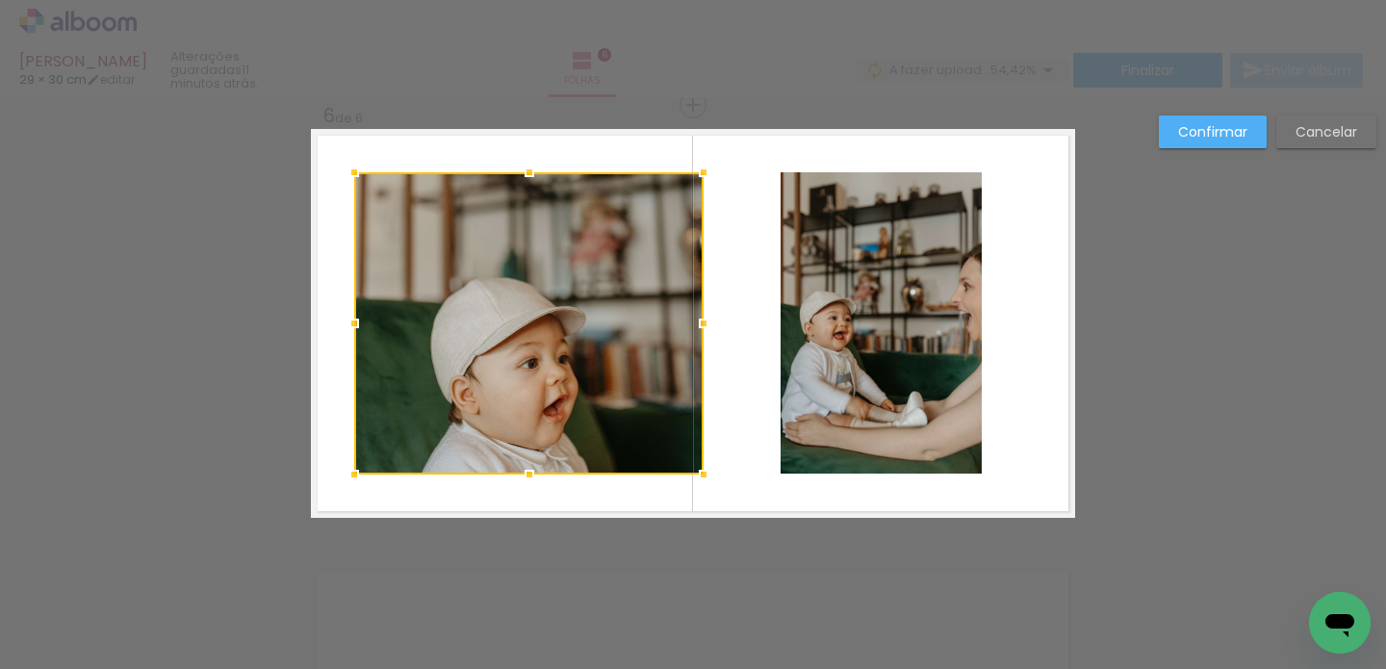
drag, startPoint x: 650, startPoint y: 322, endPoint x: 707, endPoint y: 326, distance: 57.0
click at [699, 328] on div at bounding box center [704, 323] width 39 height 39
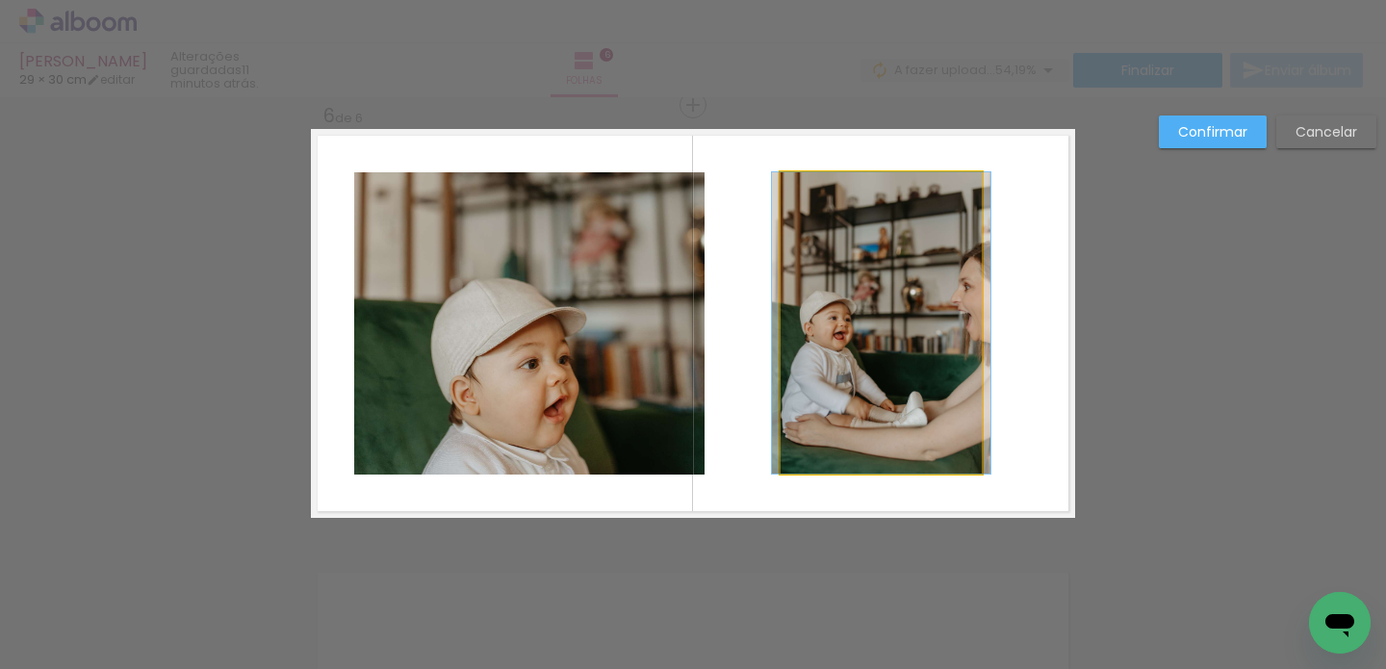
click at [842, 308] on quentale-photo at bounding box center [881, 322] width 201 height 301
click at [705, 308] on div at bounding box center [529, 323] width 350 height 302
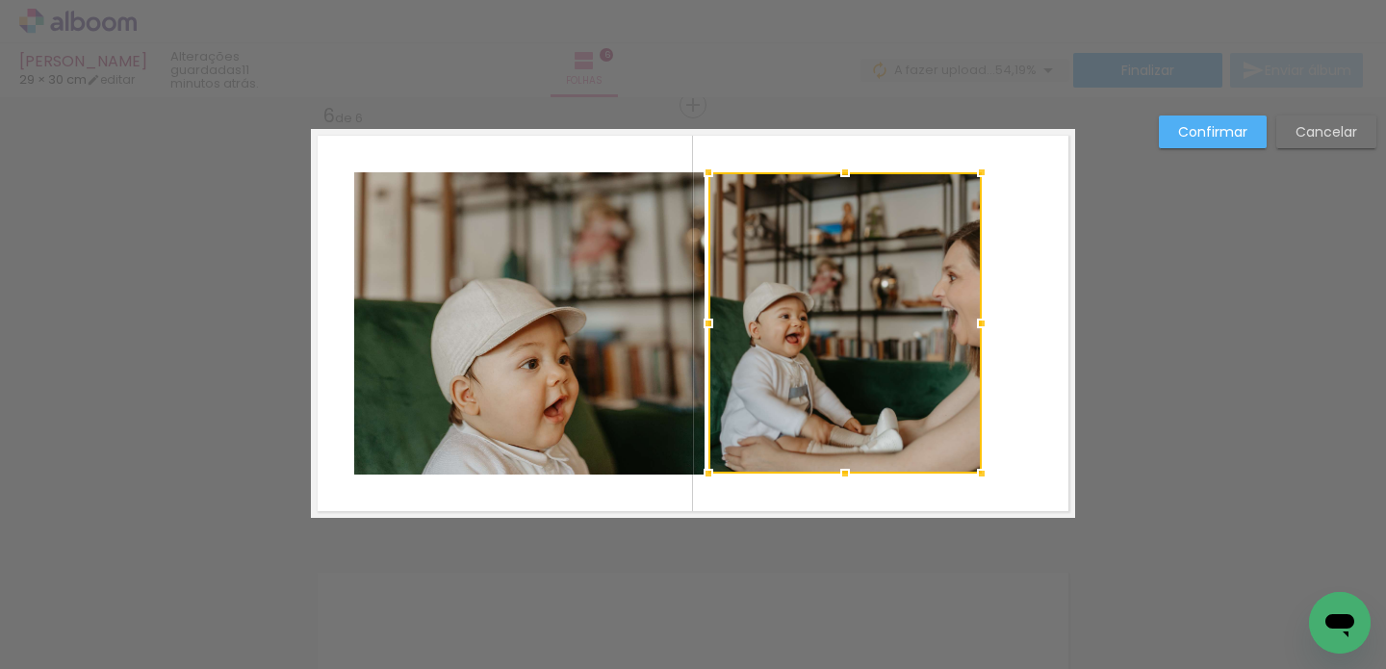
drag, startPoint x: 773, startPoint y: 322, endPoint x: 701, endPoint y: 316, distance: 72.4
click at [701, 316] on div at bounding box center [708, 323] width 39 height 39
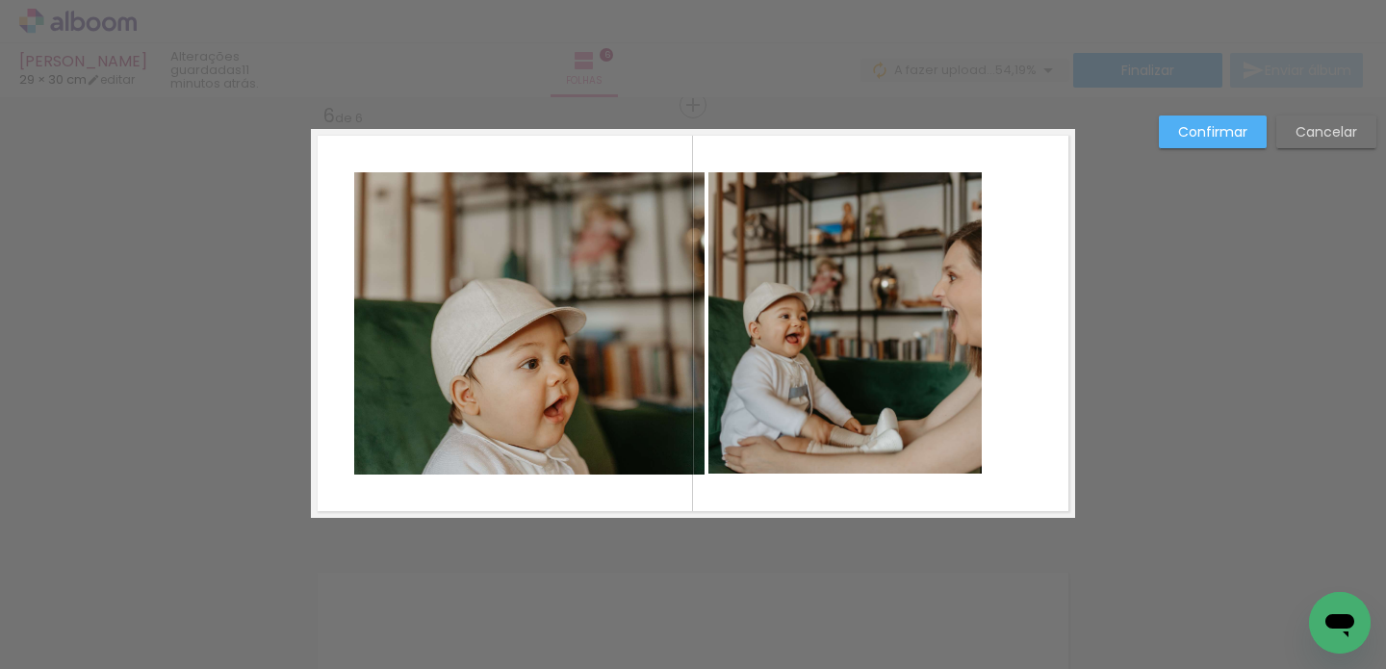
click at [915, 320] on quentale-photo at bounding box center [845, 322] width 273 height 301
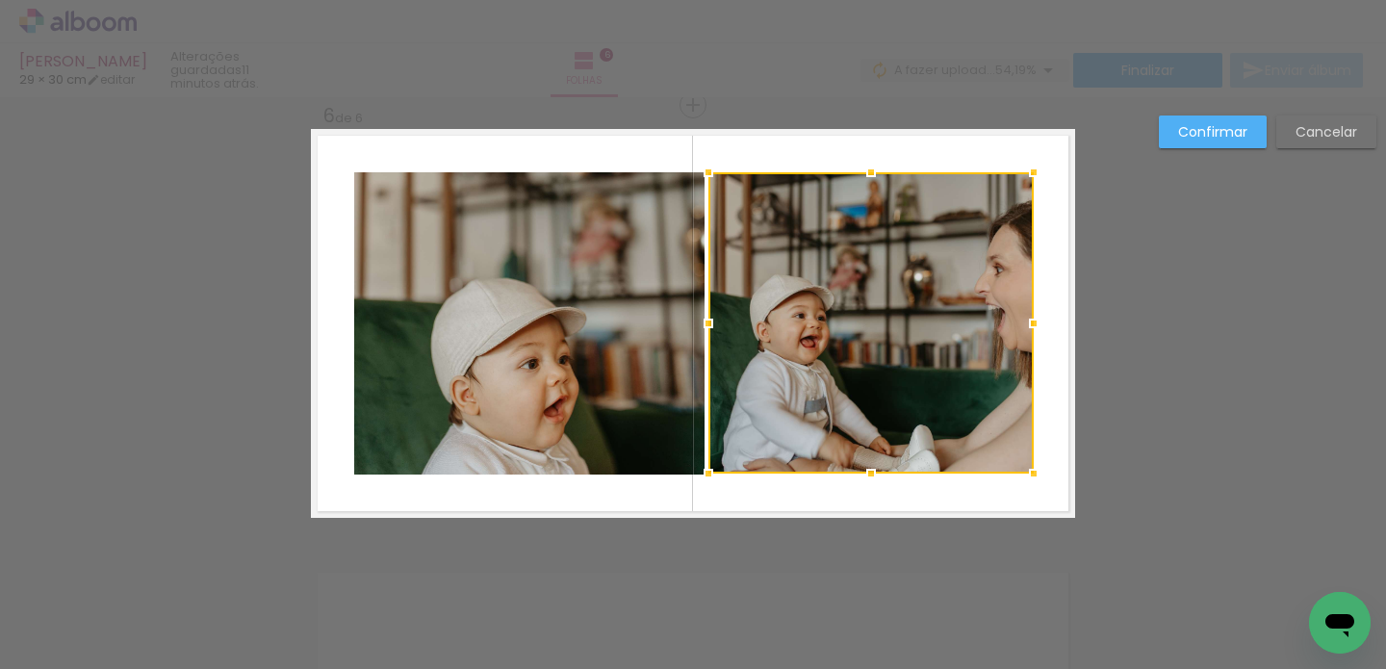
drag, startPoint x: 971, startPoint y: 324, endPoint x: 1022, endPoint y: 329, distance: 51.3
click at [1022, 329] on div at bounding box center [1034, 323] width 39 height 39
click at [0, 0] on slot "Confirmar" at bounding box center [0, 0] width 0 height 0
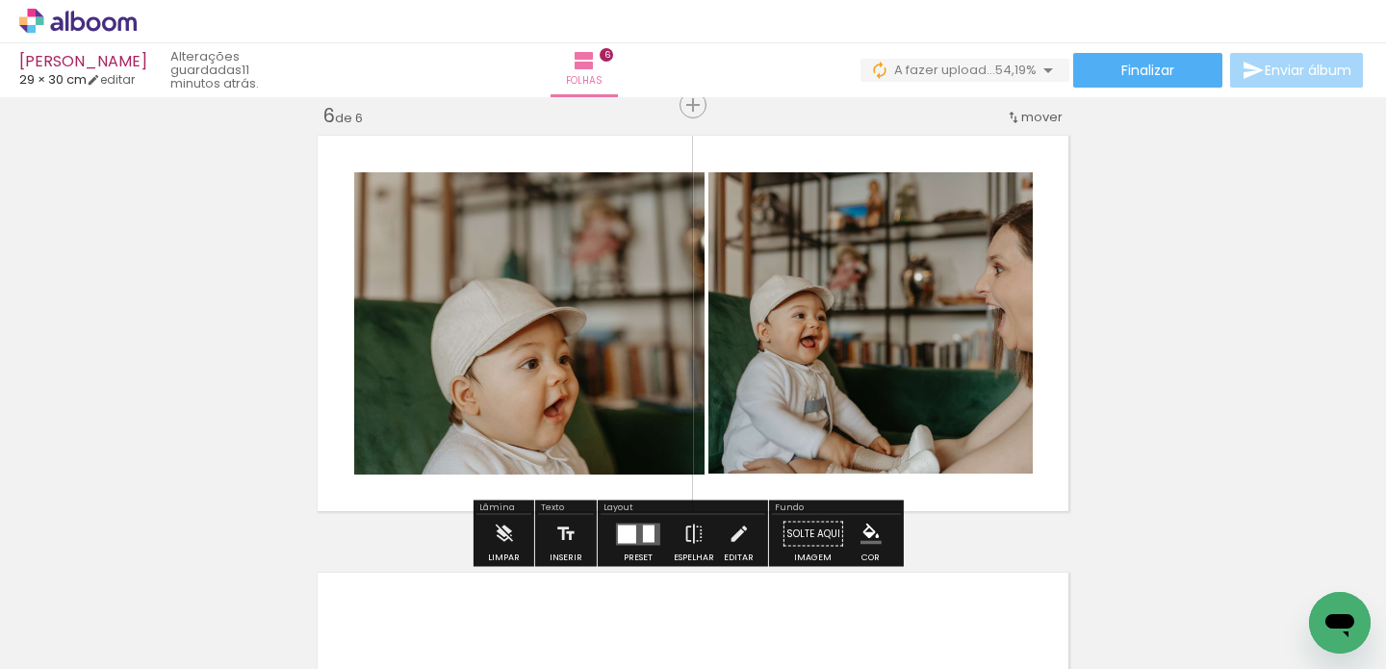
click at [879, 368] on quentale-photo at bounding box center [871, 322] width 325 height 301
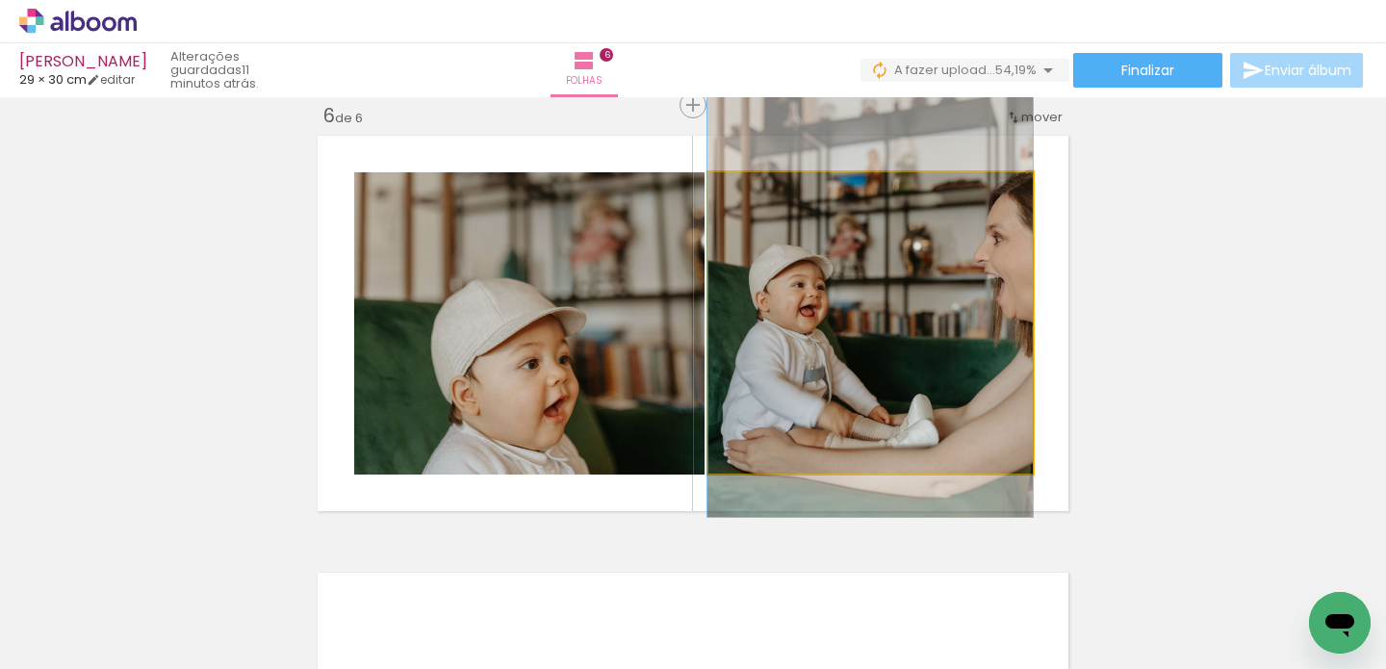
drag, startPoint x: 866, startPoint y: 358, endPoint x: 852, endPoint y: 327, distance: 33.6
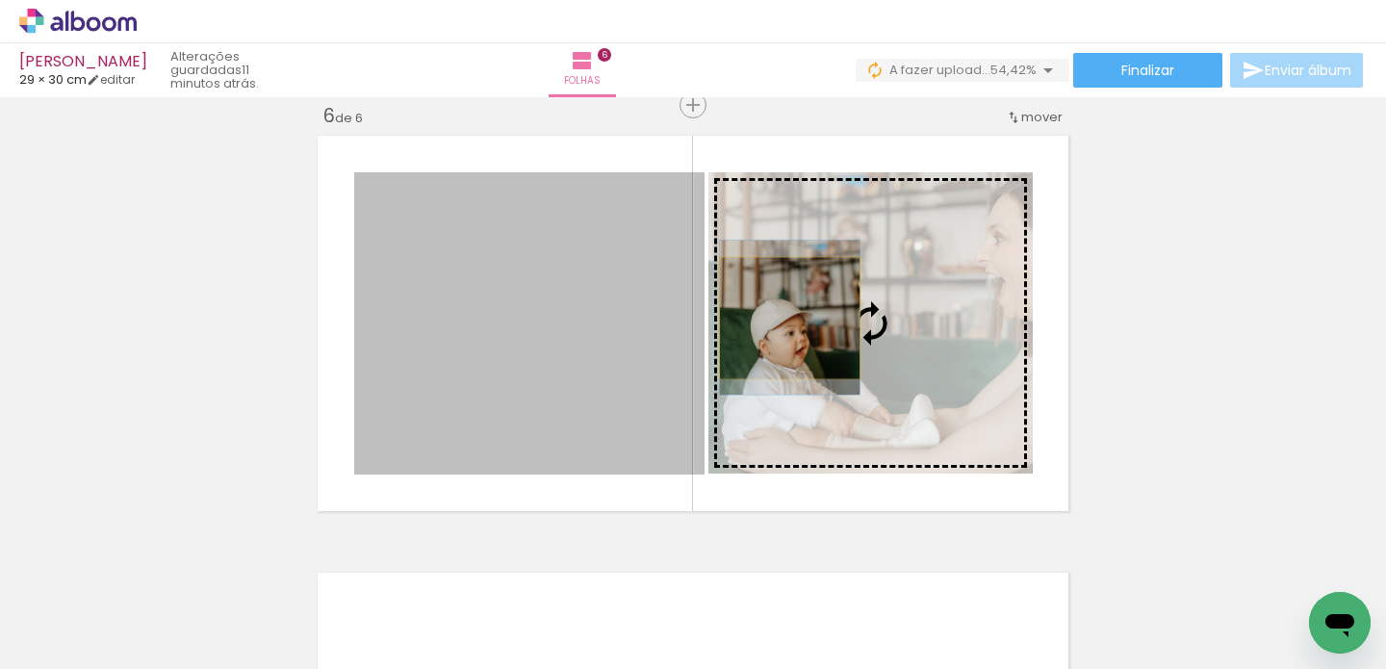
drag, startPoint x: 641, startPoint y: 330, endPoint x: 783, endPoint y: 318, distance: 142.1
click at [0, 0] on slot at bounding box center [0, 0] width 0 height 0
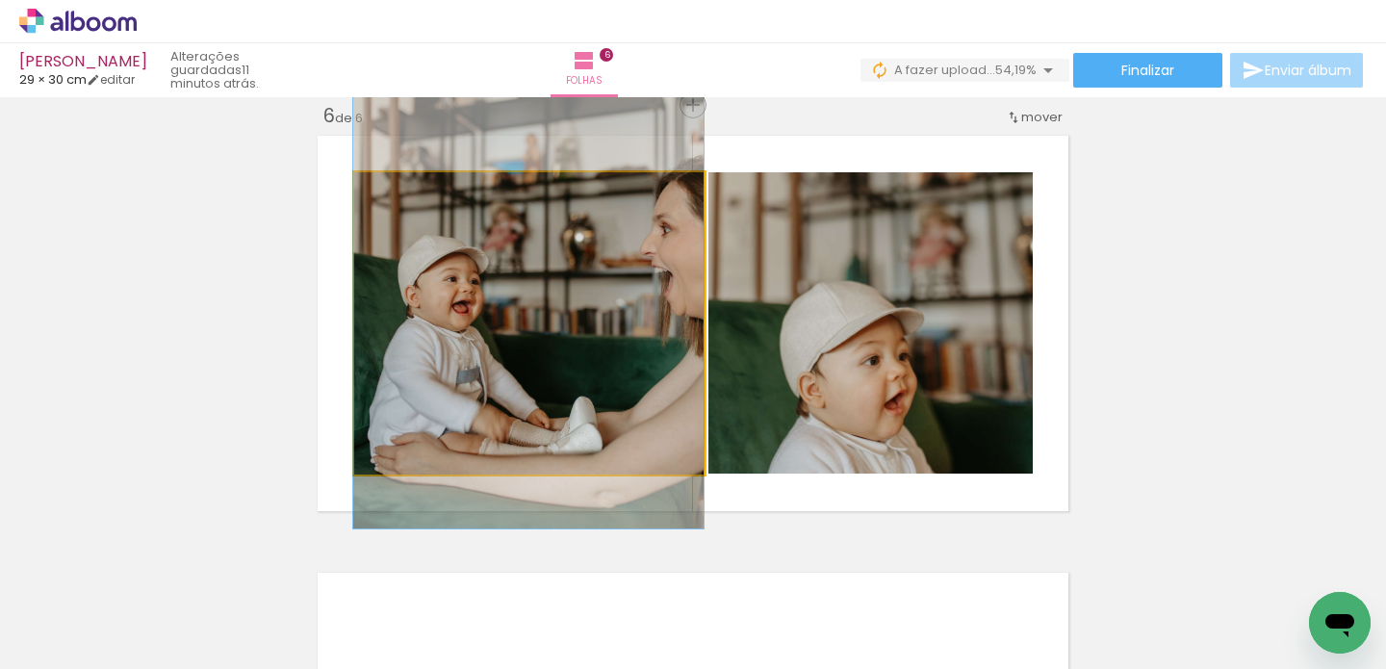
drag, startPoint x: 503, startPoint y: 338, endPoint x: 496, endPoint y: 301, distance: 37.2
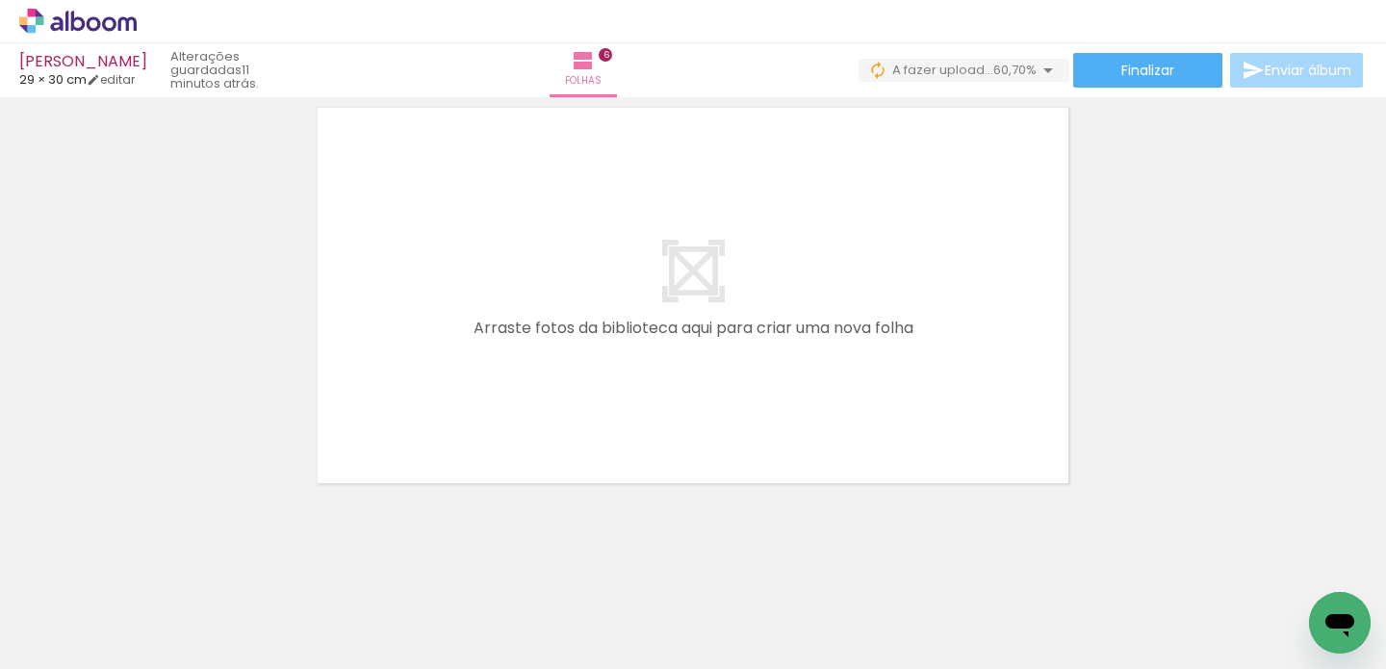
scroll to position [2683, 0]
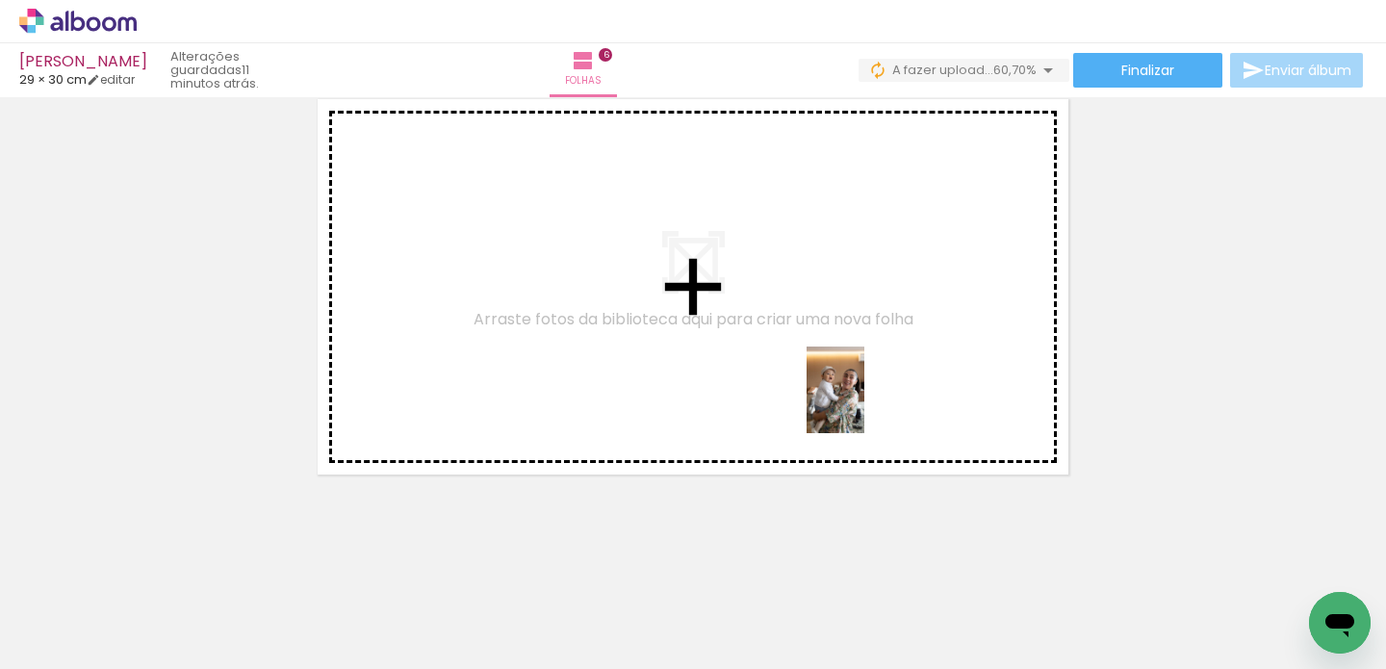
drag, startPoint x: 1096, startPoint y: 615, endPoint x: 865, endPoint y: 404, distance: 312.8
click at [865, 404] on quentale-workspace at bounding box center [693, 334] width 1386 height 669
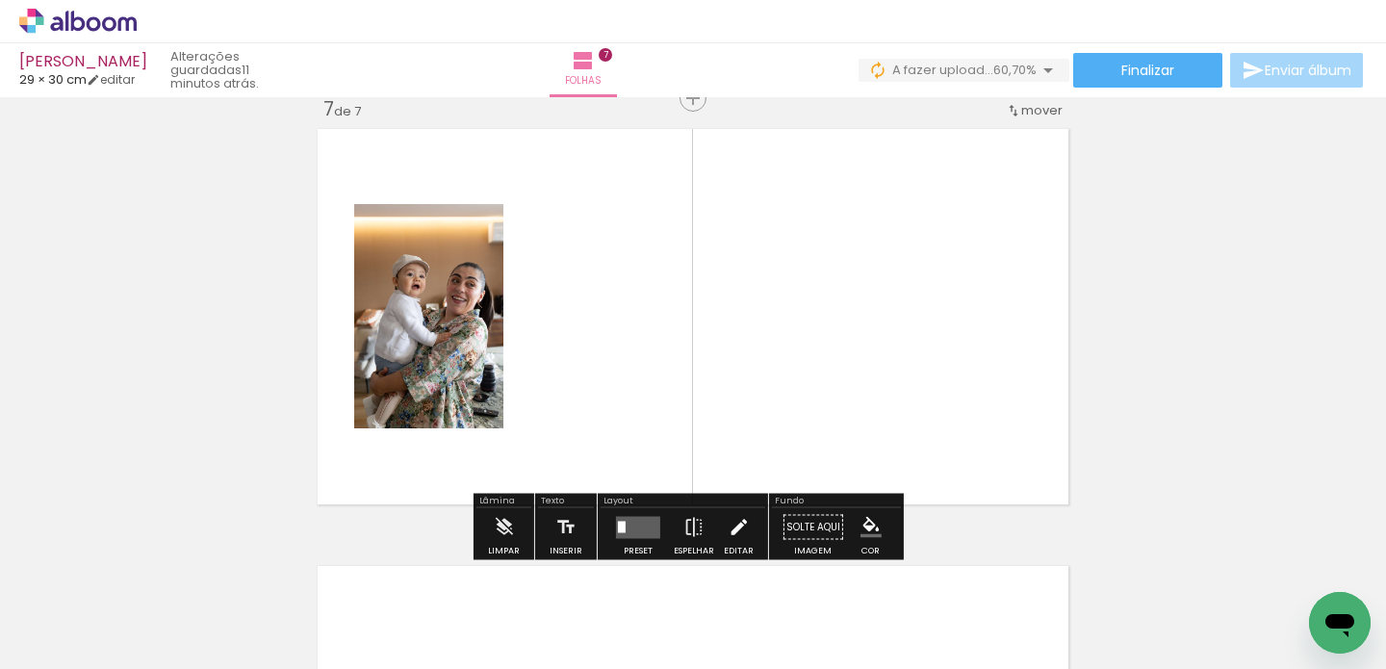
scroll to position [2647, 0]
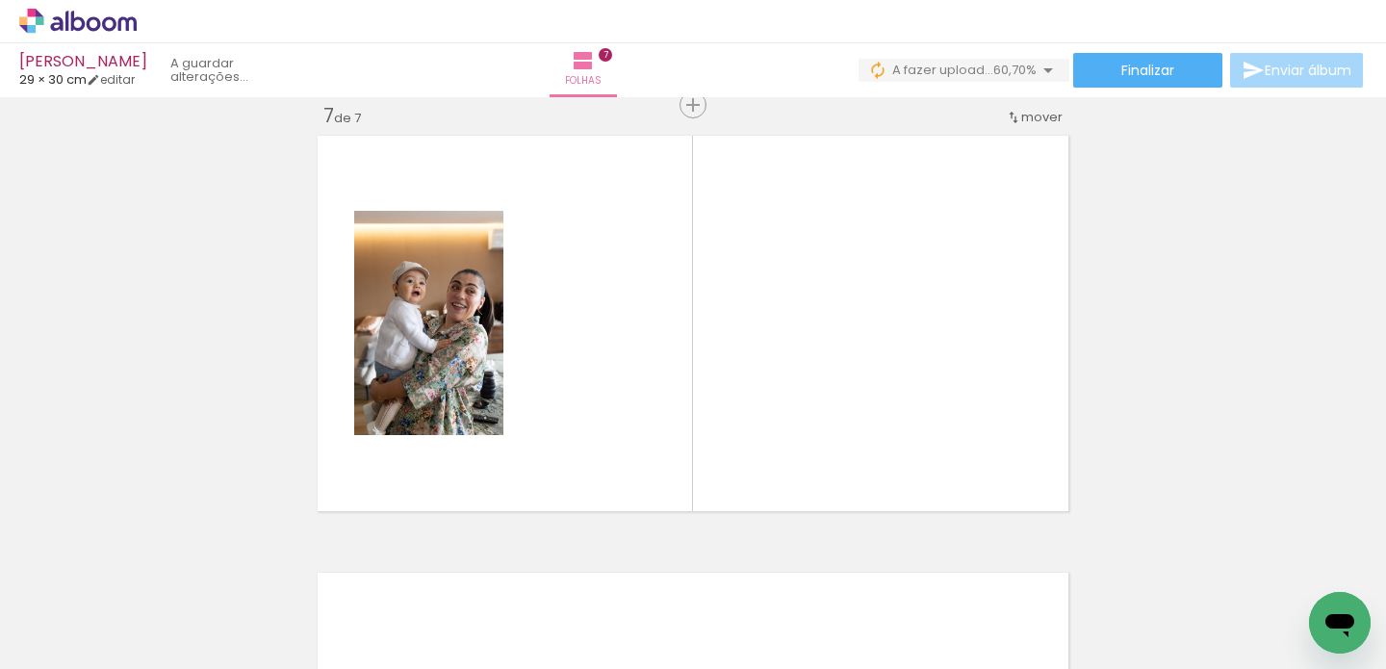
drag, startPoint x: 451, startPoint y: 620, endPoint x: 607, endPoint y: 426, distance: 249.3
click at [607, 426] on quentale-workspace at bounding box center [693, 334] width 1386 height 669
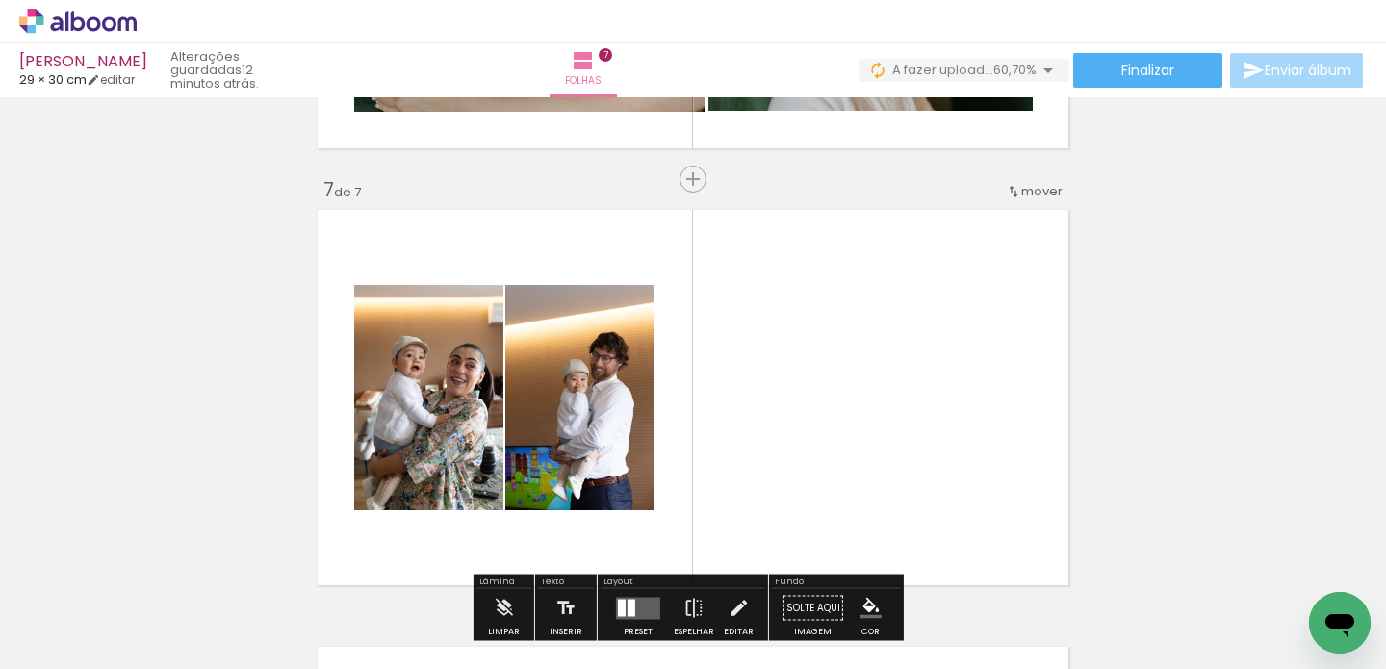
scroll to position [0, 10766]
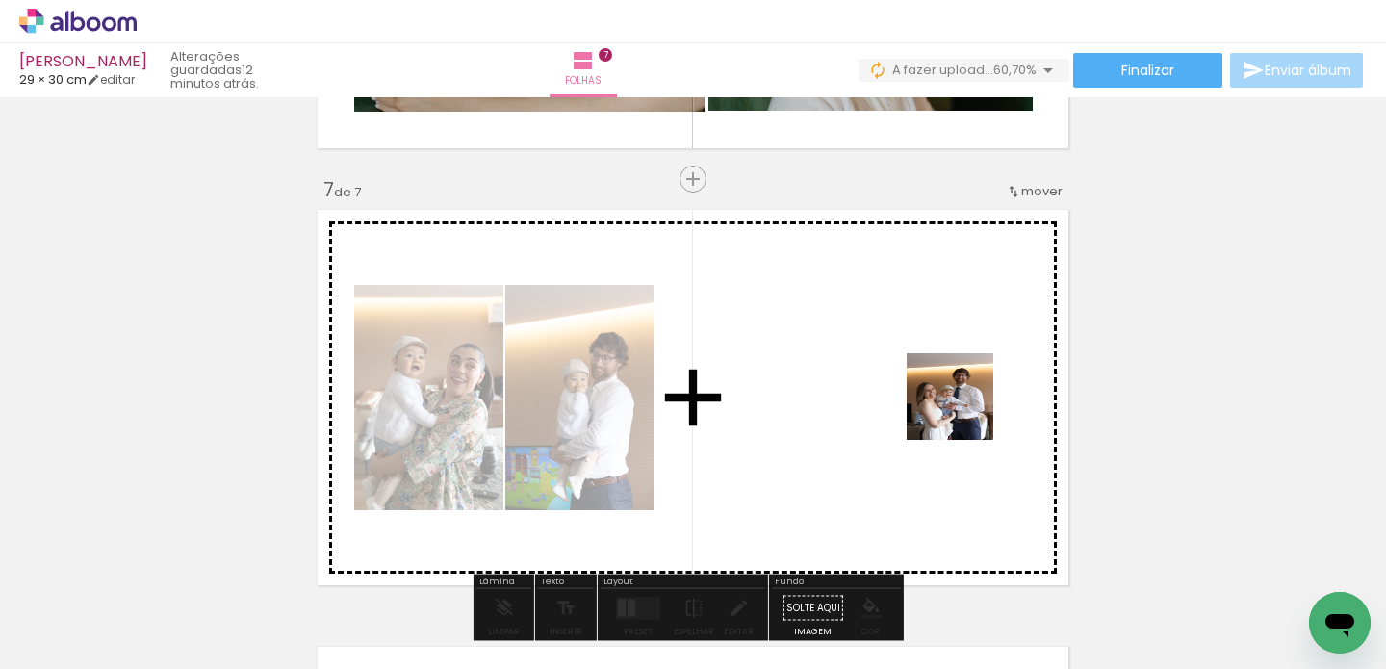
drag, startPoint x: 1288, startPoint y: 618, endPoint x: 965, endPoint y: 411, distance: 384.0
click at [965, 411] on quentale-workspace at bounding box center [693, 334] width 1386 height 669
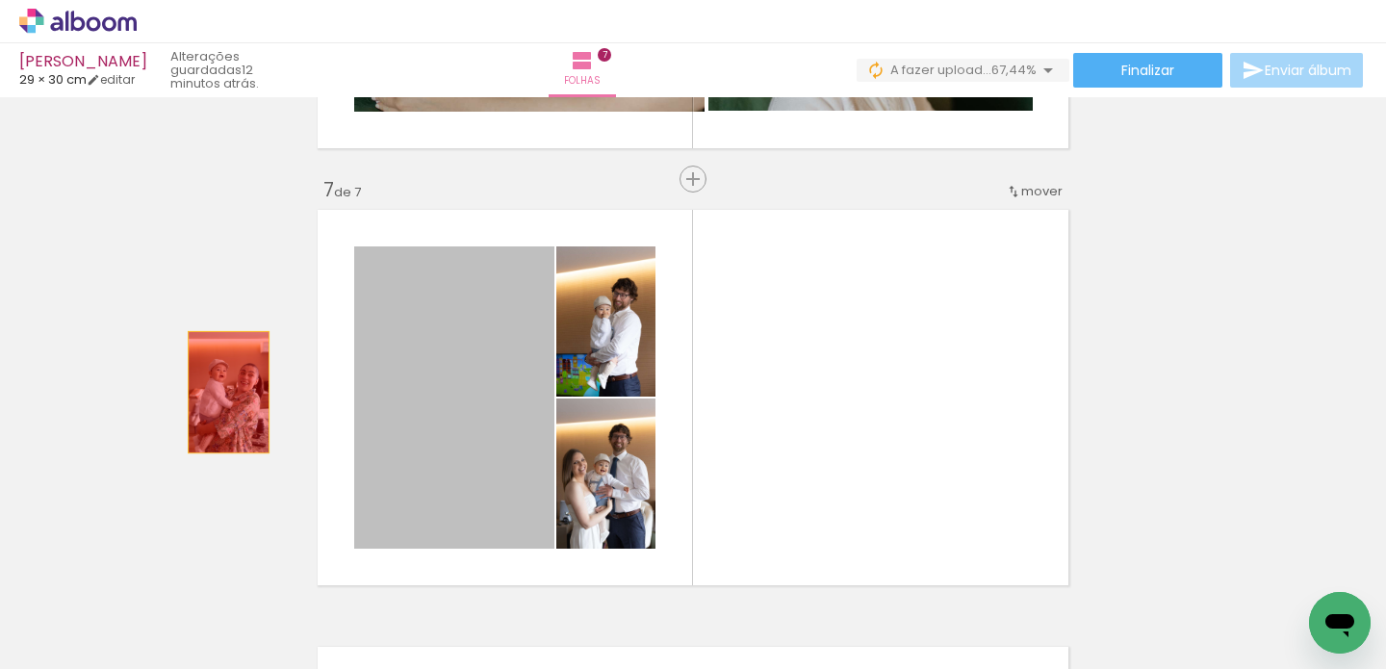
drag, startPoint x: 514, startPoint y: 401, endPoint x: 221, endPoint y: 392, distance: 292.8
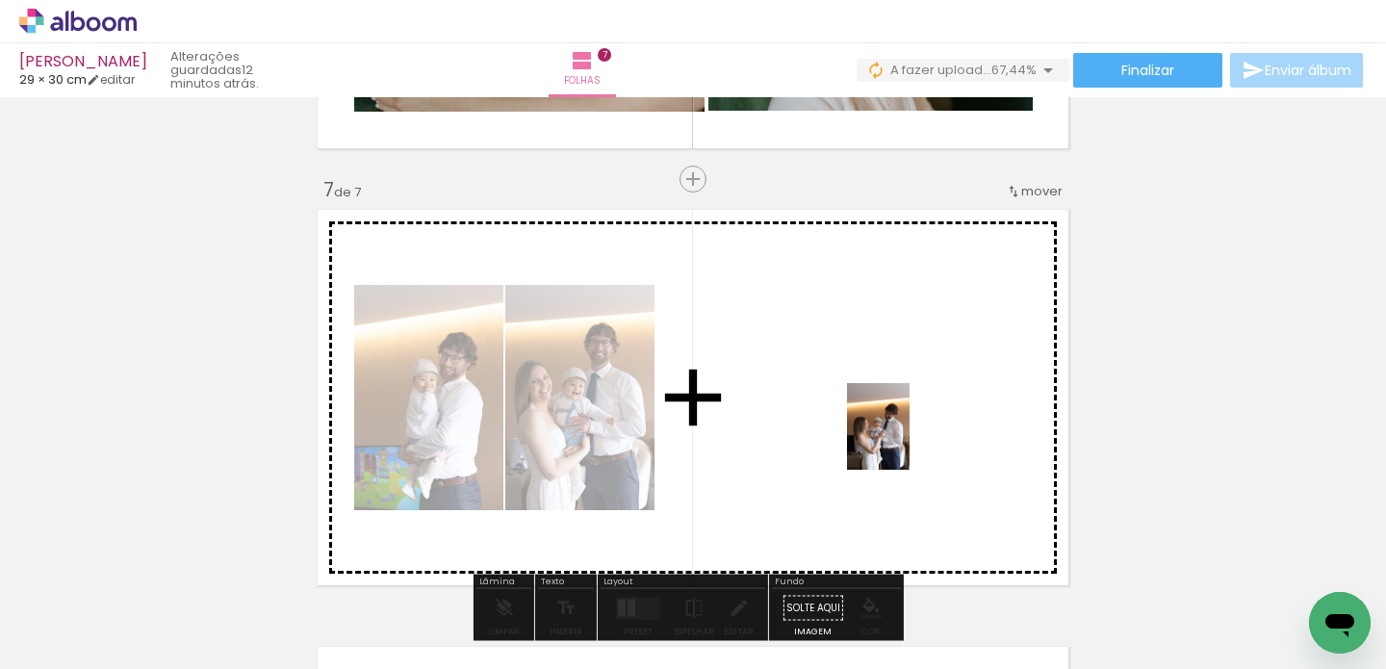
drag, startPoint x: 881, startPoint y: 625, endPoint x: 905, endPoint y: 441, distance: 185.5
click at [905, 441] on quentale-workspace at bounding box center [693, 334] width 1386 height 669
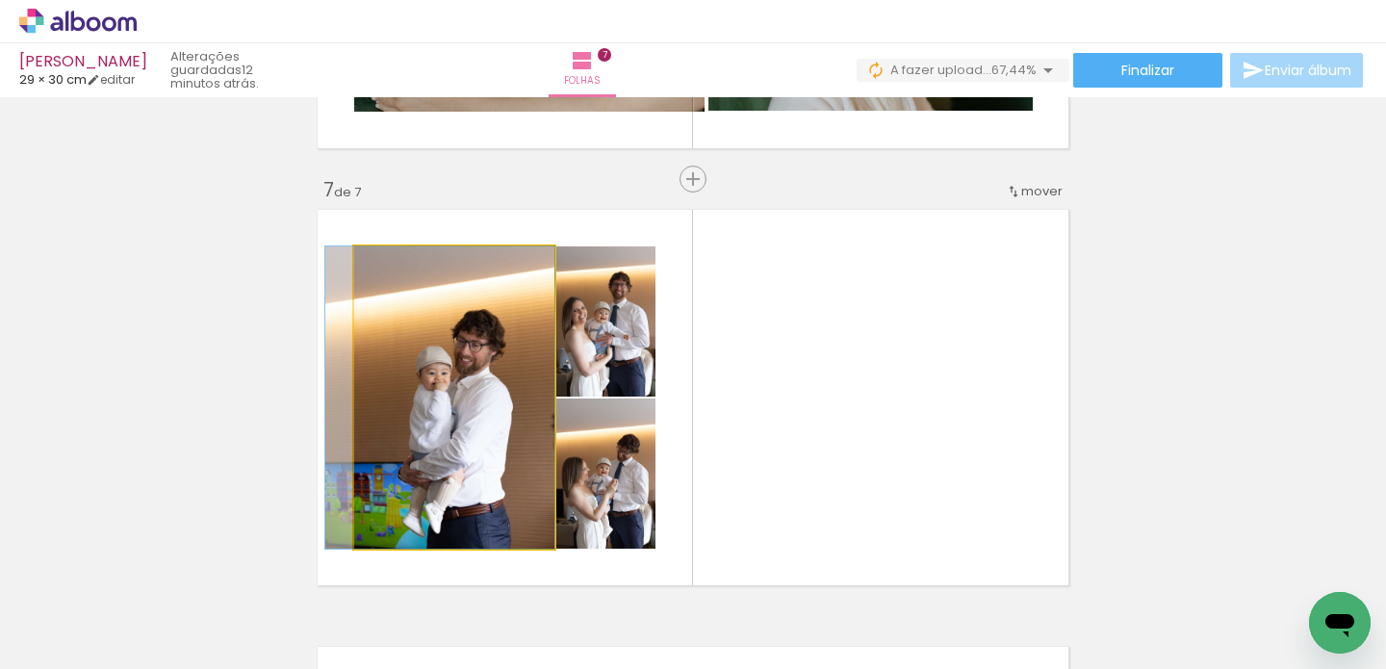
drag, startPoint x: 462, startPoint y: 376, endPoint x: 406, endPoint y: 406, distance: 63.3
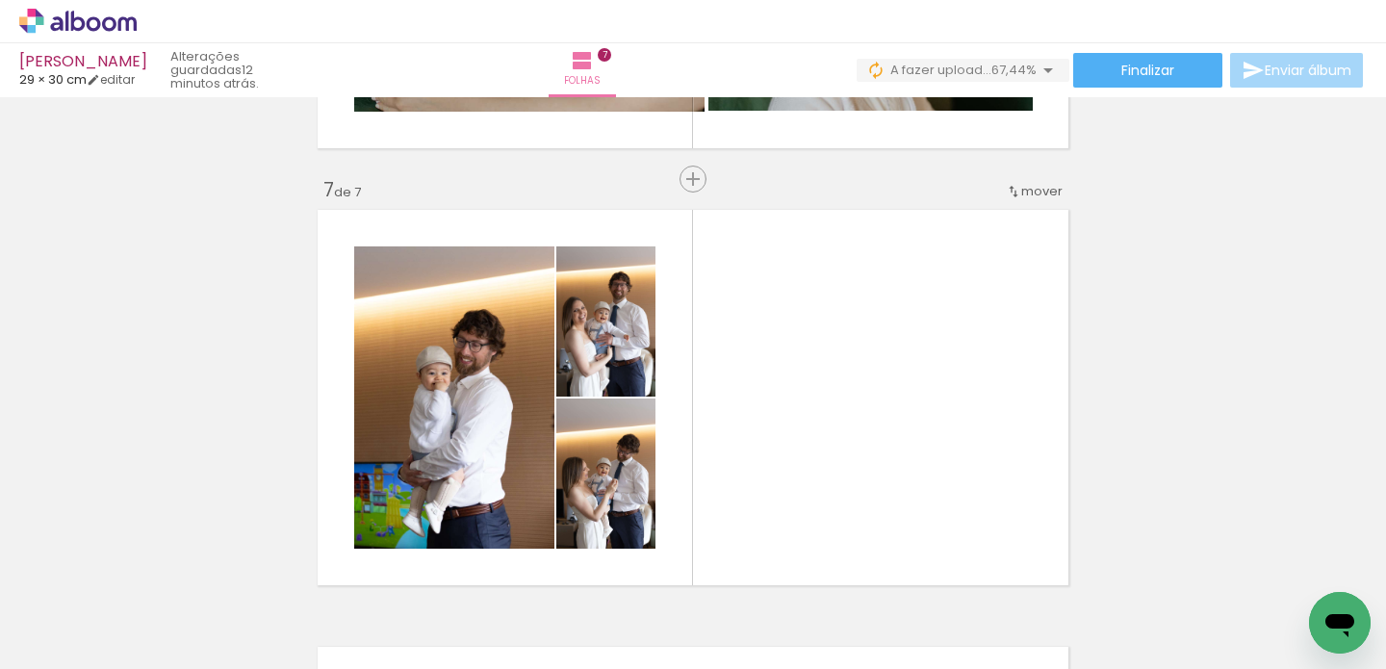
scroll to position [0, 11459]
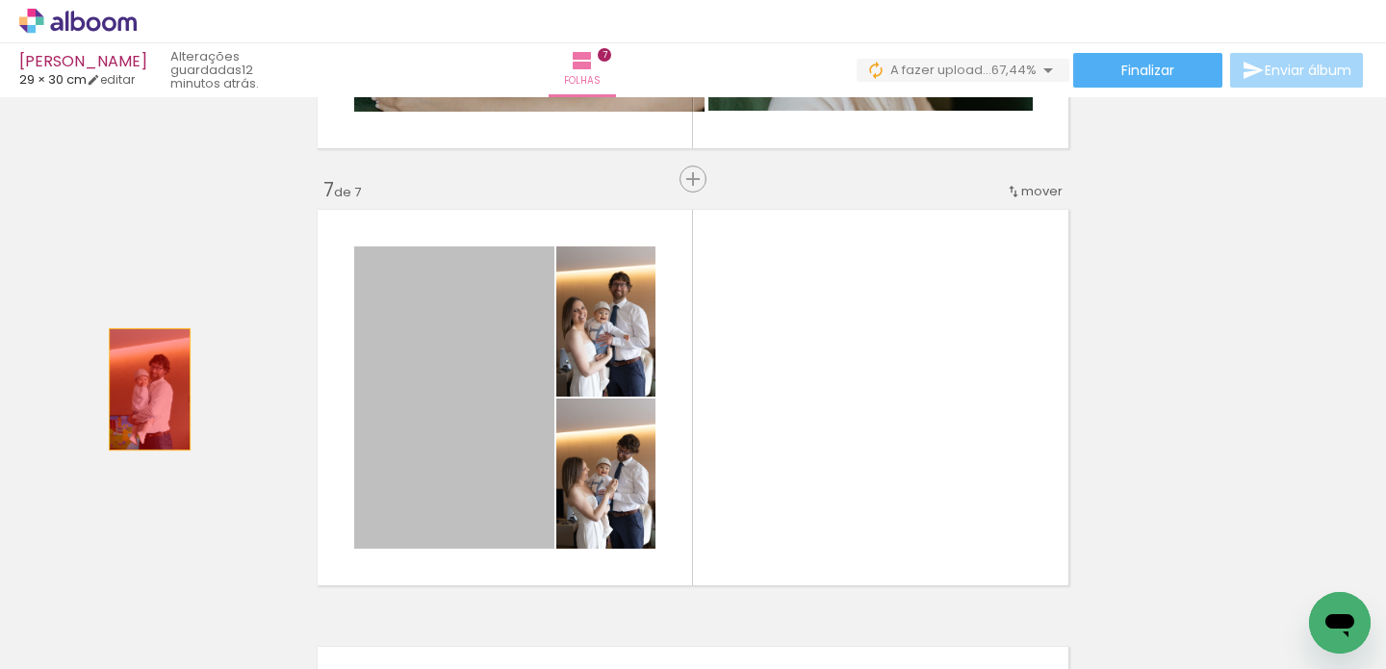
drag, startPoint x: 452, startPoint y: 432, endPoint x: 95, endPoint y: 382, distance: 360.7
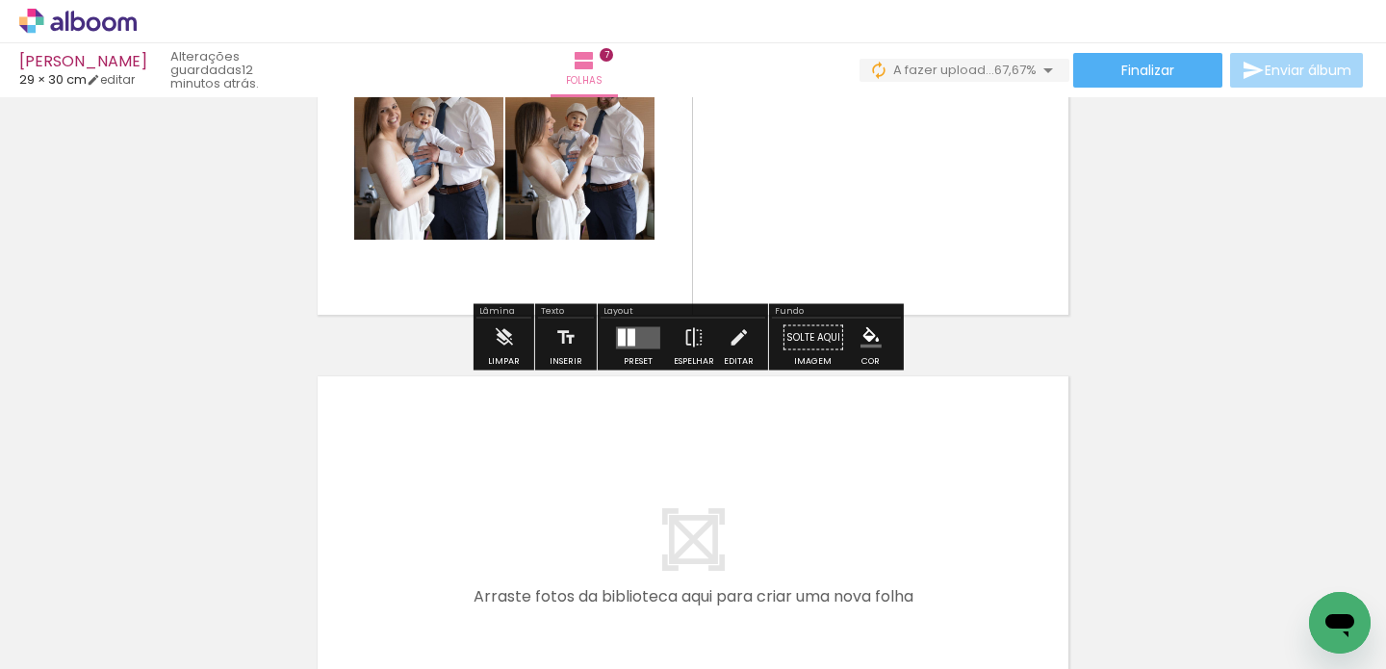
scroll to position [2846, 0]
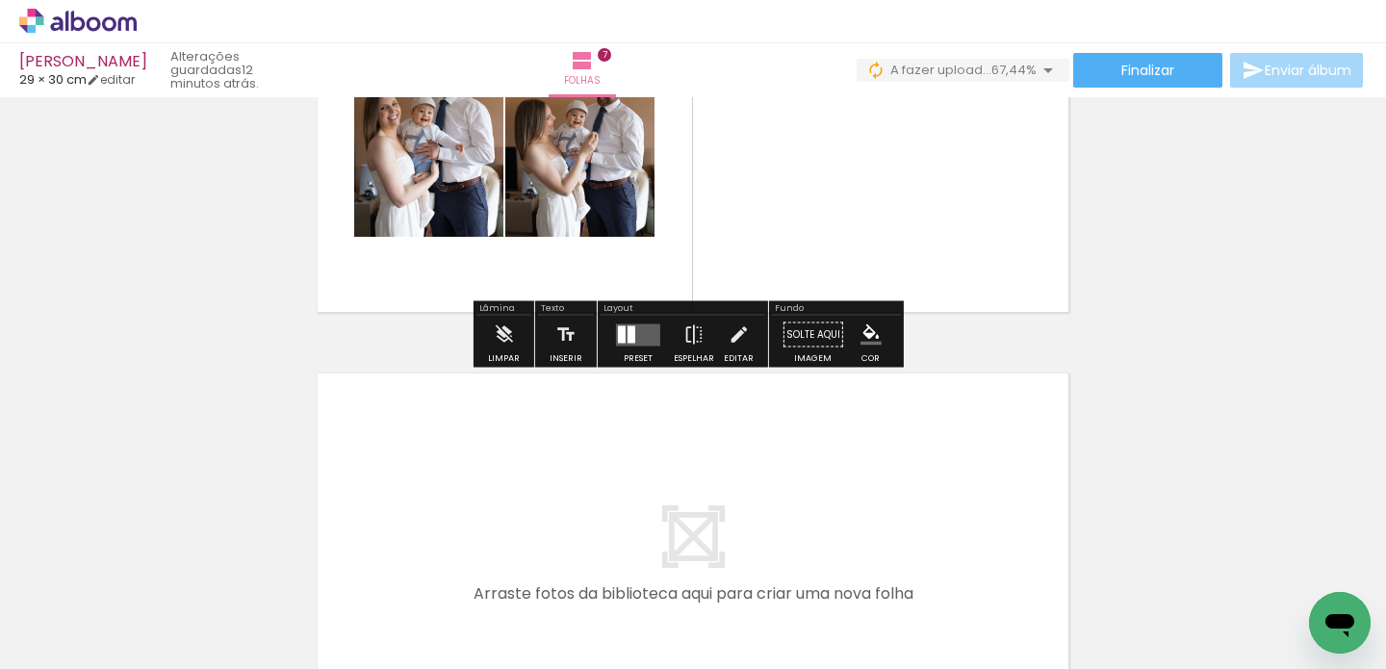
click at [637, 329] on quentale-layouter at bounding box center [638, 334] width 44 height 22
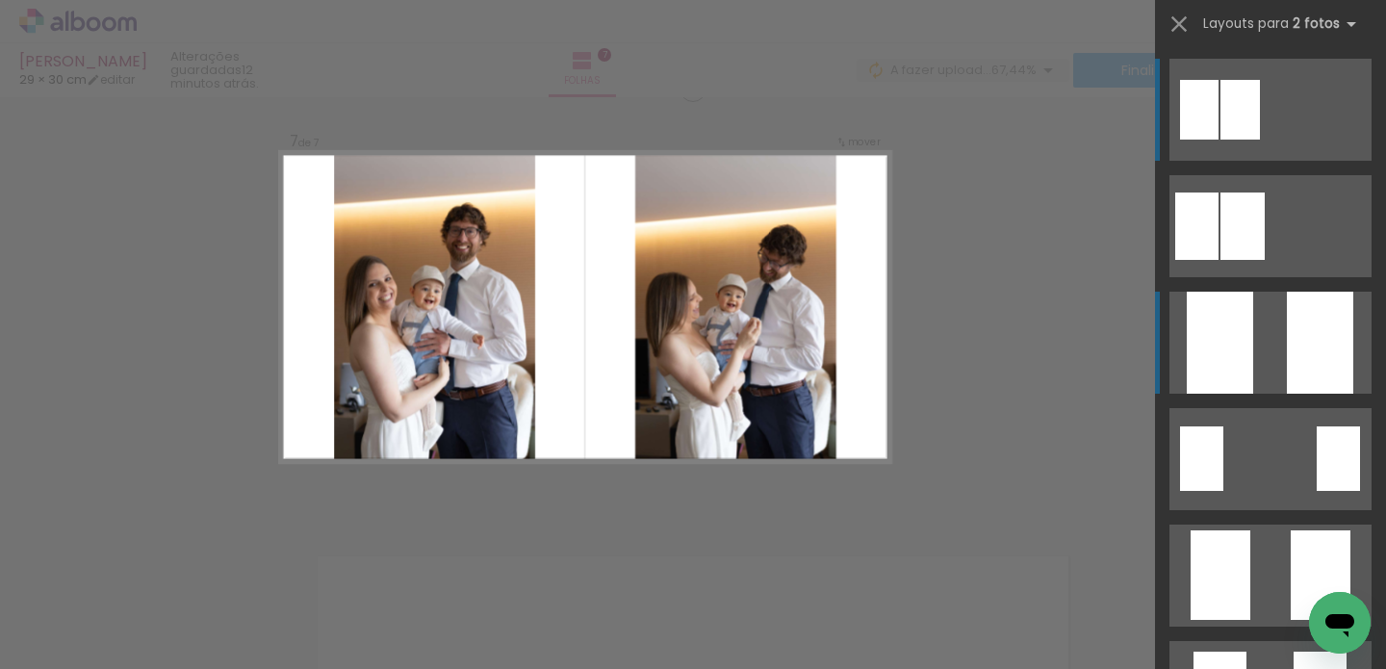
scroll to position [2647, 0]
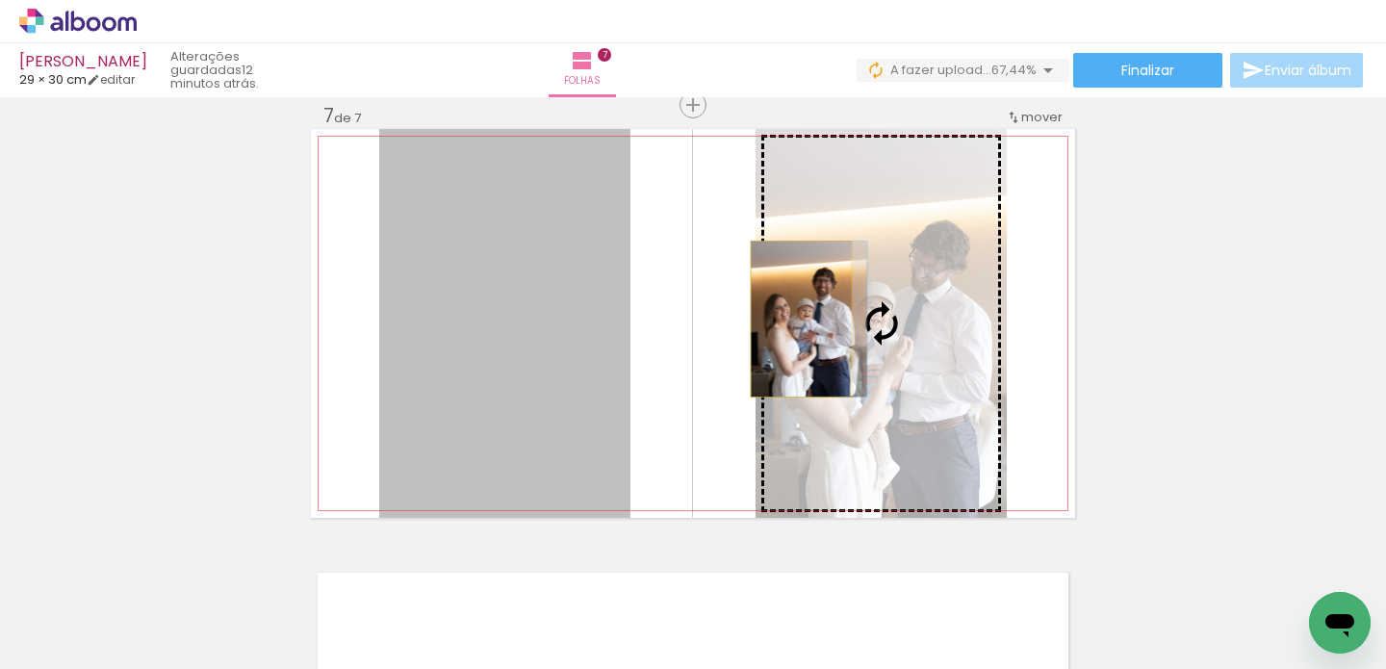
drag, startPoint x: 538, startPoint y: 322, endPoint x: 794, endPoint y: 319, distance: 256.1
click at [0, 0] on slot at bounding box center [0, 0] width 0 height 0
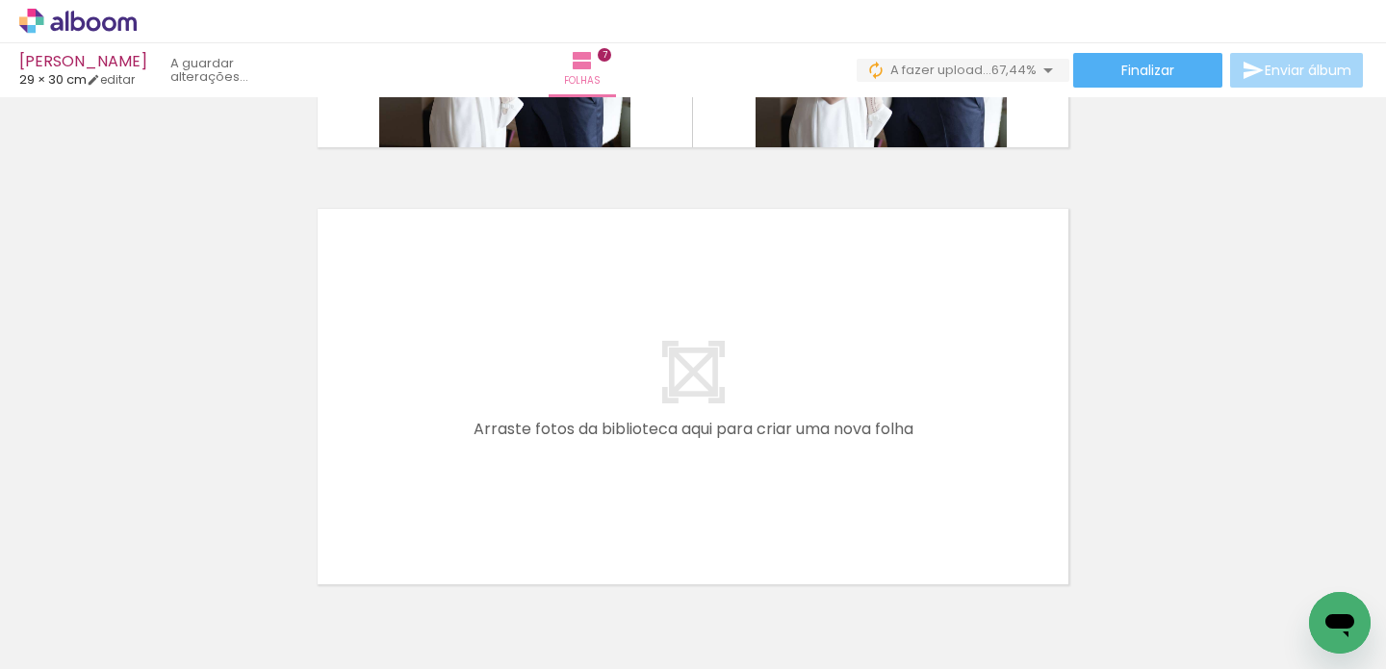
scroll to position [3026, 0]
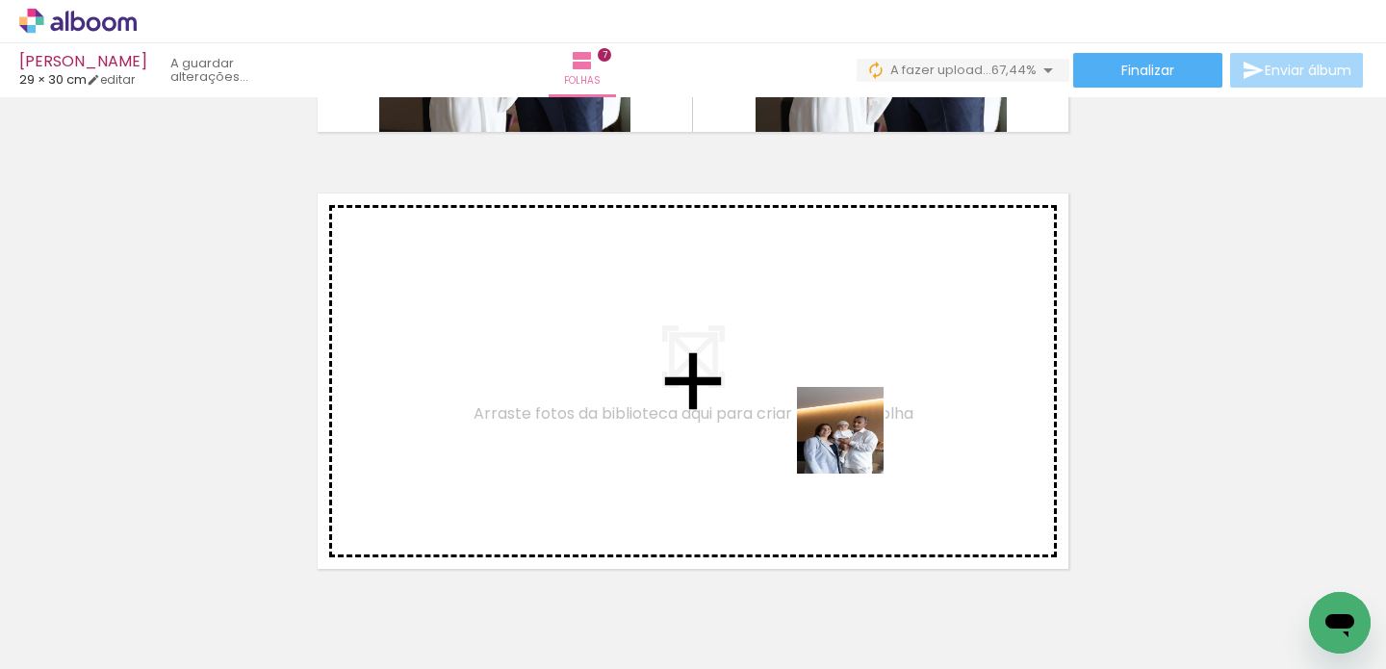
drag, startPoint x: 1074, startPoint y: 614, endPoint x: 854, endPoint y: 445, distance: 278.1
click at [854, 445] on quentale-workspace at bounding box center [693, 334] width 1386 height 669
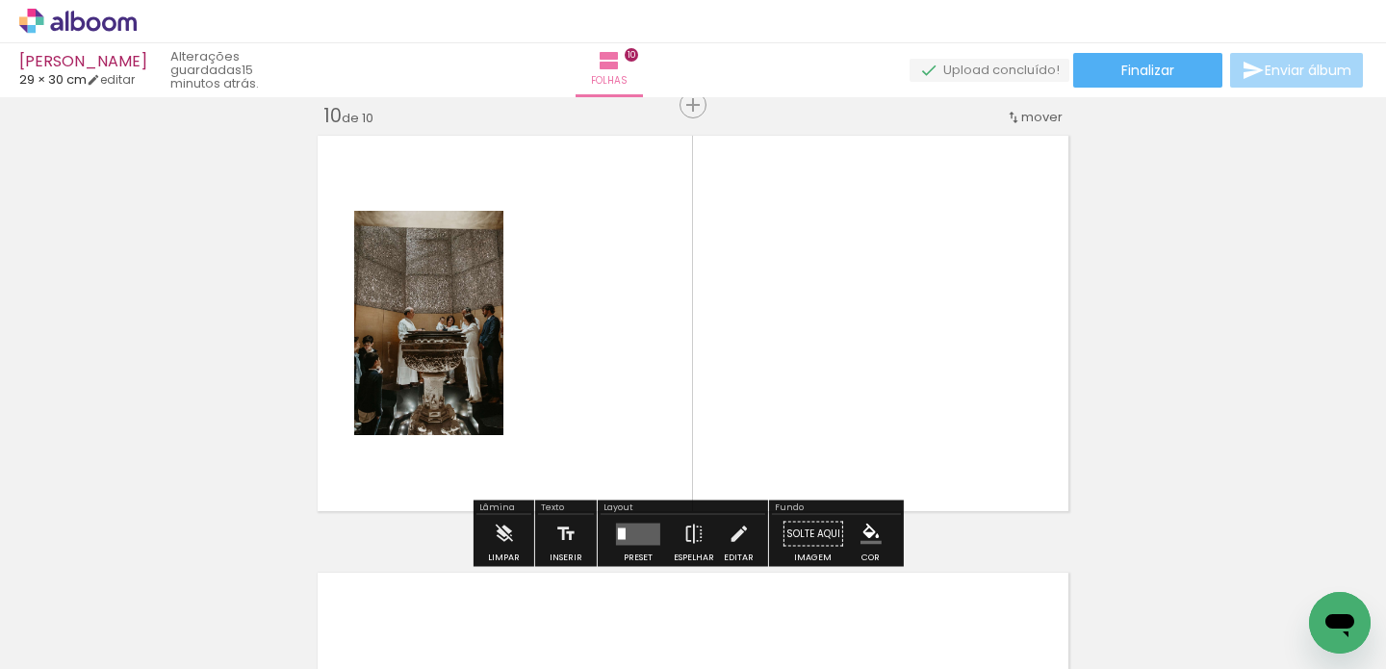
scroll to position [0, 19540]
